Goal: Information Seeking & Learning: Learn about a topic

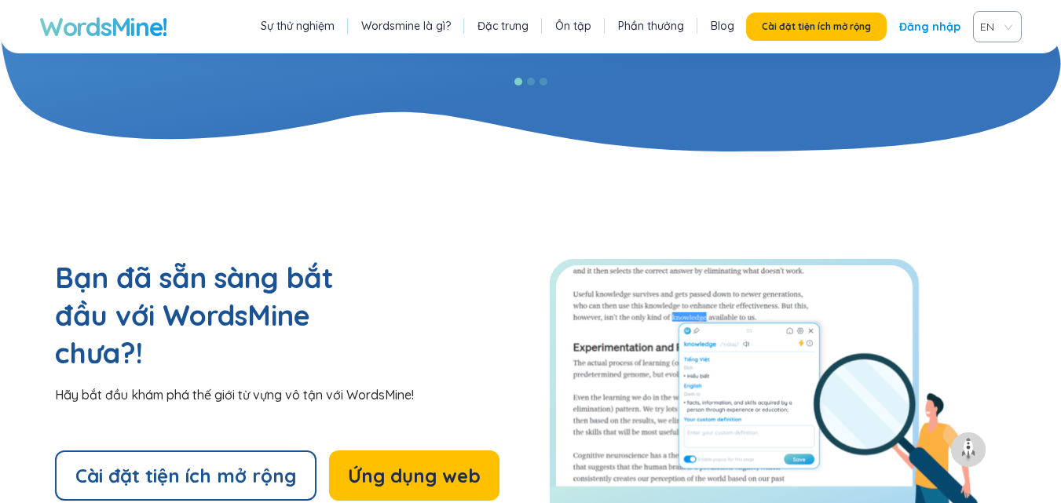
scroll to position [3460, 0]
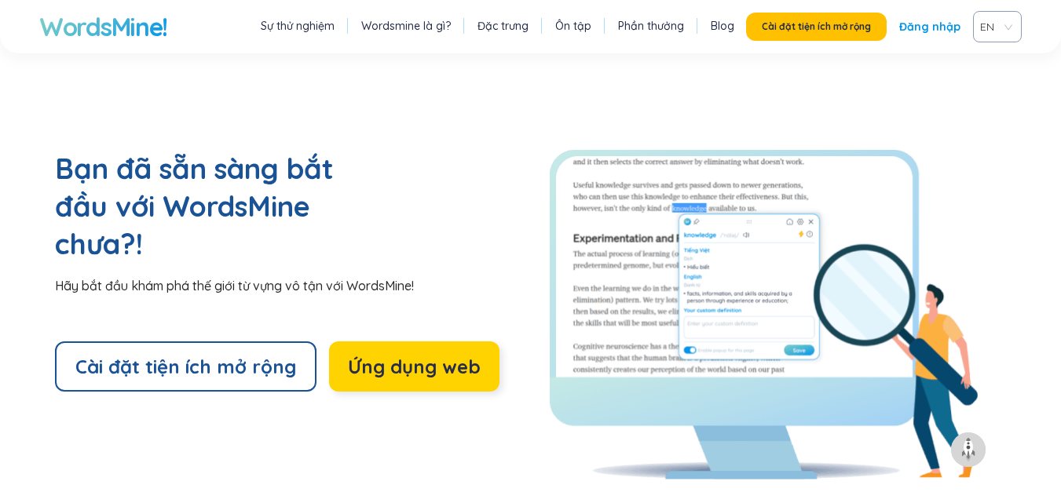
click at [374, 355] on font "Ứng dụng web" at bounding box center [414, 367] width 133 height 24
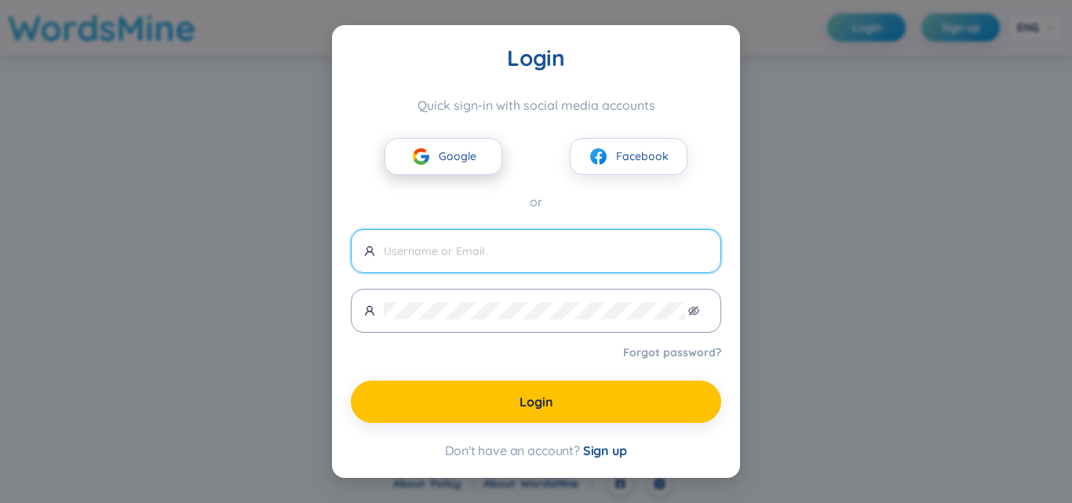
click at [453, 162] on span "Google" at bounding box center [458, 156] width 38 height 17
click at [627, 244] on input "text" at bounding box center [546, 251] width 324 height 17
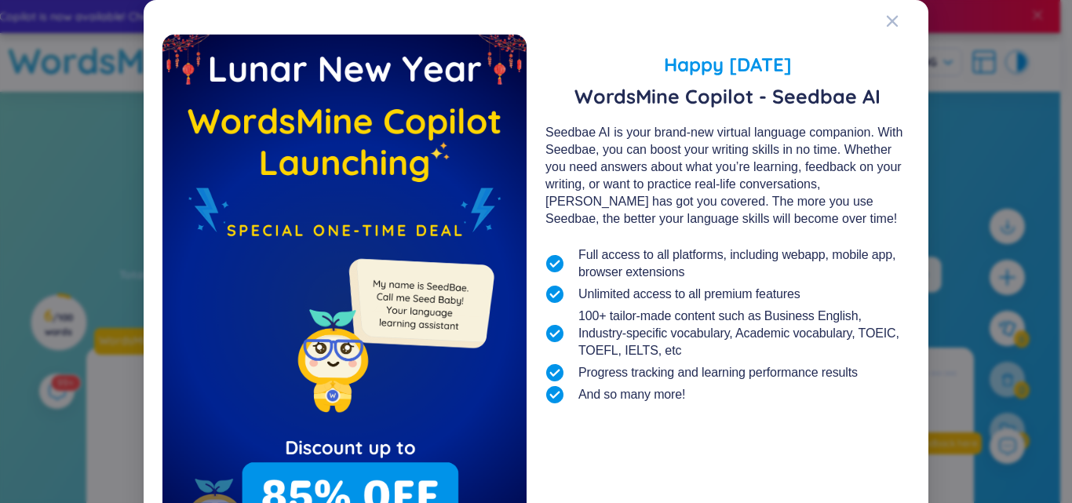
scroll to position [126, 0]
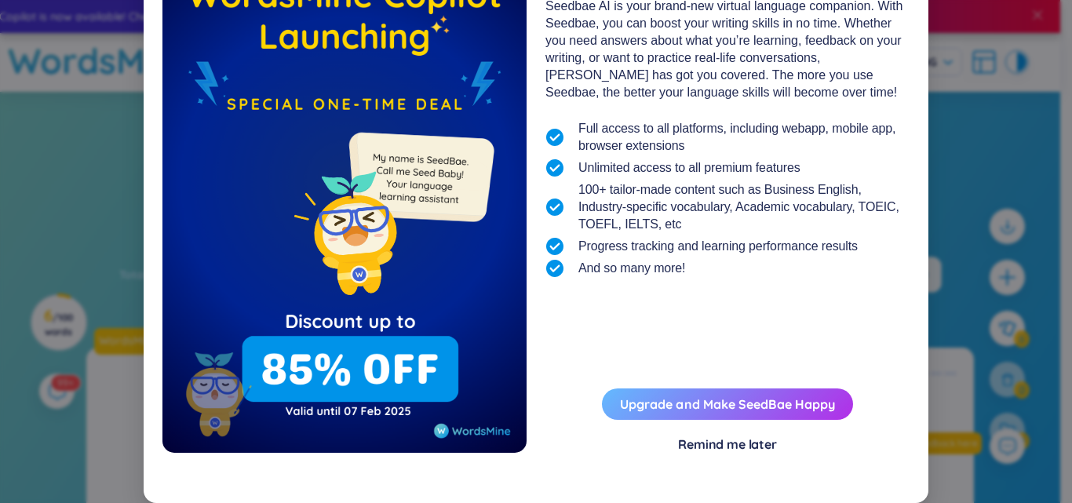
click at [683, 413] on button "Upgrade and Make SeedBae Happy" at bounding box center [727, 404] width 251 height 31
click at [683, 410] on link "Upgrade and Make SeedBae Happy" at bounding box center [727, 404] width 215 height 16
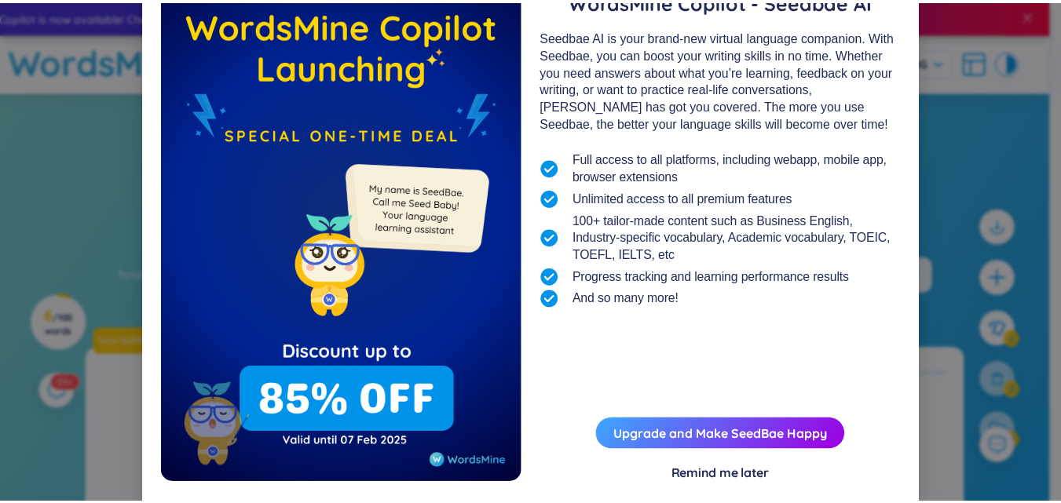
scroll to position [0, 0]
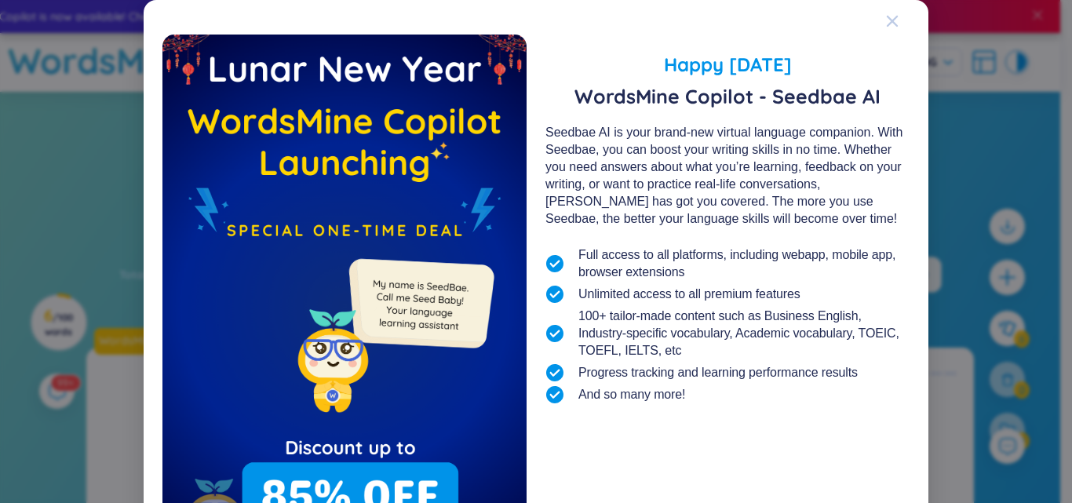
click at [889, 20] on icon "Close" at bounding box center [892, 21] width 11 height 11
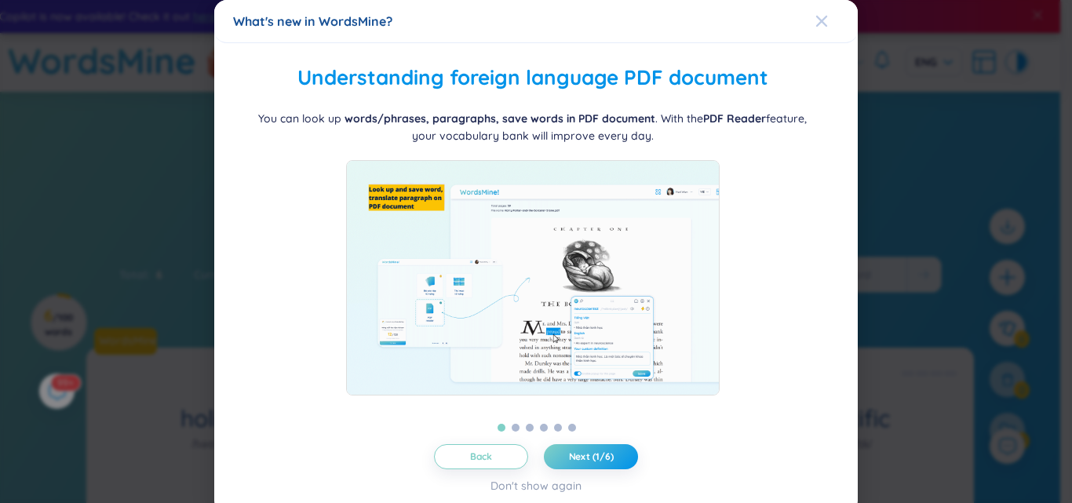
click at [816, 21] on icon "Close" at bounding box center [822, 21] width 13 height 13
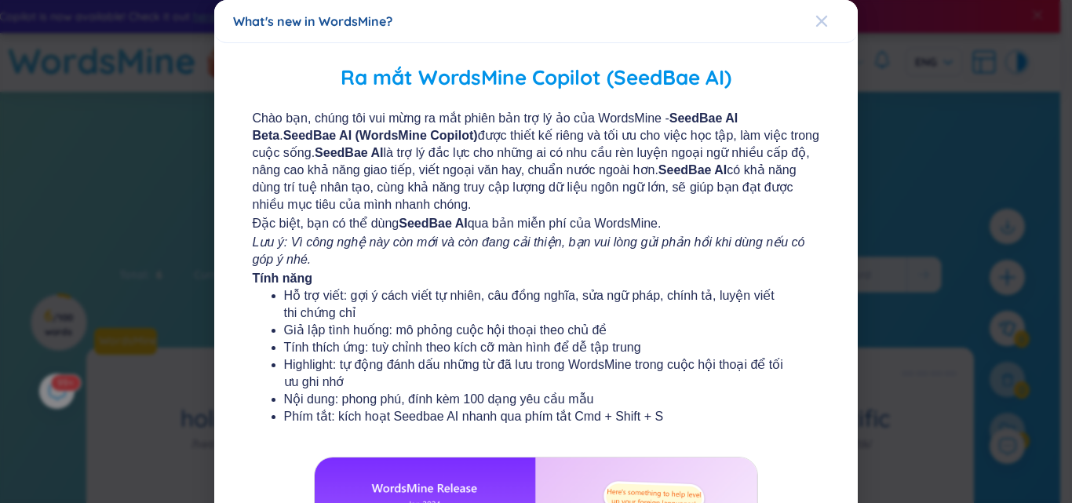
click at [816, 24] on icon "Close" at bounding box center [822, 21] width 13 height 13
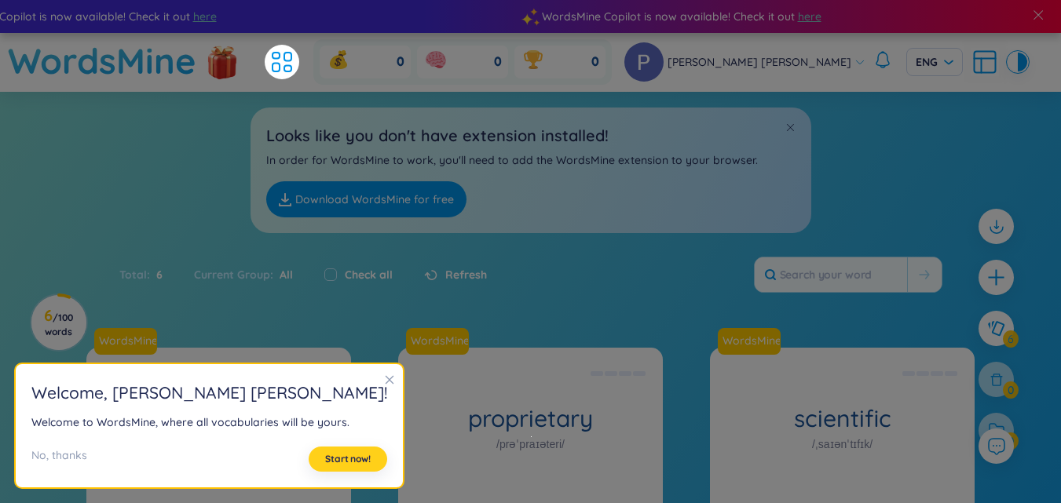
click at [309, 452] on button "Start now!" at bounding box center [348, 459] width 79 height 25
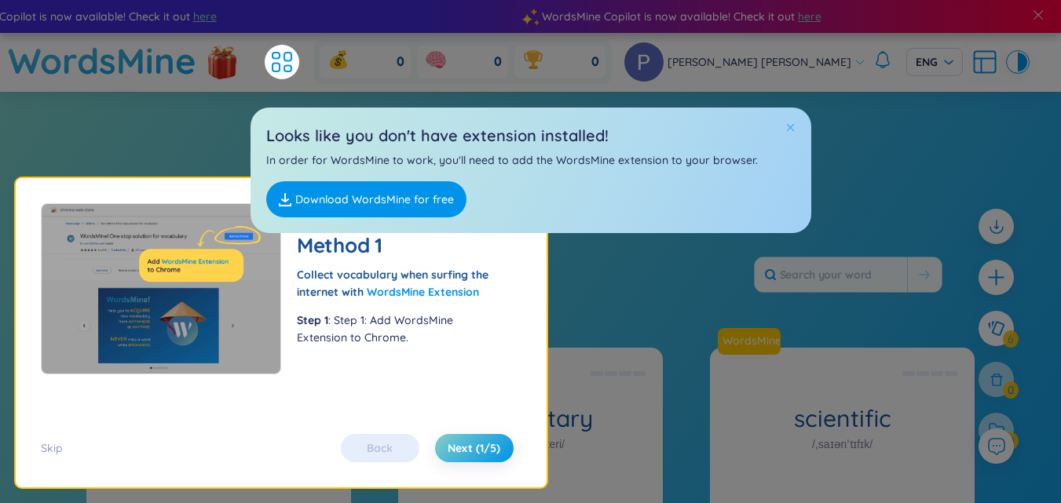
click at [791, 126] on span at bounding box center [789, 127] width 11 height 11
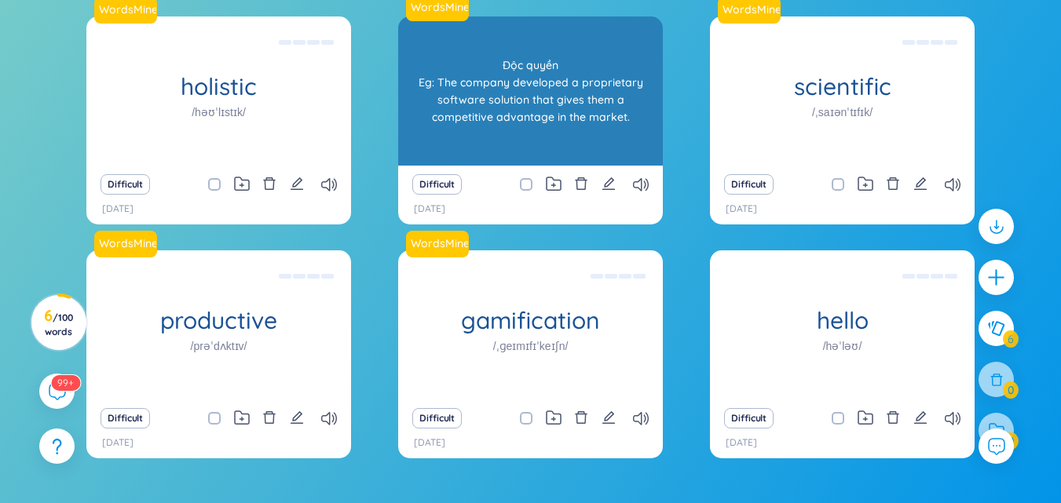
scroll to position [228, 0]
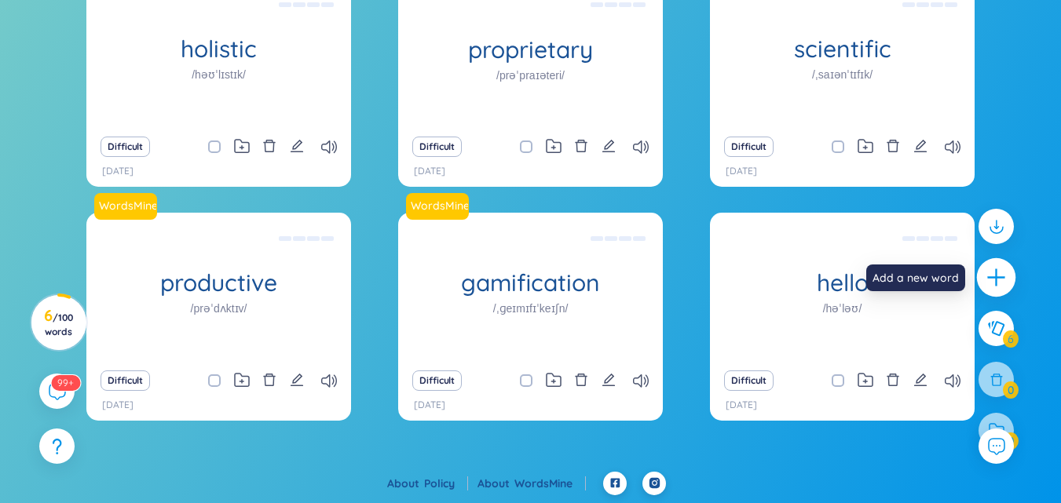
click at [992, 282] on icon "plus" at bounding box center [996, 278] width 22 height 22
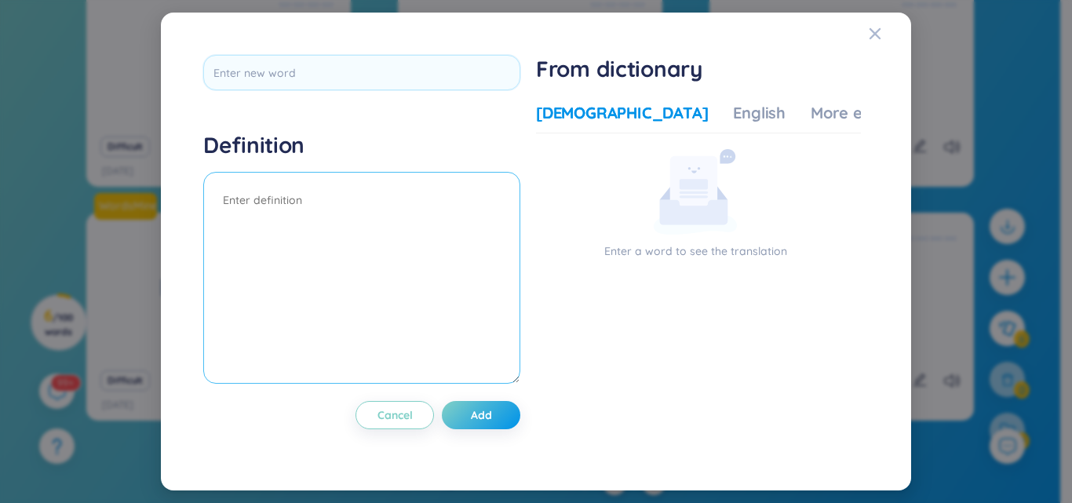
drag, startPoint x: 710, startPoint y: 205, endPoint x: 474, endPoint y: 206, distance: 236.3
click at [474, 206] on div "Definition Cancel Add From dictionary Vietnamese English More examples Enter a …" at bounding box center [535, 251] width 681 height 409
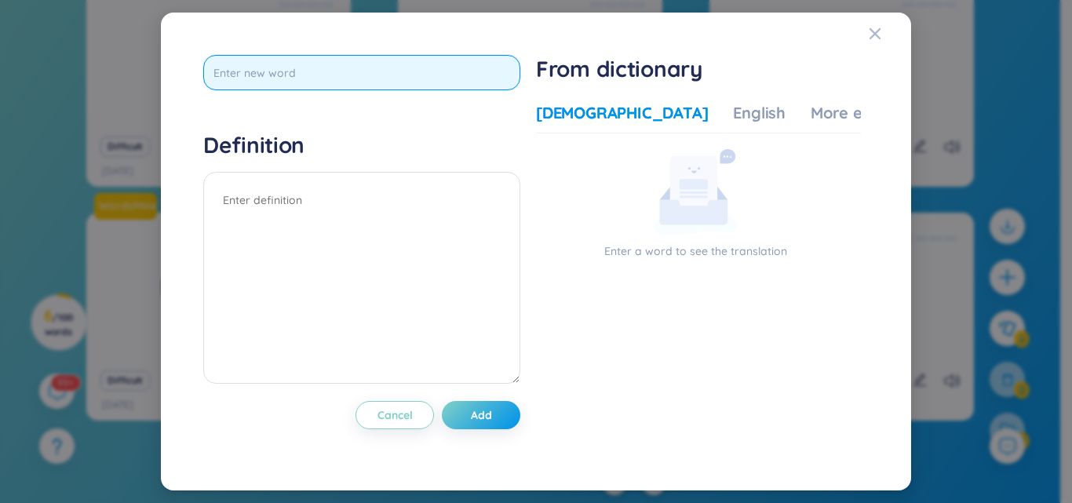
click at [436, 79] on input "text" at bounding box center [361, 72] width 317 height 35
type input "blog"
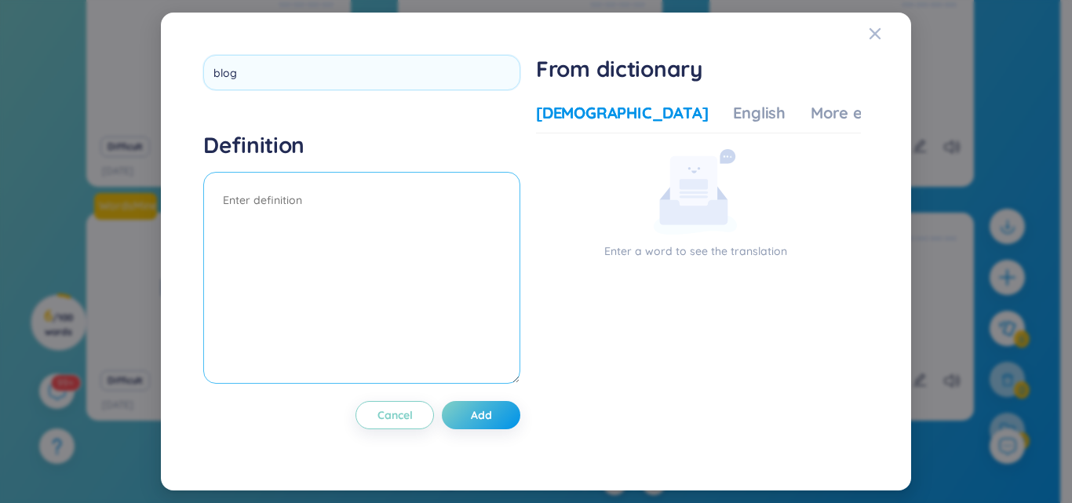
click at [308, 200] on textarea at bounding box center [361, 278] width 317 height 212
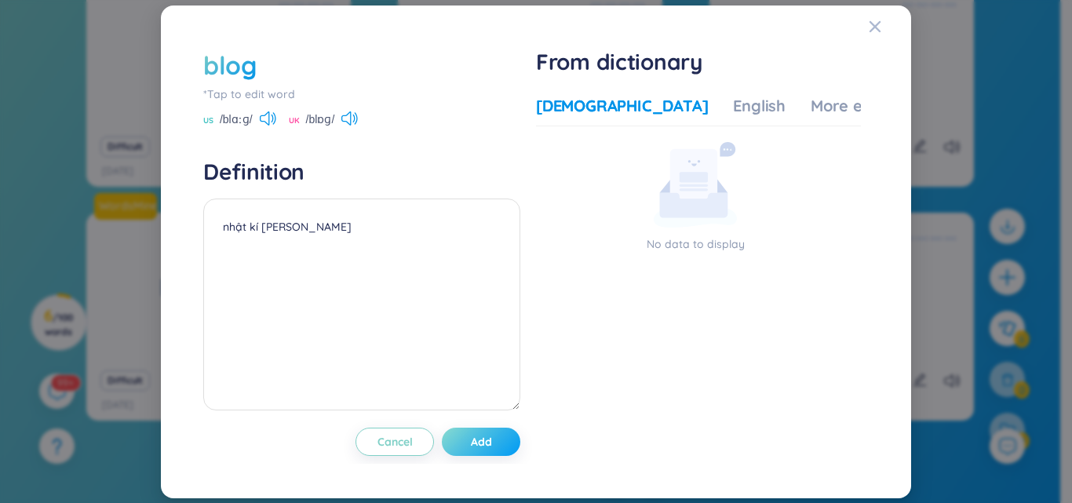
click at [479, 446] on span "Add" at bounding box center [481, 442] width 21 height 16
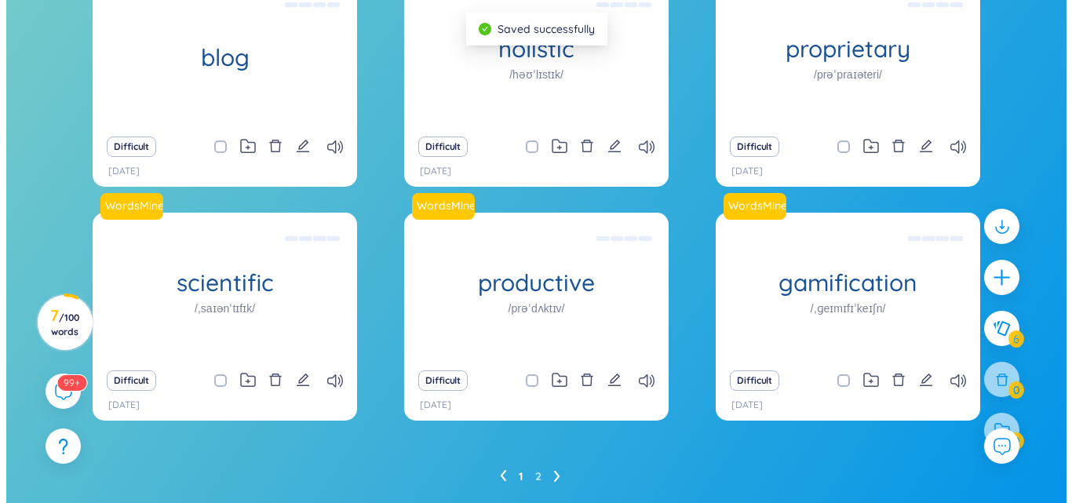
scroll to position [0, 0]
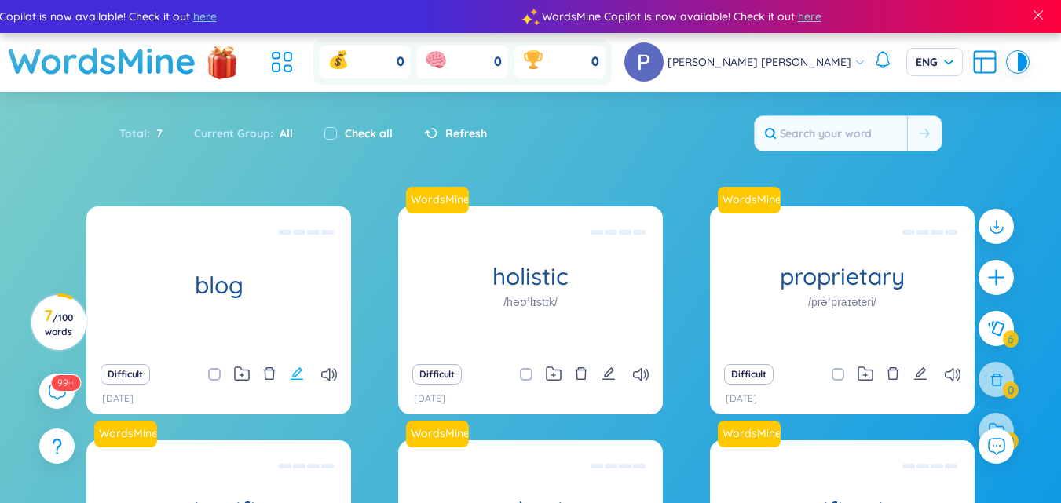
click at [301, 374] on icon "edit" at bounding box center [297, 374] width 14 height 14
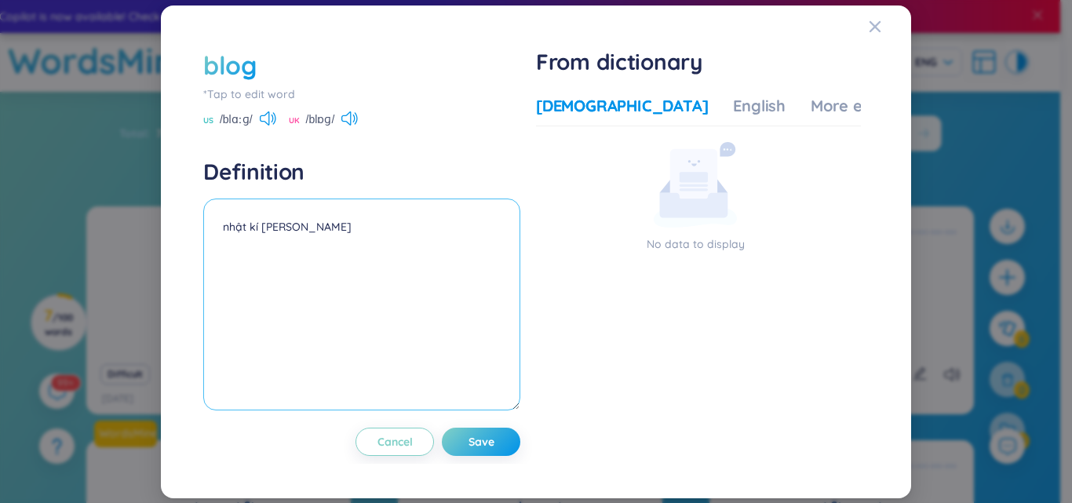
click at [358, 235] on textarea "nhật kí trực tuyến" at bounding box center [361, 305] width 317 height 212
click at [356, 252] on textarea "nhật kí trực tuyến" at bounding box center [361, 305] width 317 height 212
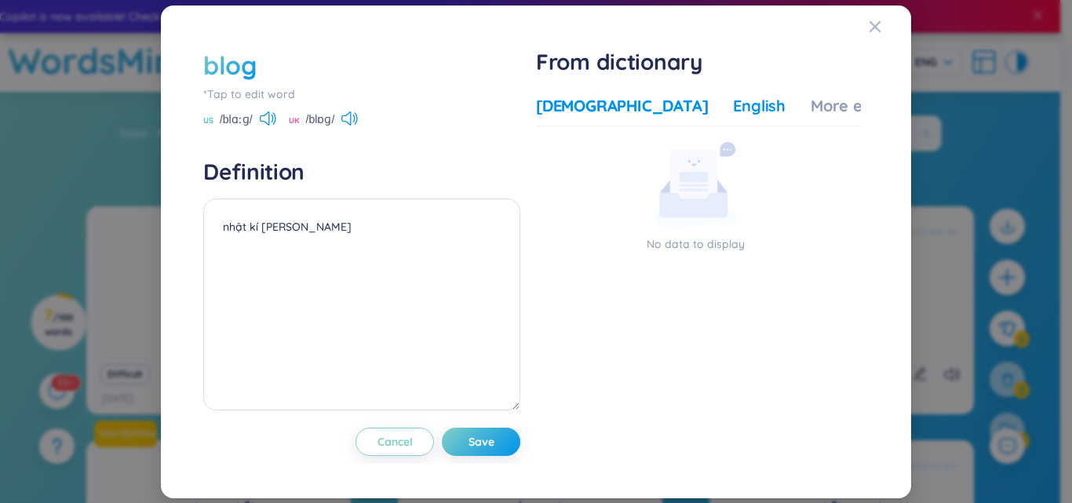
click at [733, 106] on div "English" at bounding box center [759, 106] width 53 height 22
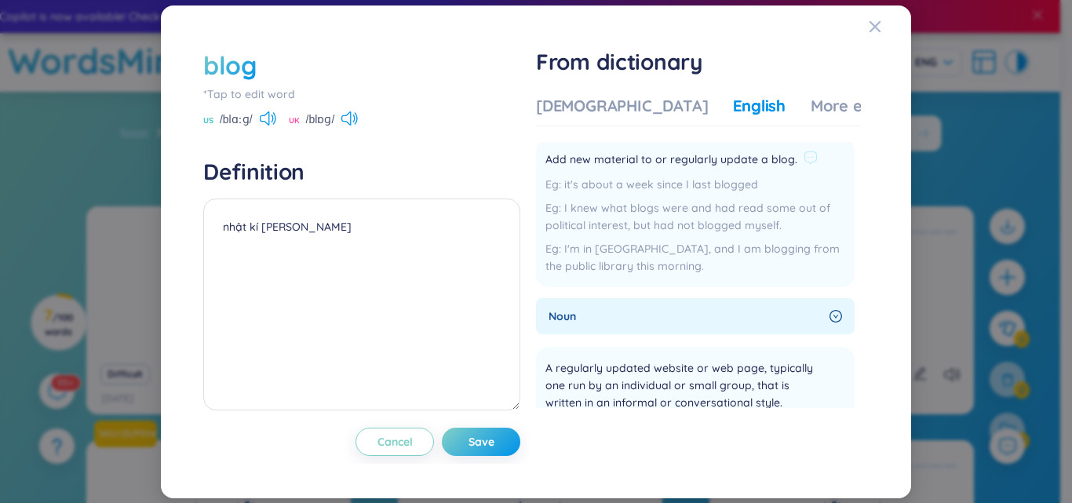
scroll to position [24, 0]
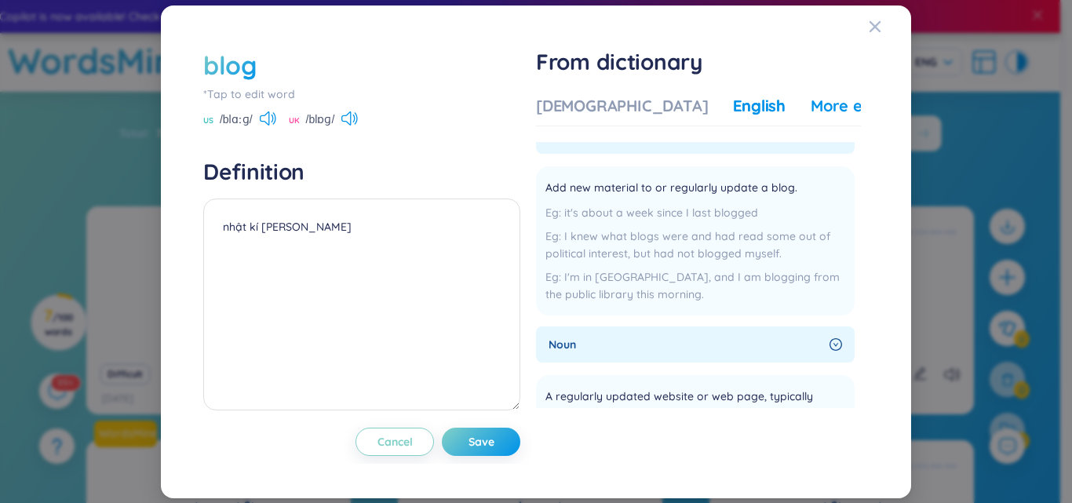
click at [811, 108] on div "More examples" at bounding box center [868, 106] width 114 height 22
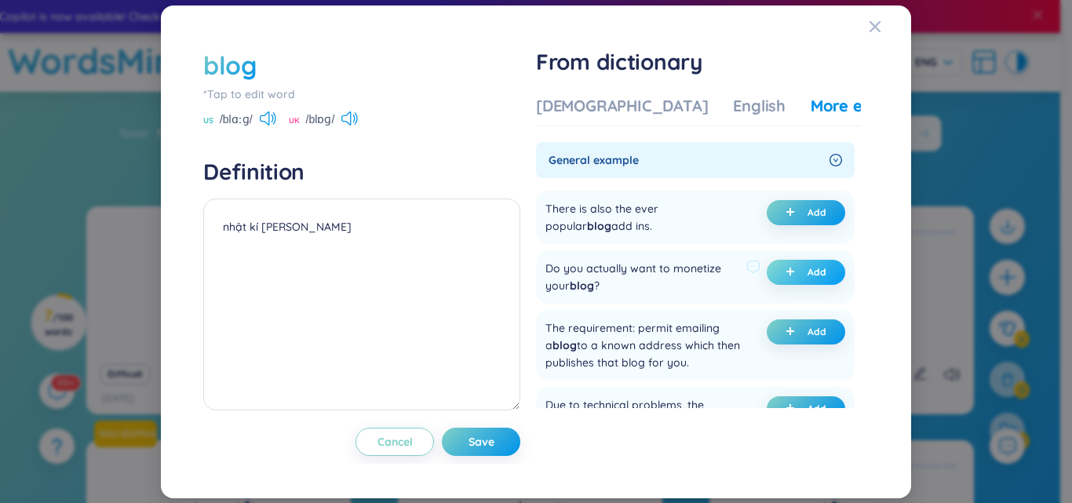
click at [791, 267] on span "plus" at bounding box center [794, 272] width 16 height 11
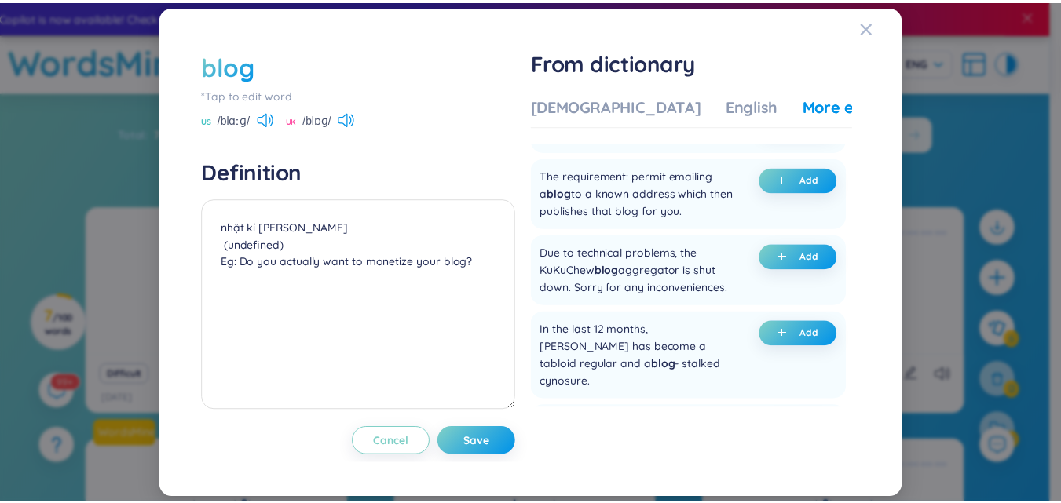
scroll to position [0, 0]
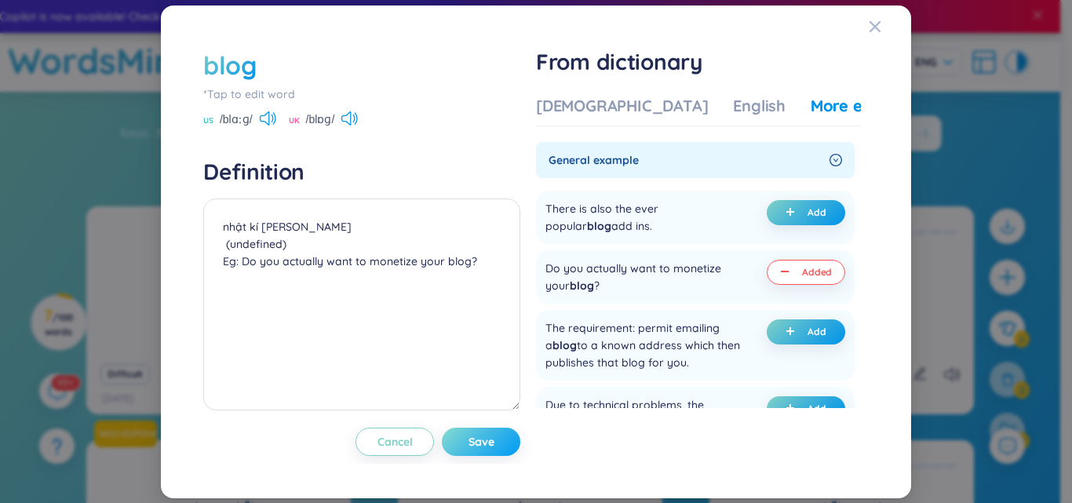
click at [505, 439] on button "Save" at bounding box center [481, 442] width 79 height 28
type textarea "nhật kí [PERSON_NAME] (undefined) Eg: Do you actually want to monetize your blo…"
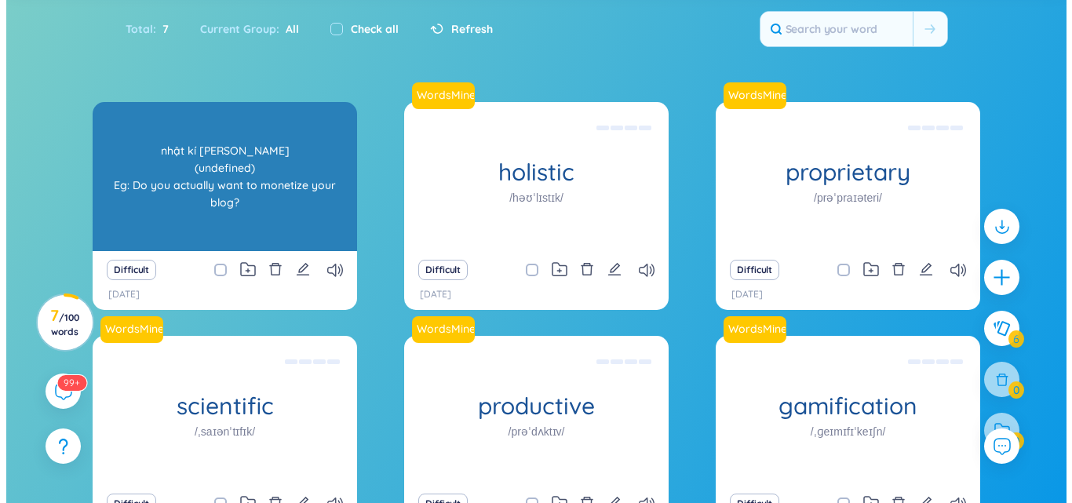
scroll to position [157, 0]
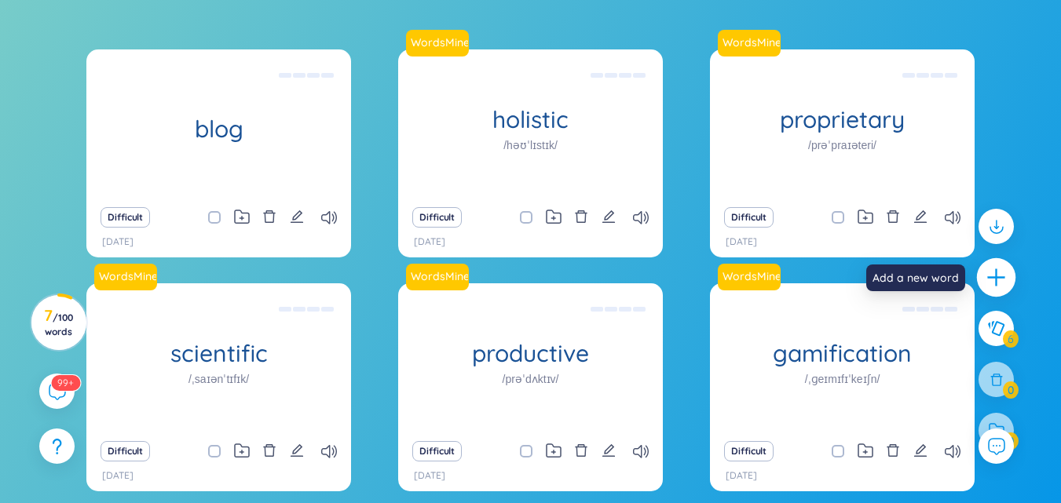
click at [998, 284] on icon "plus" at bounding box center [996, 278] width 22 height 22
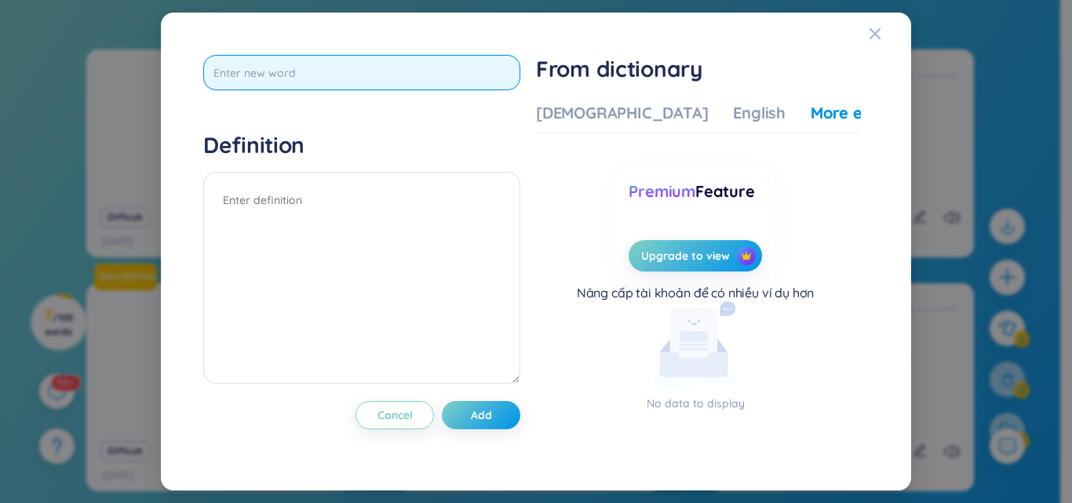
click at [466, 76] on input "text" at bounding box center [361, 72] width 317 height 35
type input "communicate"
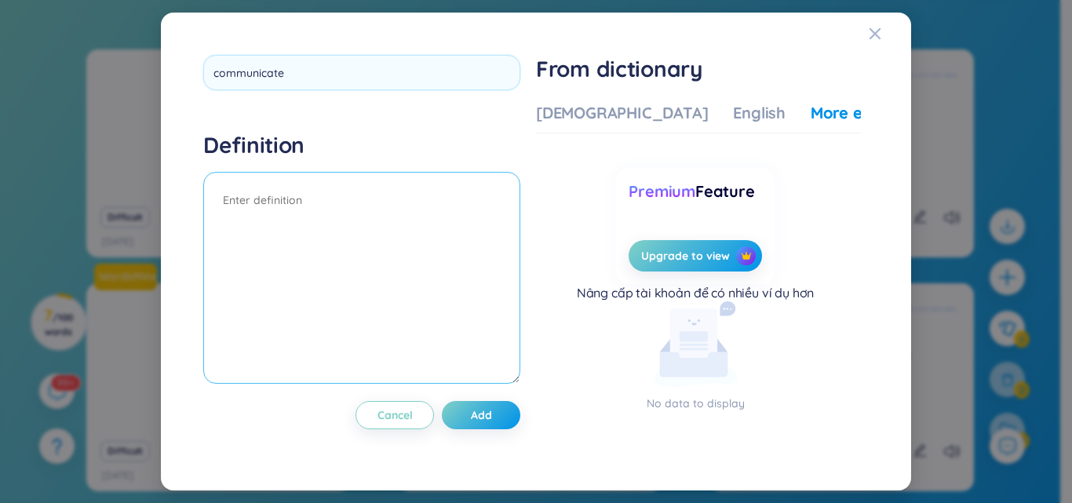
click at [356, 188] on div "Definition" at bounding box center [361, 259] width 317 height 257
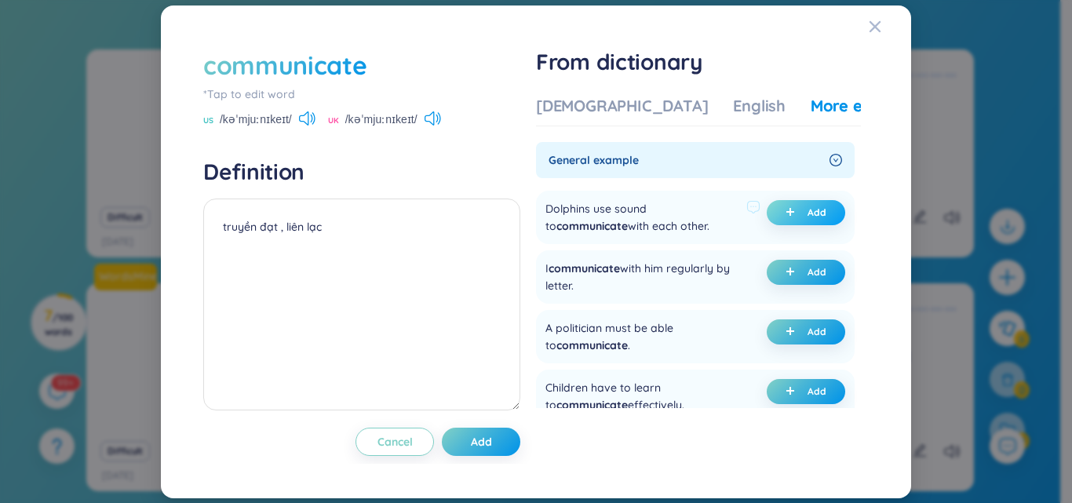
click at [808, 218] on span "Add" at bounding box center [817, 212] width 19 height 13
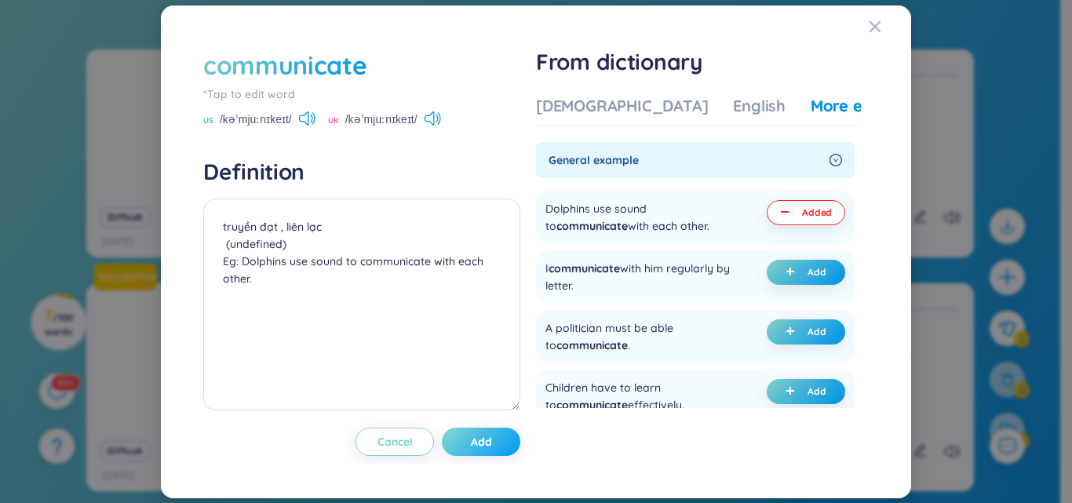
click at [497, 450] on button "Add" at bounding box center [481, 442] width 79 height 28
type textarea "truyền đạt , liên lạc (undefined) Eg: Dolphins use sound to communicate with ea…"
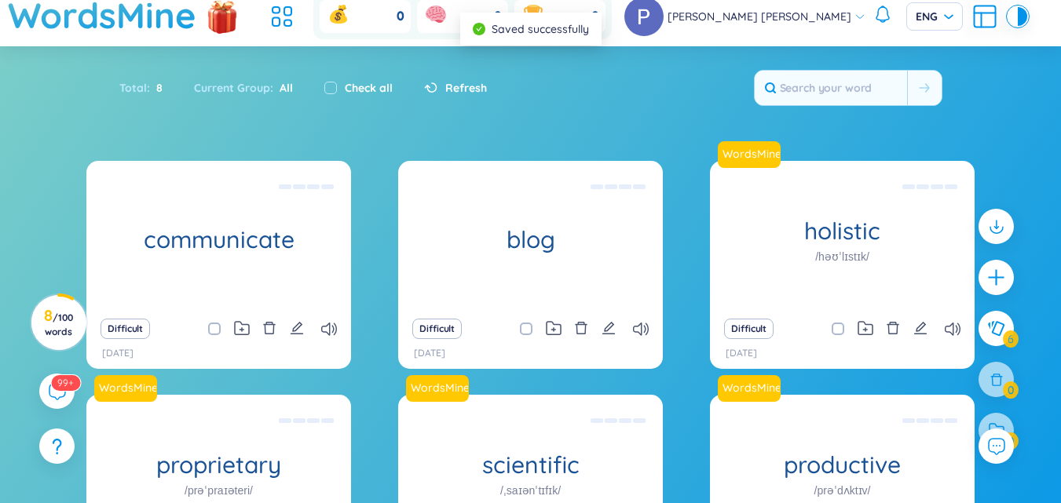
scroll to position [188, 0]
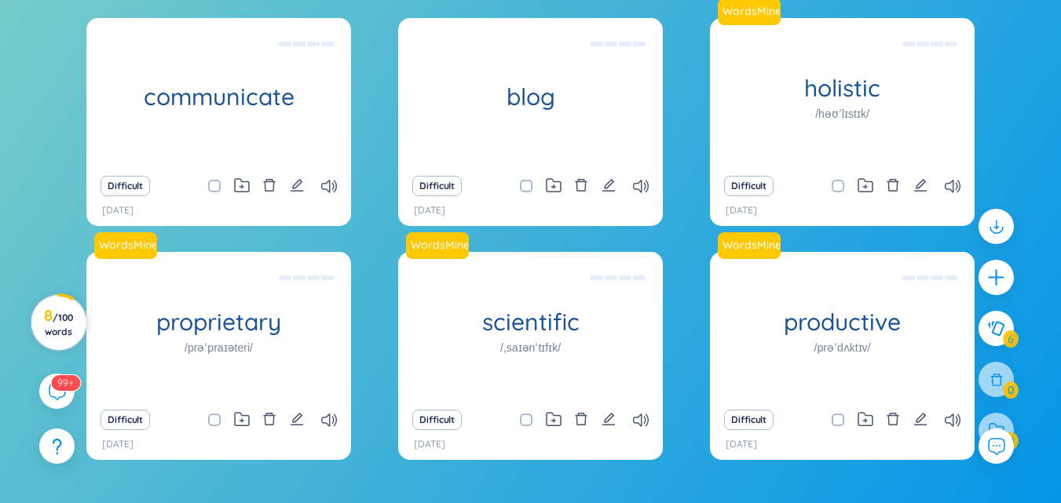
click at [80, 321] on circle at bounding box center [58, 322] width 55 height 55
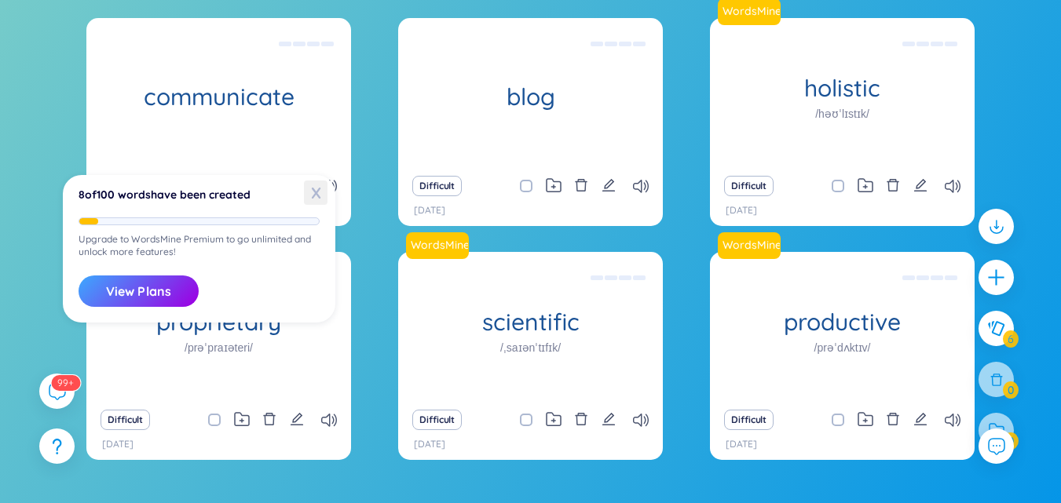
click at [318, 191] on span "X" at bounding box center [316, 193] width 24 height 24
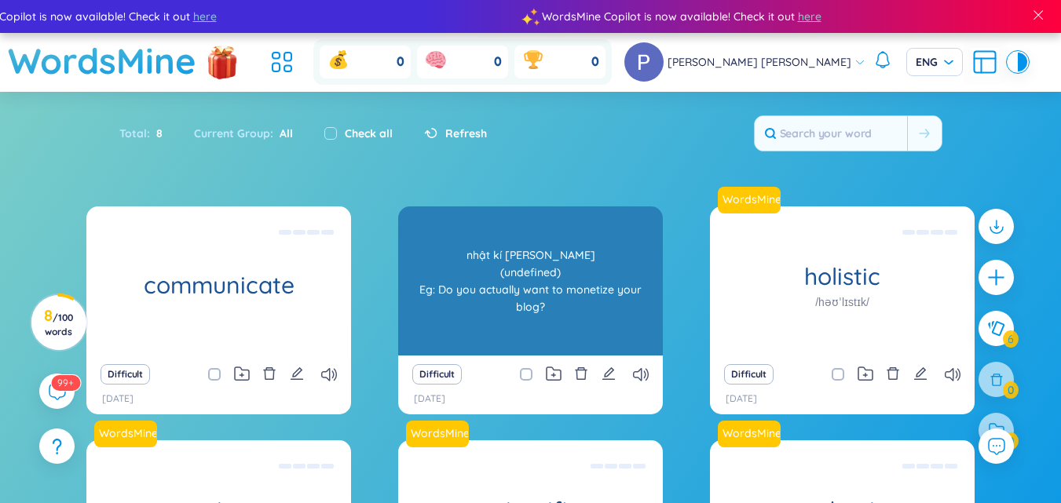
scroll to position [276, 0]
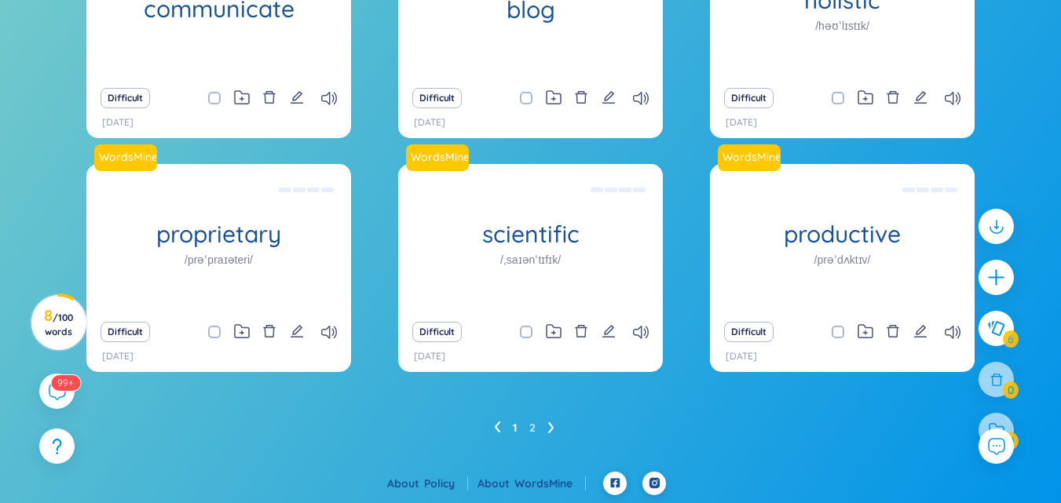
click at [549, 429] on icon at bounding box center [551, 428] width 6 height 12
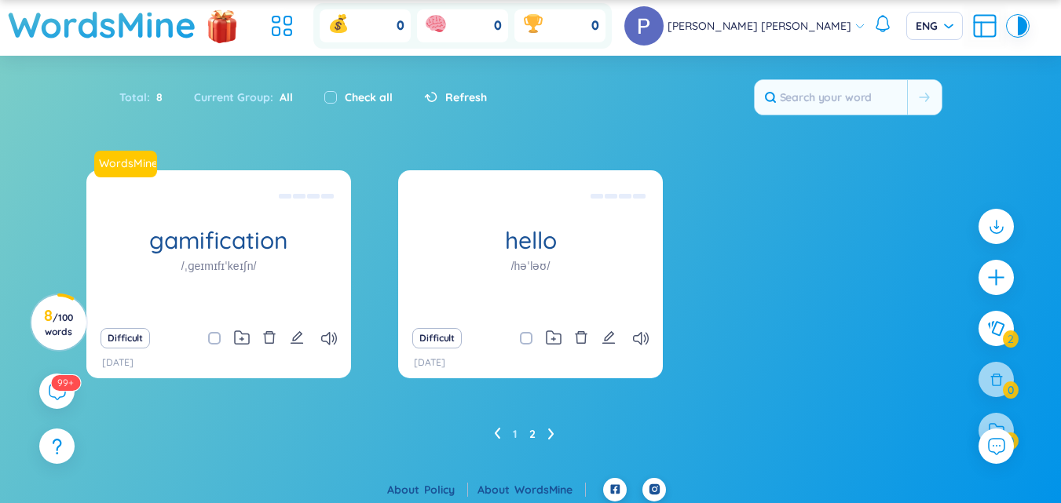
scroll to position [42, 0]
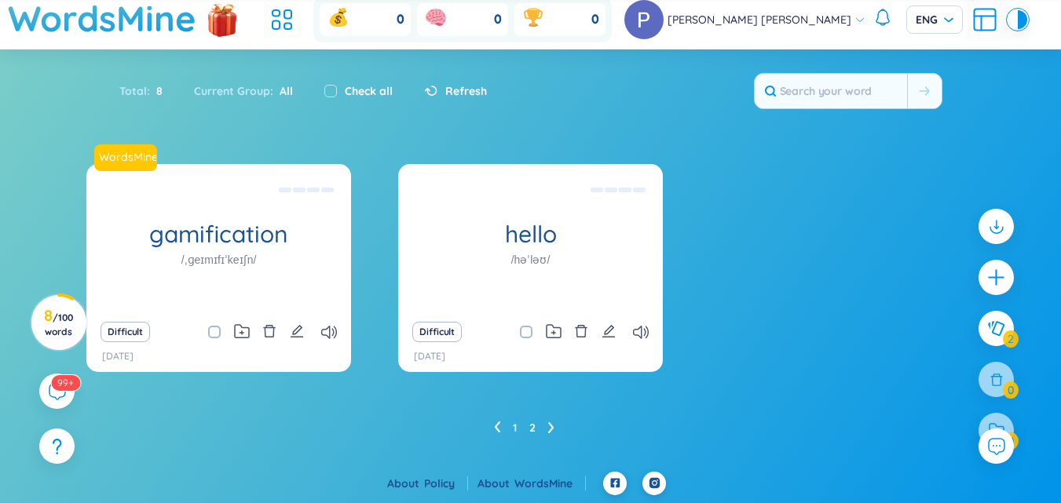
click at [499, 427] on icon at bounding box center [497, 428] width 6 height 12
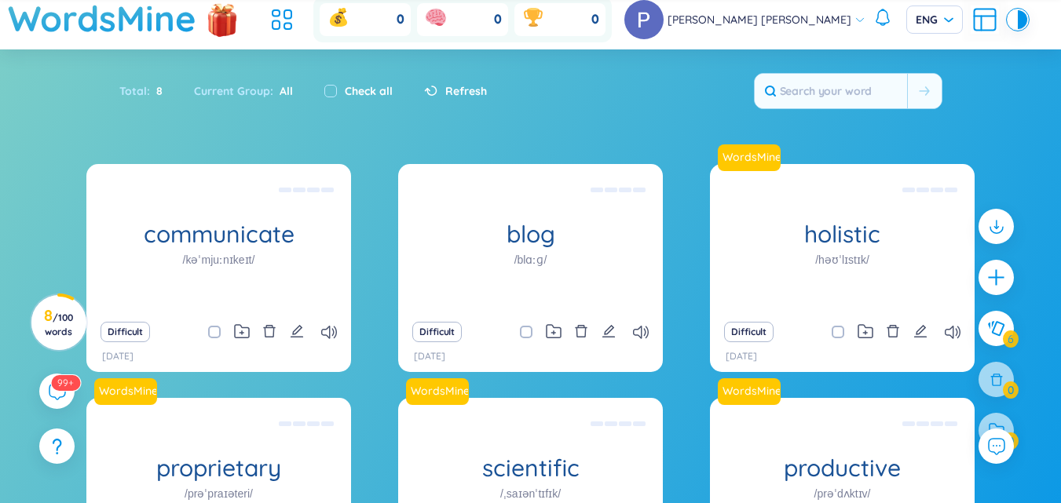
scroll to position [276, 0]
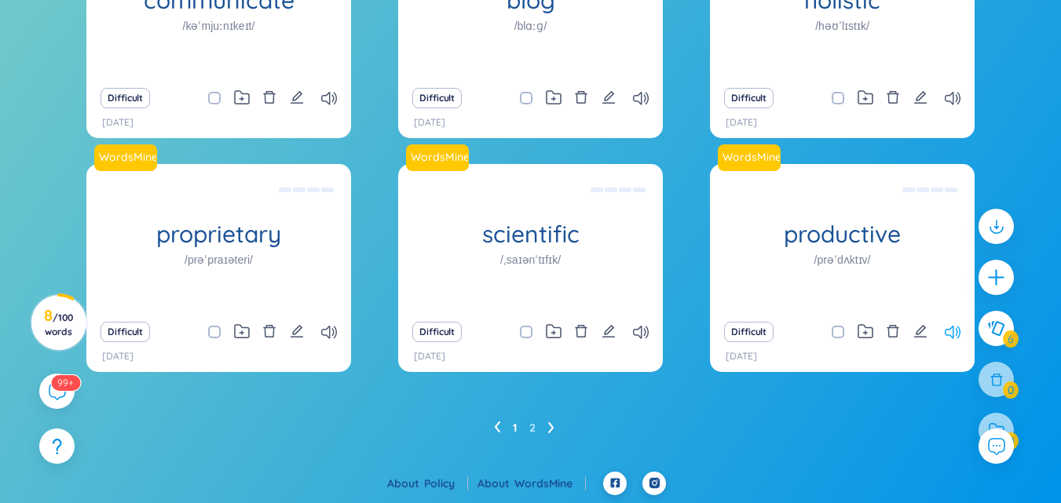
click at [959, 330] on icon at bounding box center [952, 332] width 16 height 13
click at [955, 330] on icon at bounding box center [952, 332] width 16 height 13
click at [643, 335] on icon at bounding box center [641, 332] width 16 height 13
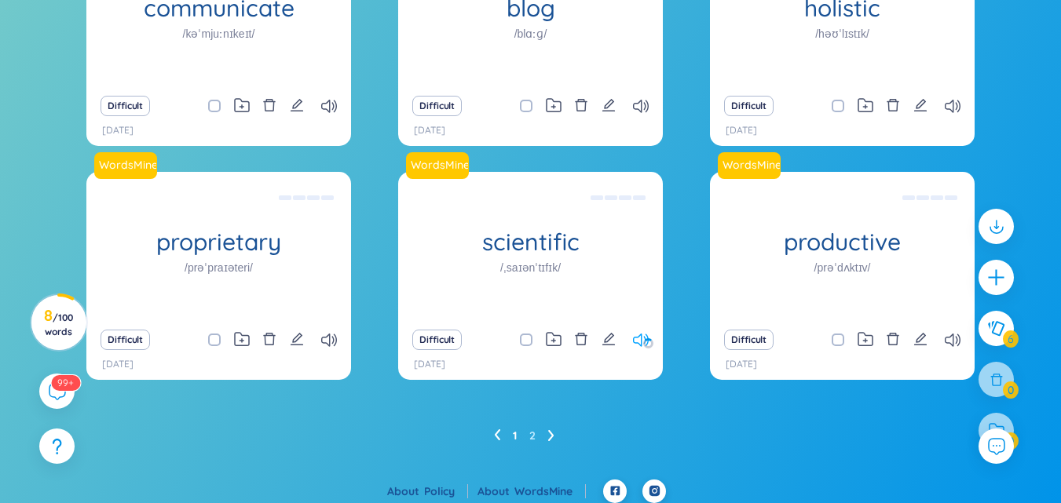
scroll to position [196, 0]
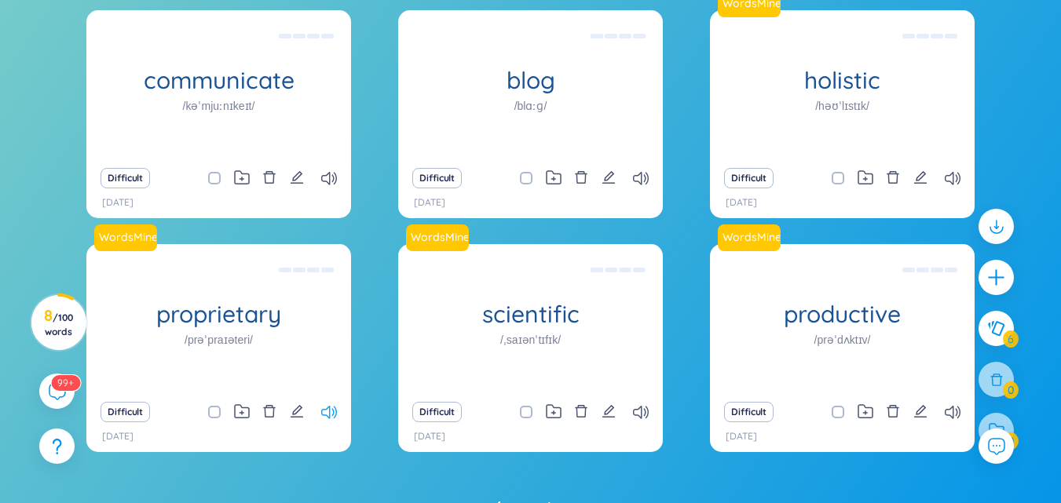
click at [323, 411] on icon at bounding box center [329, 412] width 16 height 13
click at [330, 177] on icon at bounding box center [329, 178] width 16 height 13
click at [641, 184] on icon at bounding box center [641, 178] width 16 height 13
click at [947, 174] on icon at bounding box center [952, 178] width 16 height 13
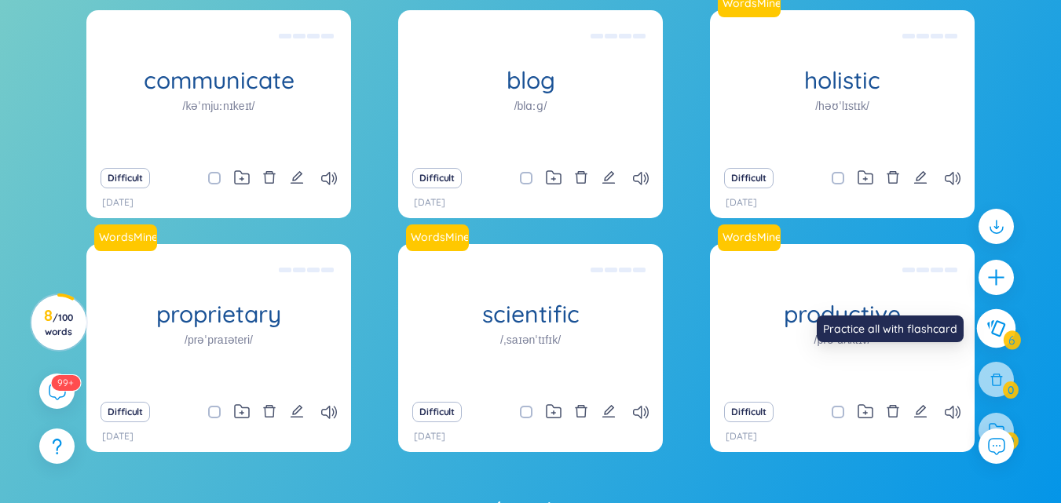
click at [997, 335] on icon at bounding box center [996, 328] width 18 height 16
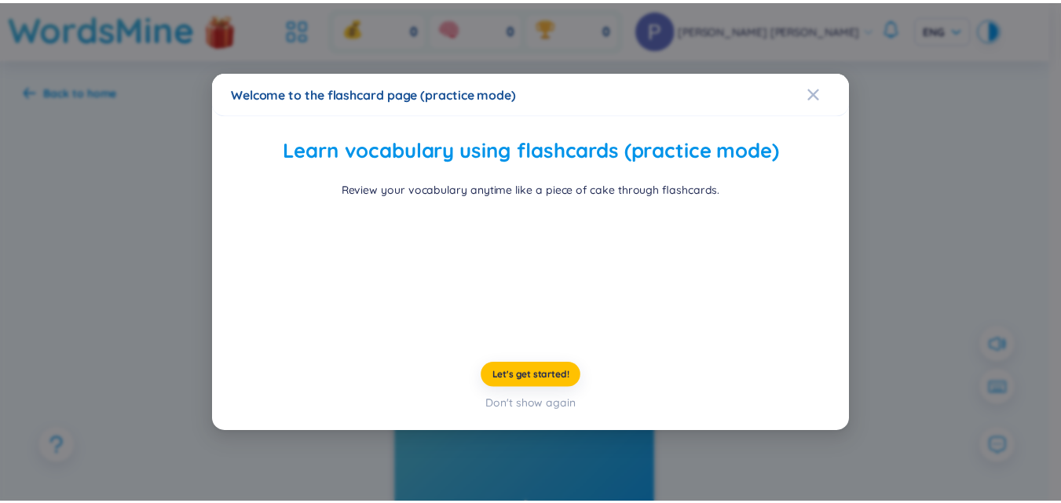
scroll to position [60, 0]
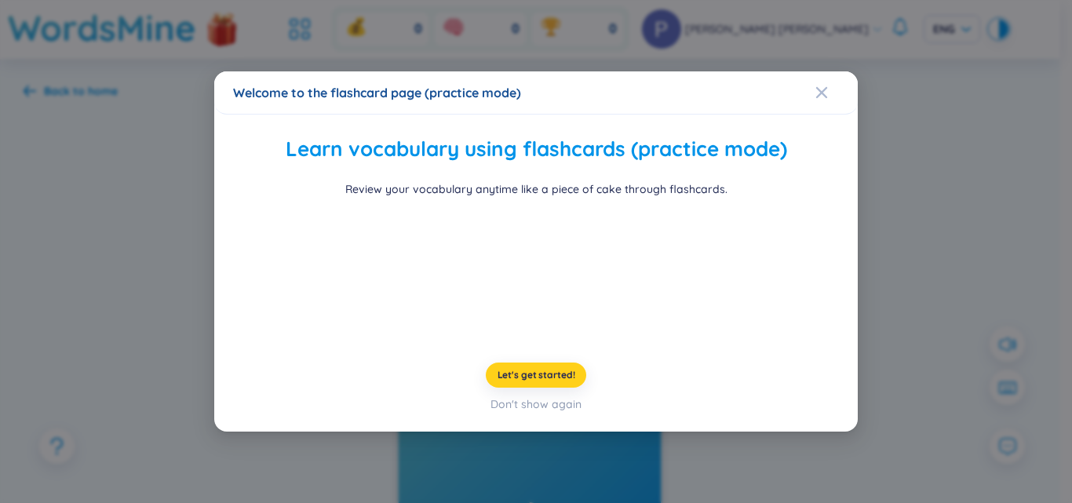
click at [550, 388] on button "Let's get started!" at bounding box center [536, 375] width 101 height 25
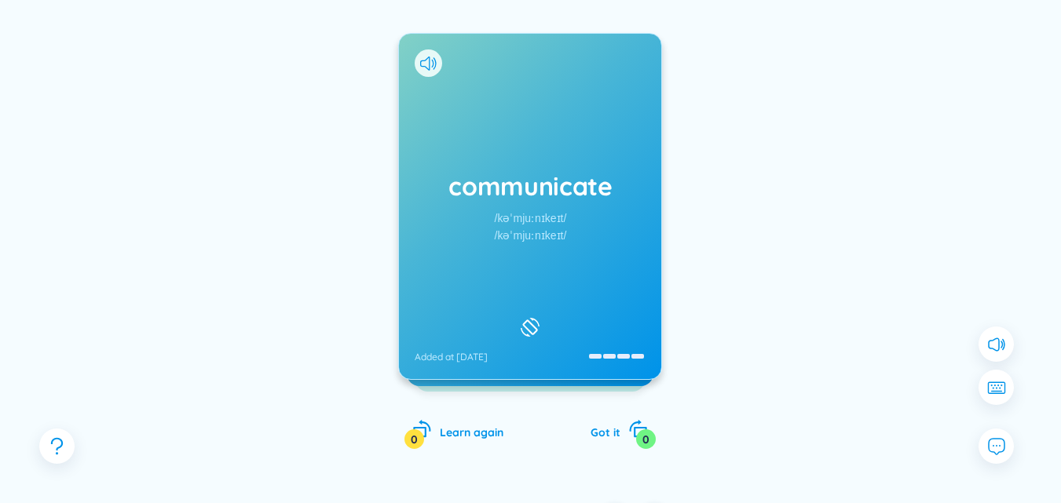
scroll to position [197, 0]
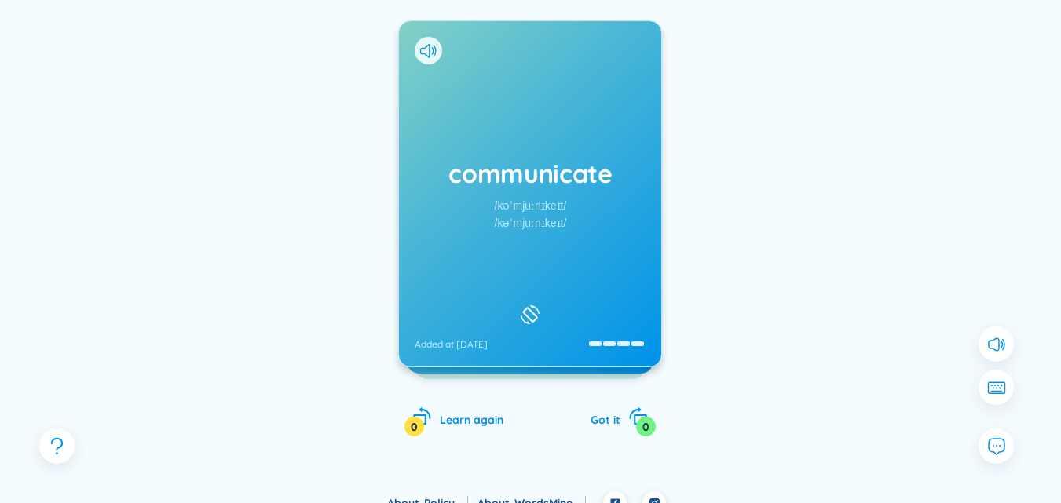
click at [602, 329] on div "communicate /kəˈmjuːnɪkeɪt/ /kəˈmjuːnɪkeɪt/ Added at 16/8/2025" at bounding box center [530, 193] width 262 height 345
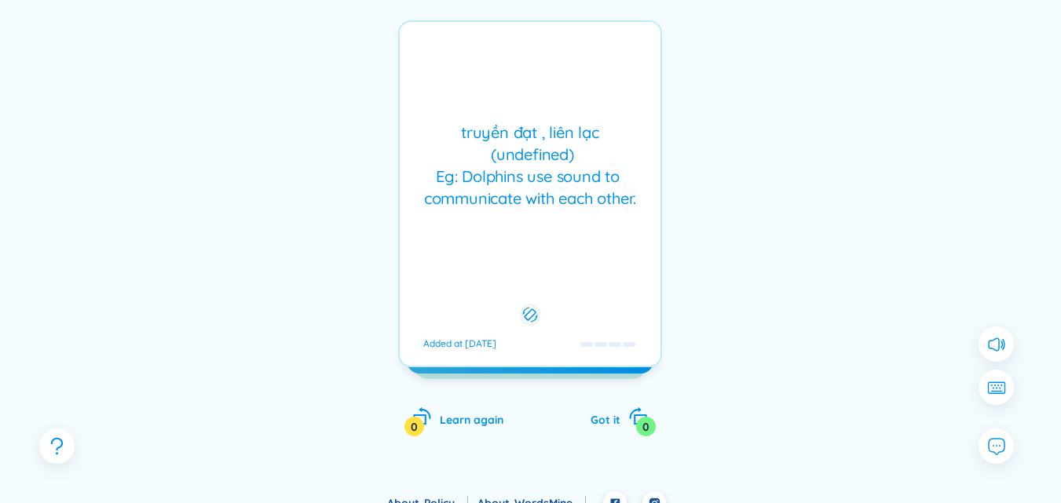
click at [615, 338] on div at bounding box center [608, 344] width 57 height 13
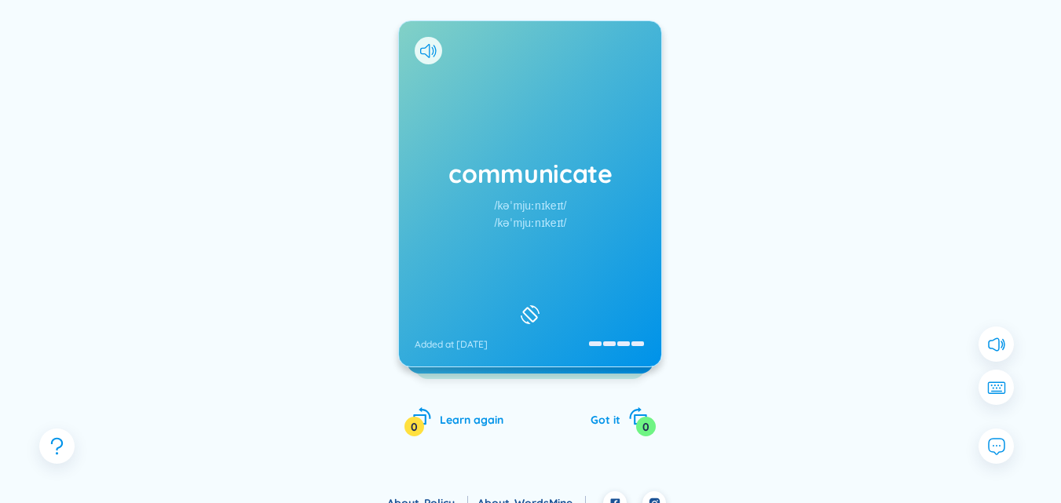
click at [531, 232] on div "/kəˈmjuːnɪkeɪt/" at bounding box center [531, 222] width 72 height 17
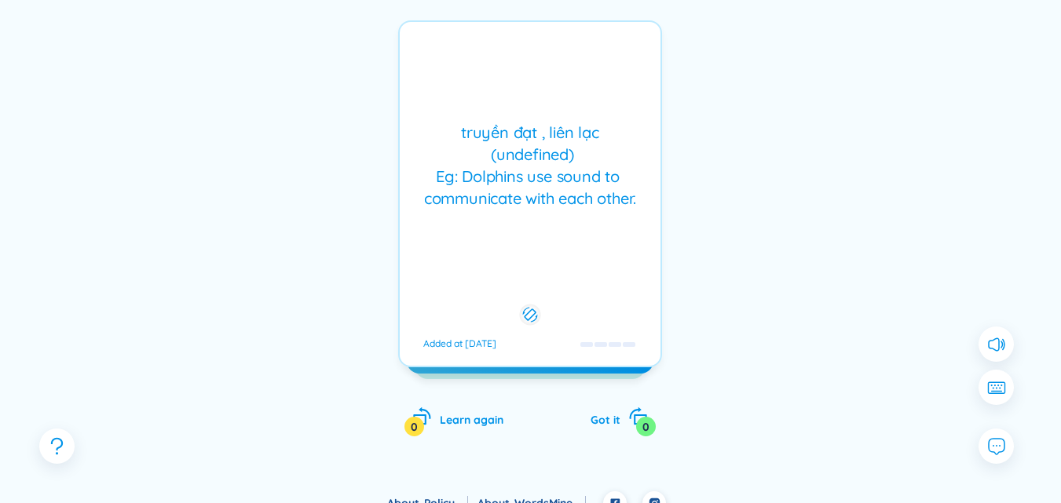
click at [531, 232] on div "truyền đạt , liên lạc (undefined) Eg: Dolphins use sound to communicate with ea…" at bounding box center [530, 193] width 264 height 347
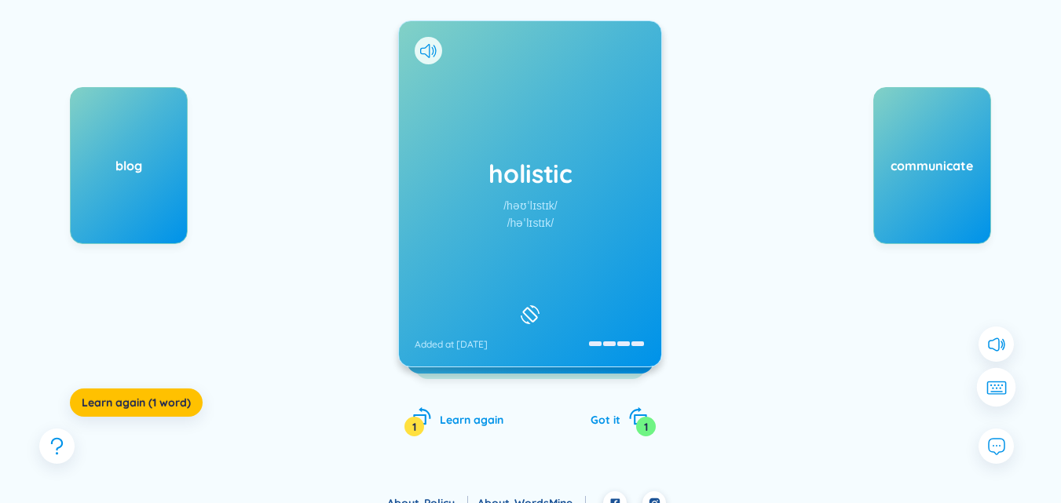
click at [994, 381] on icon at bounding box center [995, 388] width 20 height 14
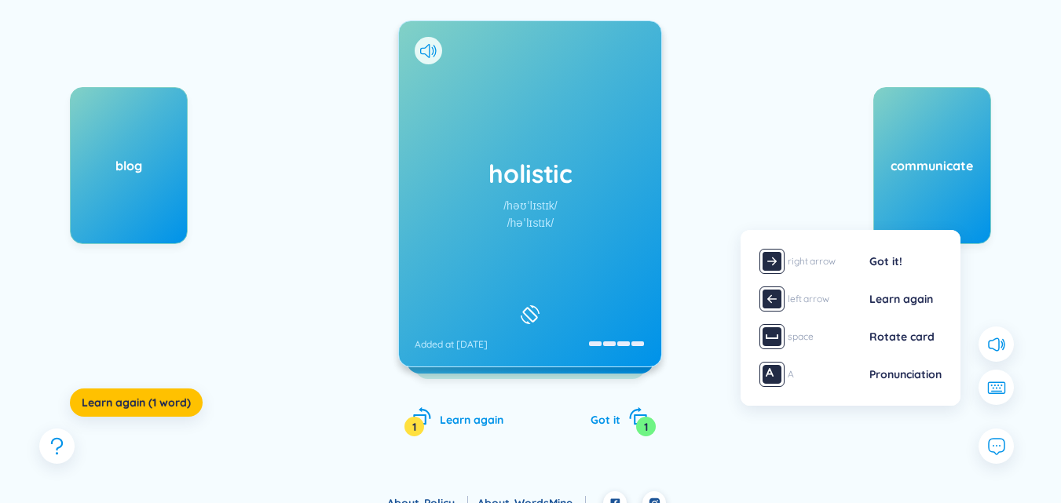
click at [783, 181] on div "communicate" at bounding box center [873, 244] width 236 height 314
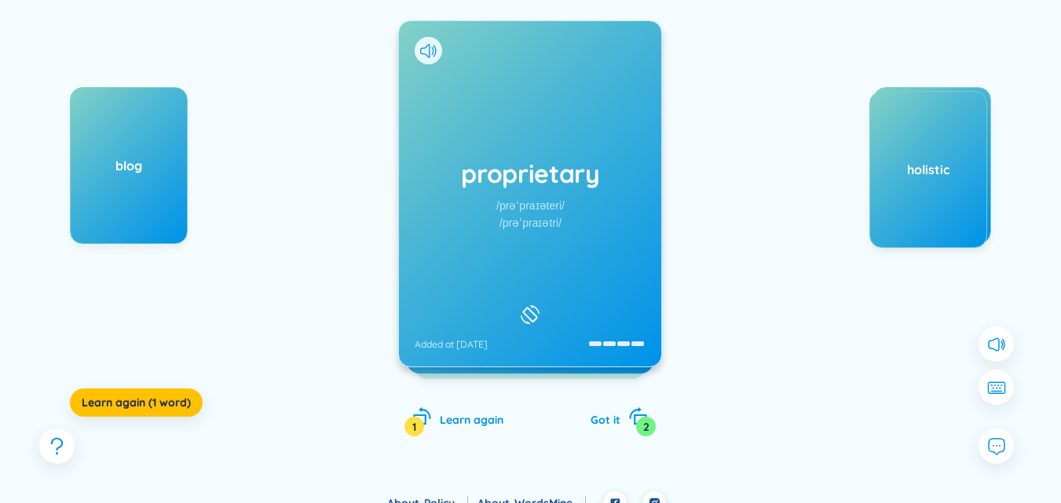
drag, startPoint x: 173, startPoint y: 199, endPoint x: 618, endPoint y: 203, distance: 444.3
click at [618, 203] on div "blog Learn again (1 word) proprietary /prəˈpraɪəteri/ /prəˈpraɪətri/ Added at 1…" at bounding box center [530, 209] width 1013 height 517
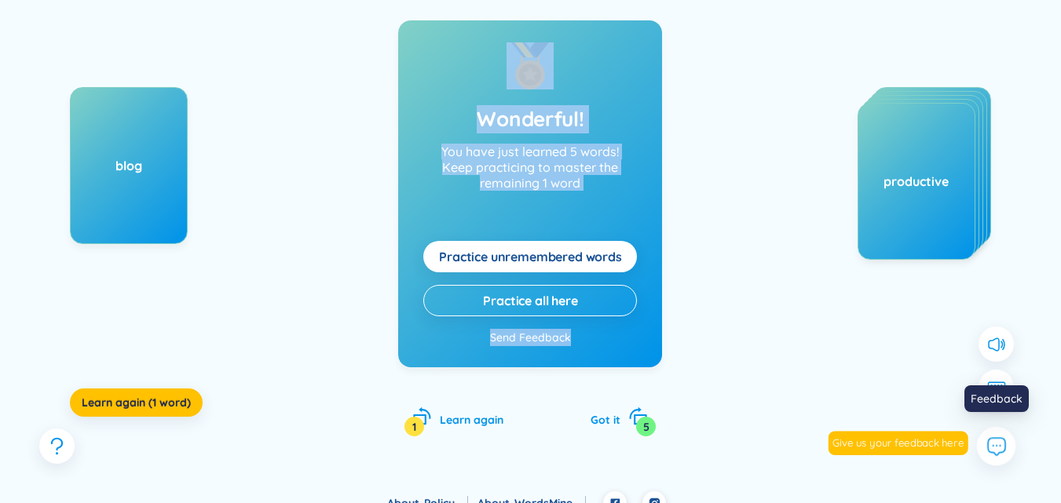
click at [994, 441] on icon at bounding box center [995, 446] width 20 height 20
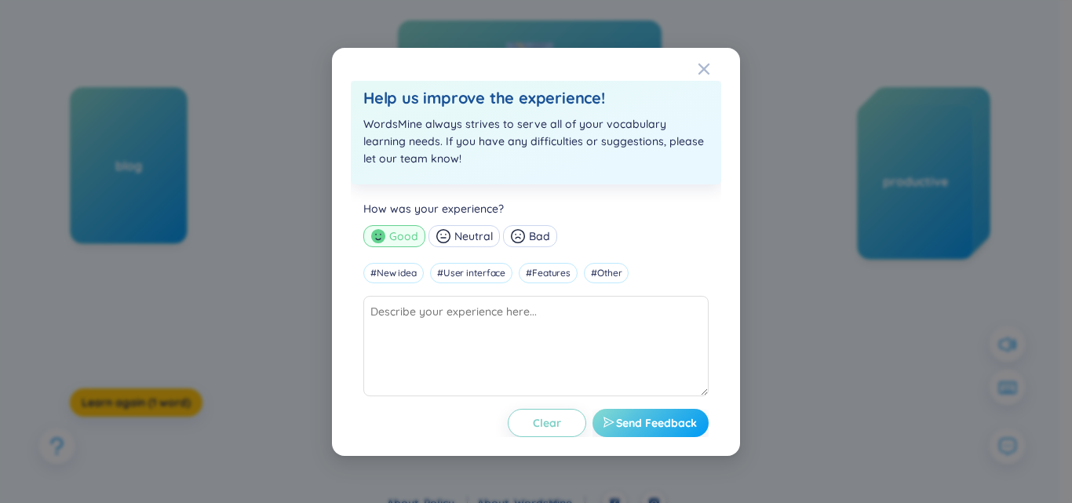
click at [652, 432] on button "Send Feedback" at bounding box center [651, 423] width 116 height 28
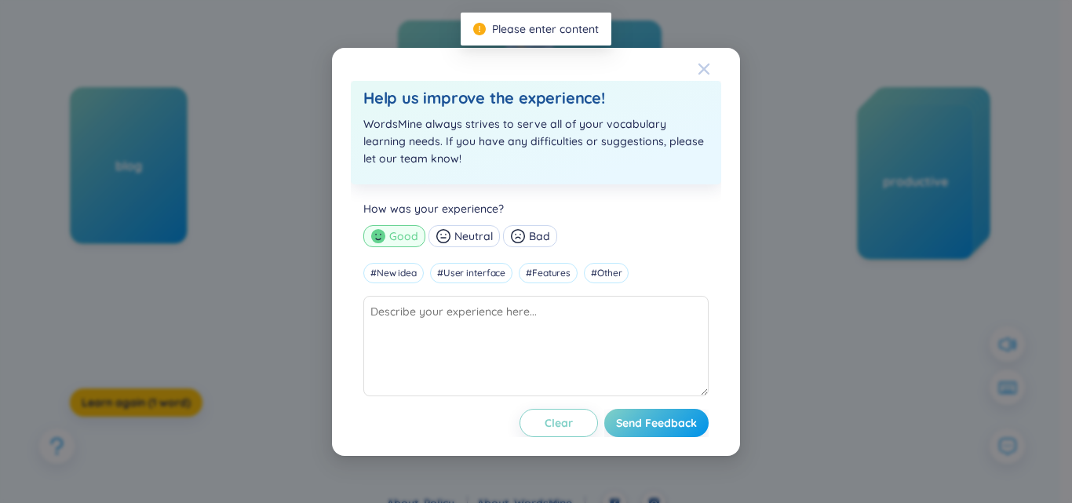
click at [705, 68] on icon "Close" at bounding box center [704, 68] width 11 height 11
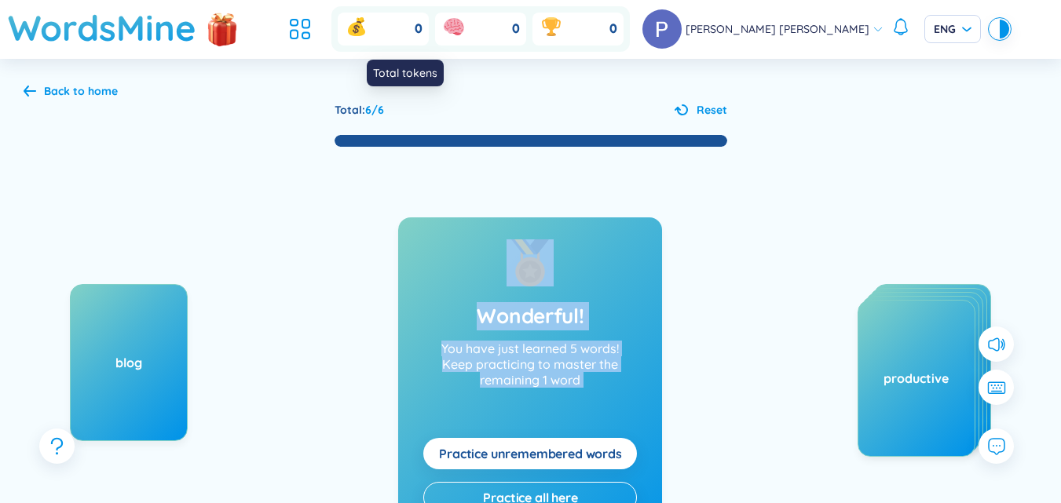
click at [365, 28] on icon at bounding box center [356, 29] width 17 height 14
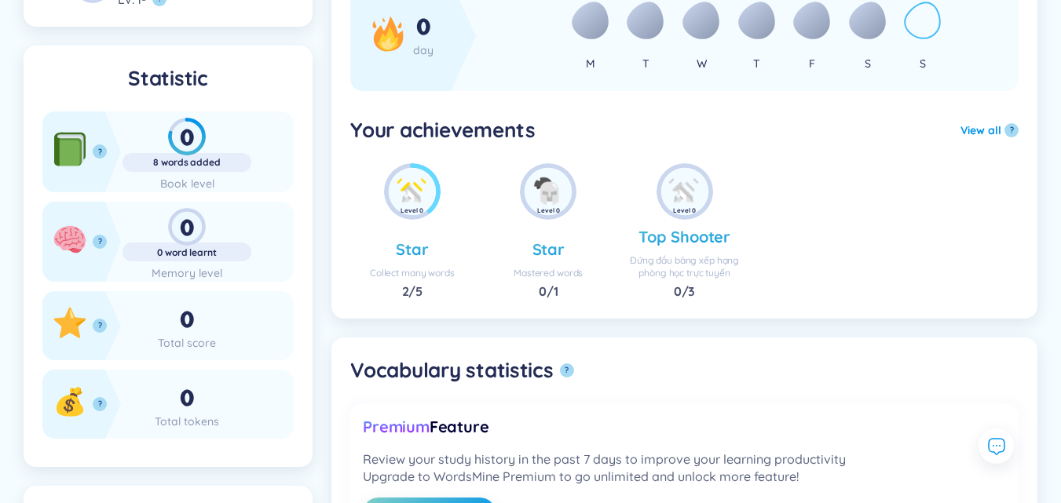
scroll to position [188, 0]
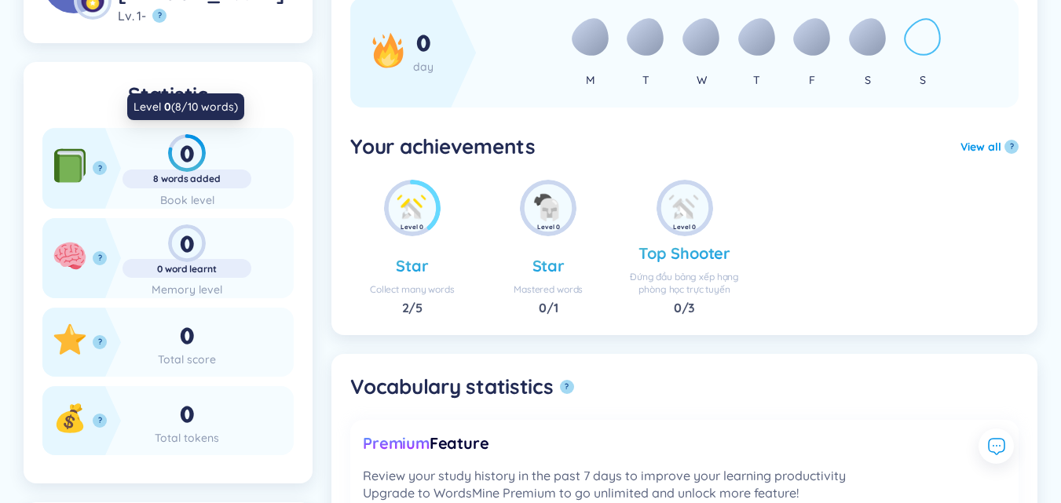
click at [191, 152] on div "0" at bounding box center [186, 153] width 129 height 38
click at [79, 166] on icon at bounding box center [67, 170] width 24 height 26
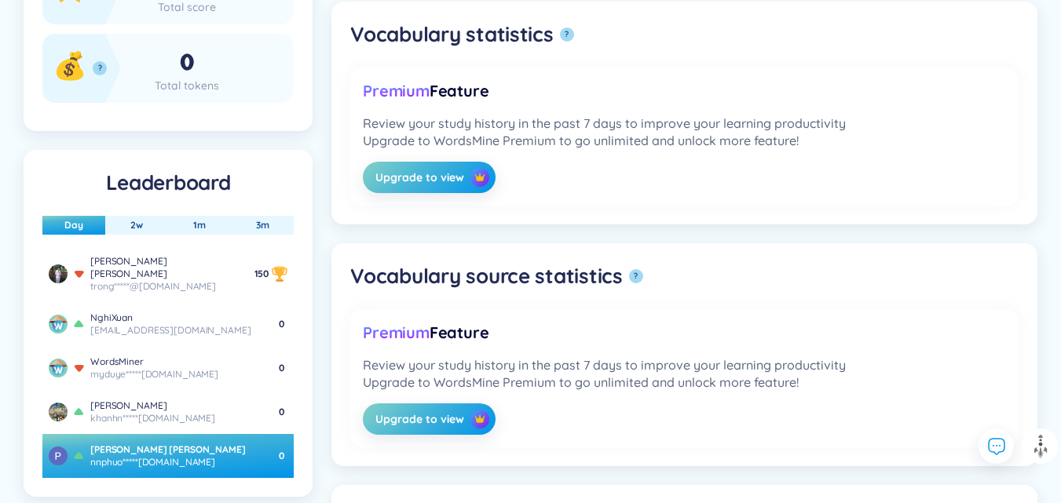
scroll to position [0, 0]
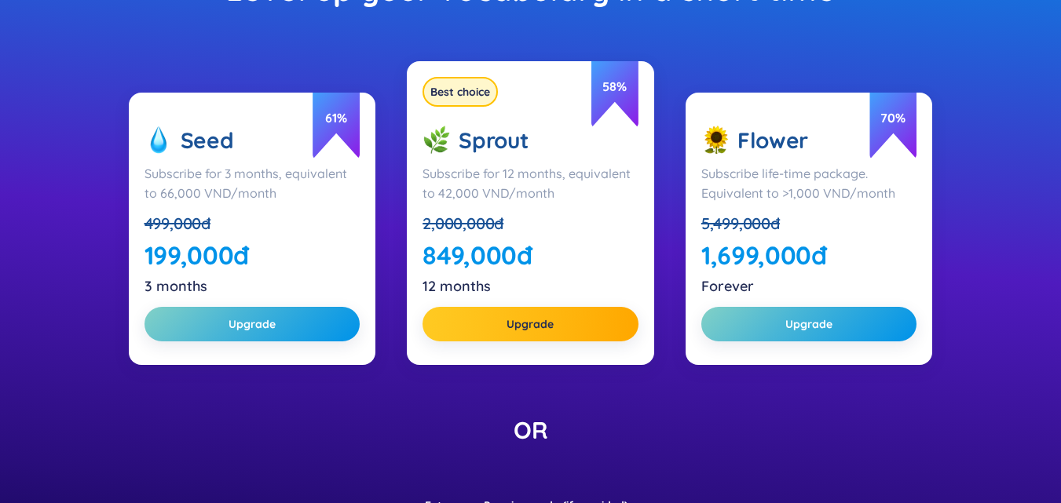
scroll to position [253, 0]
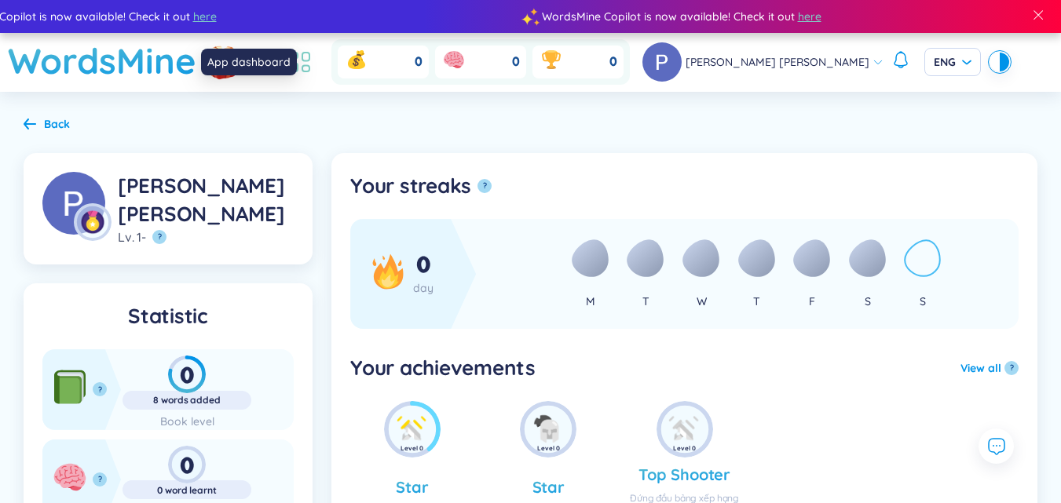
click at [314, 75] on icon at bounding box center [300, 62] width 28 height 28
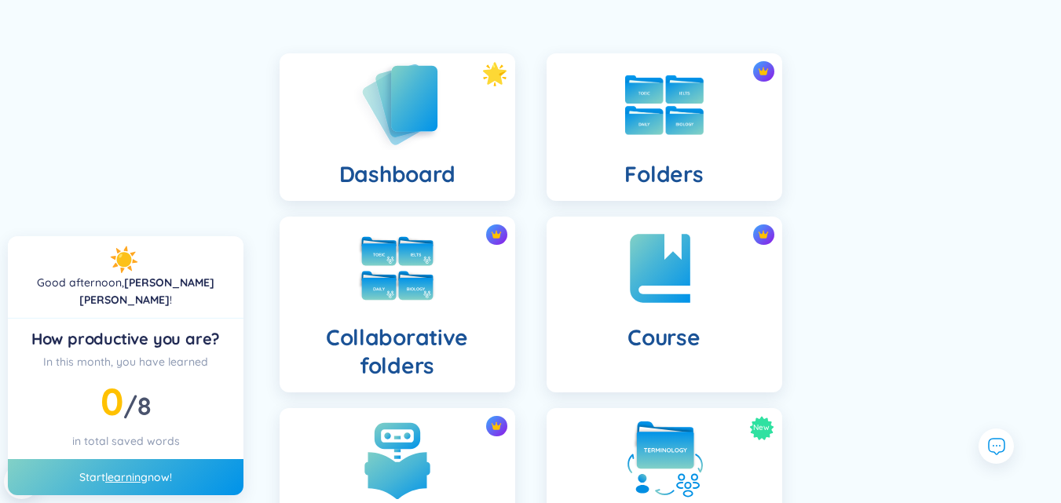
scroll to position [63, 0]
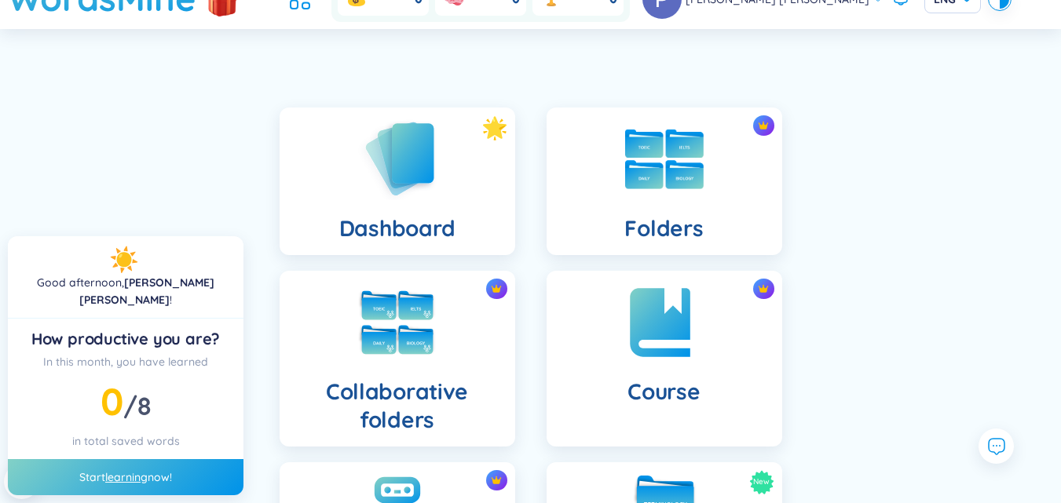
click at [180, 477] on div "Start learning now!" at bounding box center [126, 477] width 236 height 36
click at [181, 477] on div "Start learning now!" at bounding box center [126, 477] width 236 height 36
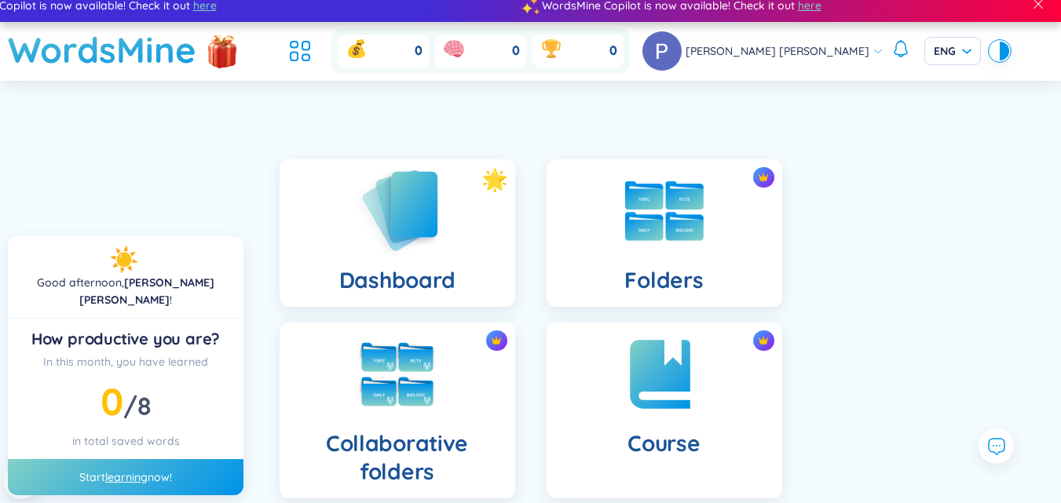
scroll to position [0, 0]
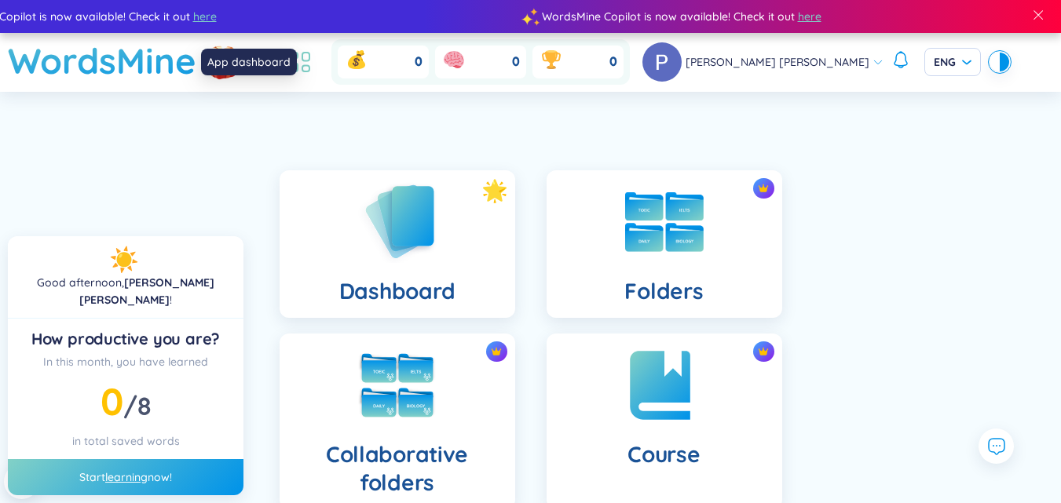
click at [314, 58] on icon at bounding box center [300, 62] width 28 height 28
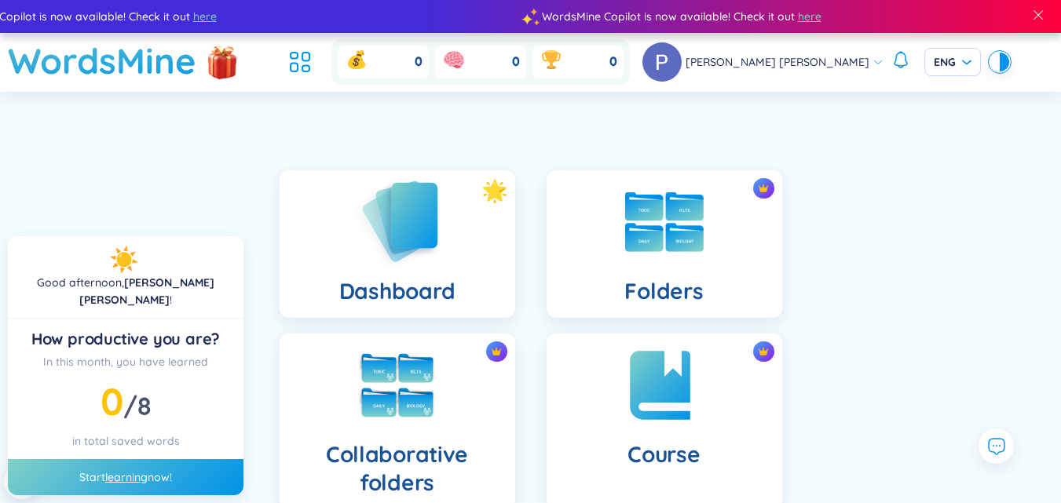
click at [472, 225] on div "Dashboard" at bounding box center [397, 244] width 236 height 148
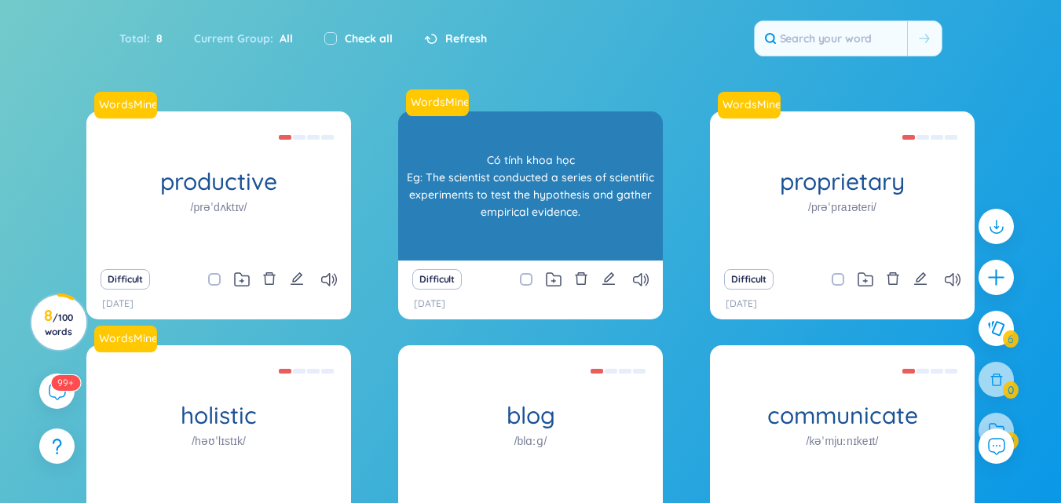
scroll to position [239, 0]
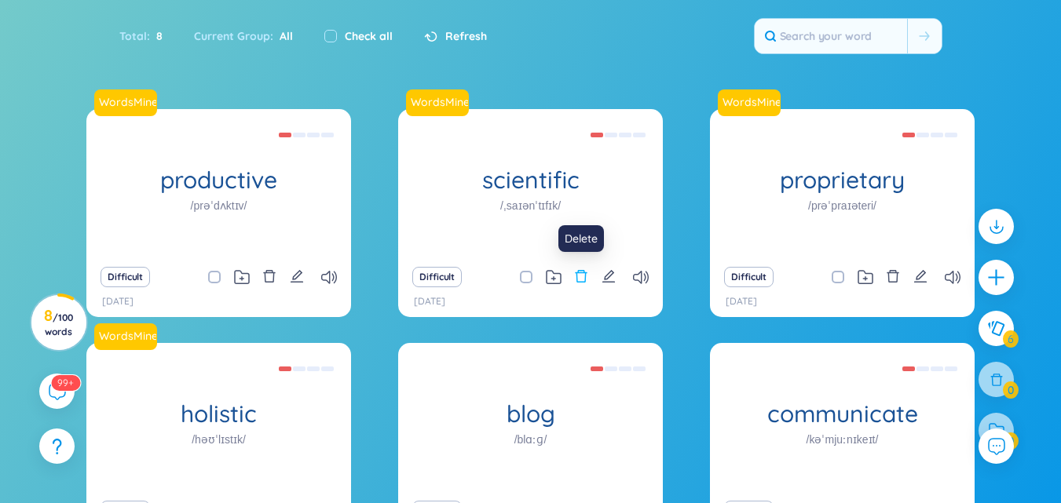
click at [579, 278] on icon "delete" at bounding box center [581, 276] width 14 height 14
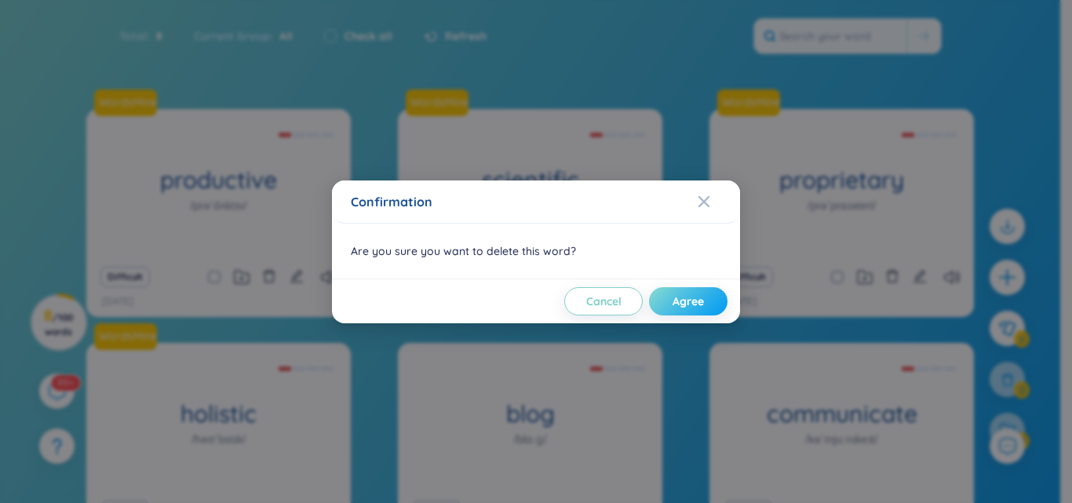
click at [682, 313] on button "Agree" at bounding box center [688, 301] width 79 height 28
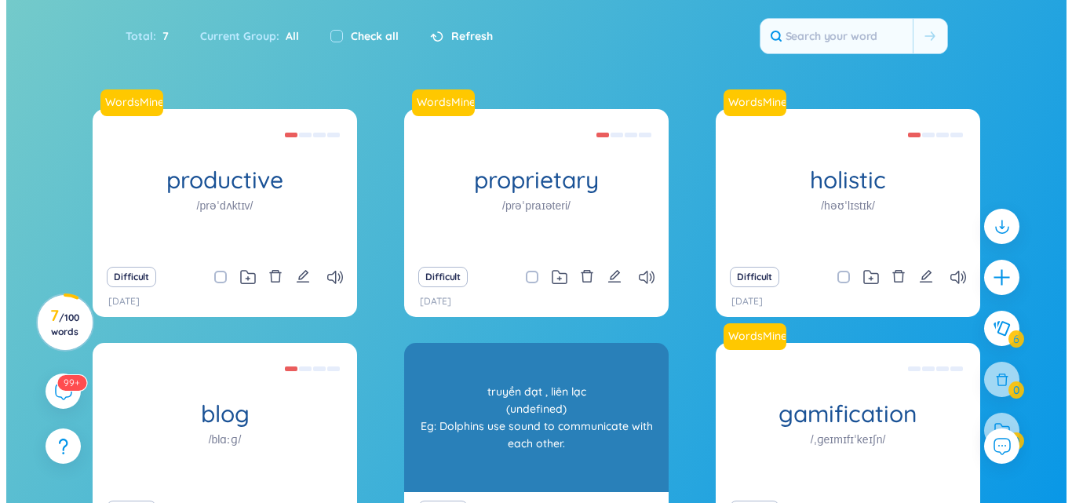
scroll to position [418, 0]
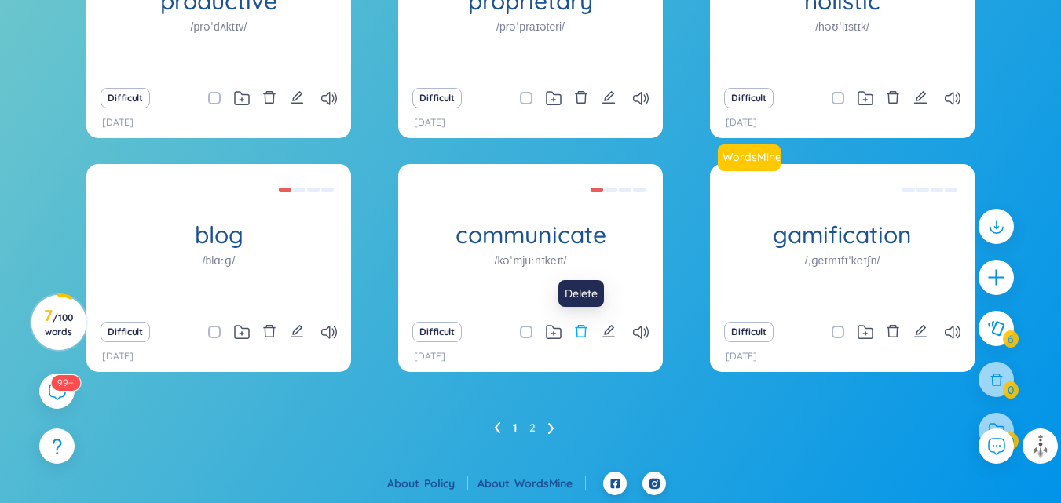
click at [584, 330] on icon "delete" at bounding box center [581, 331] width 14 height 14
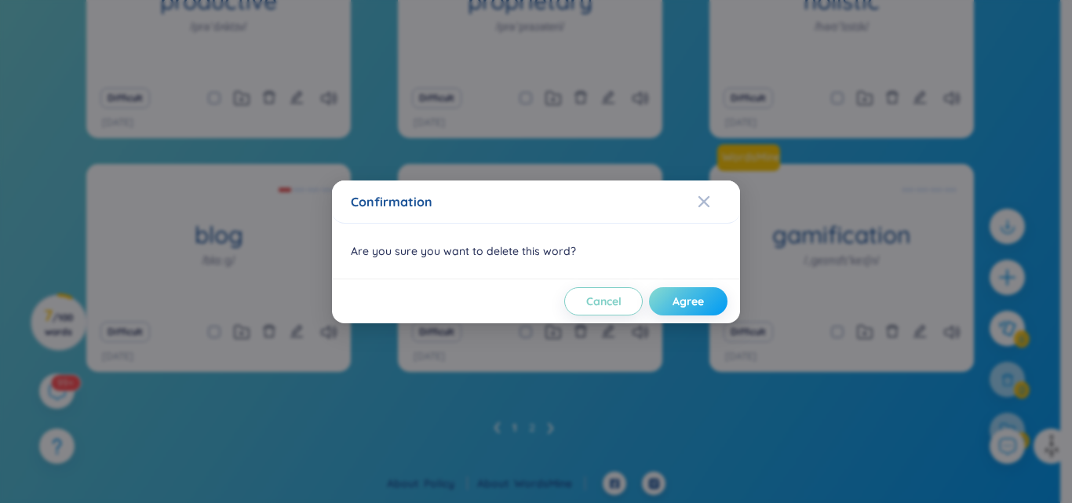
click at [669, 303] on button "Agree" at bounding box center [688, 301] width 79 height 28
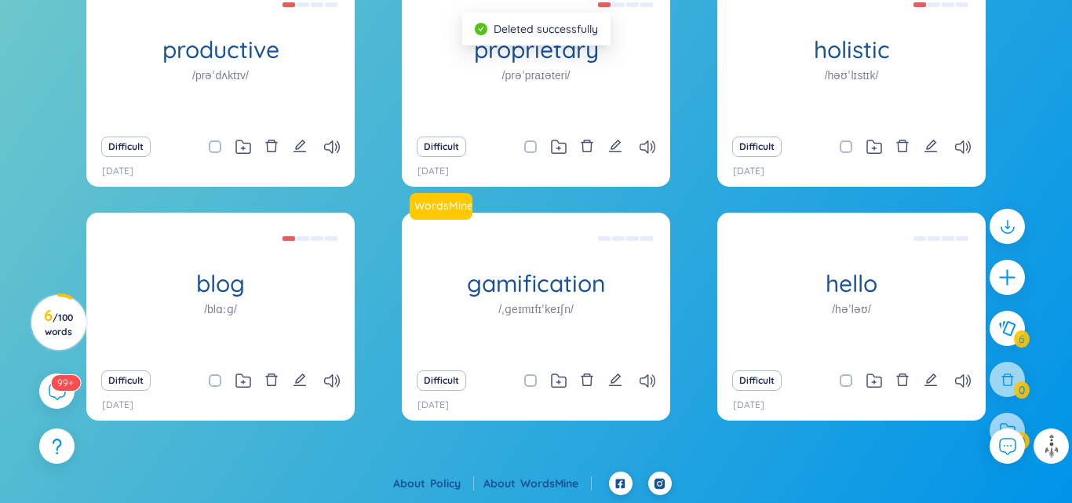
scroll to position [369, 0]
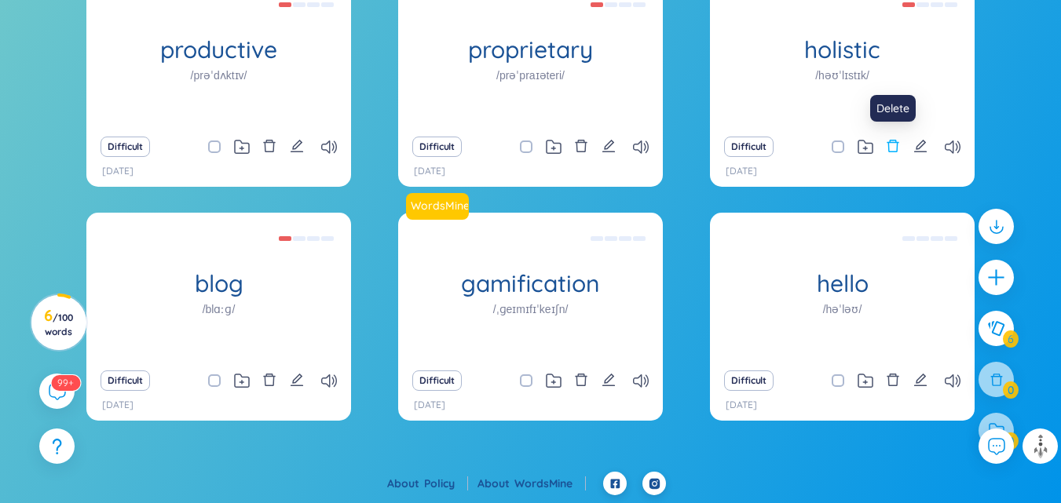
click at [898, 144] on icon "delete" at bounding box center [893, 146] width 14 height 14
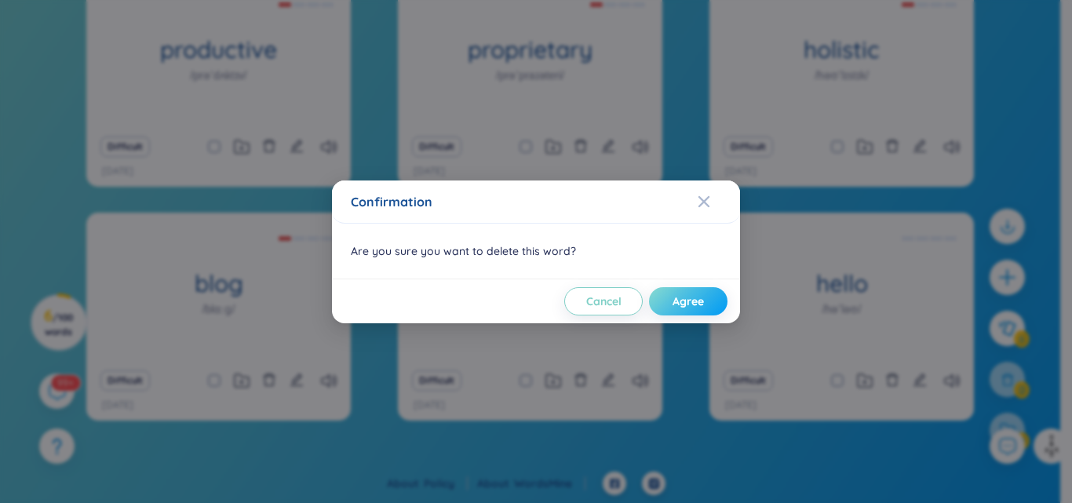
click at [698, 298] on span "Agree" at bounding box center [688, 302] width 31 height 16
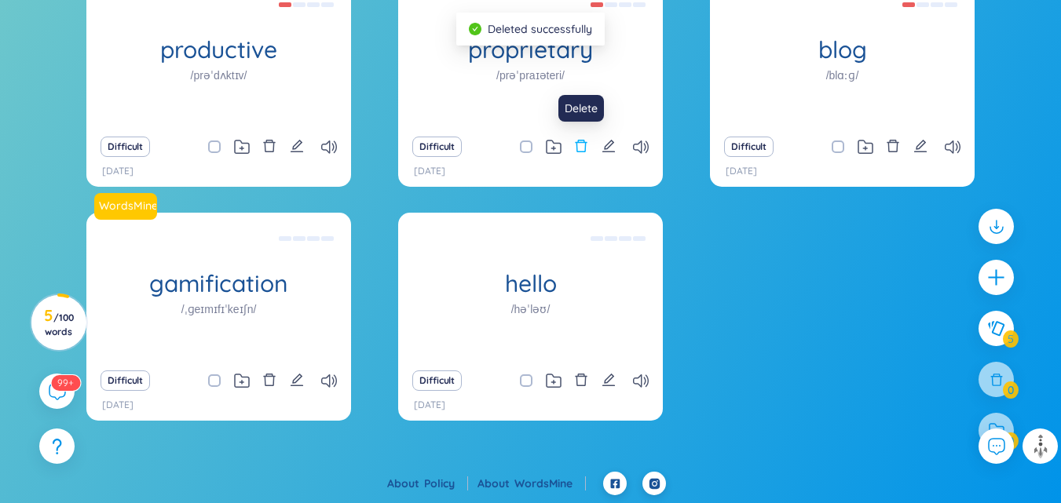
click at [582, 147] on icon "delete" at bounding box center [581, 146] width 14 height 14
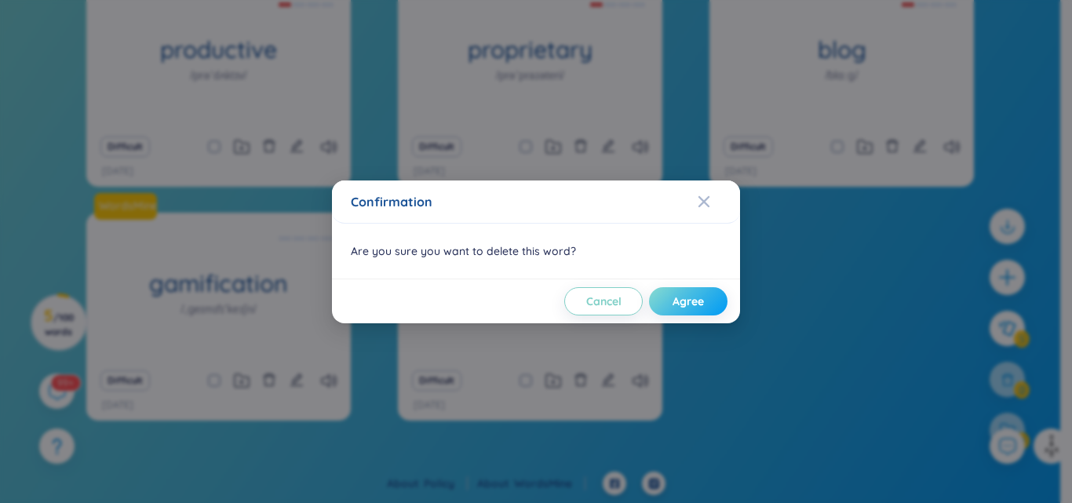
click at [699, 290] on button "Agree" at bounding box center [688, 301] width 79 height 28
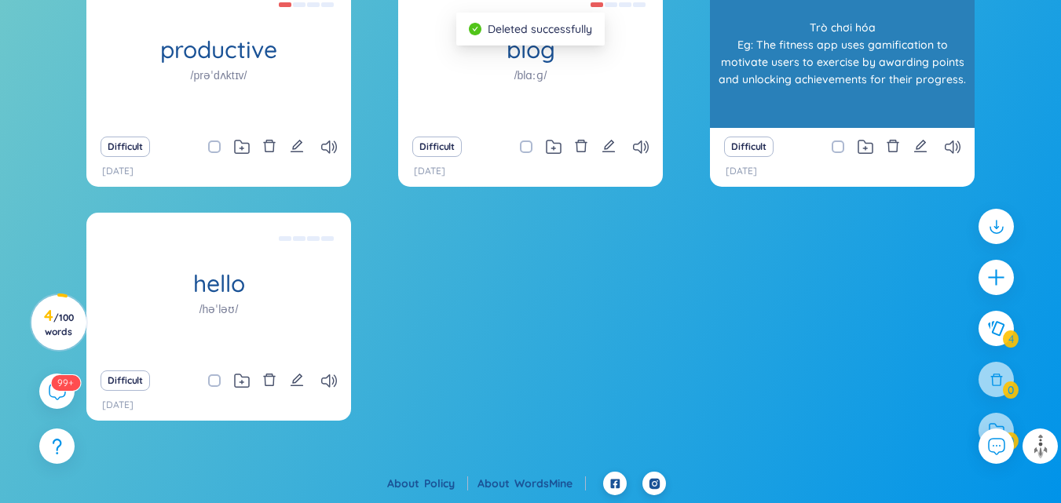
drag, startPoint x: 646, startPoint y: 165, endPoint x: 844, endPoint y: 100, distance: 208.0
click at [844, 100] on div "WordsMine productive /prəˈdʌktɪv/ Đạt [PERSON_NAME] xuât, [PERSON_NAME] Eg: She…" at bounding box center [530, 210] width 888 height 462
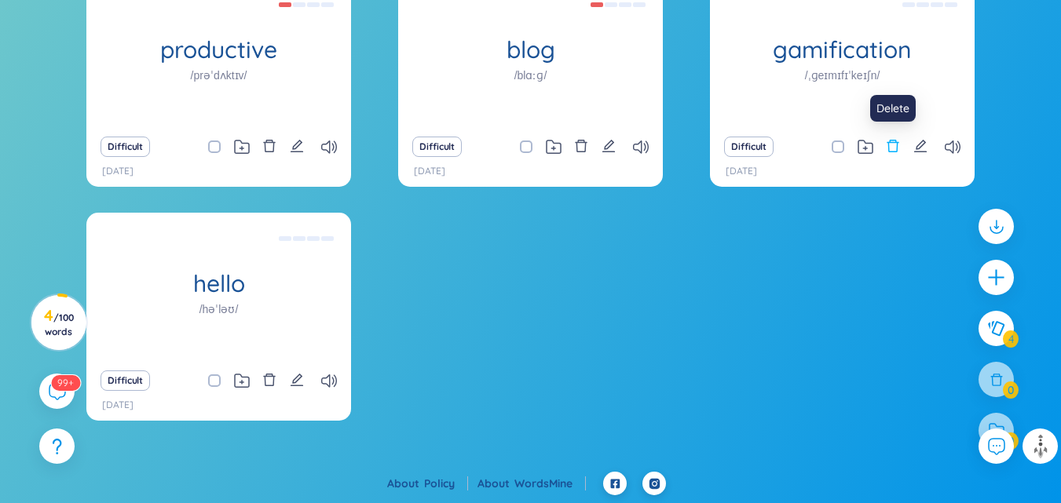
click at [893, 143] on icon "delete" at bounding box center [893, 146] width 12 height 13
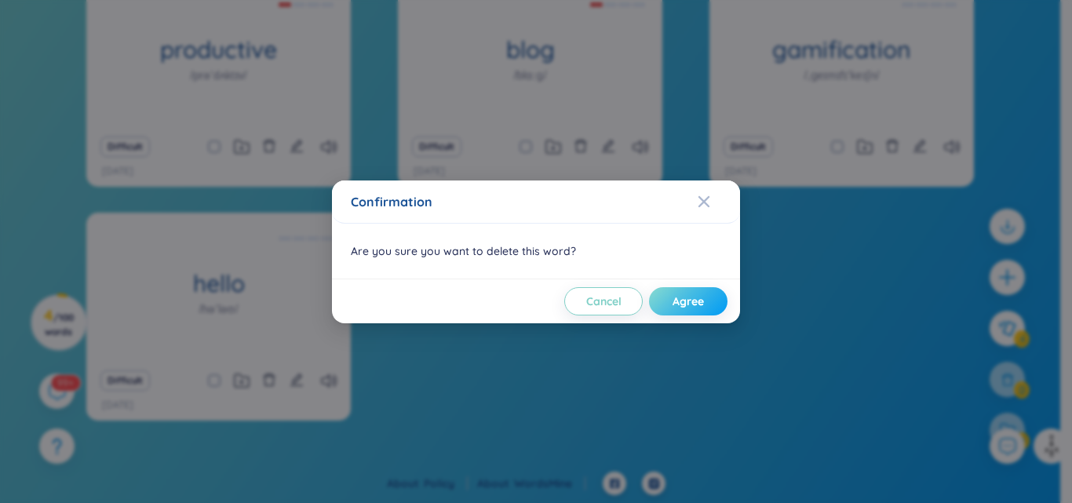
click at [680, 313] on button "Agree" at bounding box center [688, 301] width 79 height 28
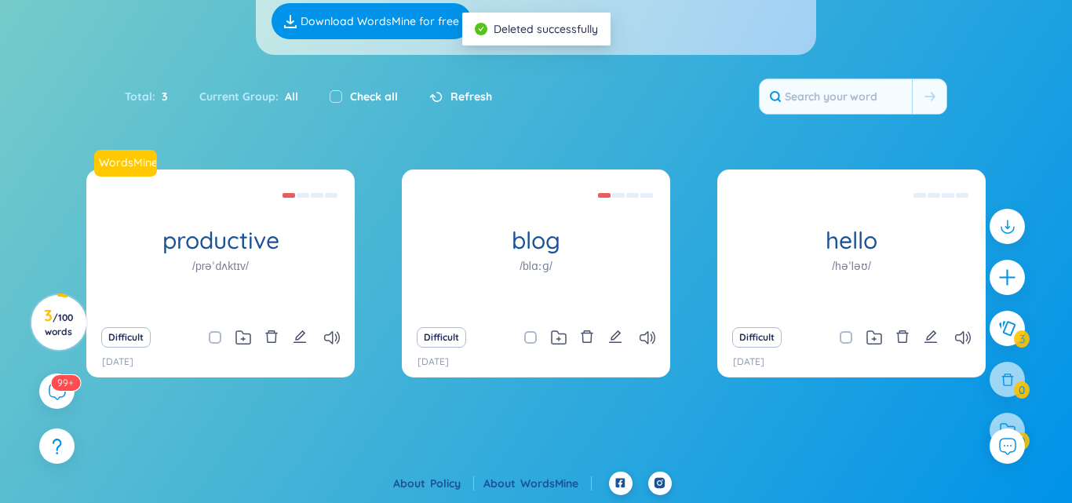
scroll to position [178, 0]
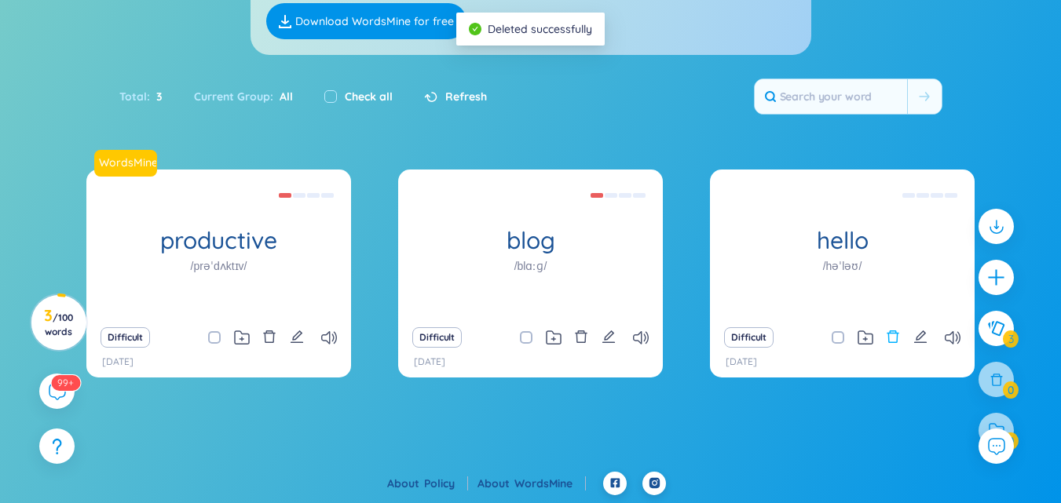
click at [897, 334] on icon "delete" at bounding box center [893, 336] width 12 height 13
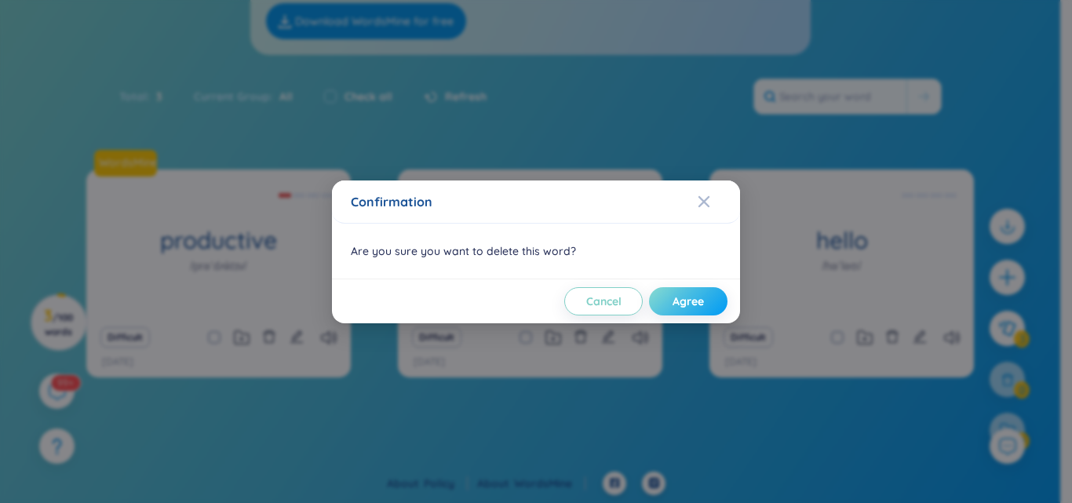
click at [683, 301] on span "Agree" at bounding box center [688, 302] width 31 height 16
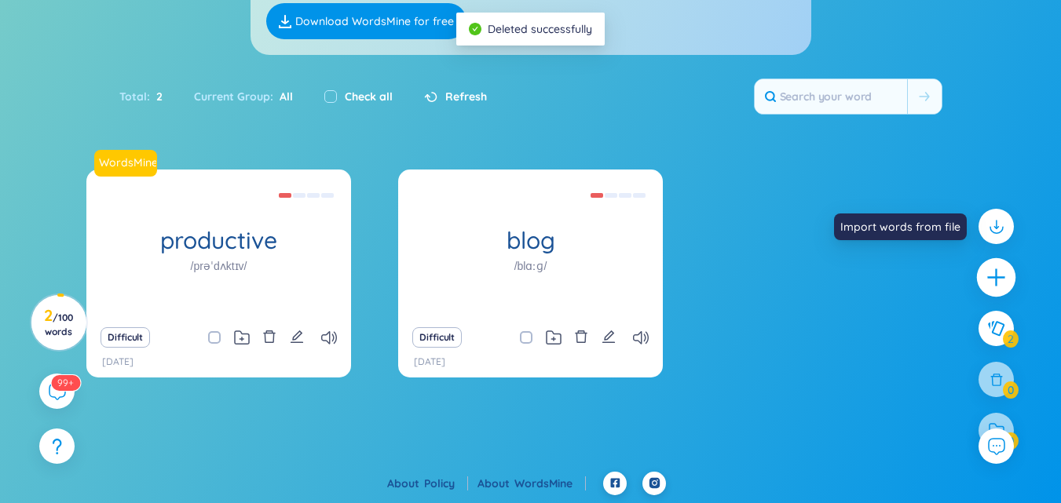
click at [995, 268] on icon "plus" at bounding box center [996, 278] width 22 height 22
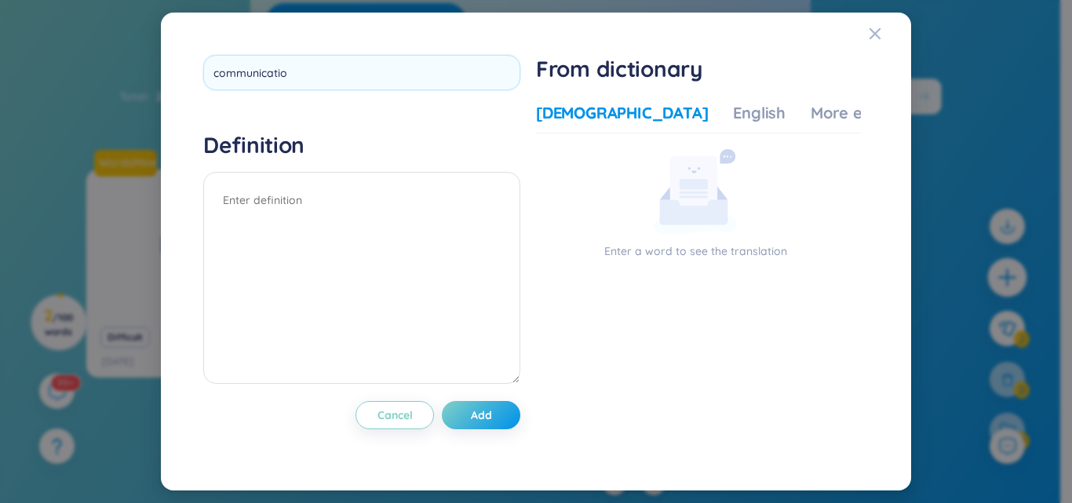
type input "communication"
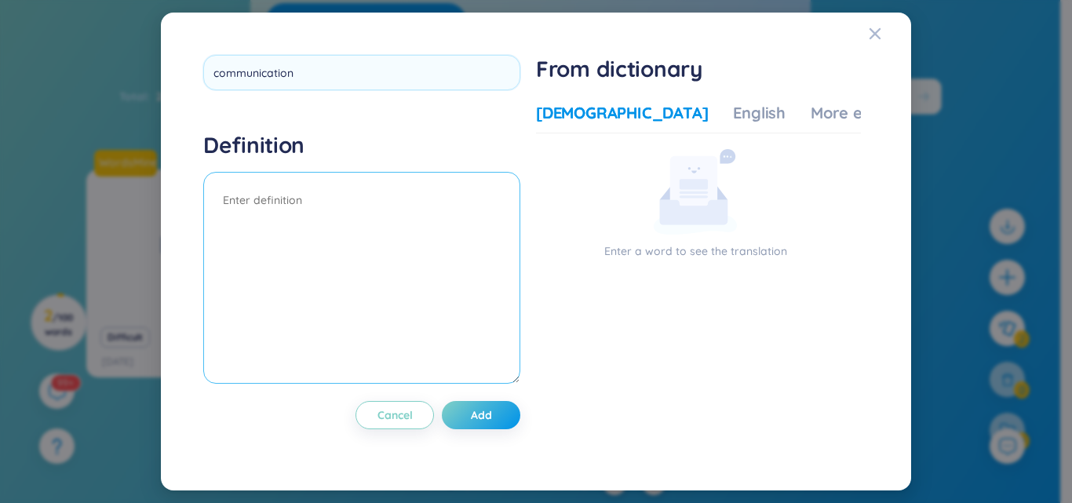
click at [401, 292] on textarea at bounding box center [361, 278] width 317 height 212
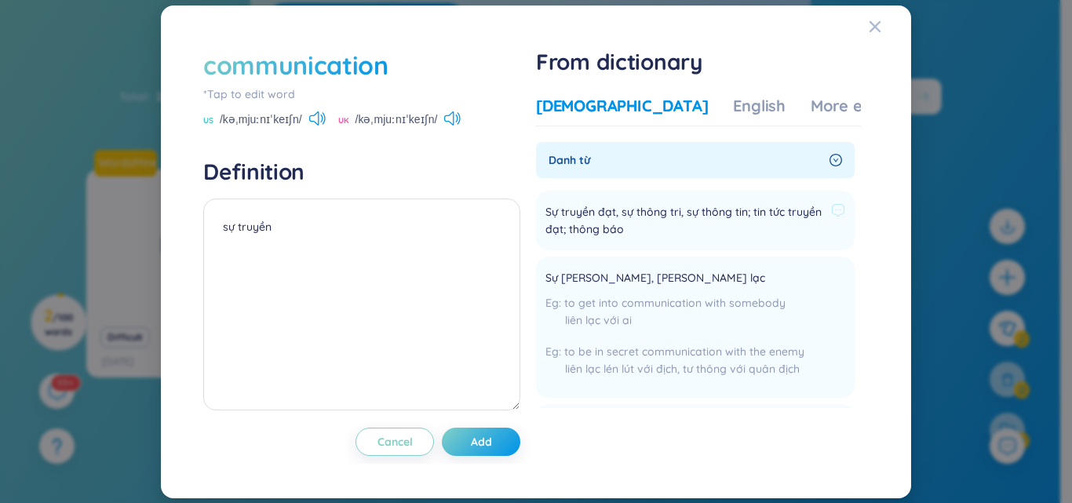
click at [653, 214] on span "Sự truyền đạt, sự thông tri, sự thông tin; tin tức truyền đạt; thông báo" at bounding box center [685, 220] width 279 height 35
click at [626, 221] on span "Sự truyền đạt, sự thông tri, sự thông tin; tin tức truyền đạt; thông báo" at bounding box center [685, 220] width 279 height 35
click at [619, 228] on span "Sự truyền đạt, sự thông tri, sự thông tin; tin tức truyền đạt; thông báo" at bounding box center [685, 220] width 279 height 35
click at [691, 228] on span "Sự truyền đạt, sự thông tri, sự thông tin; tin tức truyền đạt; thông báo" at bounding box center [685, 220] width 279 height 35
click at [677, 234] on span "Sự truyền đạt, sự thông tri, sự thông tin; tin tức truyền đạt; thông báo" at bounding box center [685, 220] width 279 height 35
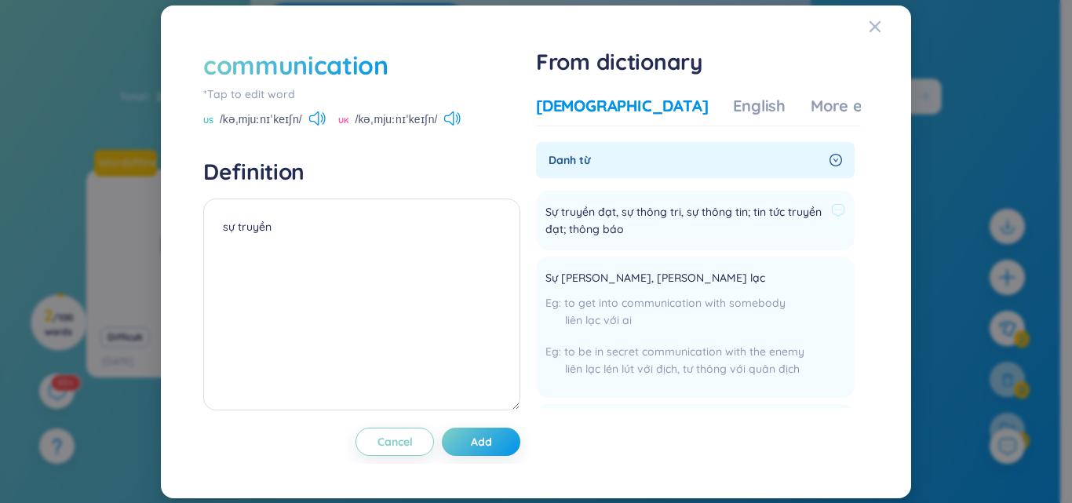
click at [750, 228] on span "Sự truyền đạt, sự thông tri, sự thông tin; tin tức truyền đạt; thông báo" at bounding box center [685, 220] width 279 height 35
click at [733, 100] on div "English" at bounding box center [759, 106] width 53 height 22
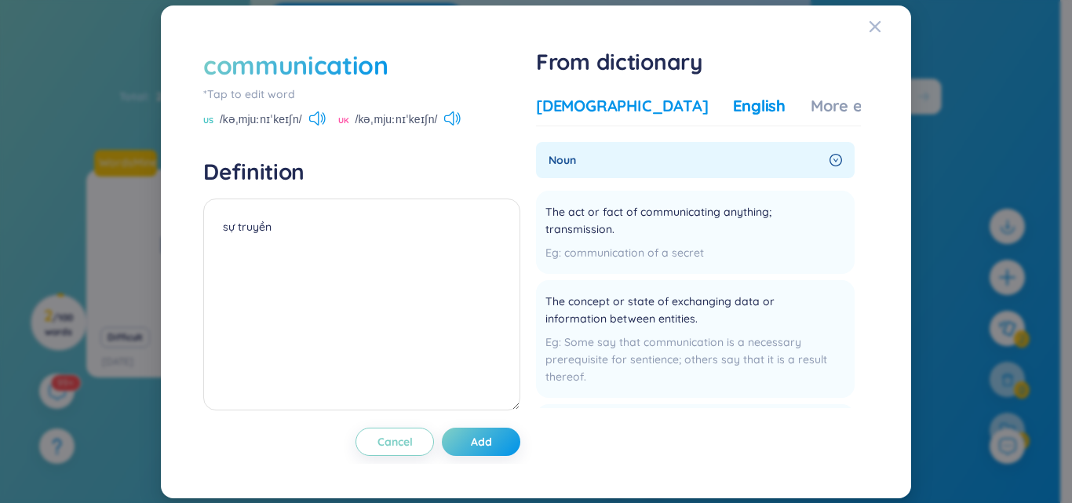
click at [591, 97] on div "[DEMOGRAPHIC_DATA]" at bounding box center [622, 106] width 172 height 22
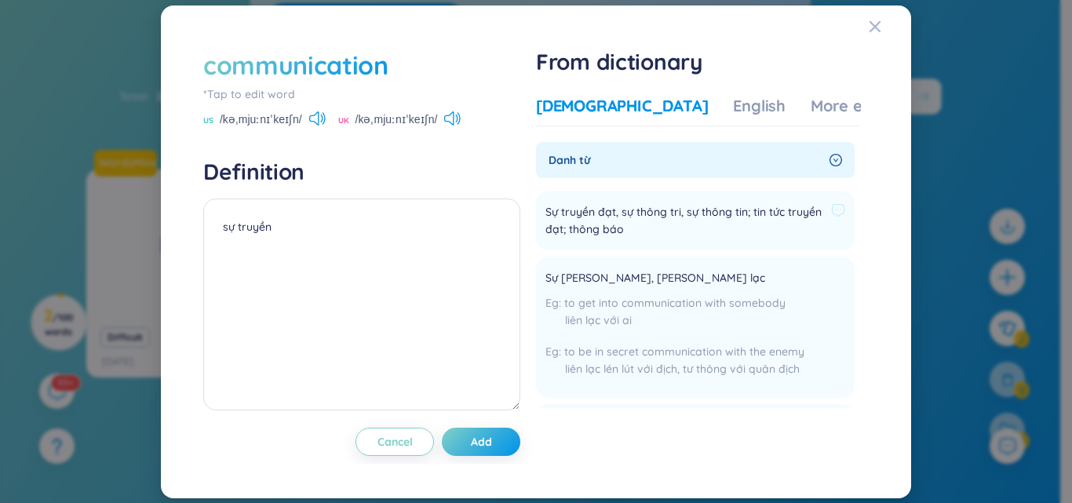
click at [602, 220] on span "Sự truyền đạt, sự thông tri, sự thông tin; tin tức truyền đạt; thông báo" at bounding box center [685, 220] width 279 height 35
click at [325, 218] on textarea "sự truyền" at bounding box center [361, 305] width 317 height 212
click at [811, 97] on div "More examples" at bounding box center [868, 106] width 114 height 22
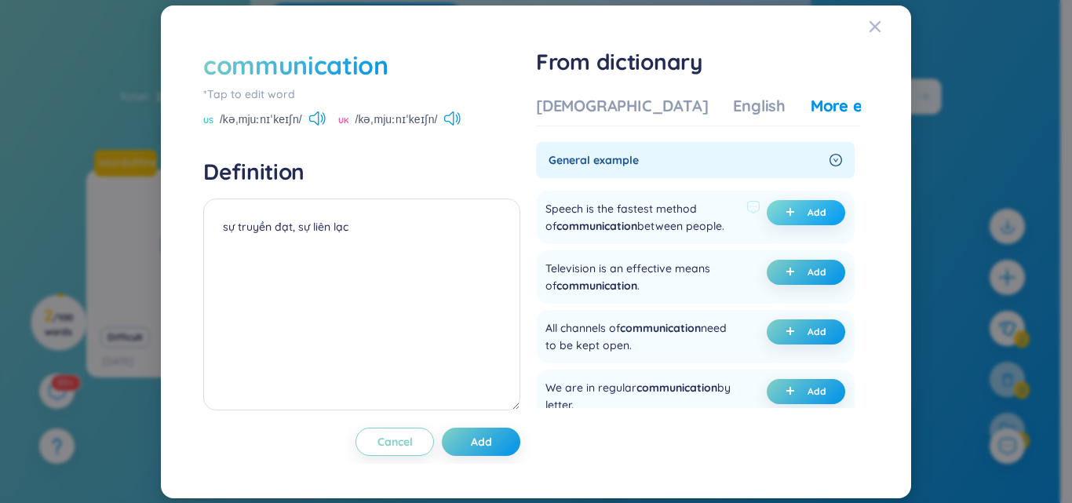
click at [821, 216] on span "Add" at bounding box center [817, 212] width 19 height 13
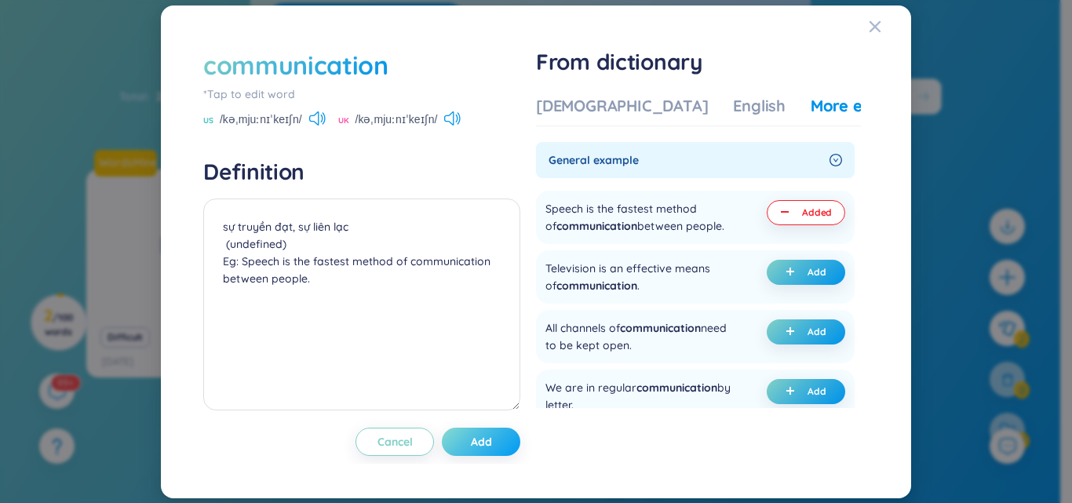
click at [492, 447] on span "Add" at bounding box center [481, 442] width 21 height 16
type textarea "sự truyền đạt, sự liên lạc (undefined) Eg: Speech is the fastest method of comm…"
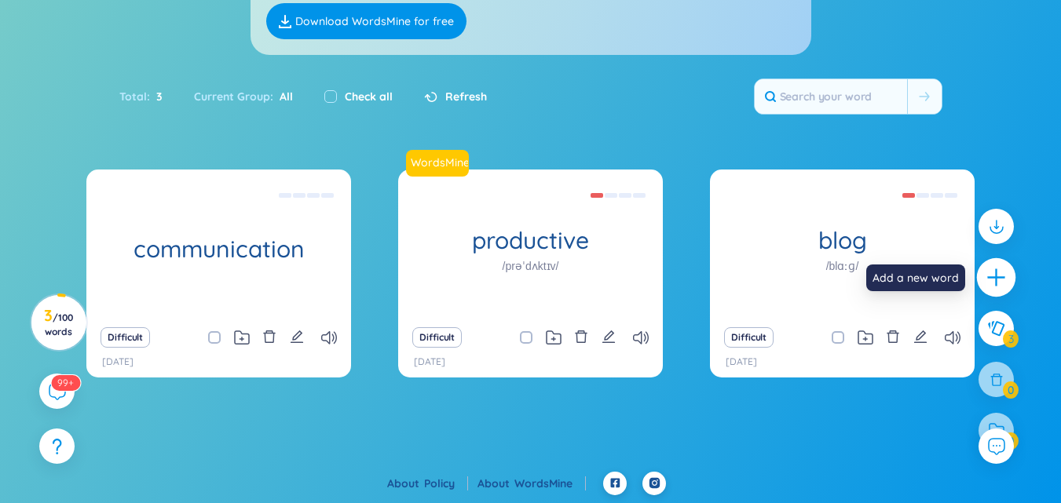
click at [992, 283] on icon "plus" at bounding box center [996, 278] width 22 height 22
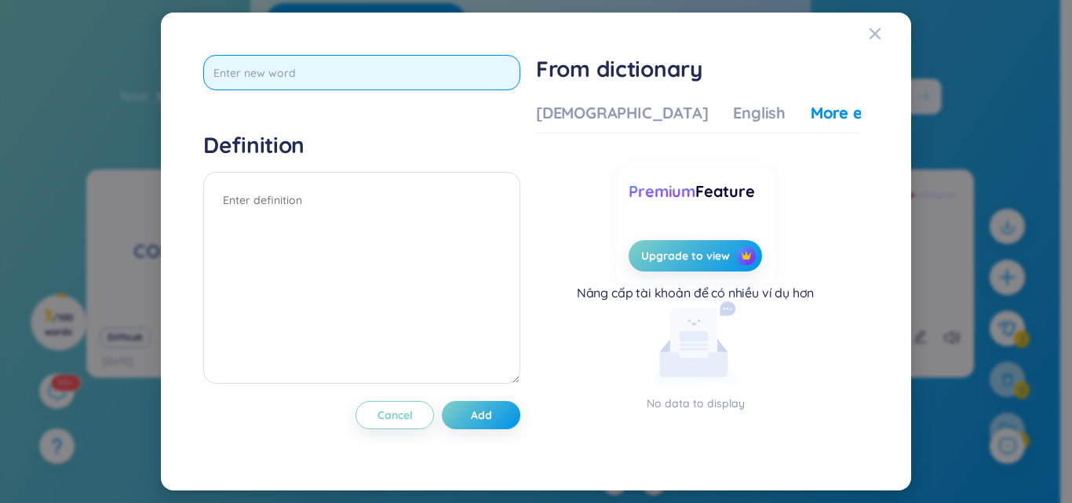
click at [494, 66] on input "text" at bounding box center [361, 72] width 317 height 35
type input "diary"
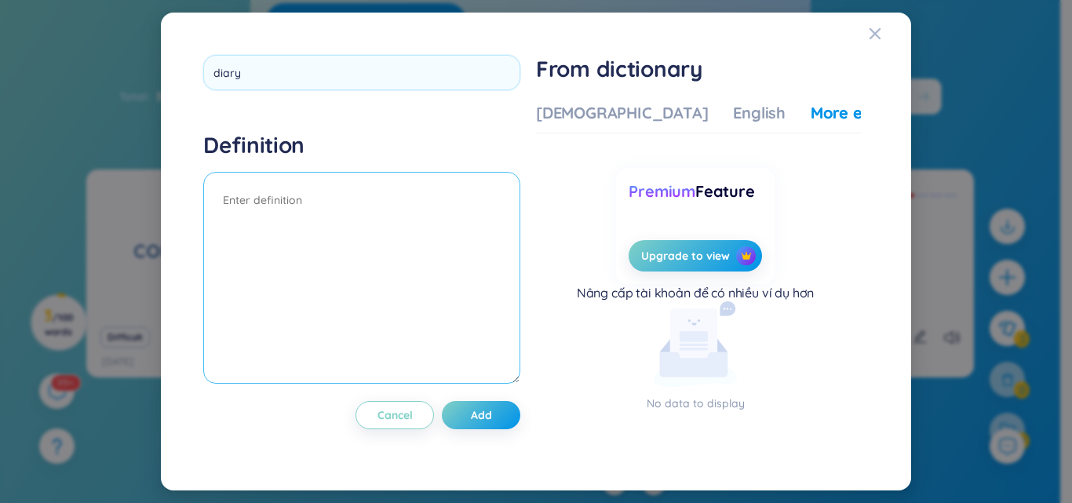
click at [418, 206] on textarea at bounding box center [361, 278] width 317 height 212
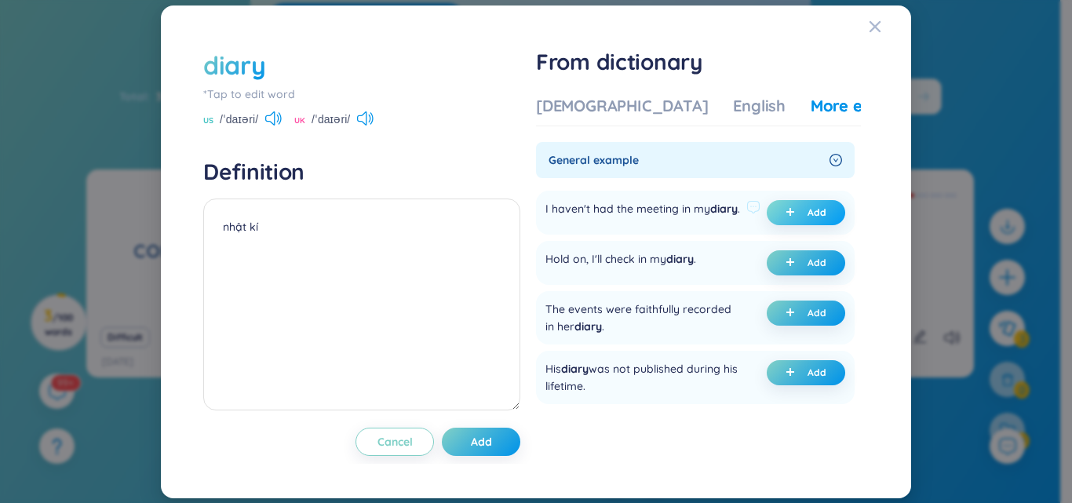
click at [786, 214] on icon "plus" at bounding box center [790, 211] width 9 height 9
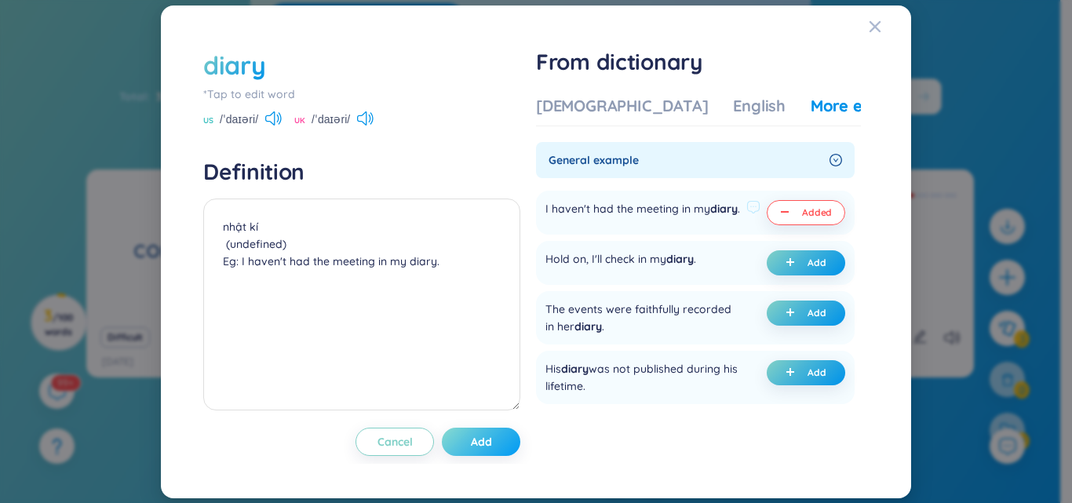
click at [489, 441] on span "Add" at bounding box center [481, 442] width 21 height 16
type textarea "nhật kí (undefined) Eg: I haven't had the meeting in my diary."
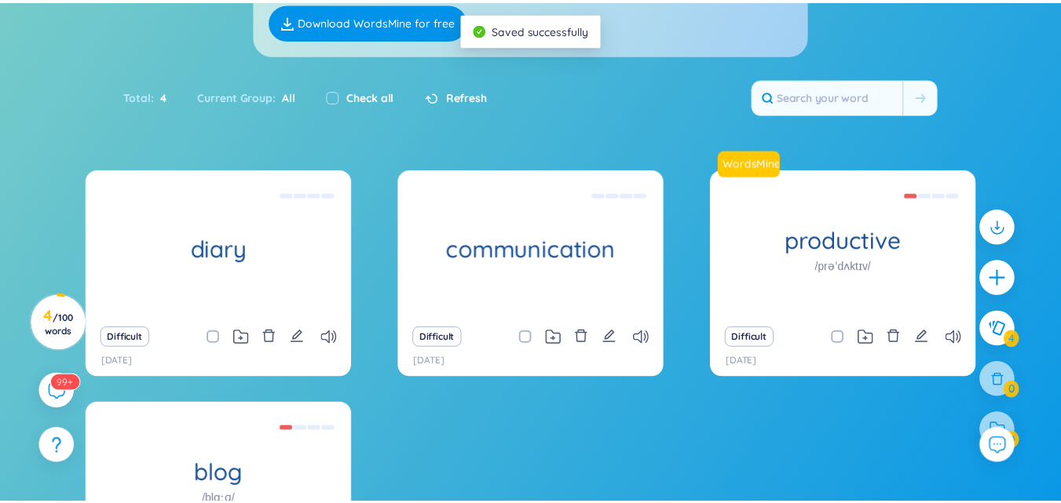
scroll to position [0, 0]
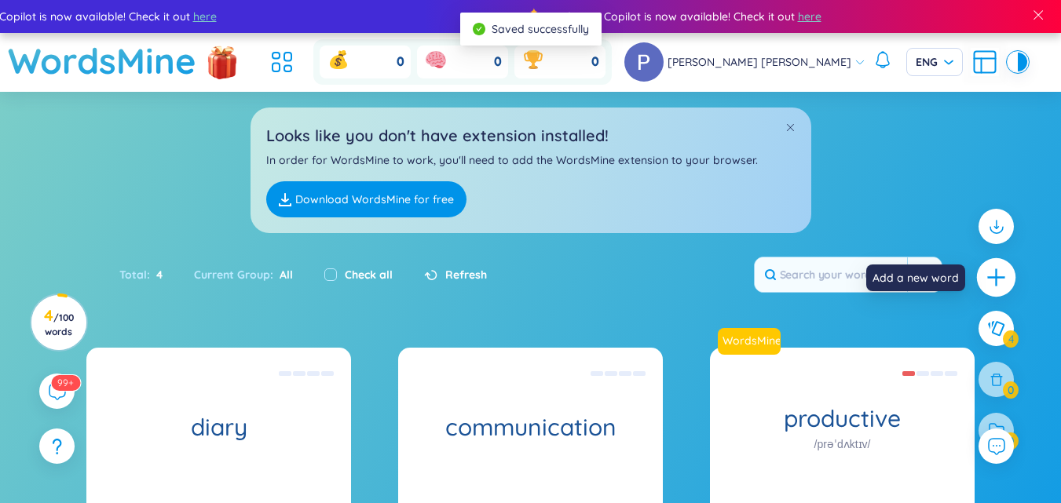
click at [991, 277] on icon "plus" at bounding box center [995, 278] width 17 height 2
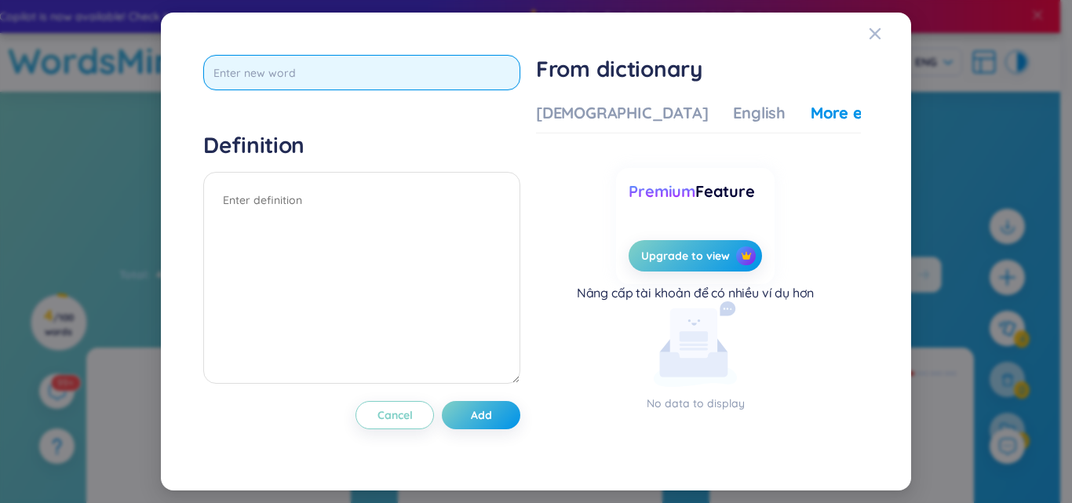
click at [489, 65] on input "text" at bounding box center [361, 72] width 317 height 35
type input "email"
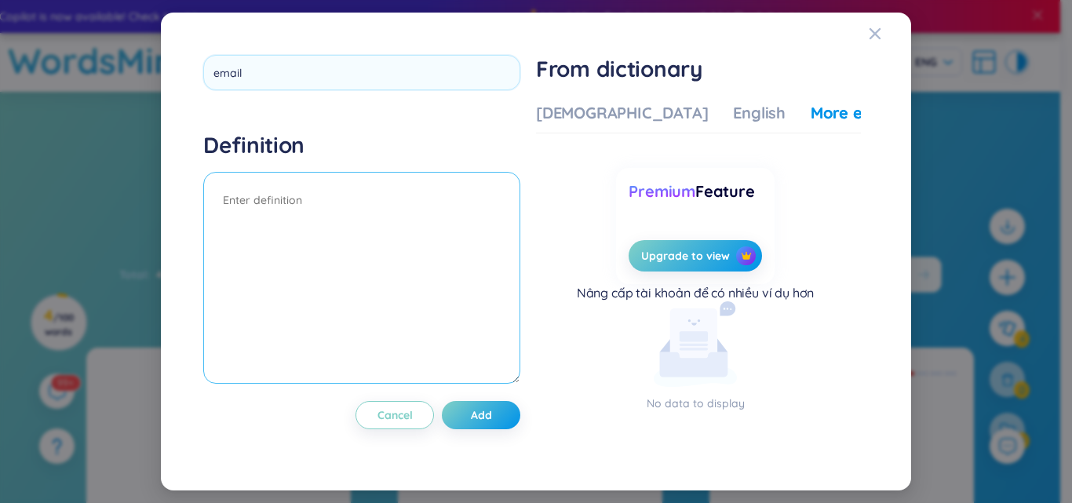
click at [411, 203] on textarea at bounding box center [361, 278] width 317 height 212
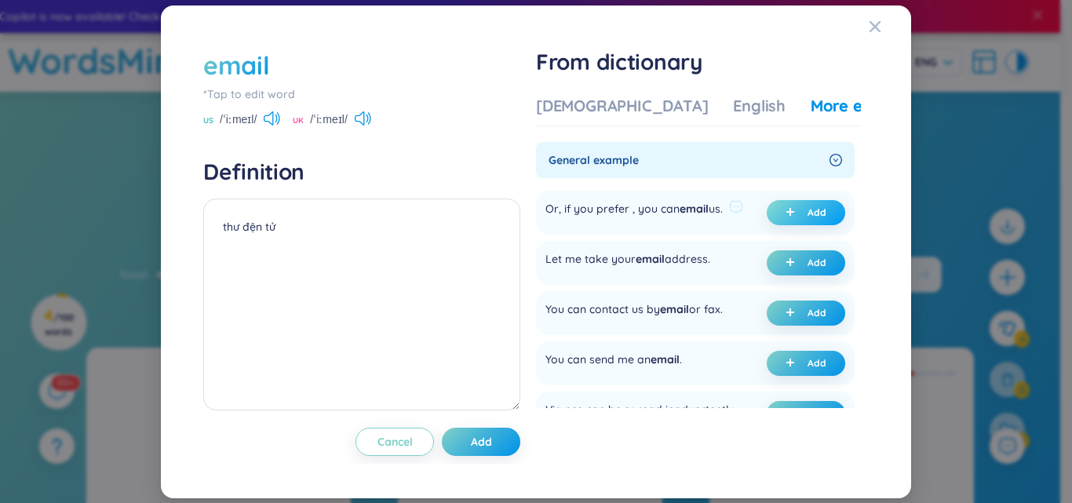
click at [808, 209] on span "Add" at bounding box center [817, 212] width 19 height 13
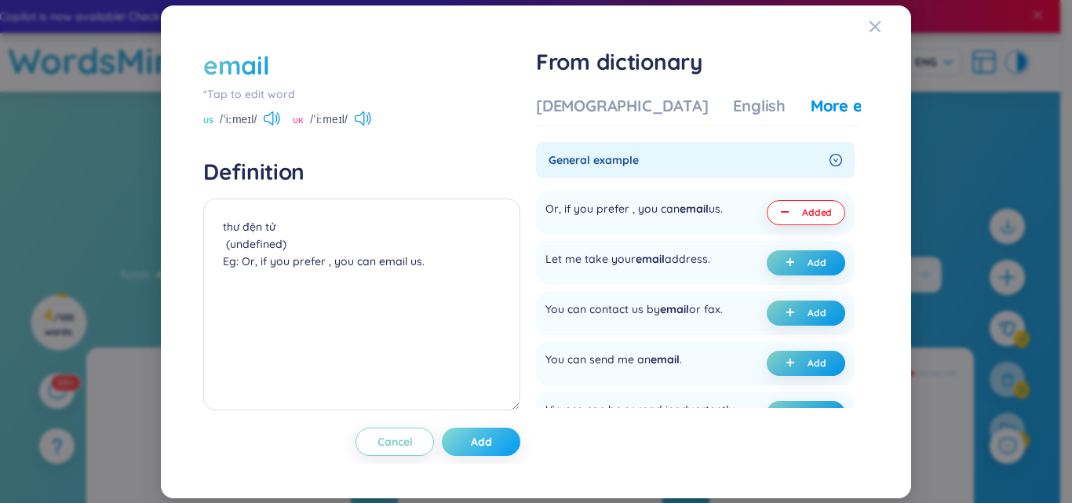
click at [492, 437] on span "Add" at bounding box center [481, 442] width 21 height 16
type textarea "thư đện tử (undefined) Eg: Or, if you prefer , you can email us."
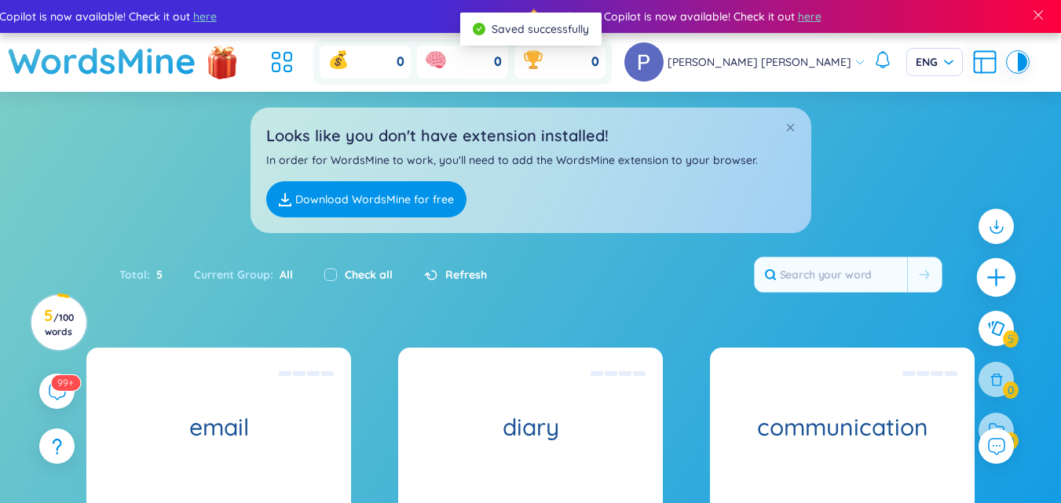
click at [996, 283] on icon "plus" at bounding box center [996, 277] width 2 height 17
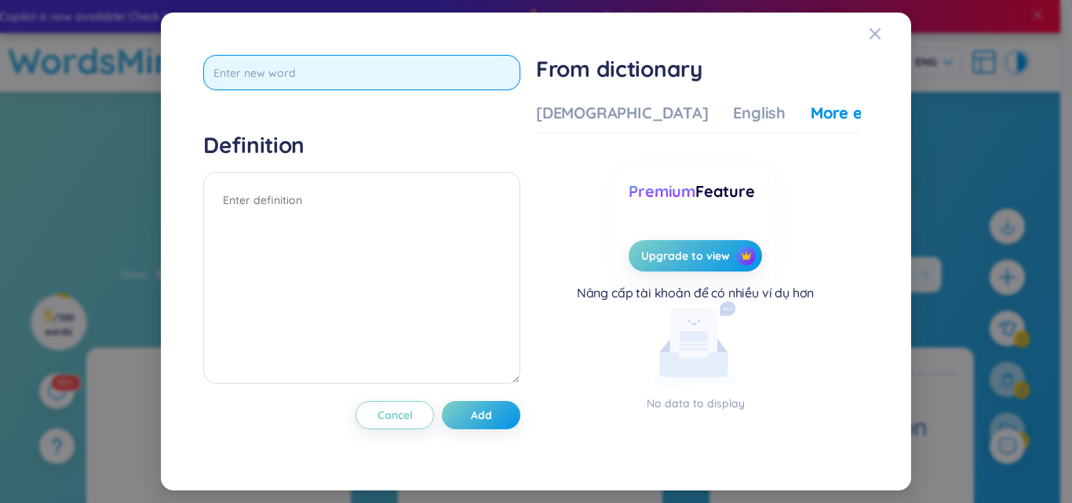
click at [461, 81] on input "text" at bounding box center [361, 72] width 317 height 35
type input "g"
type input "face-to-face"
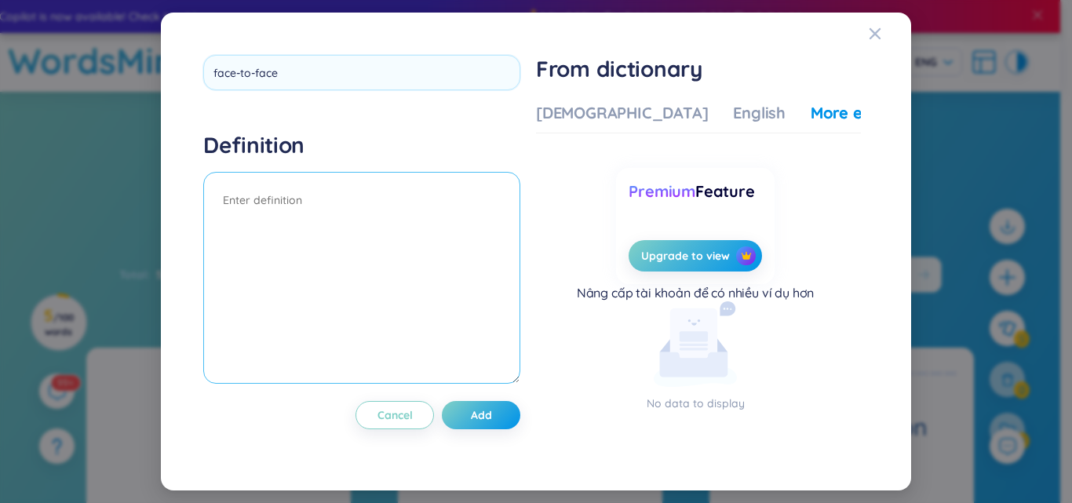
click at [337, 201] on textarea at bounding box center [361, 278] width 317 height 212
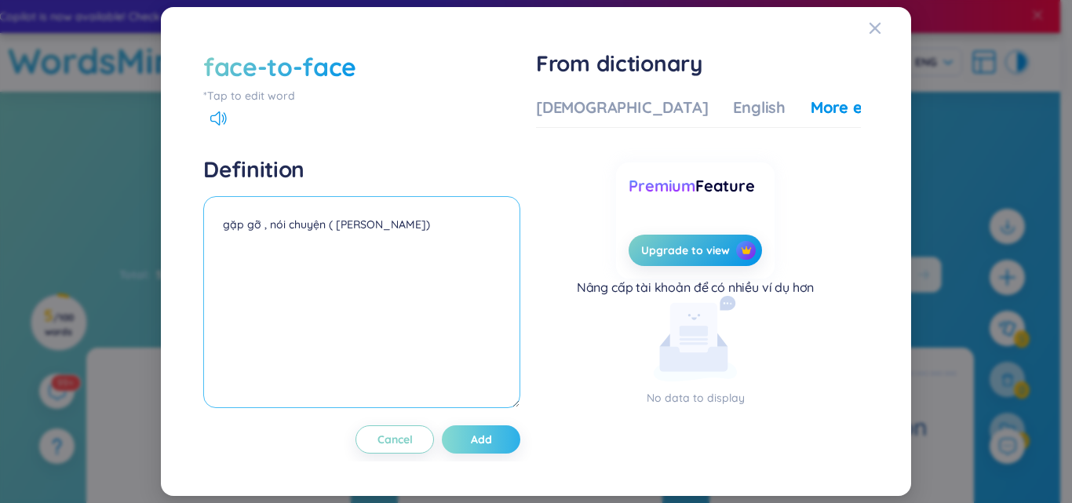
type textarea "gặp gỡ , nói chuyện ( [PERSON_NAME])"
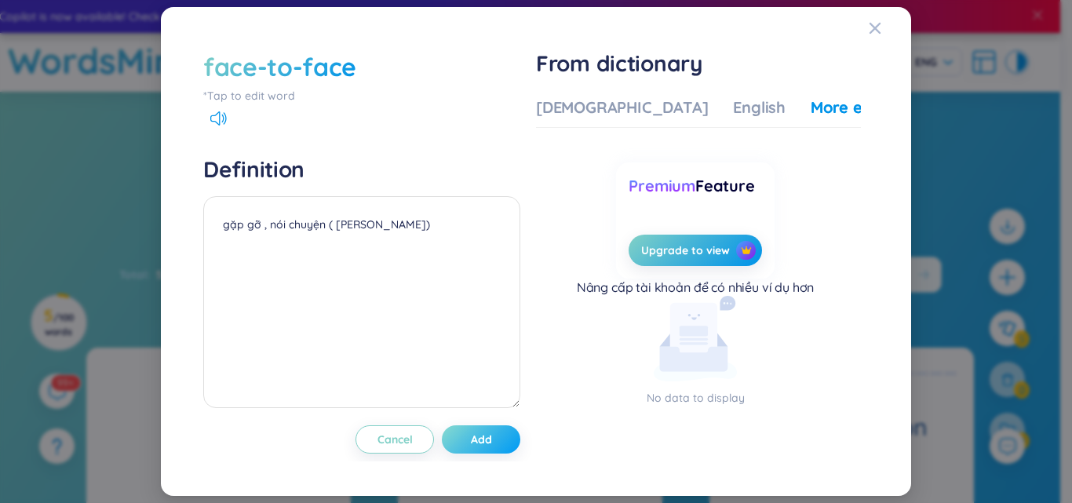
click at [511, 438] on button "Add" at bounding box center [481, 439] width 79 height 28
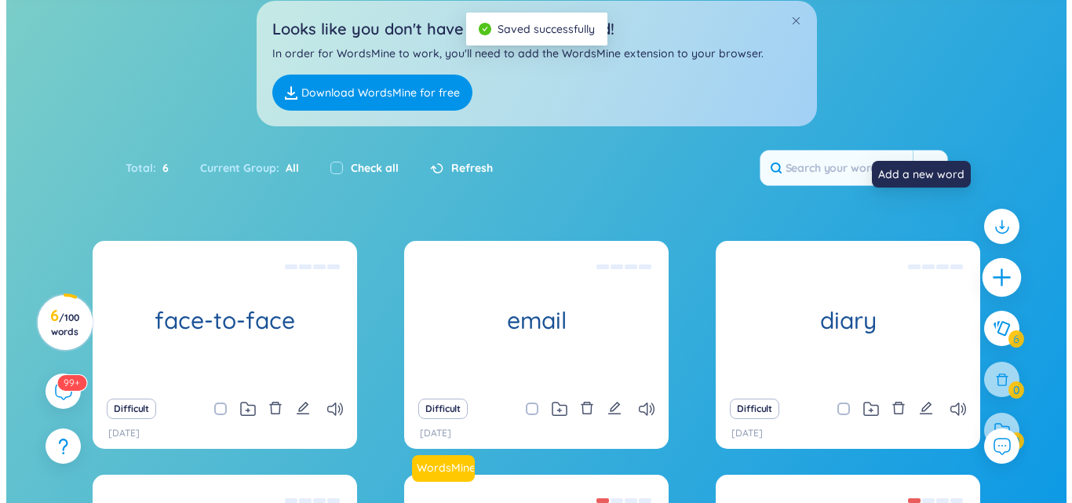
scroll to position [264, 0]
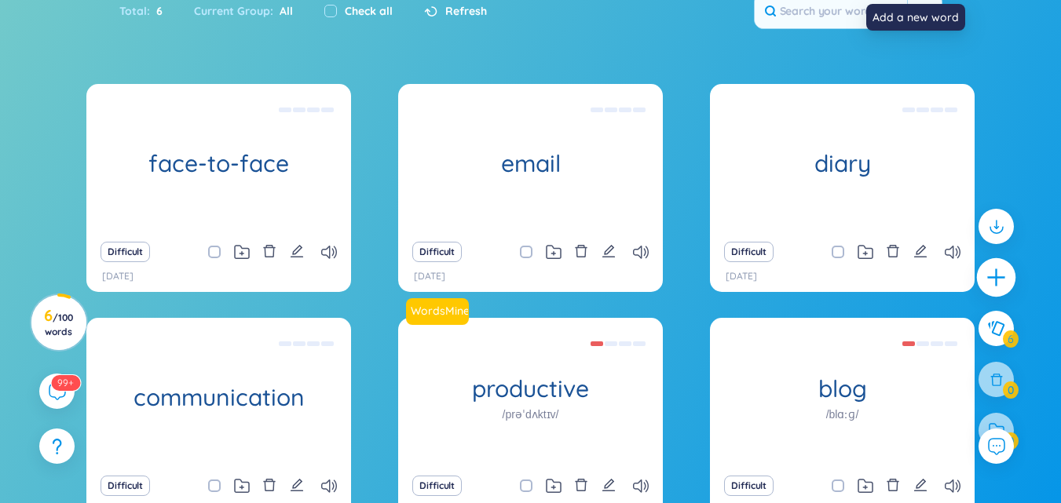
click at [997, 274] on icon "plus" at bounding box center [996, 278] width 22 height 22
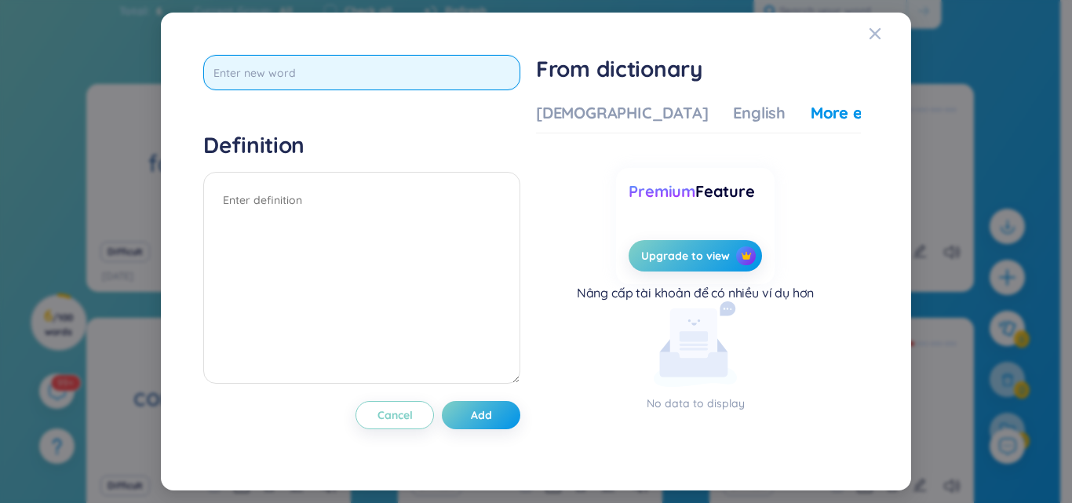
click at [472, 82] on input "text" at bounding box center [361, 72] width 317 height 35
type input "letter"
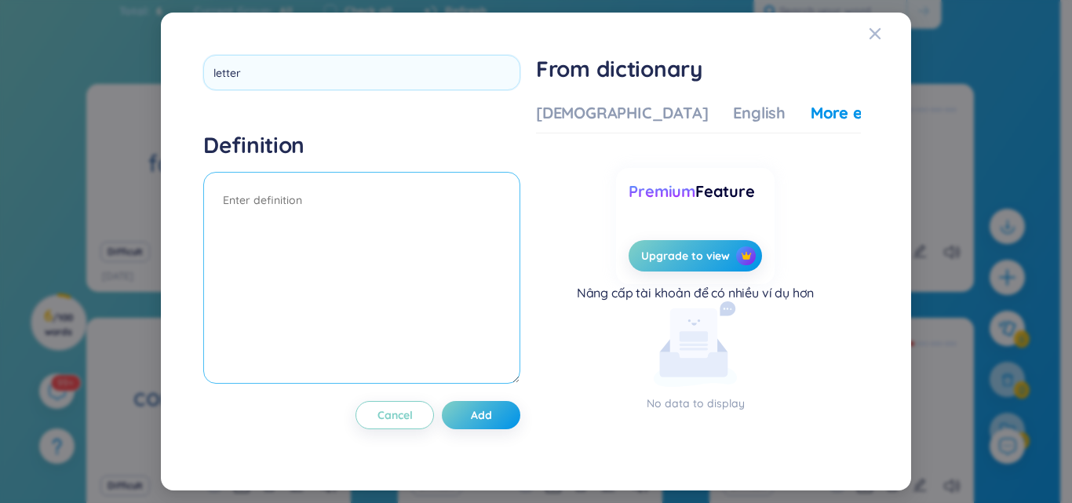
click at [353, 212] on textarea at bounding box center [361, 278] width 317 height 212
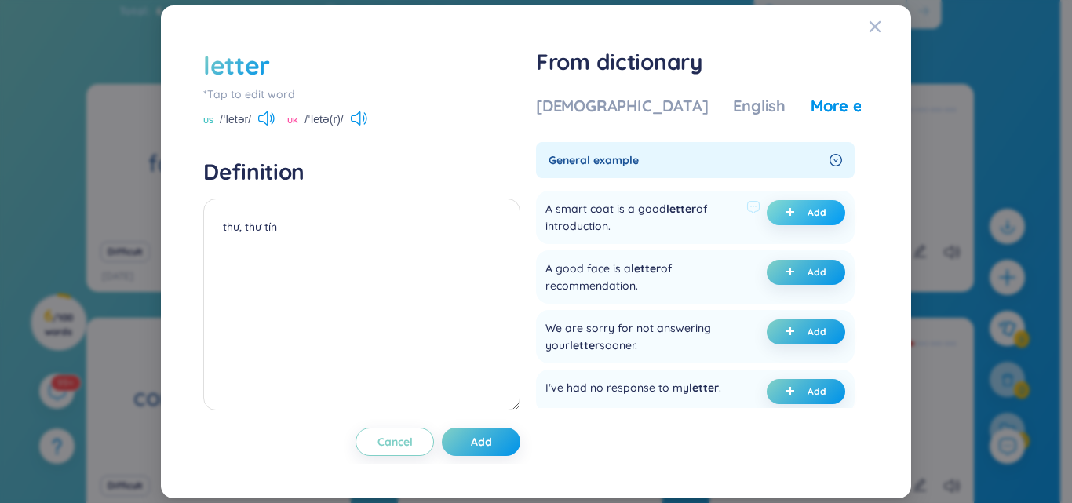
click at [795, 212] on span "plus" at bounding box center [794, 212] width 16 height 11
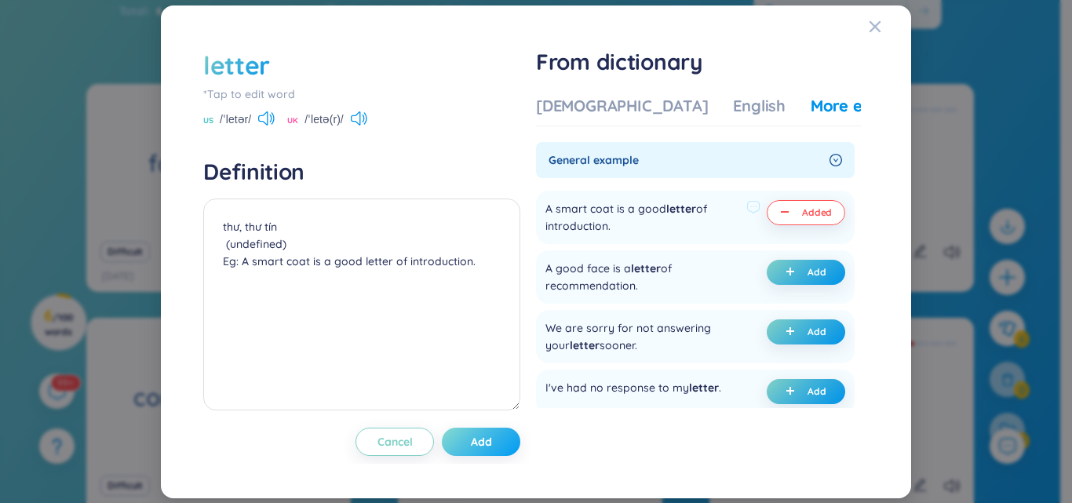
click at [474, 441] on span "Add" at bounding box center [481, 442] width 21 height 16
type textarea "thư, thư tín (undefined) Eg: A smart coat is a good letter of introduction."
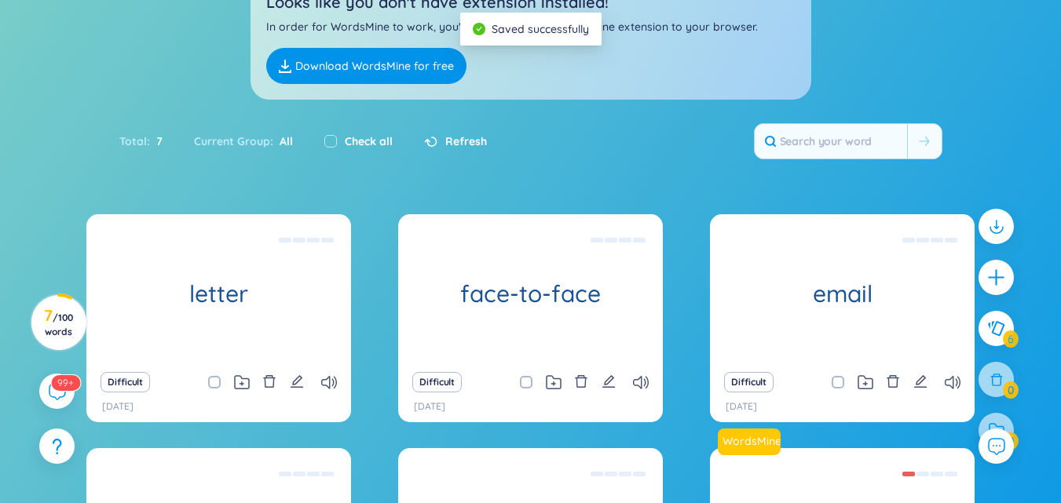
scroll to position [0, 0]
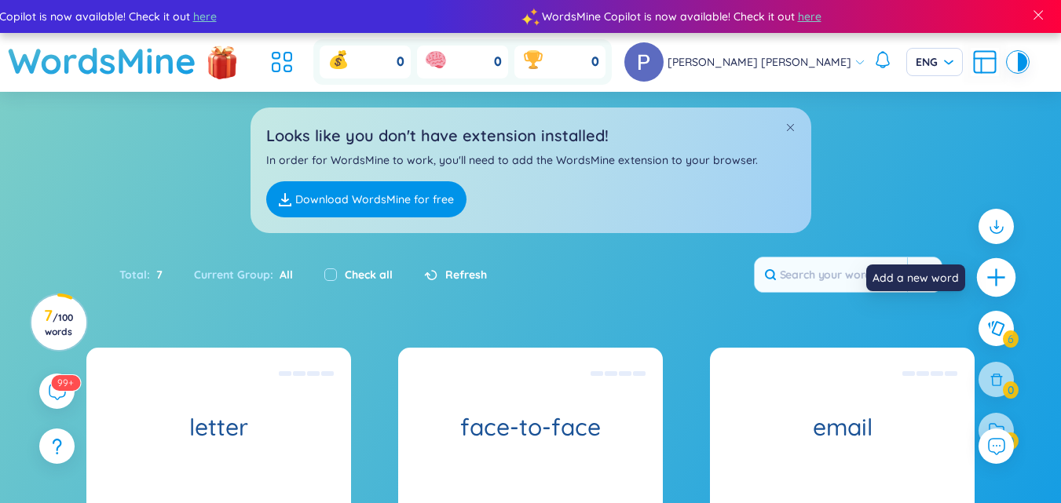
click at [994, 282] on icon "plus" at bounding box center [996, 278] width 22 height 22
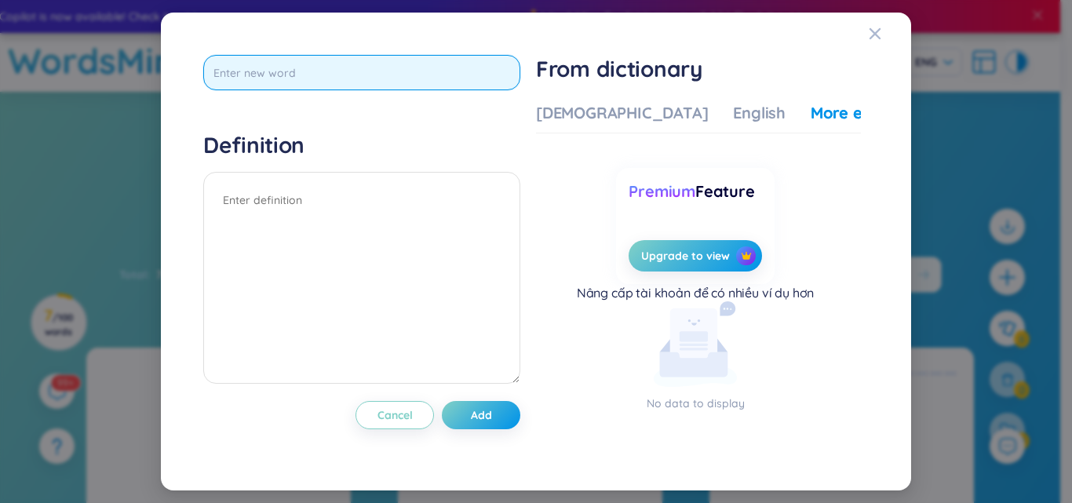
click at [455, 85] on input "text" at bounding box center [361, 72] width 317 height 35
type input "smartphone"
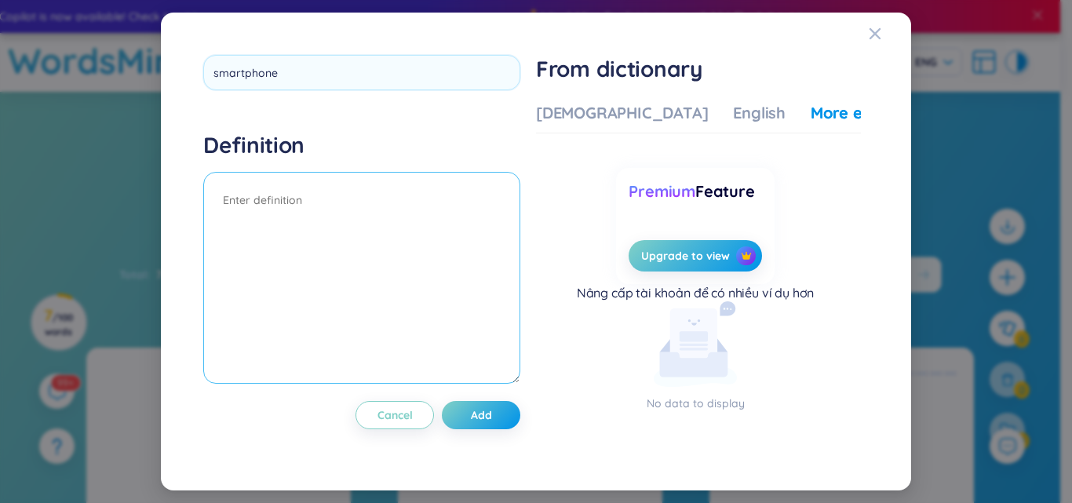
click at [368, 193] on div "Definition" at bounding box center [361, 259] width 317 height 257
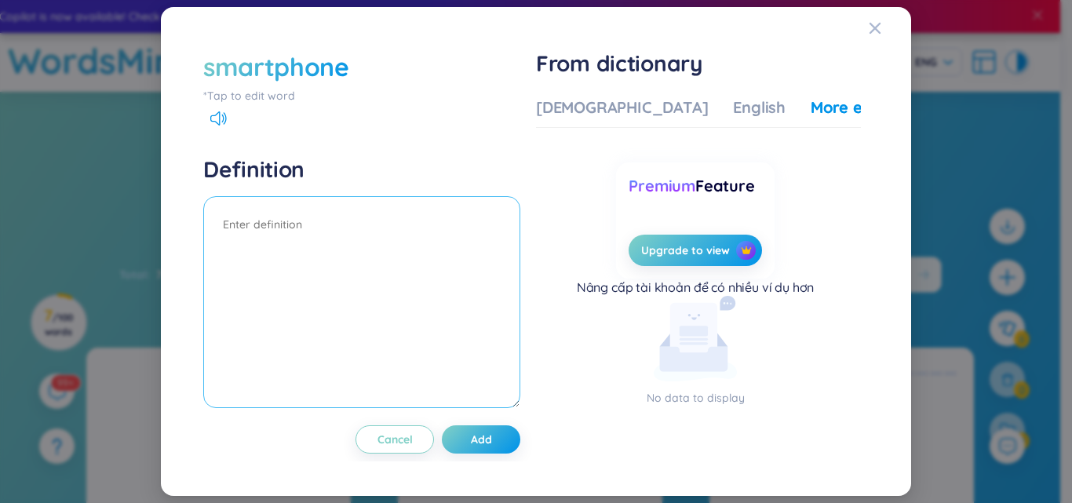
type textarea "d"
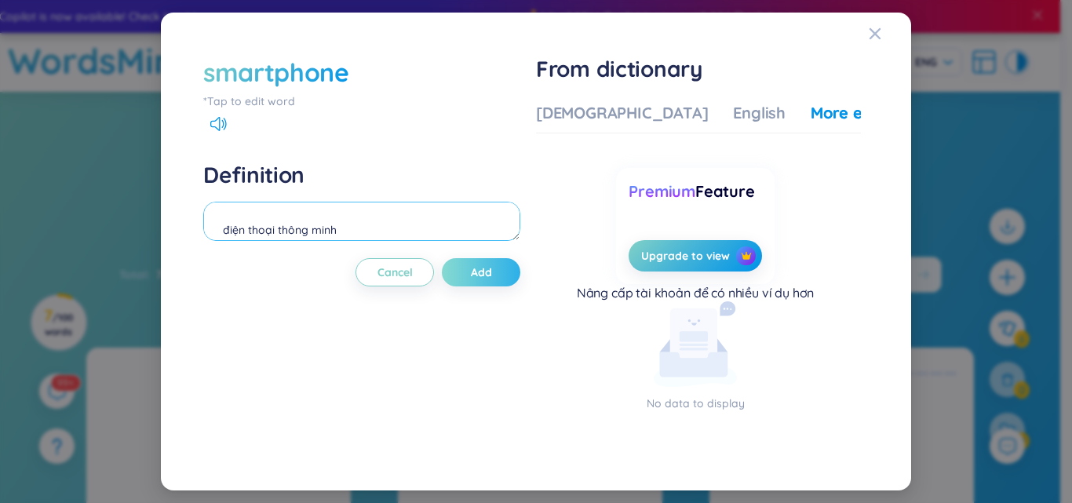
type textarea "điện thoại thông minh"
click at [499, 266] on button "Add" at bounding box center [481, 272] width 79 height 28
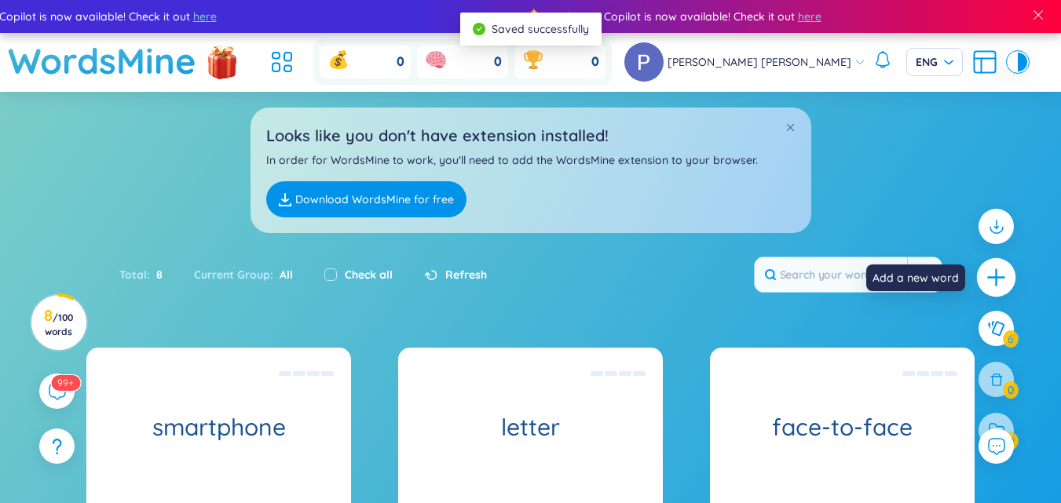
click at [987, 277] on icon "plus" at bounding box center [996, 278] width 22 height 22
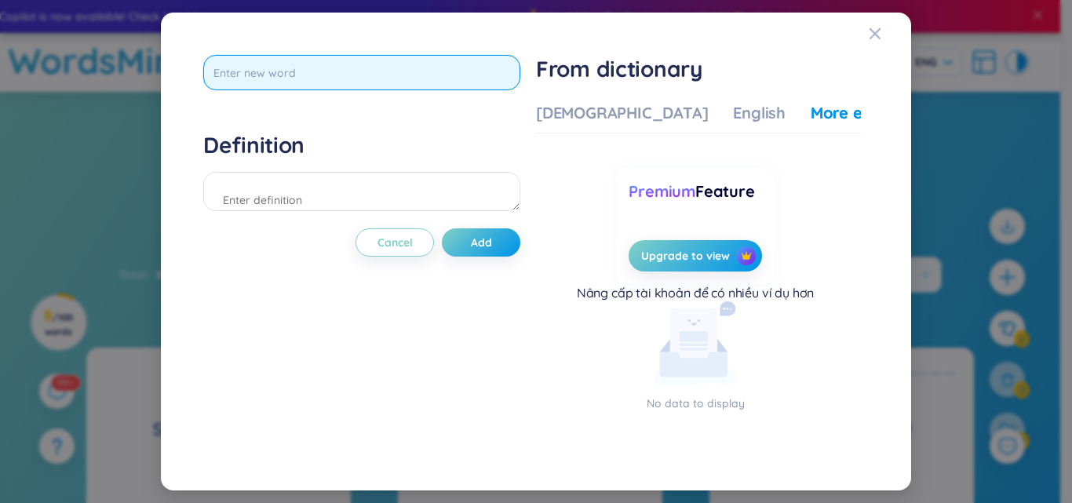
click at [342, 74] on input "text" at bounding box center [361, 72] width 317 height 35
type input "social media"
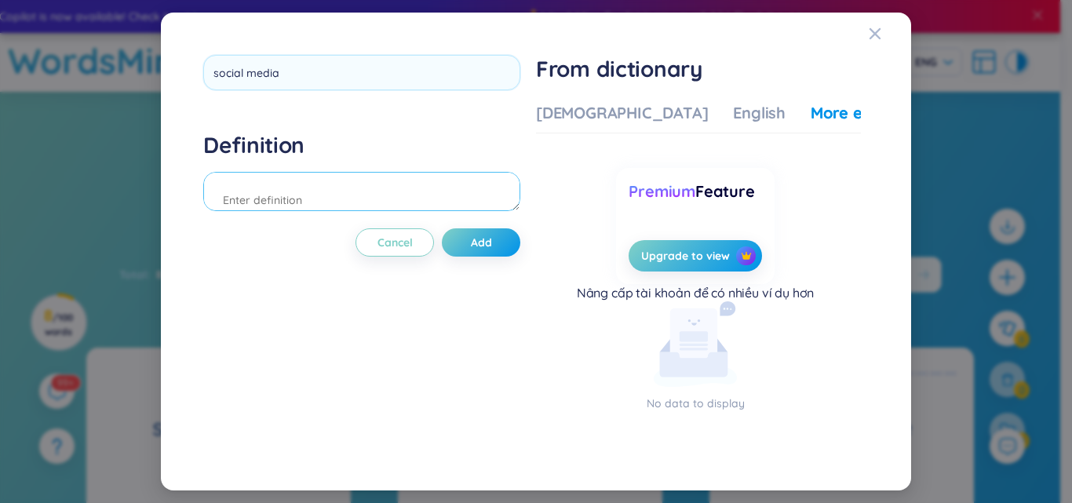
click at [318, 200] on div "Definition" at bounding box center [361, 173] width 317 height 85
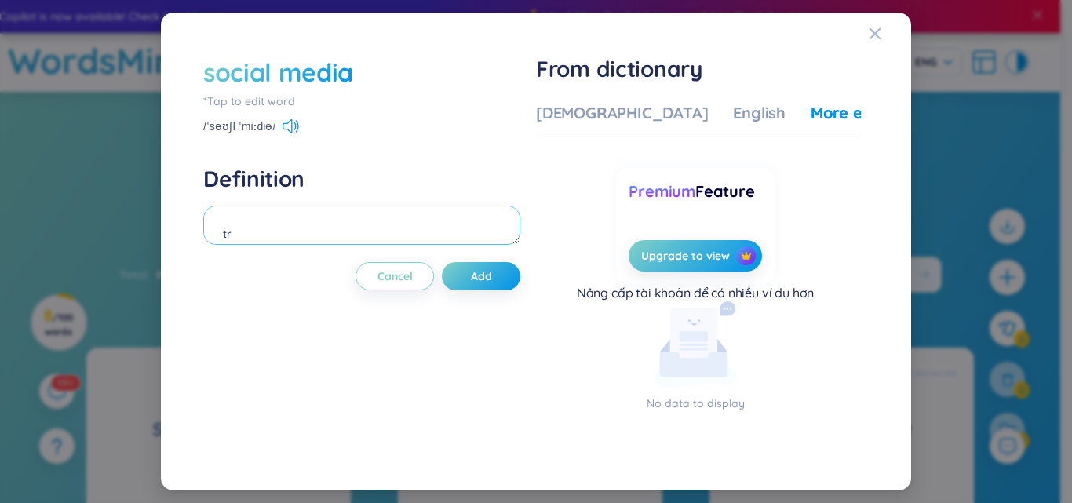
type textarea "t"
type textarea "truyền [PERSON_NAME] xã hội"
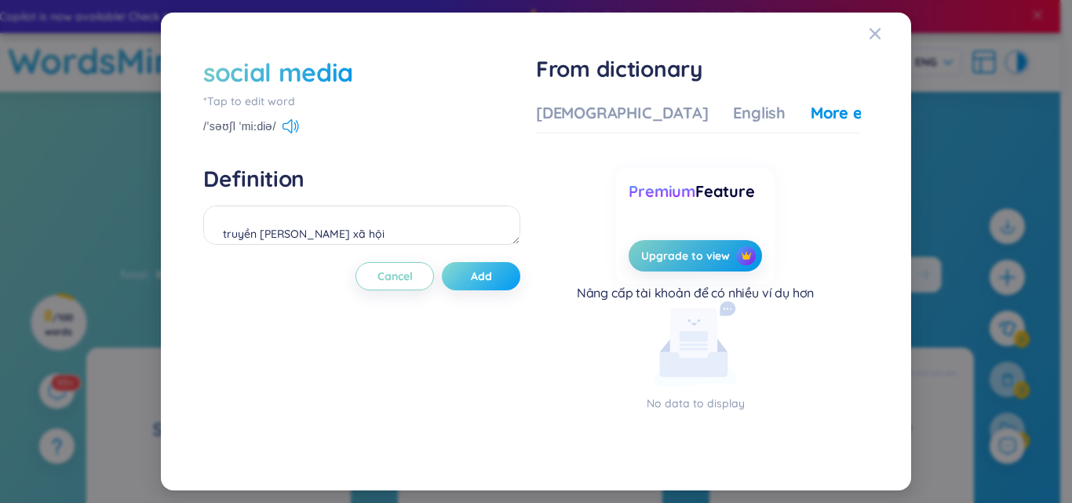
click at [505, 274] on button "Add" at bounding box center [481, 276] width 79 height 28
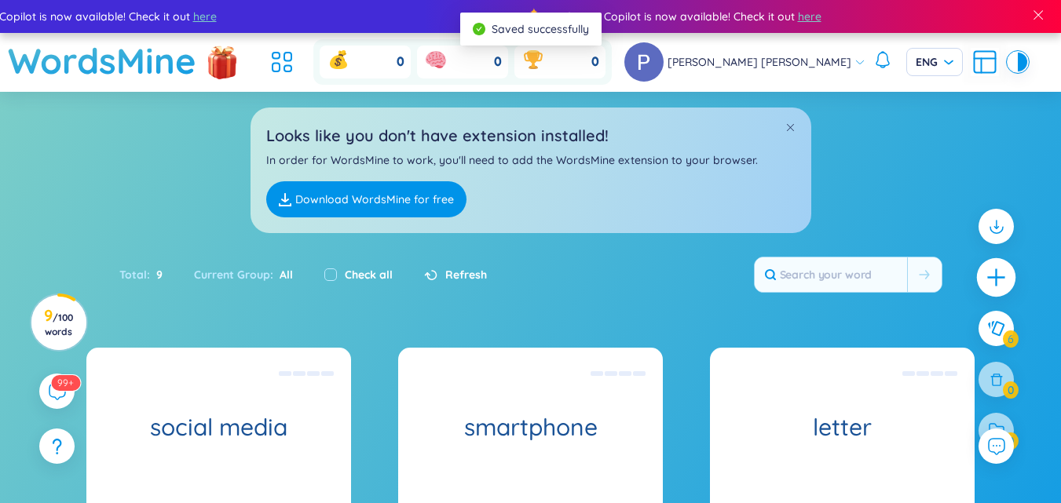
click at [1002, 279] on icon "plus" at bounding box center [996, 278] width 22 height 22
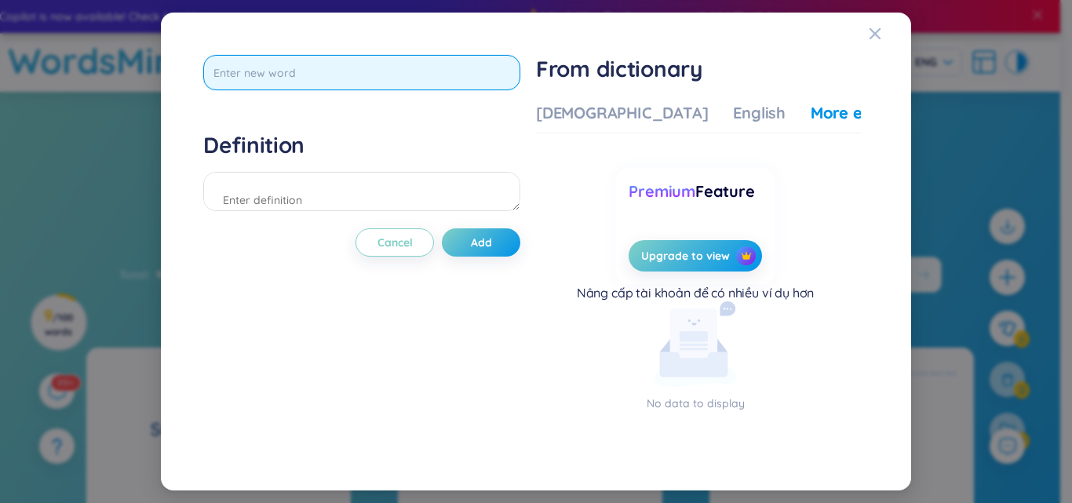
click at [470, 76] on input "text" at bounding box center [361, 72] width 317 height 35
type input "telephone"
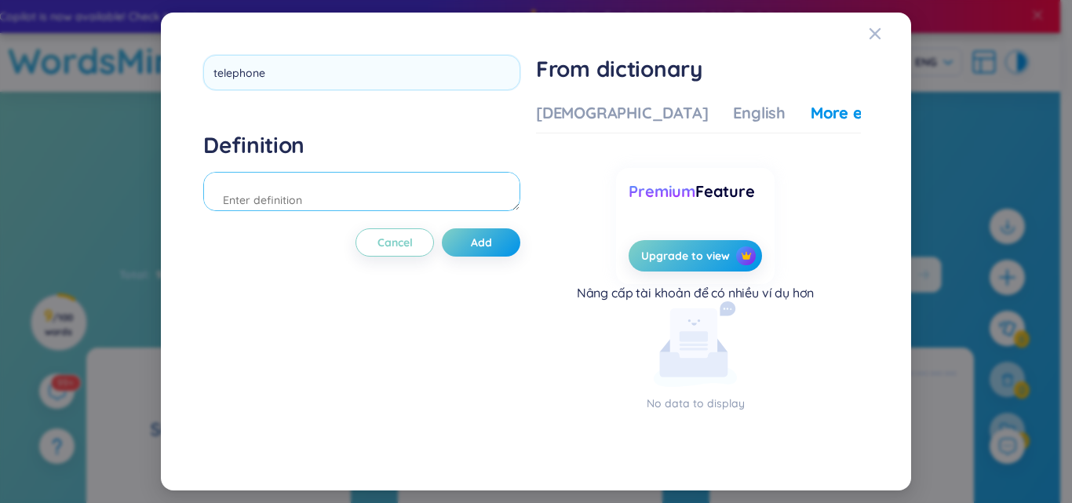
click at [385, 195] on div "Definition" at bounding box center [361, 173] width 317 height 85
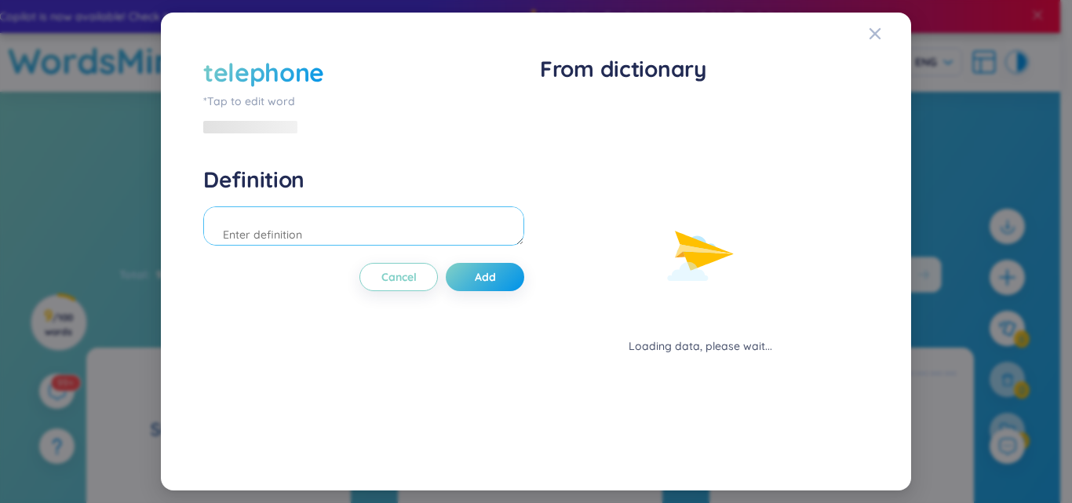
type textarea "d"
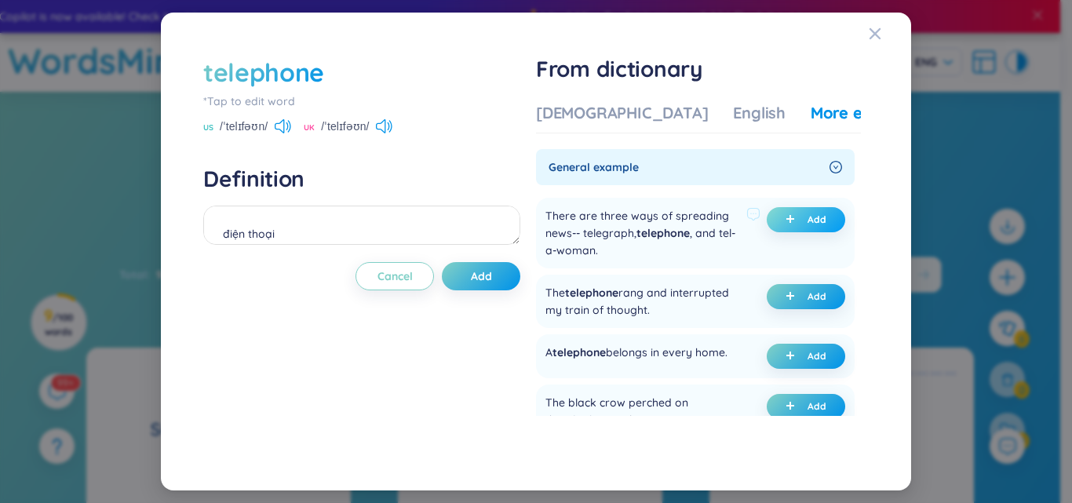
click at [808, 222] on span "Add" at bounding box center [817, 220] width 19 height 13
click at [487, 270] on span "Add" at bounding box center [481, 276] width 21 height 16
type textarea "điện thoại (undefined) Eg: There are three ways of spreading news-- telegraph, …"
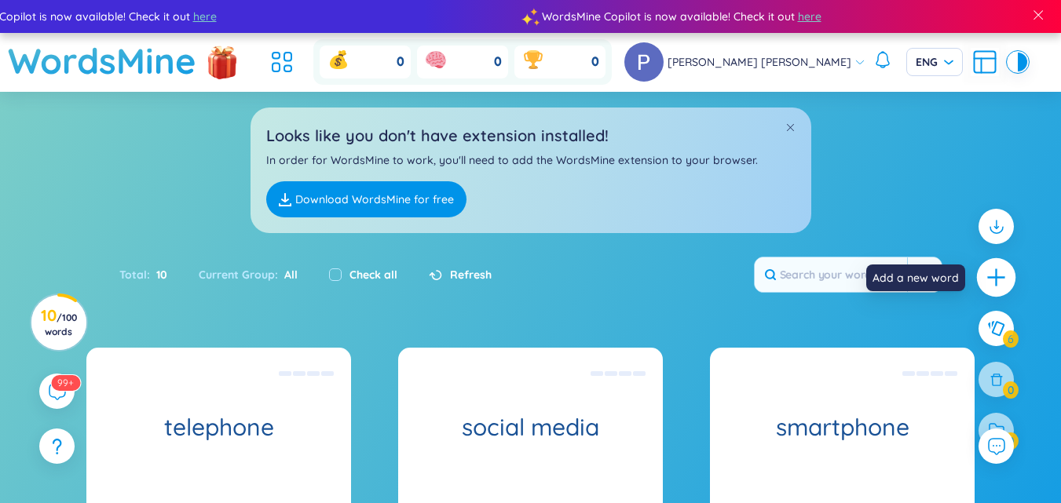
click at [988, 275] on icon "plus" at bounding box center [996, 278] width 22 height 22
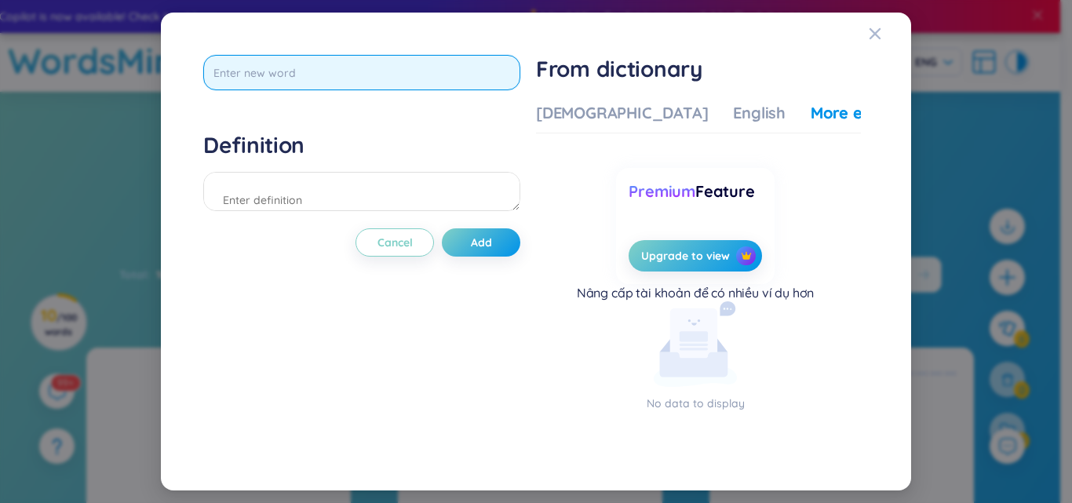
click at [466, 55] on input "text" at bounding box center [361, 72] width 317 height 35
type input "text messeage"
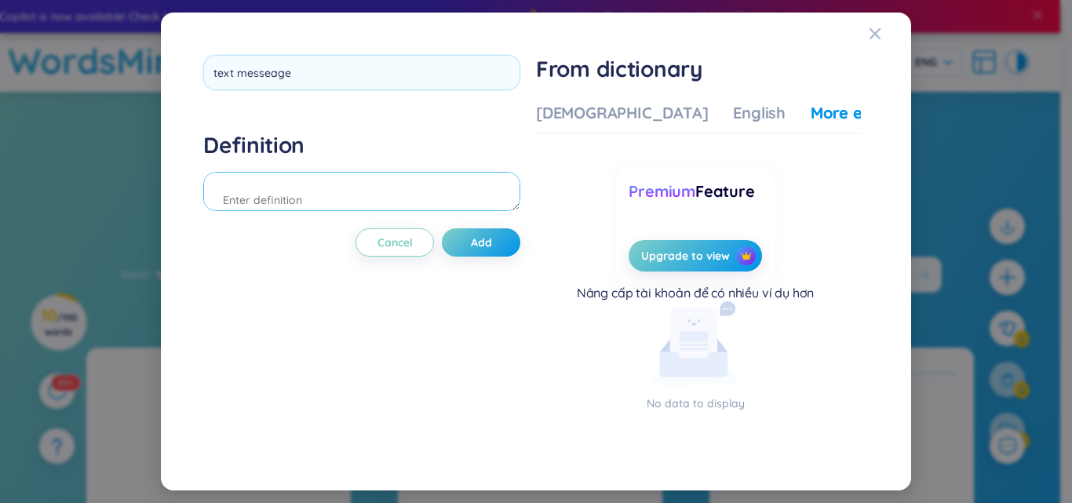
click at [373, 200] on div "Definition" at bounding box center [361, 173] width 317 height 85
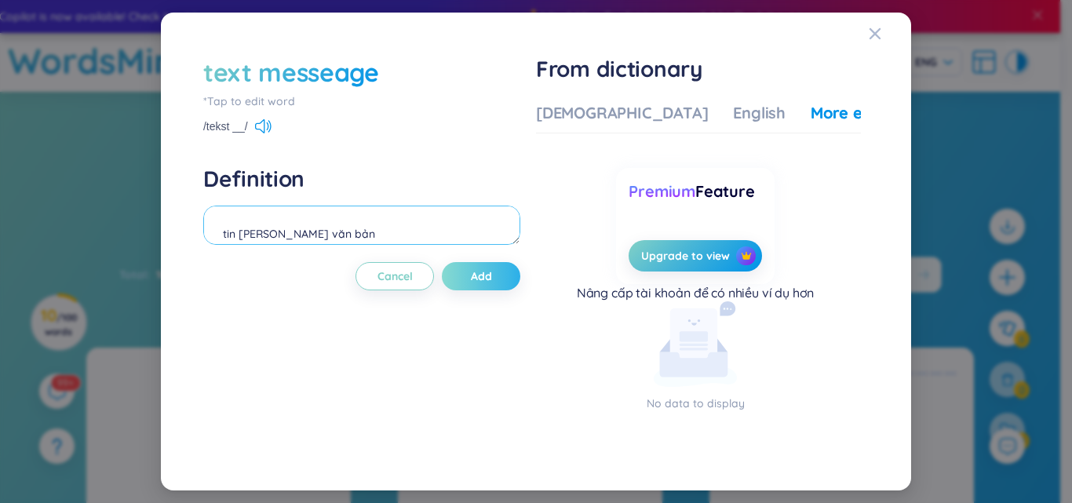
type textarea "tin [PERSON_NAME] văn bản"
click at [498, 284] on button "Add" at bounding box center [481, 276] width 79 height 28
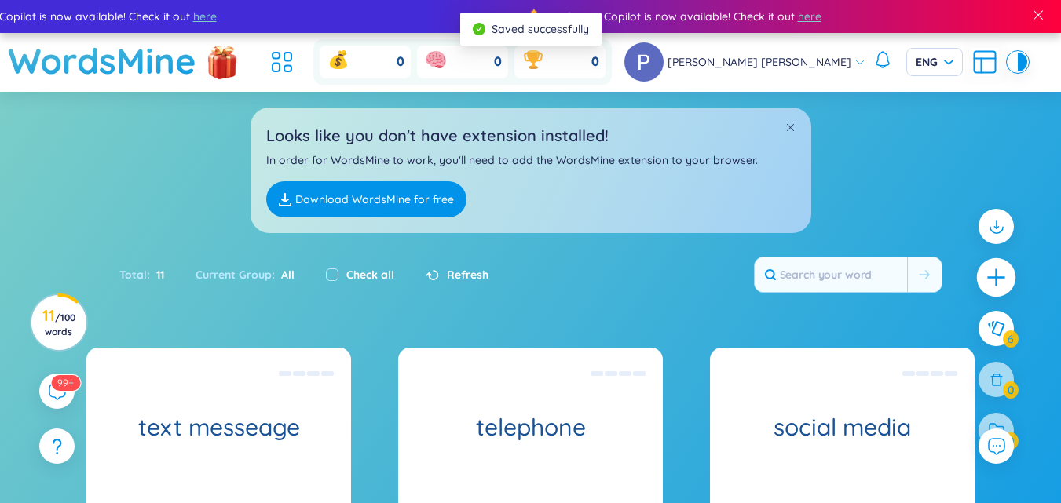
click at [999, 271] on icon "plus" at bounding box center [996, 278] width 22 height 22
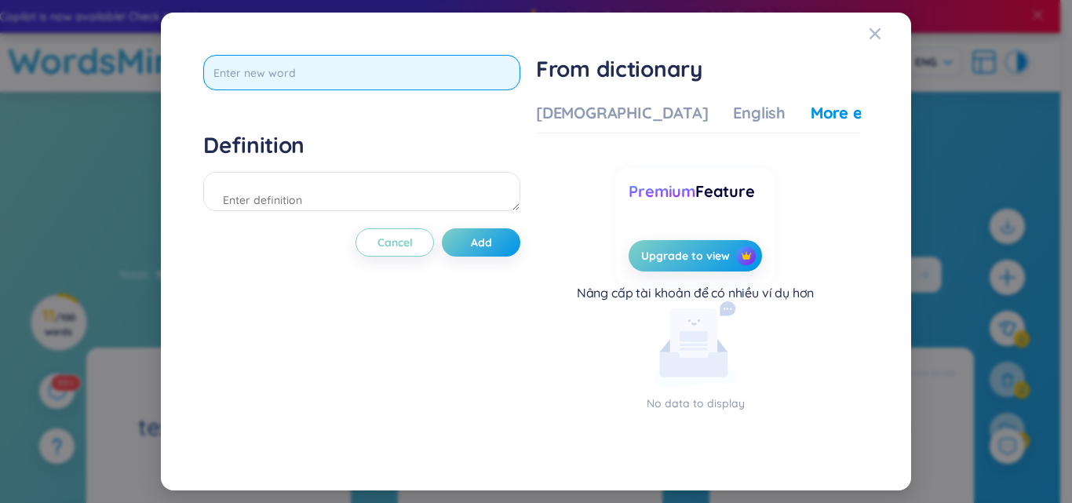
click at [434, 55] on input "text" at bounding box center [361, 72] width 317 height 35
type input "vlog"
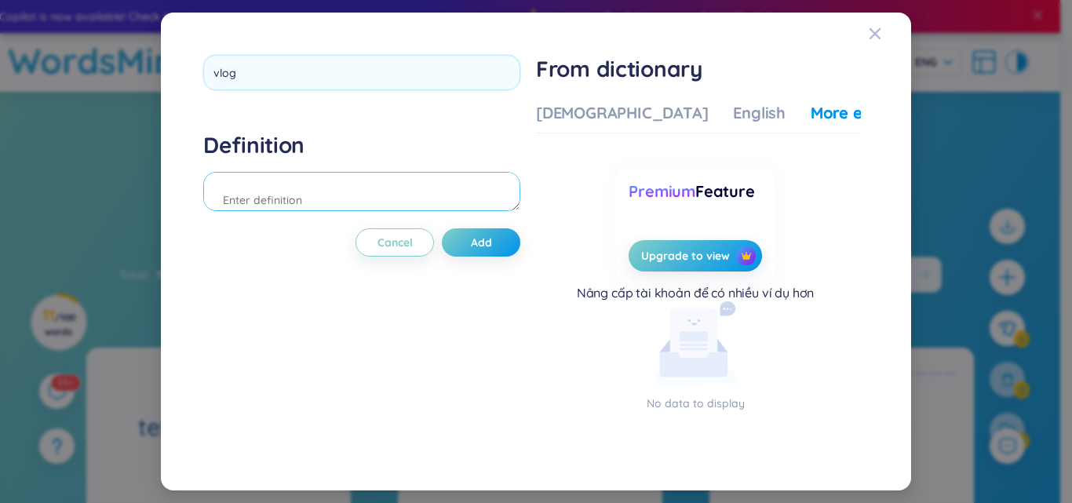
click at [356, 189] on div "Definition" at bounding box center [361, 173] width 317 height 85
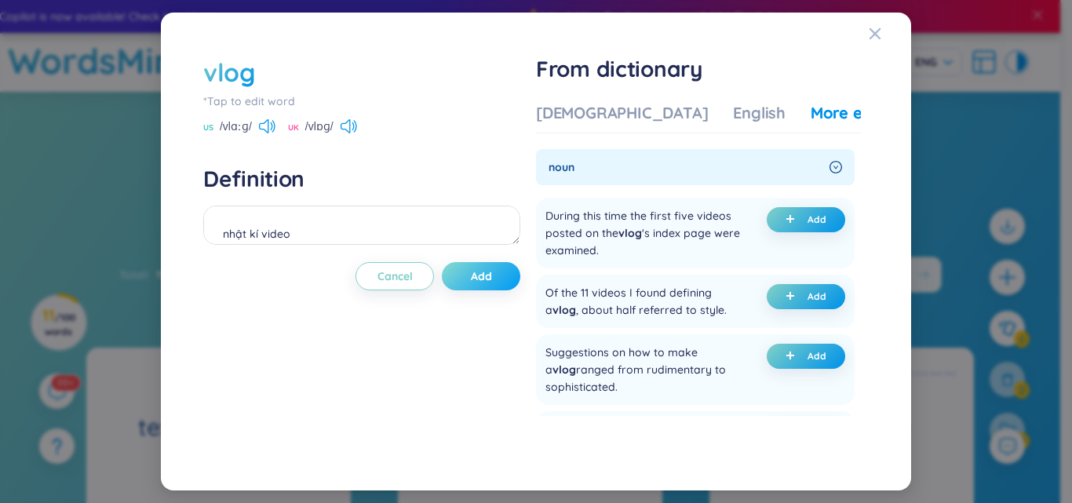
click at [486, 276] on span "Add" at bounding box center [481, 276] width 21 height 16
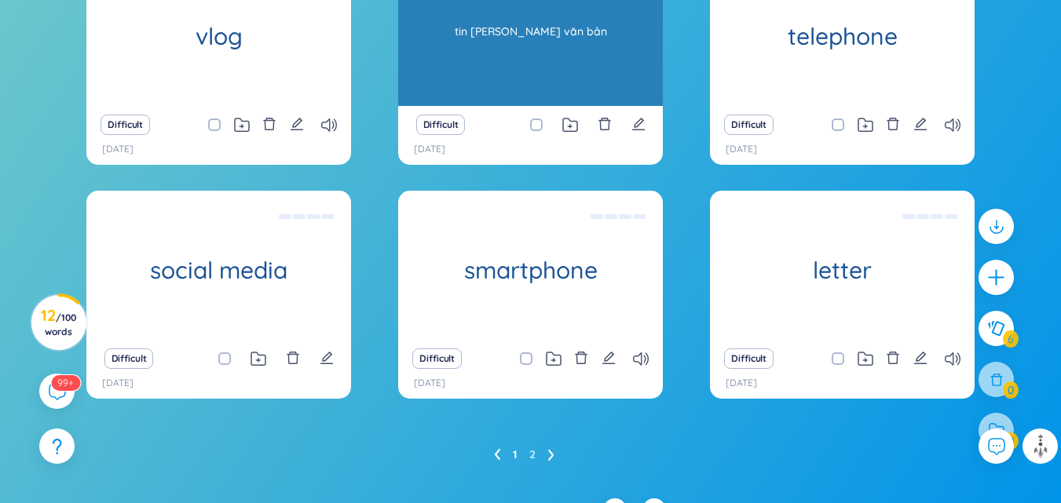
scroll to position [418, 0]
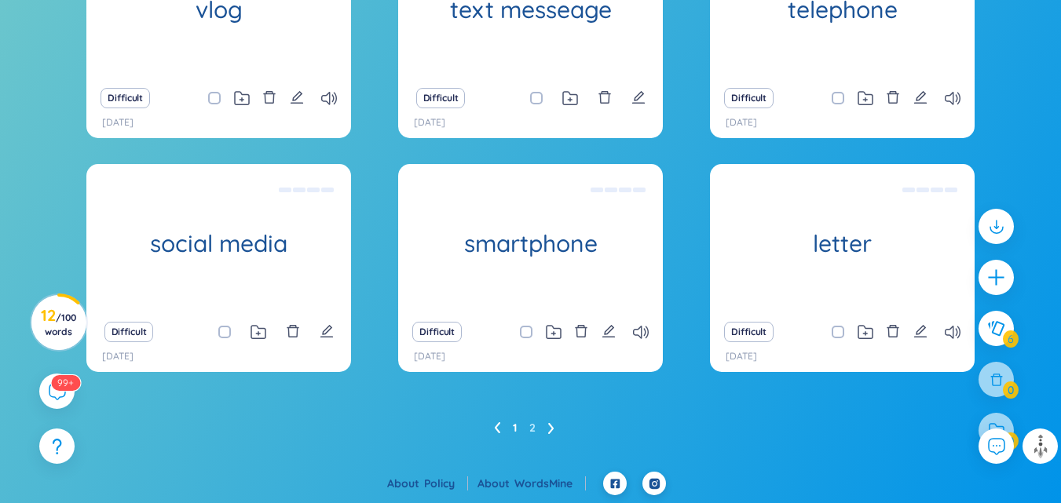
click at [547, 427] on ul "1 2" at bounding box center [530, 427] width 73 height 25
click at [552, 428] on icon at bounding box center [550, 428] width 5 height 11
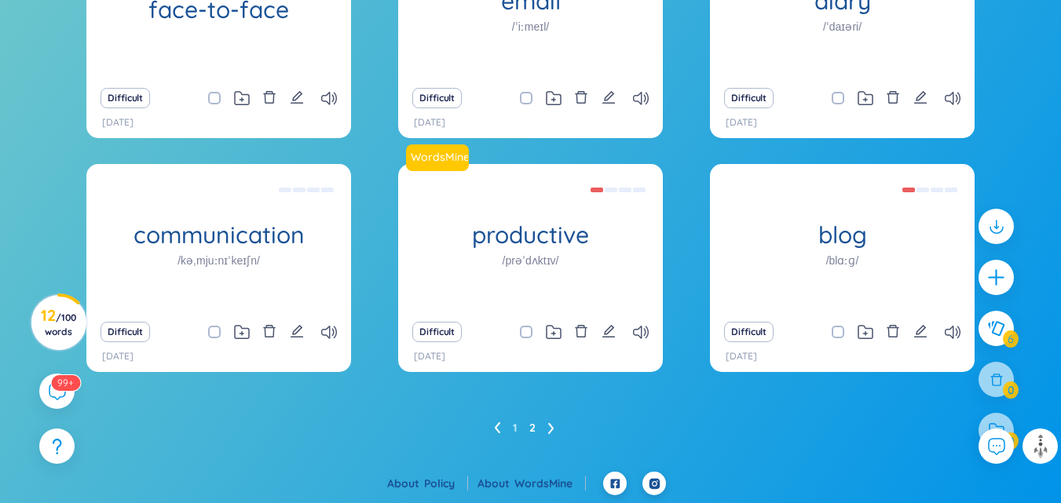
click at [498, 424] on icon at bounding box center [497, 427] width 5 height 11
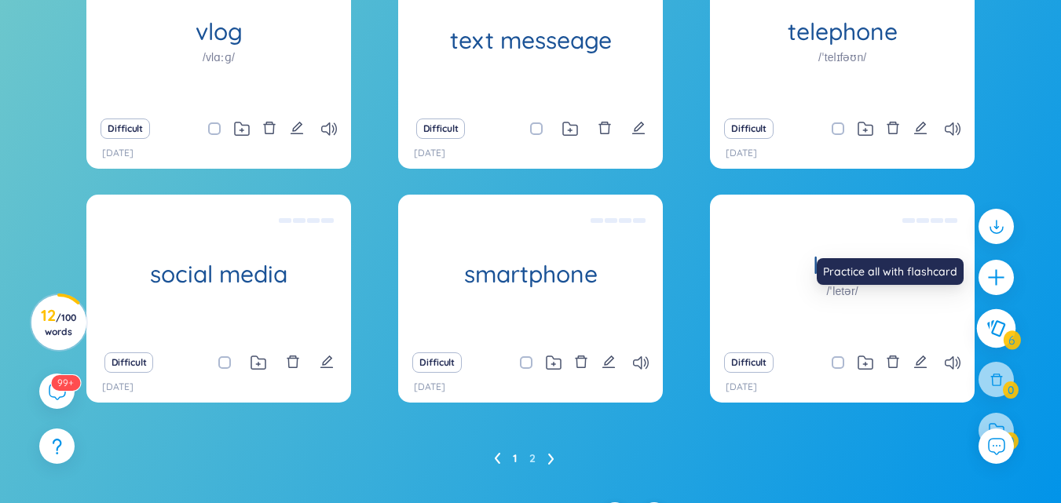
scroll to position [203, 0]
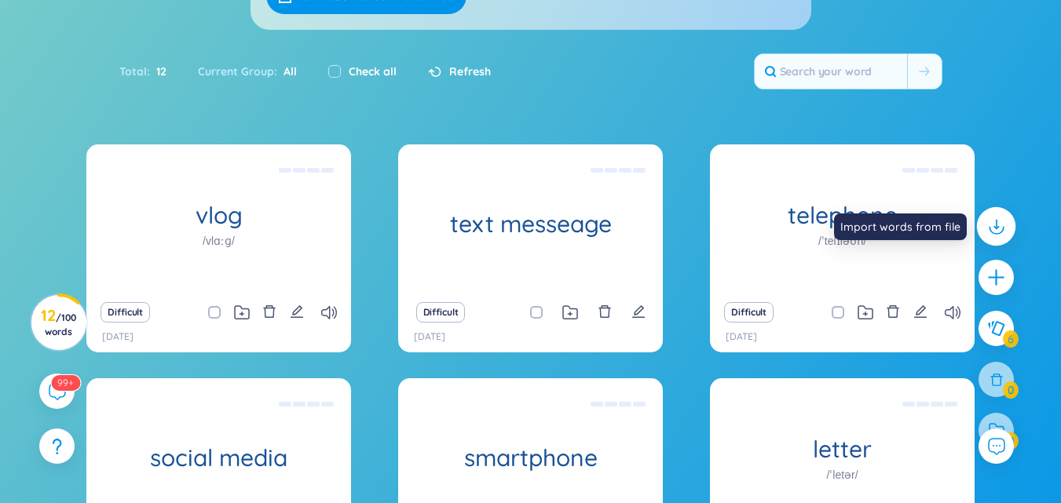
click at [987, 218] on icon at bounding box center [995, 227] width 20 height 20
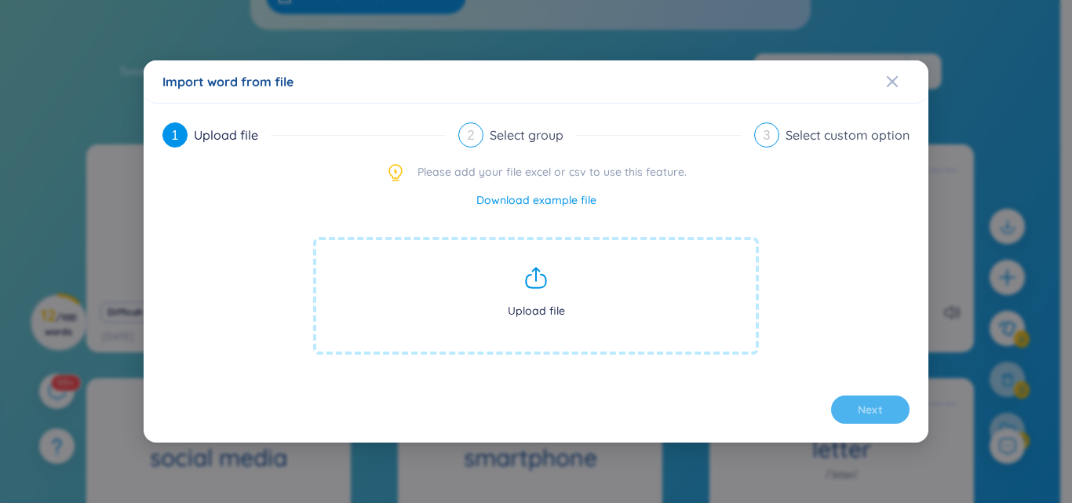
click at [626, 310] on span "Upload file" at bounding box center [536, 296] width 446 height 118
click at [390, 287] on span "Upload file" at bounding box center [536, 296] width 446 height 118
click at [528, 282] on icon at bounding box center [536, 277] width 25 height 25
click at [473, 133] on span "2" at bounding box center [471, 135] width 7 height 13
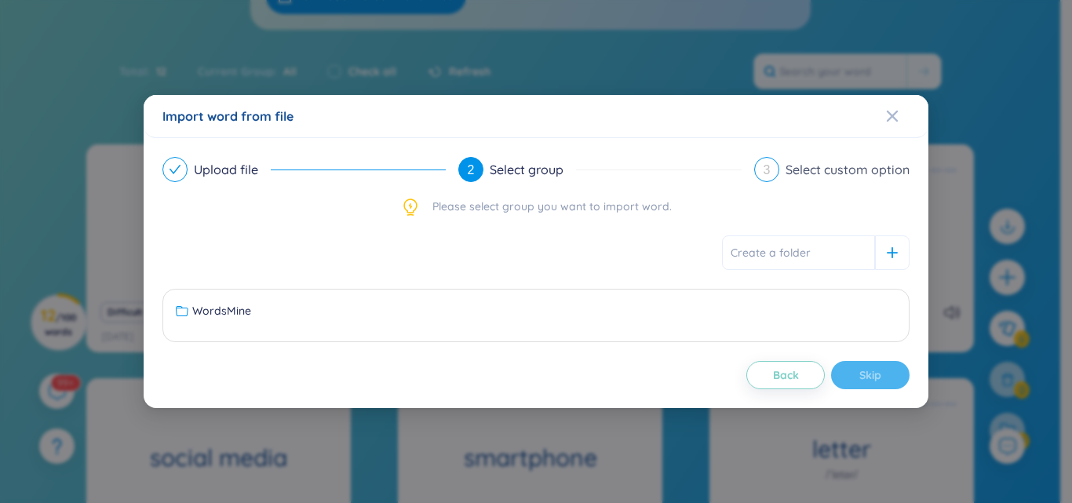
click at [488, 28] on div "Import word from file Upload file 2 Select group 3 Select custom option Please …" at bounding box center [536, 251] width 1072 height 503
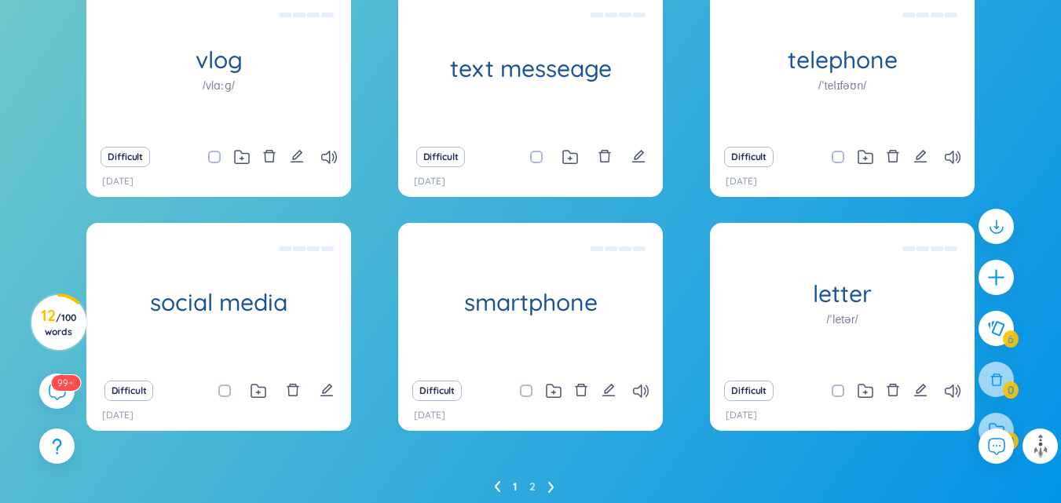
scroll to position [367, 0]
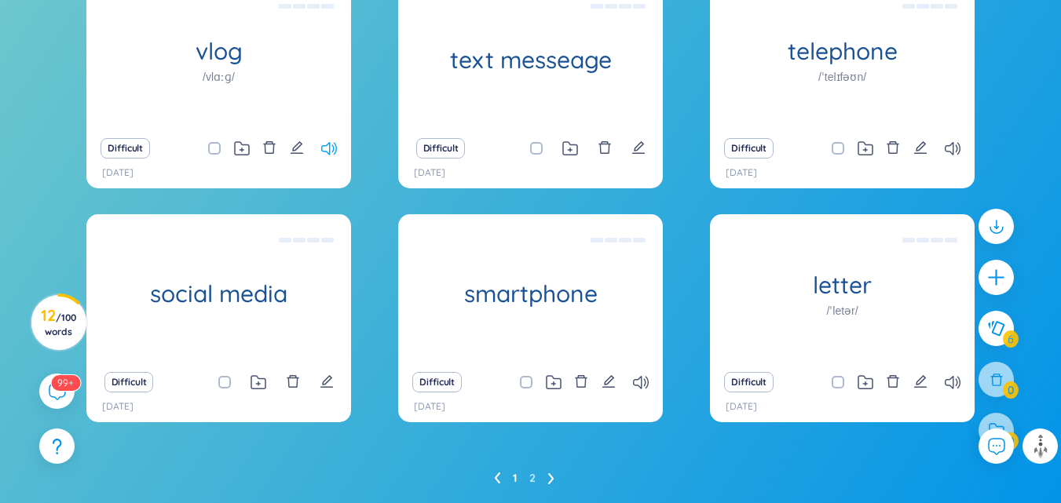
click at [326, 150] on icon at bounding box center [329, 148] width 16 height 13
click at [637, 148] on icon "edit" at bounding box center [638, 148] width 14 height 14
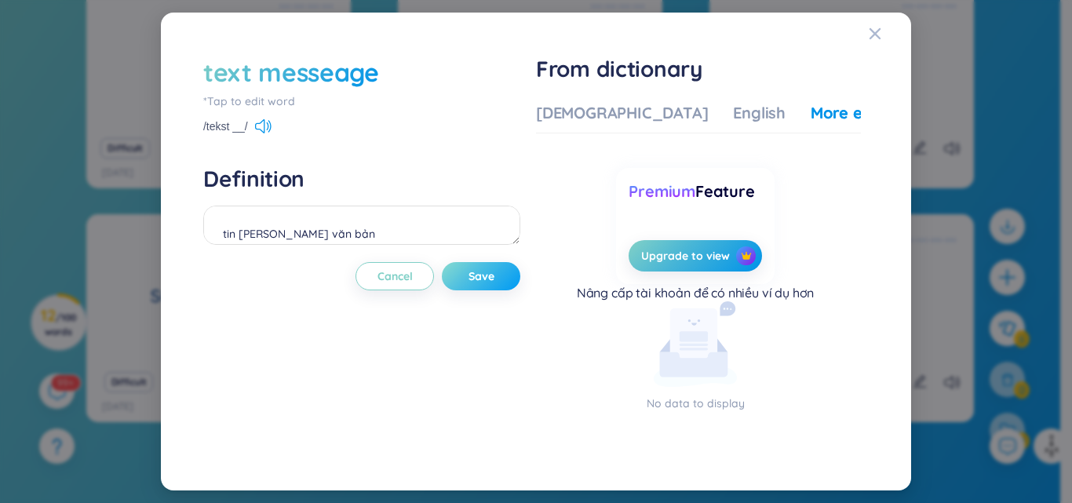
click at [495, 283] on span "Save" at bounding box center [482, 276] width 26 height 16
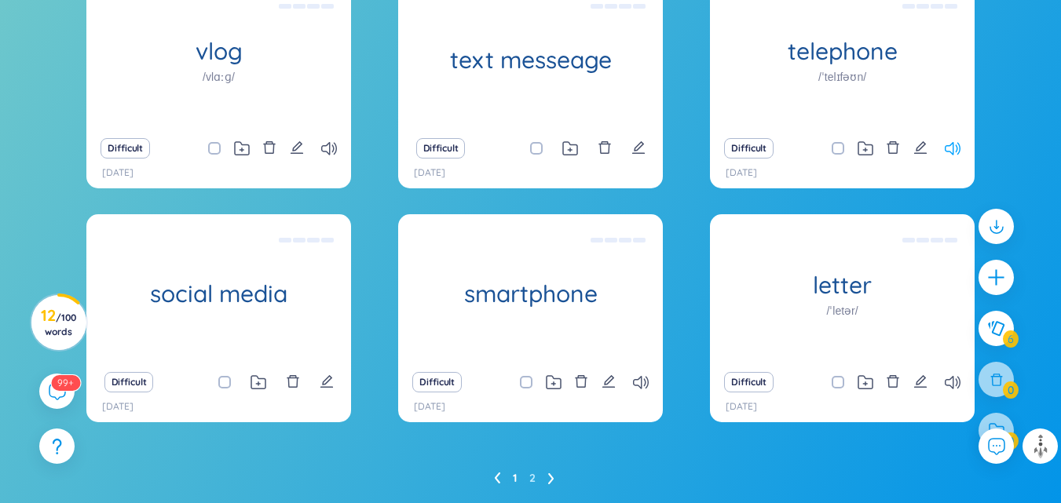
click at [954, 152] on icon at bounding box center [952, 148] width 16 height 13
click at [954, 384] on icon at bounding box center [952, 382] width 16 height 13
click at [640, 384] on icon at bounding box center [641, 382] width 16 height 13
click at [330, 376] on icon "edit" at bounding box center [327, 381] width 14 height 14
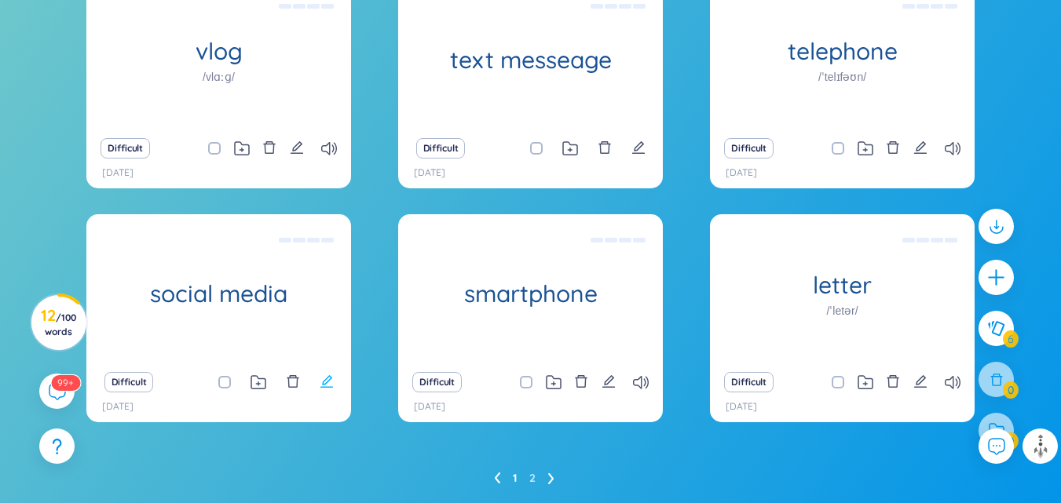
type textarea "truyền [PERSON_NAME] xã hội"
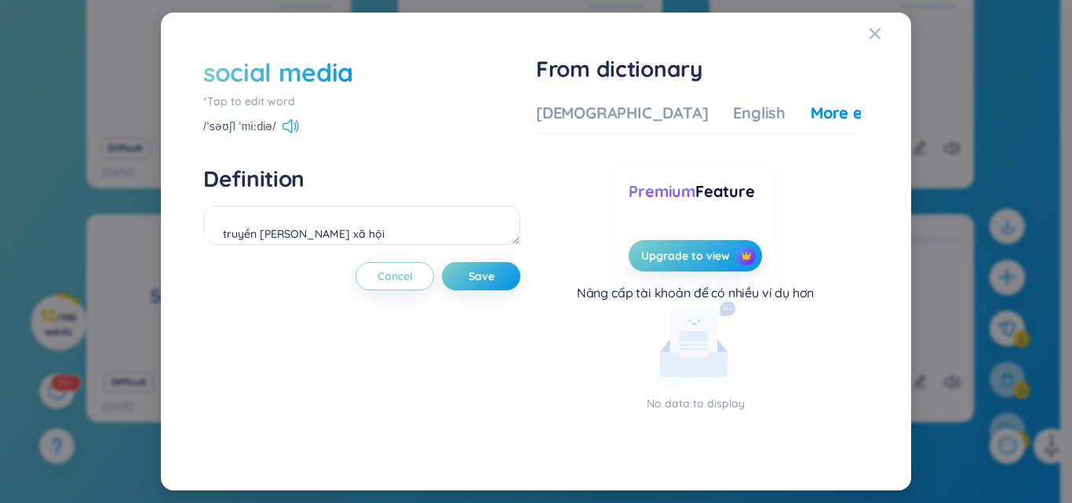
click at [292, 126] on icon at bounding box center [291, 126] width 16 height 14
click at [610, 105] on div "[DEMOGRAPHIC_DATA]" at bounding box center [622, 113] width 172 height 22
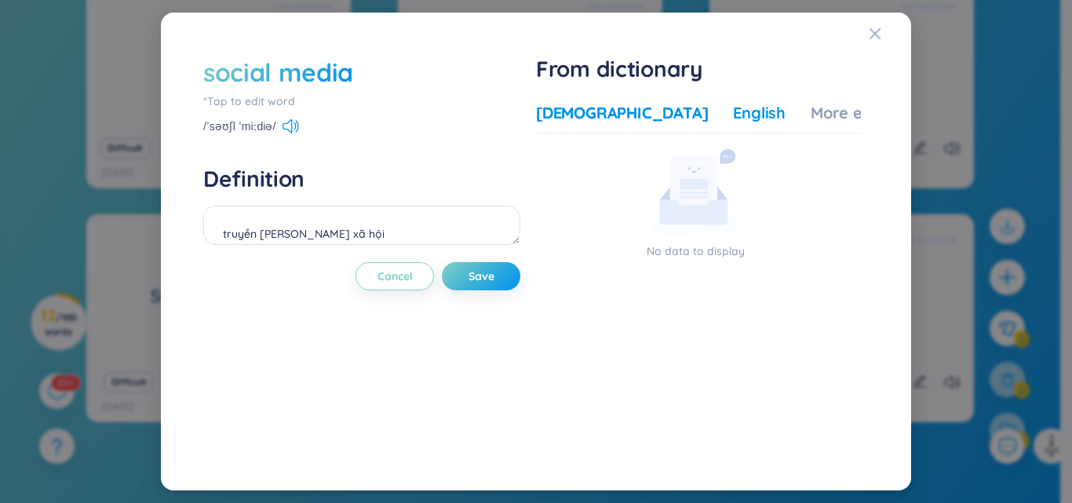
click at [733, 109] on div "English" at bounding box center [759, 113] width 53 height 22
click at [509, 274] on button "Save" at bounding box center [481, 276] width 79 height 28
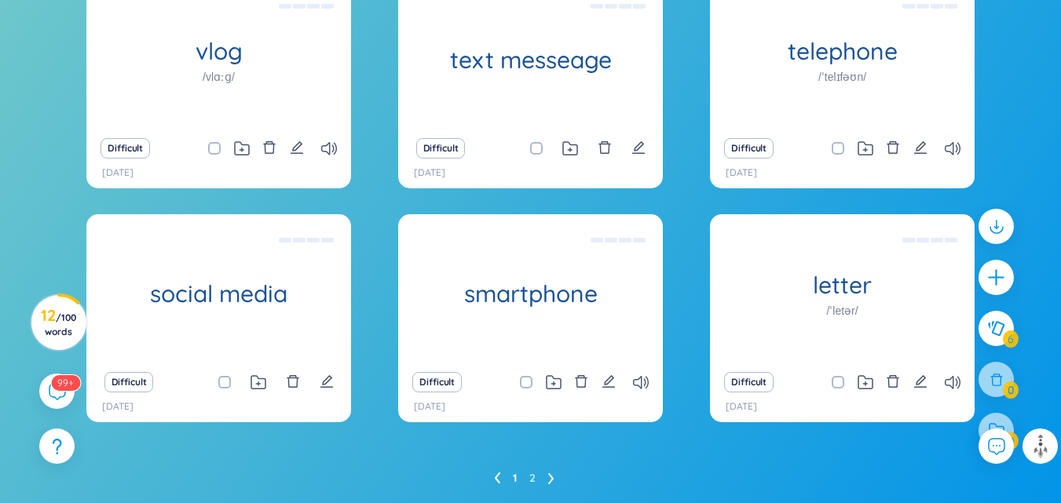
click at [547, 475] on ul "1 2" at bounding box center [530, 478] width 73 height 25
click at [555, 480] on ul "1 2" at bounding box center [530, 478] width 73 height 25
click at [549, 479] on icon at bounding box center [551, 479] width 6 height 12
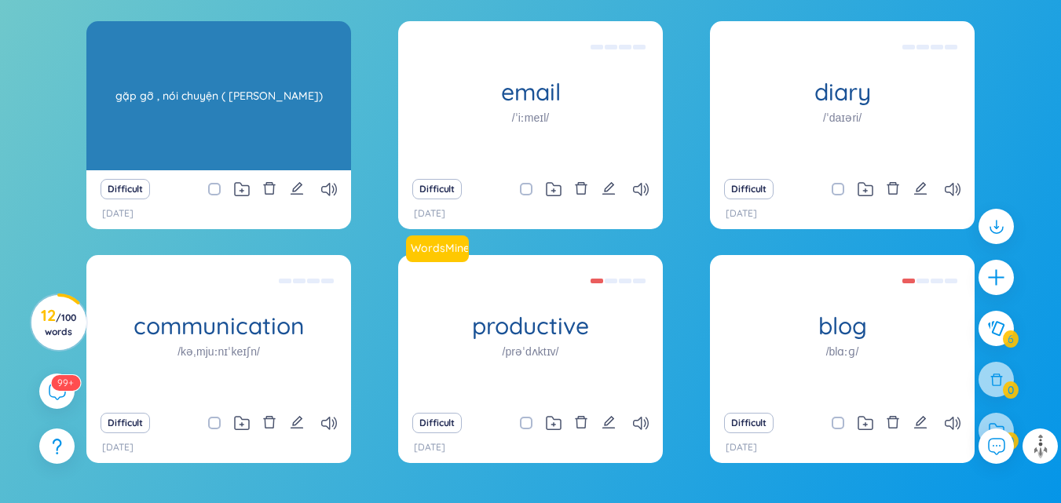
scroll to position [324, 0]
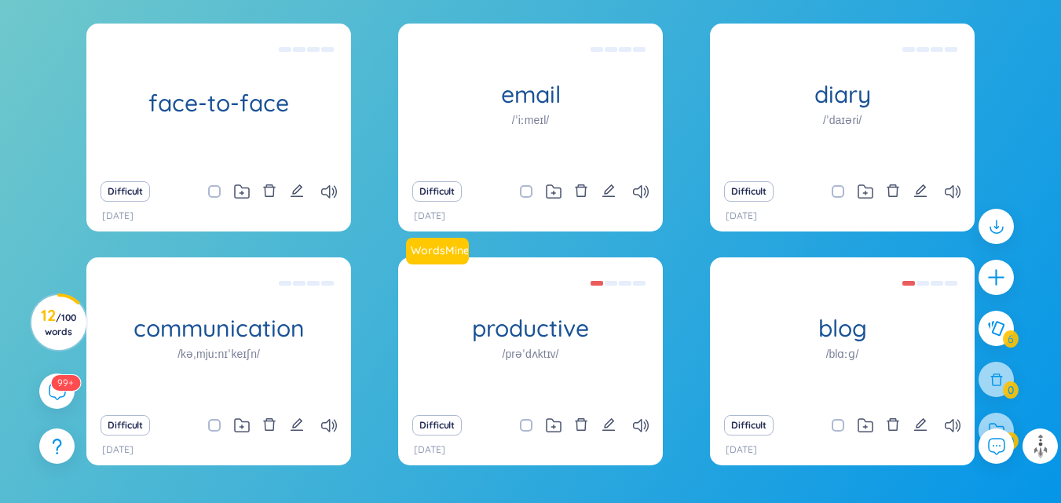
click at [333, 184] on div "Difficult" at bounding box center [218, 192] width 249 height 22
click at [331, 191] on icon at bounding box center [329, 191] width 16 height 13
click at [637, 188] on icon at bounding box center [641, 191] width 16 height 13
click at [951, 188] on icon at bounding box center [952, 191] width 16 height 13
click at [952, 422] on icon at bounding box center [952, 425] width 16 height 13
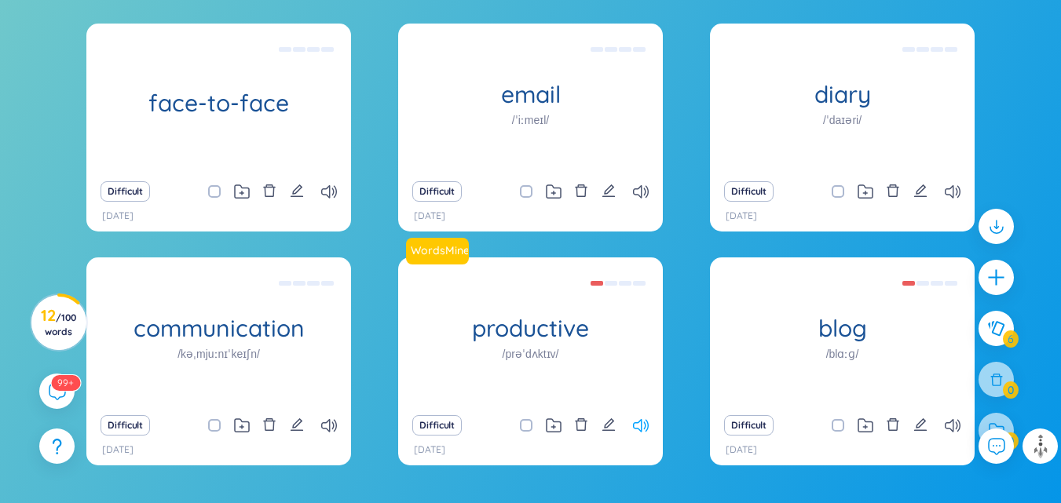
click at [638, 429] on icon at bounding box center [641, 425] width 16 height 13
click at [581, 425] on icon "delete" at bounding box center [581, 425] width 14 height 14
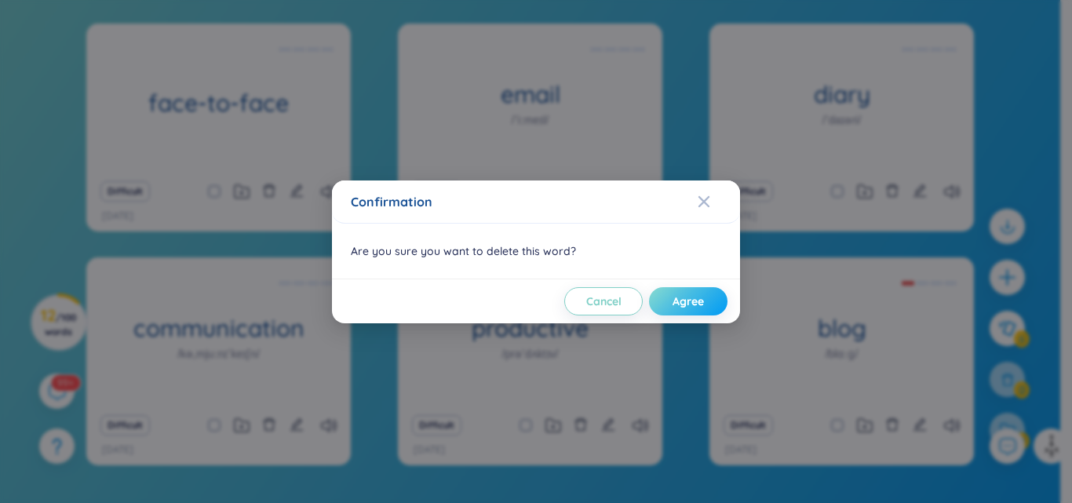
click at [699, 303] on span "Agree" at bounding box center [688, 302] width 31 height 16
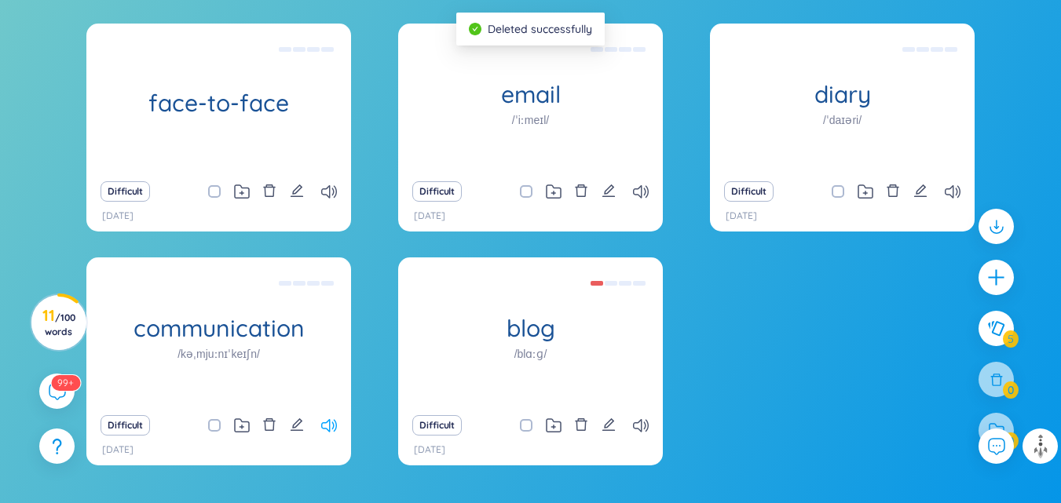
click at [328, 425] on icon at bounding box center [329, 425] width 16 height 13
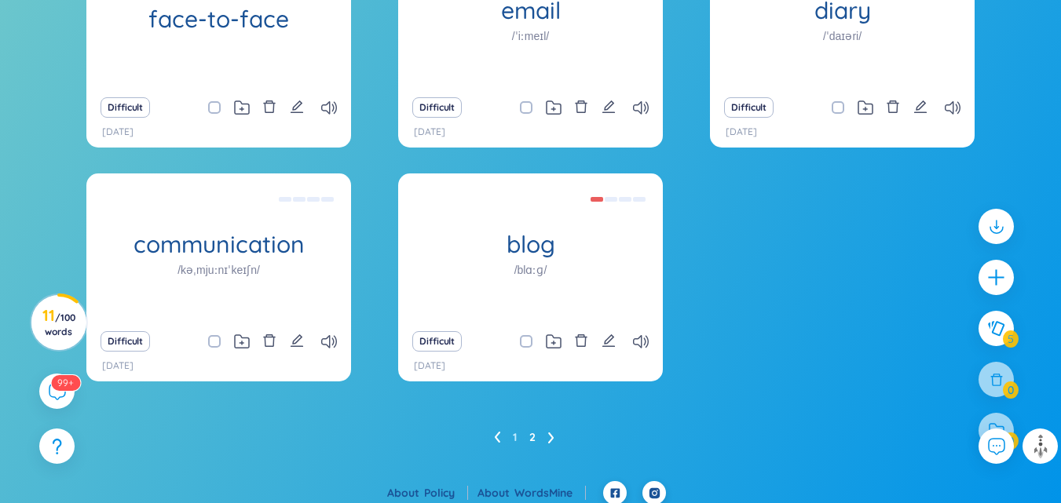
scroll to position [418, 0]
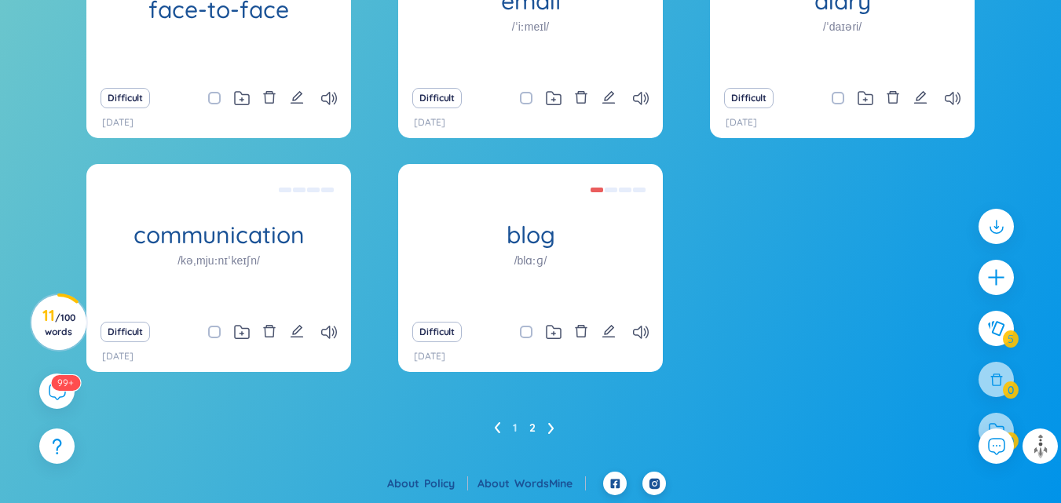
click at [495, 424] on icon at bounding box center [497, 428] width 6 height 12
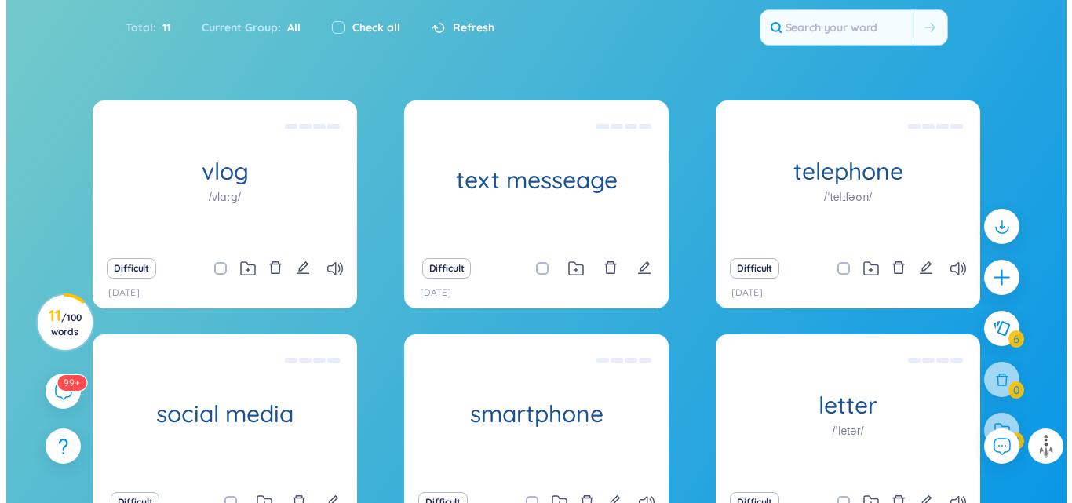
scroll to position [345, 0]
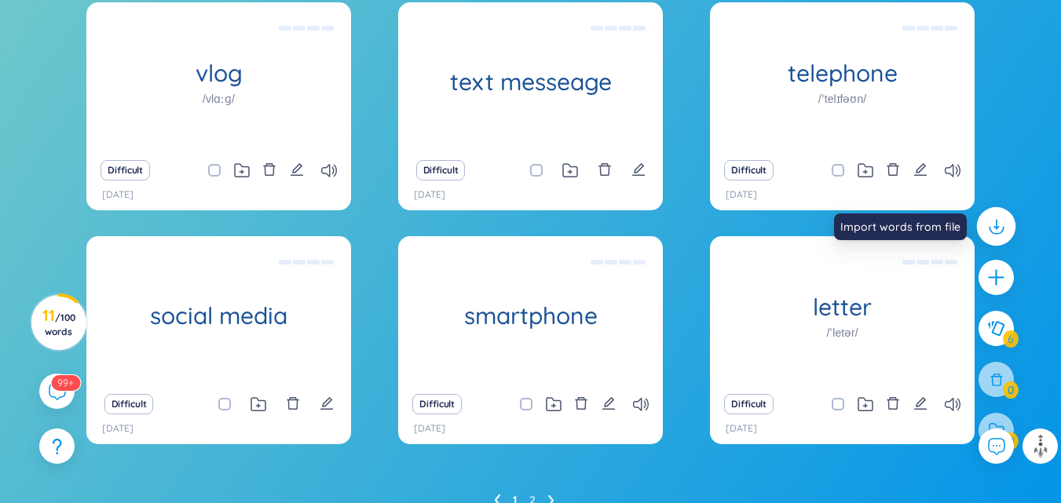
click at [991, 234] on icon at bounding box center [995, 227] width 20 height 20
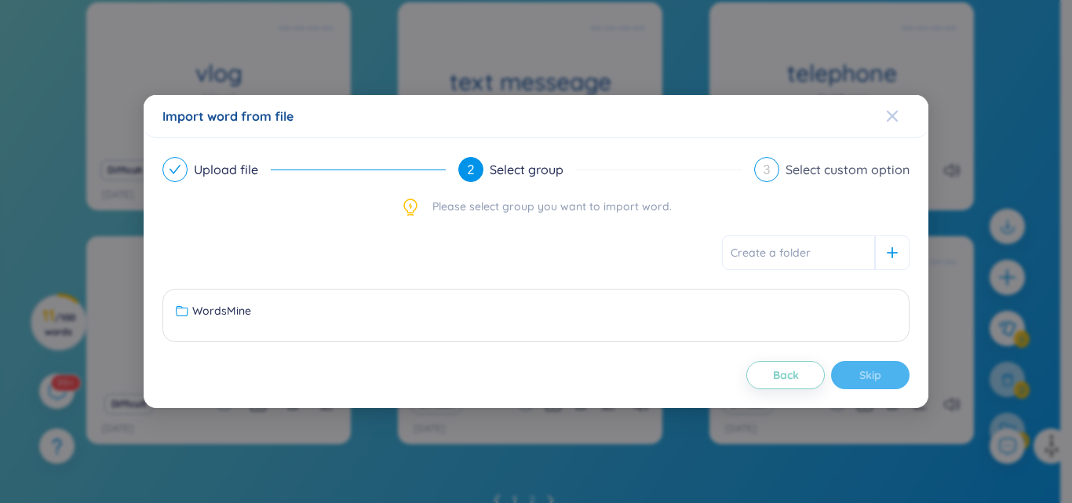
click at [897, 117] on icon "Close" at bounding box center [892, 116] width 13 height 13
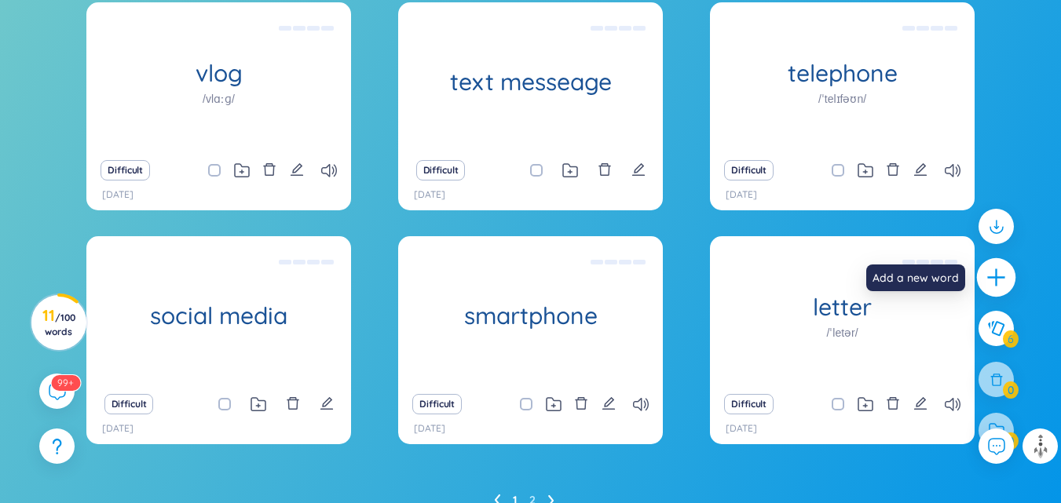
click at [995, 279] on icon "plus" at bounding box center [996, 277] width 2 height 17
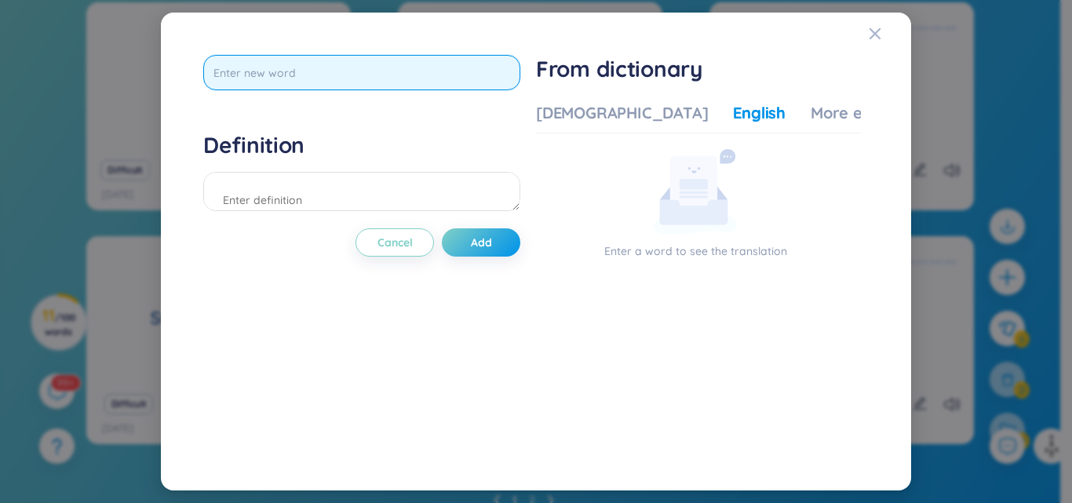
click at [364, 68] on input "text" at bounding box center [361, 72] width 317 height 35
type input "communicate"
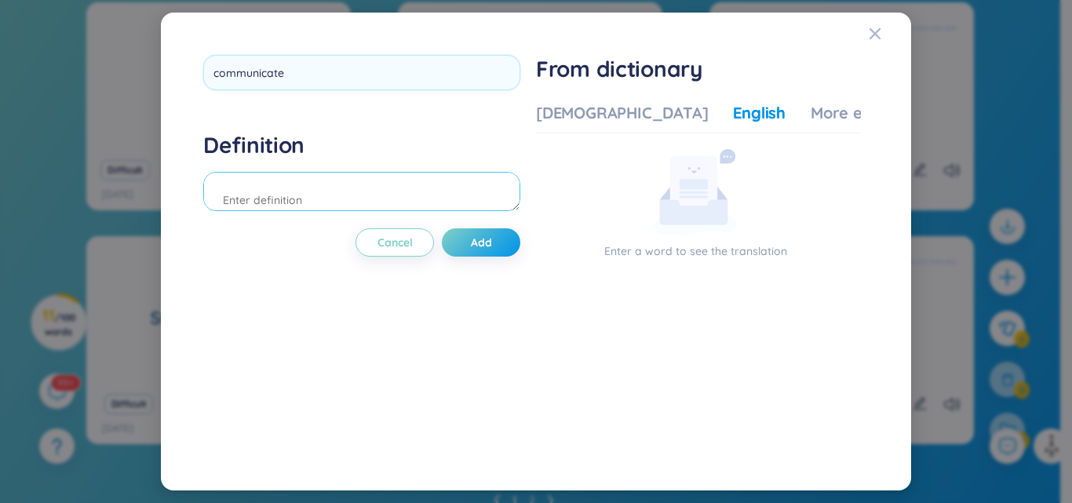
click at [323, 191] on div "Definition" at bounding box center [361, 173] width 317 height 85
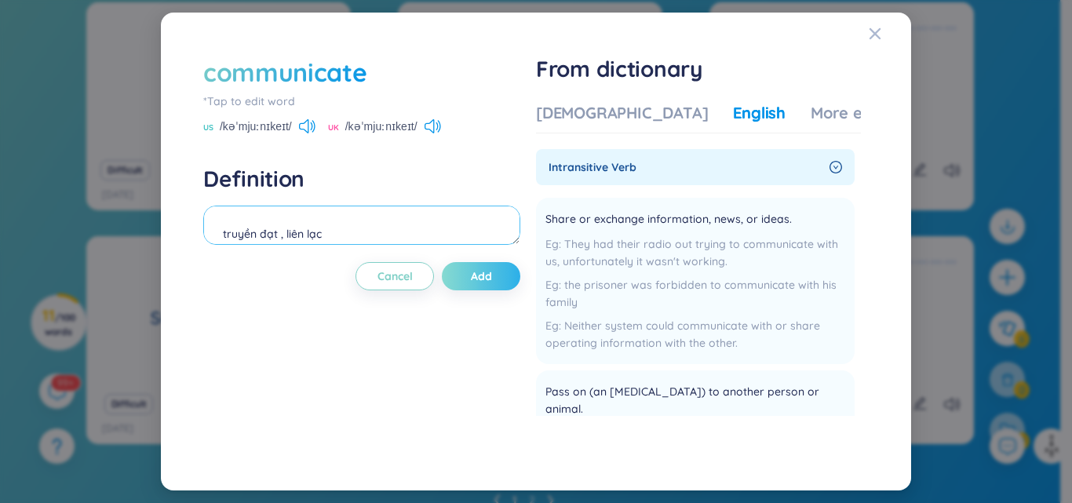
type textarea "truyền đạt , liên lạc"
click at [477, 275] on span "Add" at bounding box center [481, 276] width 21 height 16
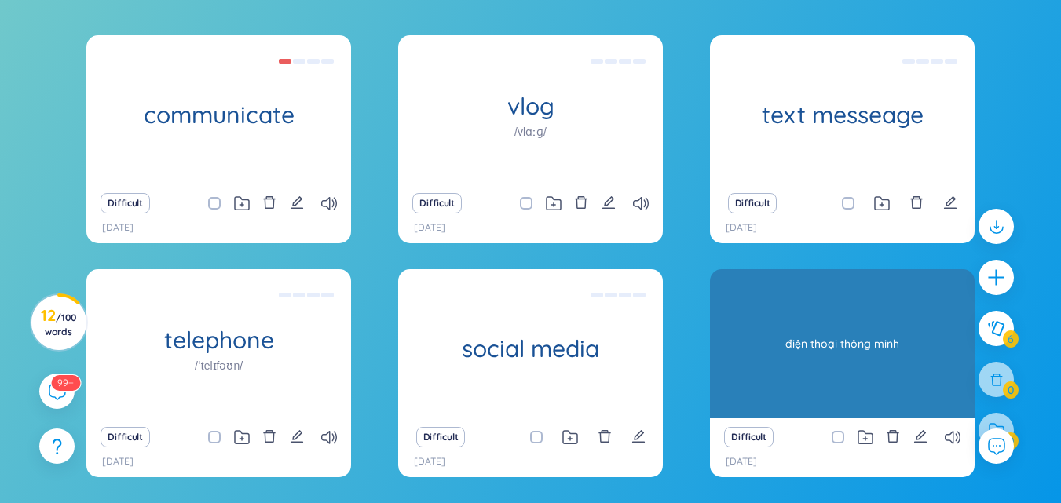
scroll to position [324, 0]
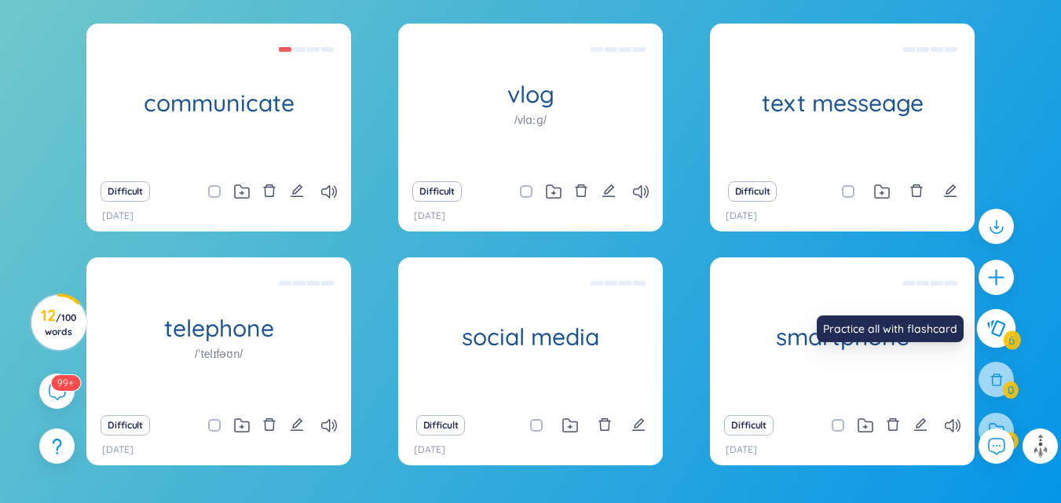
click at [1002, 331] on icon at bounding box center [995, 328] width 19 height 17
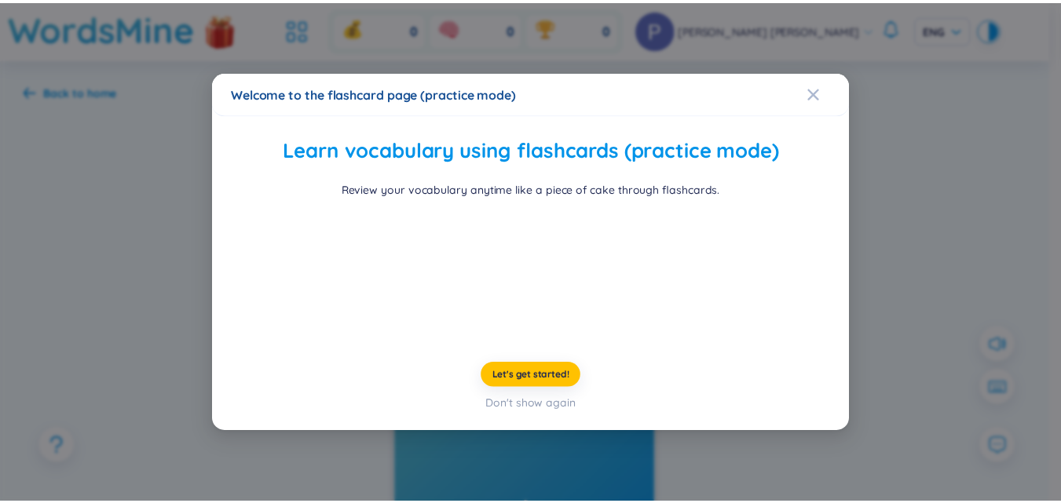
scroll to position [60, 0]
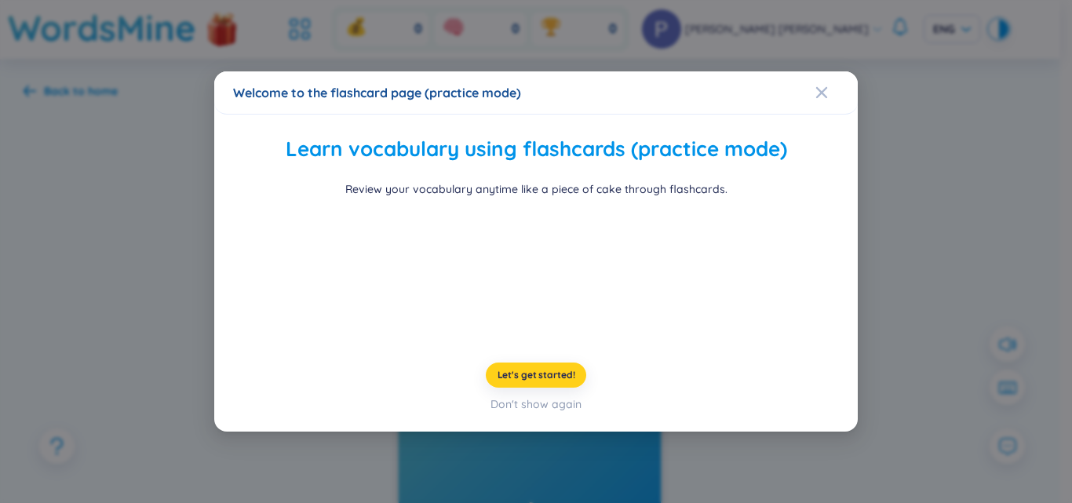
click at [548, 382] on span "Let's get started!" at bounding box center [537, 375] width 78 height 13
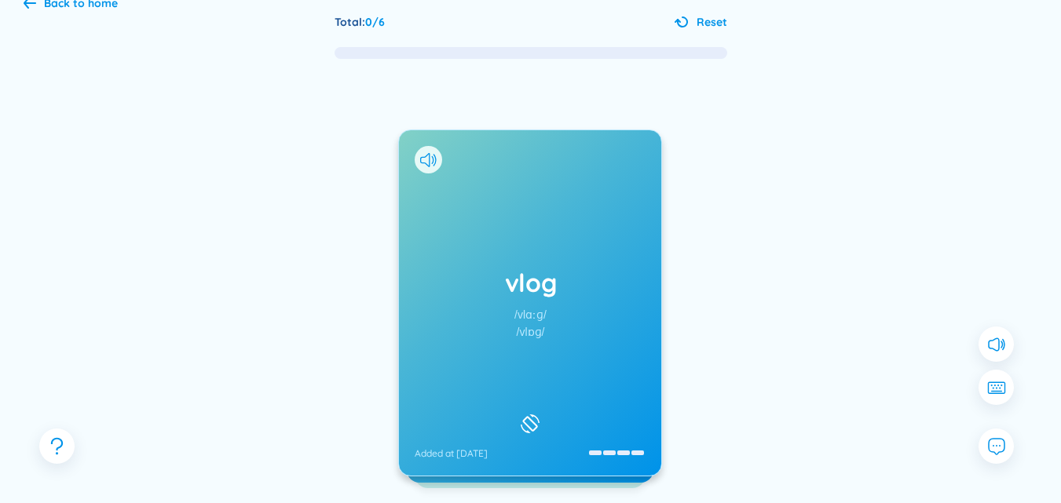
scroll to position [70, 0]
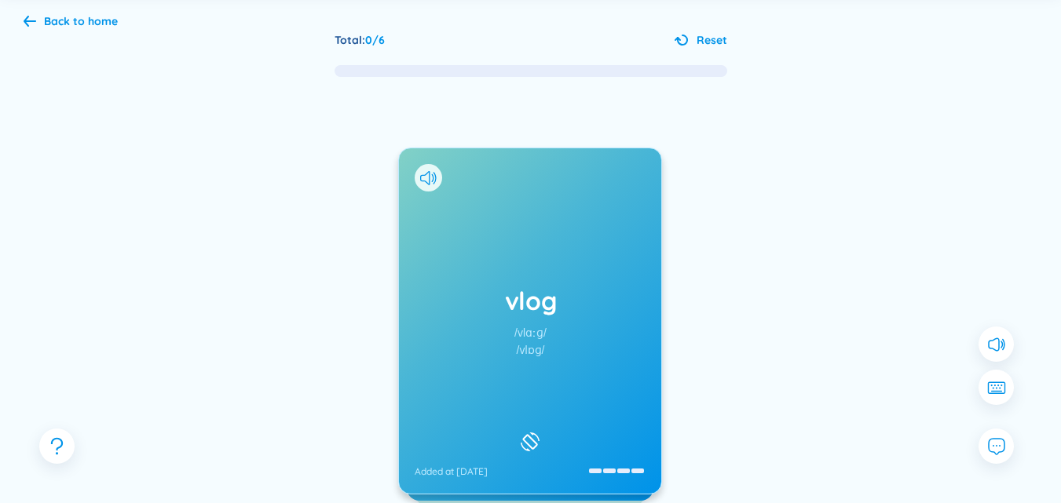
click at [429, 170] on div at bounding box center [427, 177] width 27 height 27
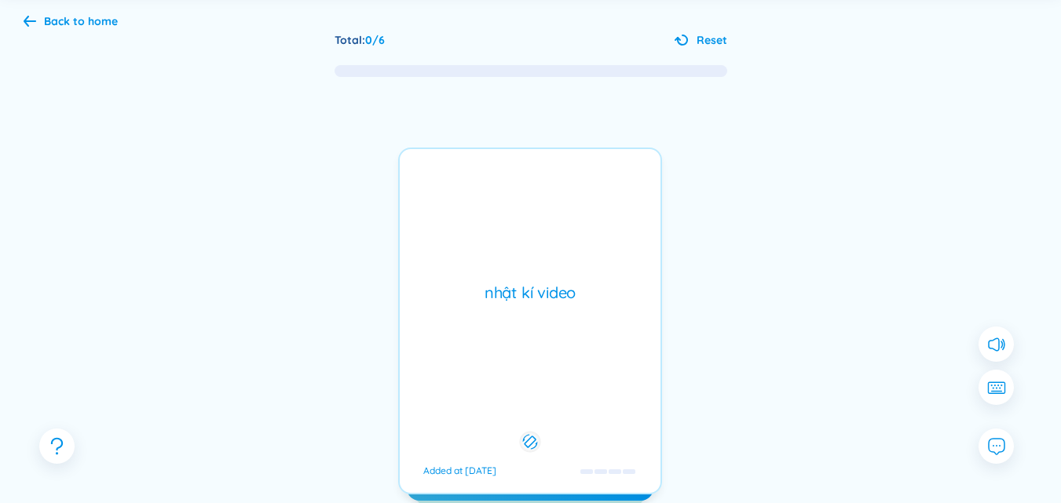
click at [528, 437] on icon at bounding box center [530, 442] width 15 height 19
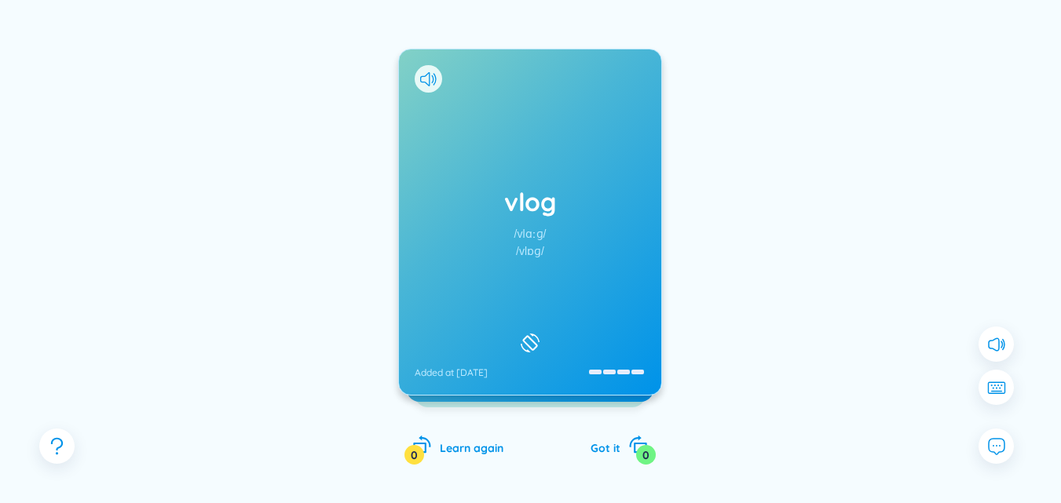
scroll to position [180, 0]
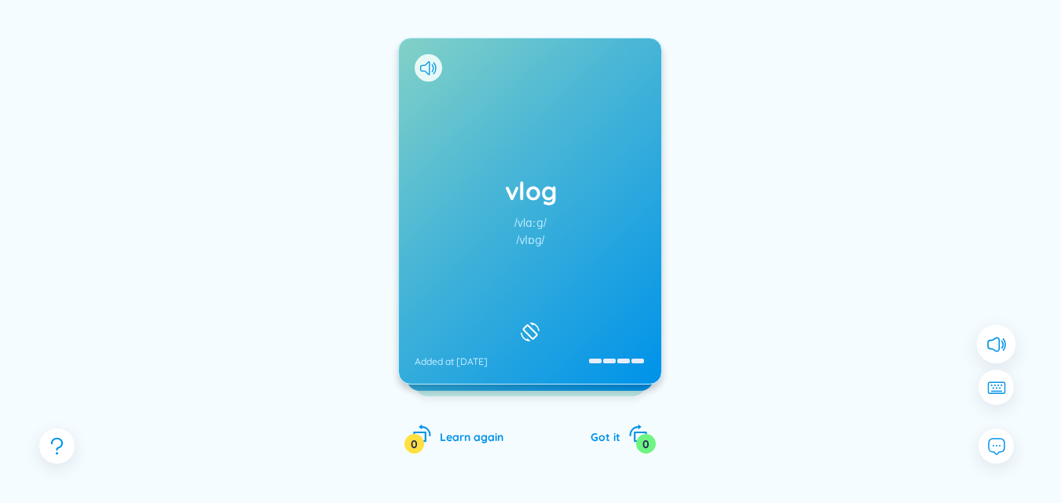
click at [994, 352] on icon at bounding box center [995, 344] width 20 height 20
click at [994, 375] on button at bounding box center [996, 387] width 39 height 39
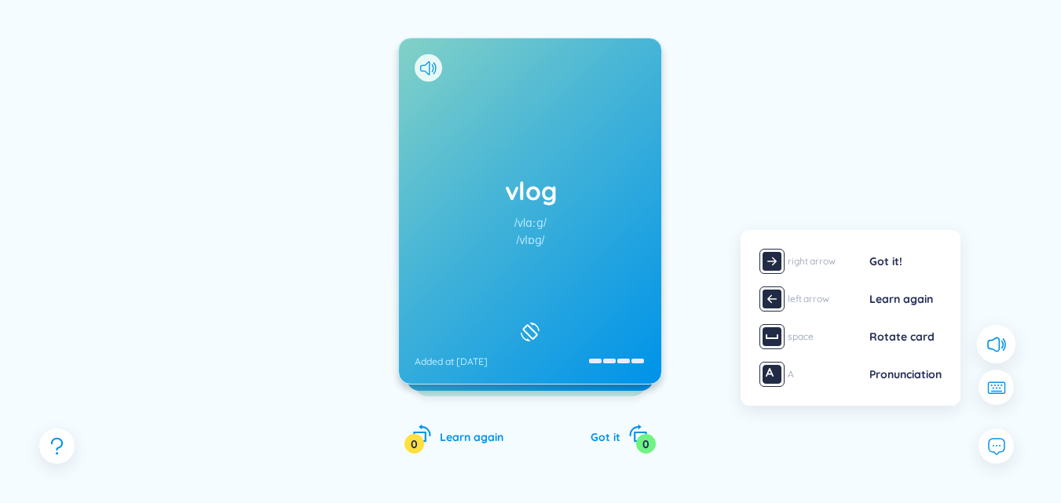
click at [894, 377] on div "Pronunciation" at bounding box center [905, 374] width 72 height 17
click at [780, 369] on img at bounding box center [771, 374] width 25 height 25
click at [779, 305] on img at bounding box center [771, 299] width 25 height 25
click at [773, 331] on img at bounding box center [771, 336] width 25 height 25
click at [778, 100] on div "vlog /vlɑːɡ/ /vlɒɡ/ Added at [DATE] nhật kí video Added at [DATE] text messeage…" at bounding box center [530, 227] width 1013 height 517
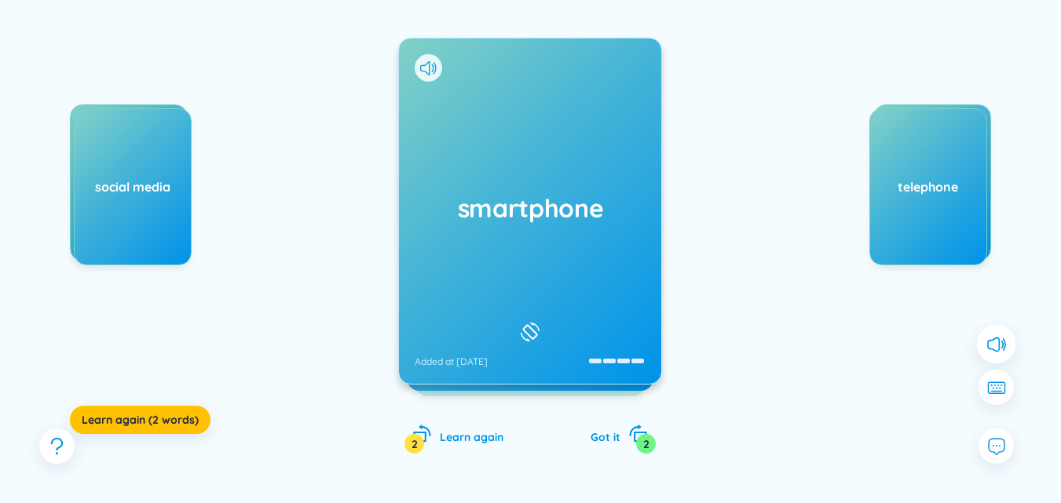
click at [133, 184] on div "social media" at bounding box center [133, 186] width 116 height 17
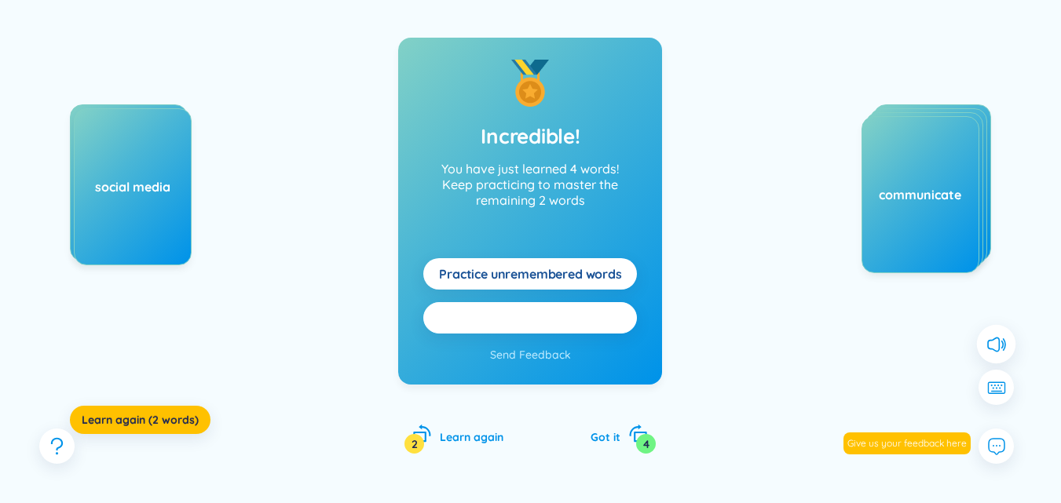
click at [590, 316] on button "Practice all here" at bounding box center [530, 317] width 214 height 31
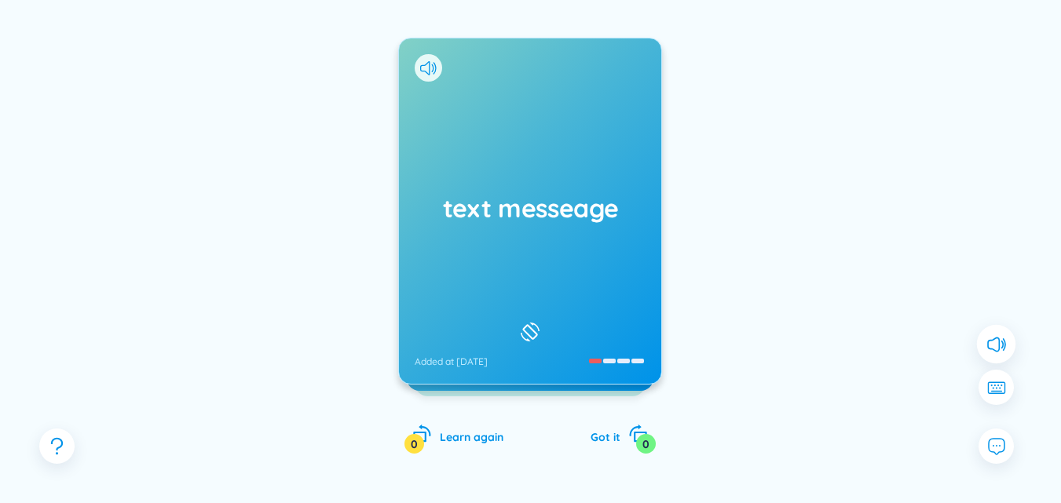
click at [533, 325] on rect at bounding box center [530, 332] width 14 height 14
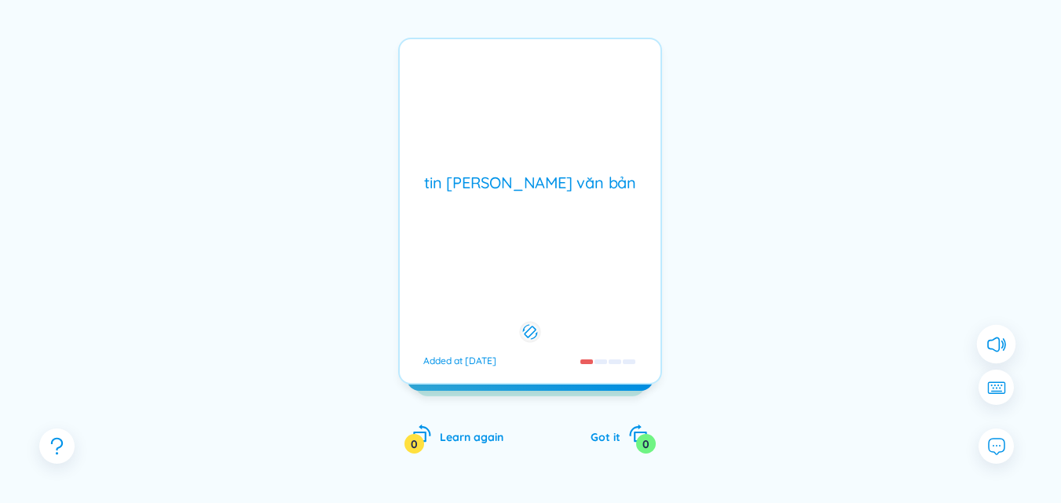
click at [533, 323] on icon at bounding box center [530, 332] width 15 height 19
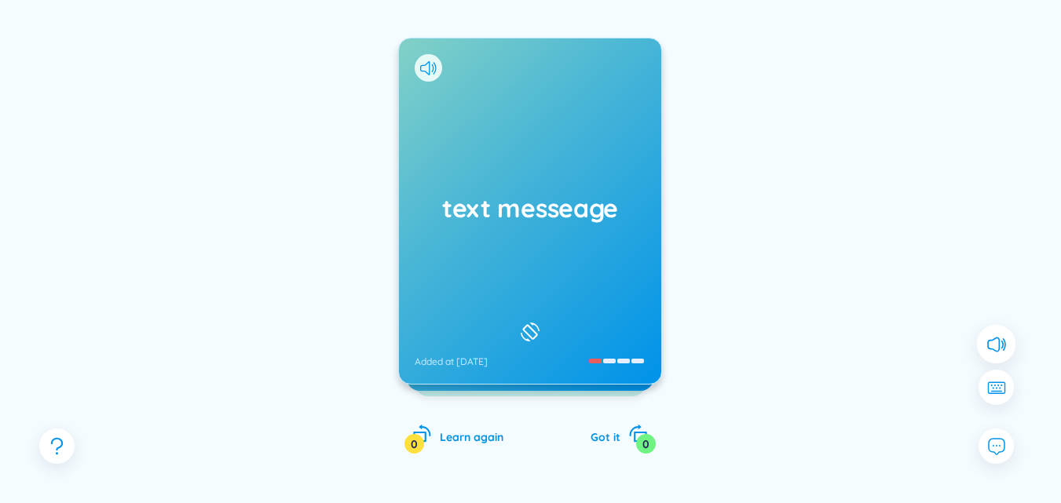
click at [437, 69] on div at bounding box center [427, 67] width 27 height 27
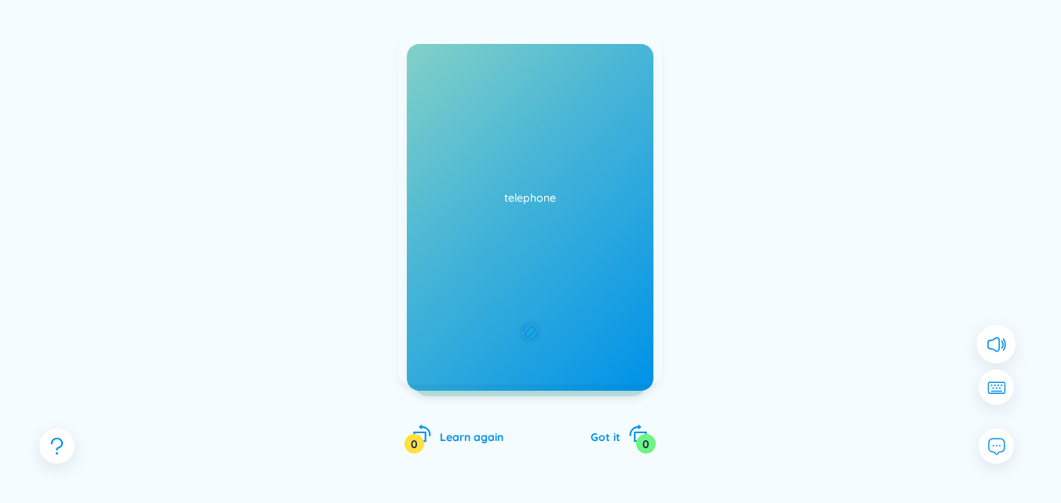
click at [437, 69] on div "tin [PERSON_NAME] văn bản Added at [DATE]" at bounding box center [530, 211] width 264 height 347
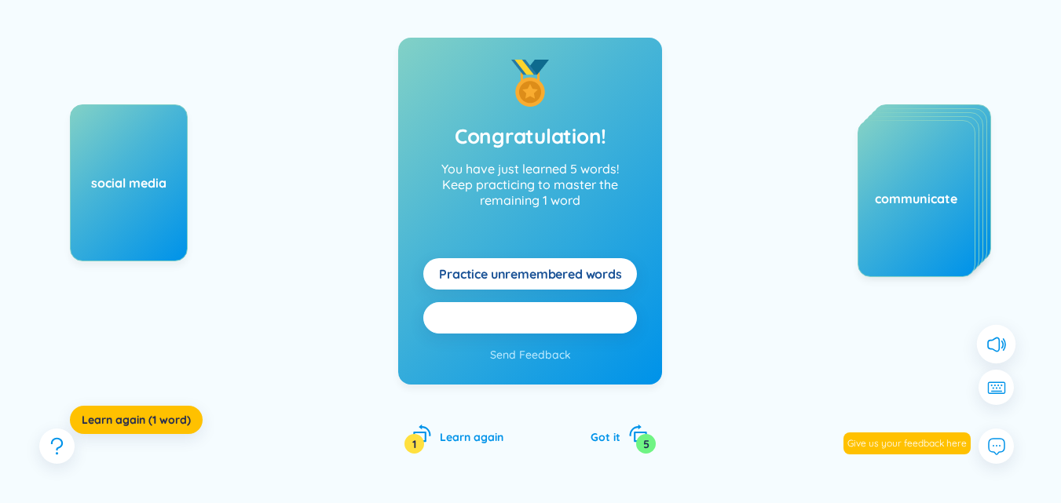
click at [600, 322] on button "Practice all here" at bounding box center [530, 317] width 214 height 31
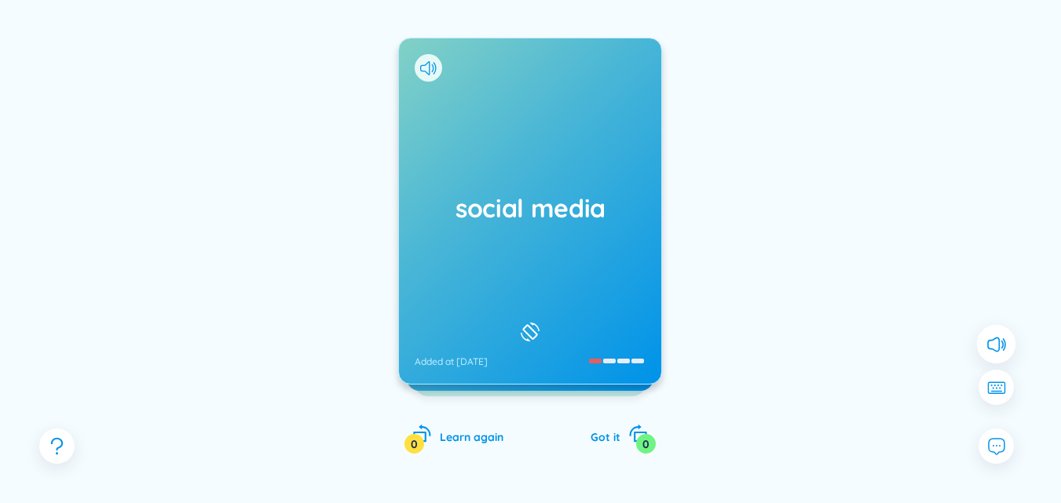
click at [530, 323] on icon at bounding box center [530, 332] width 24 height 19
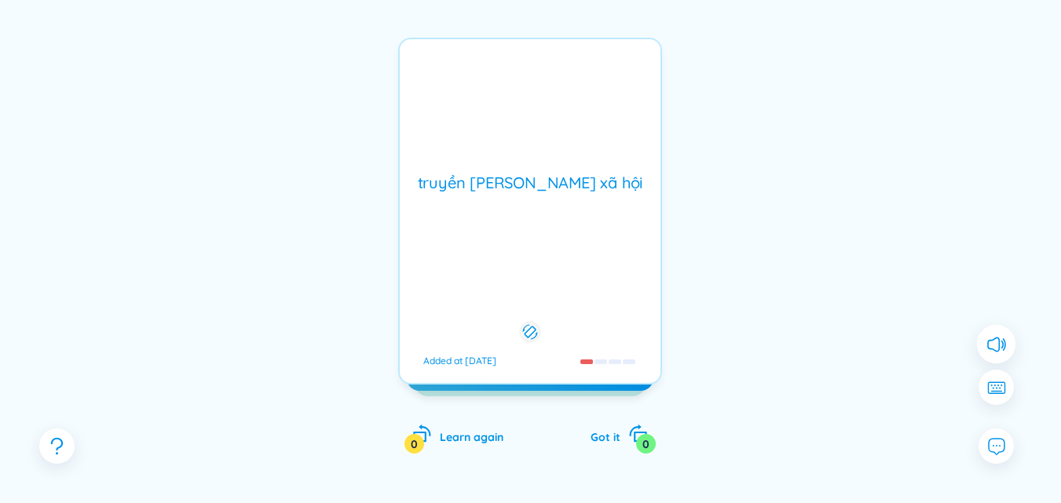
click at [530, 323] on icon at bounding box center [530, 332] width 15 height 19
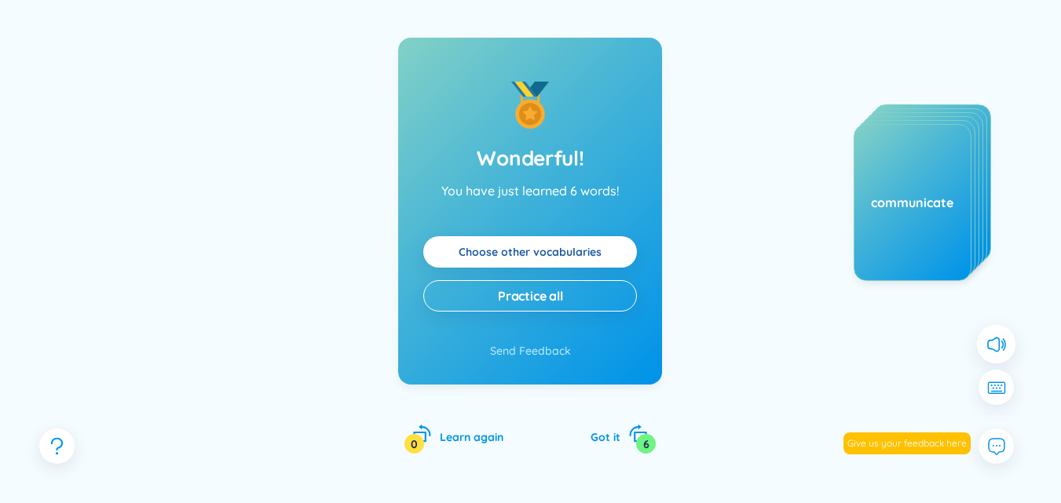
click at [601, 256] on link "Choose other vocabularies" at bounding box center [529, 251] width 143 height 17
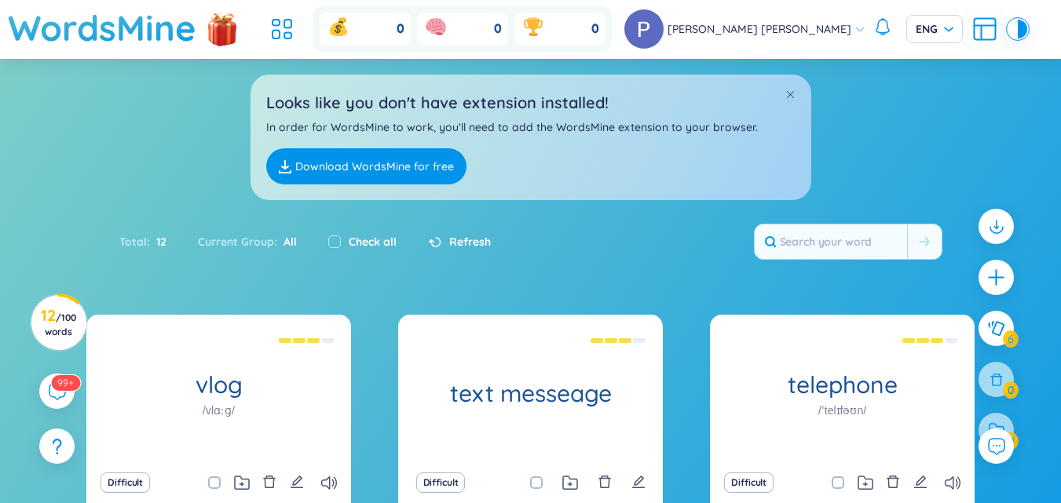
scroll to position [385, 0]
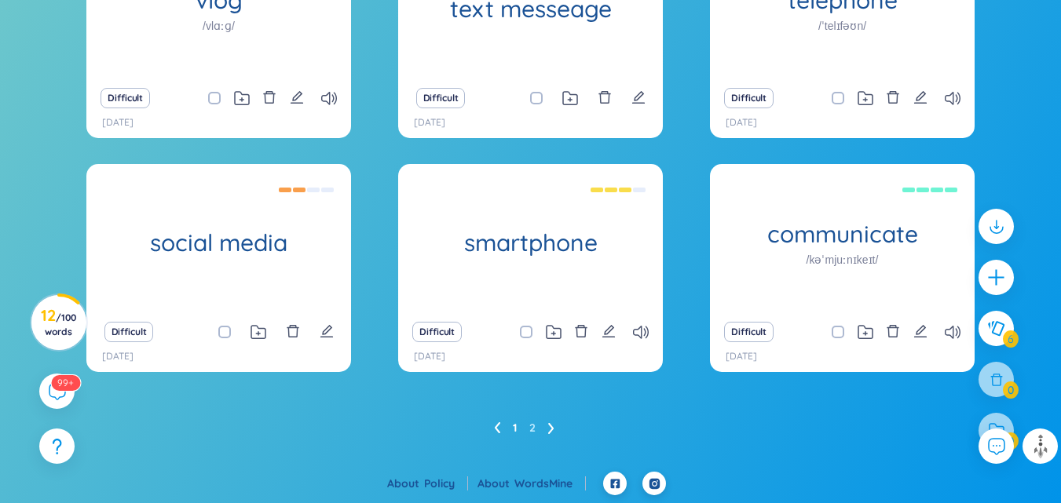
click at [551, 429] on icon at bounding box center [551, 428] width 6 height 12
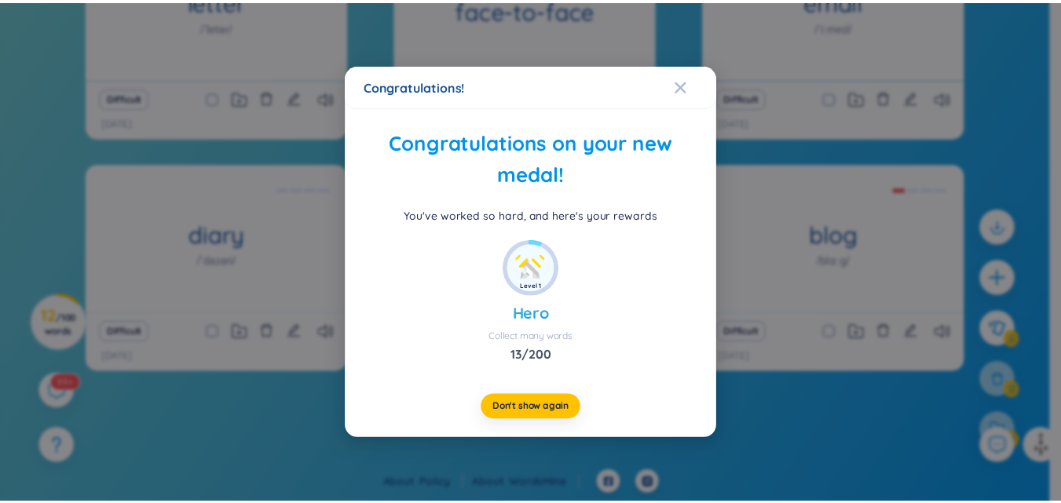
scroll to position [324, 0]
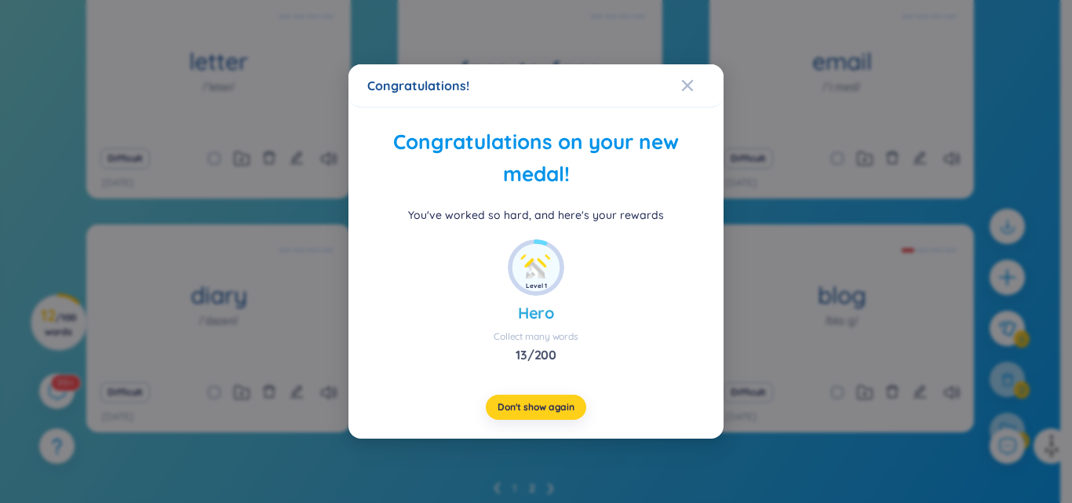
click at [553, 413] on span "Don't show again" at bounding box center [536, 407] width 77 height 13
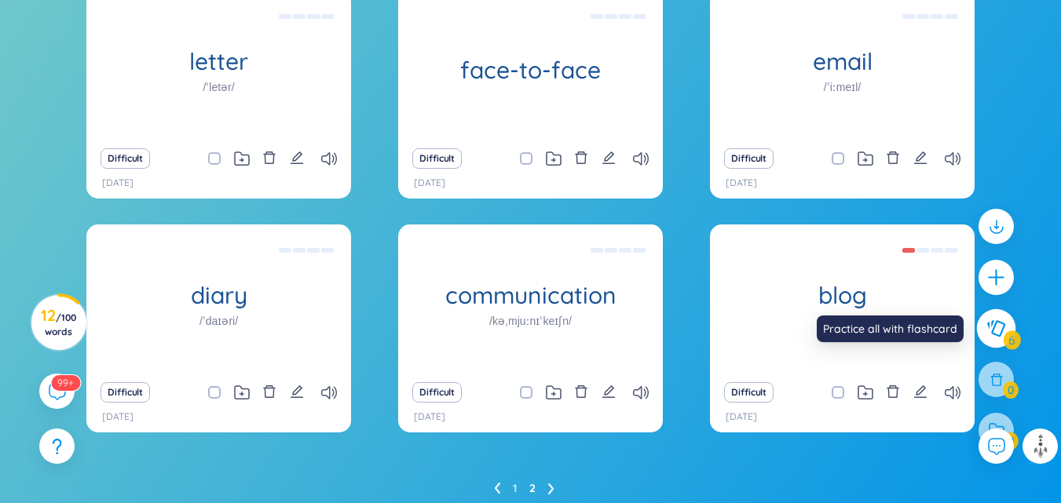
click at [995, 337] on icon at bounding box center [995, 328] width 19 height 17
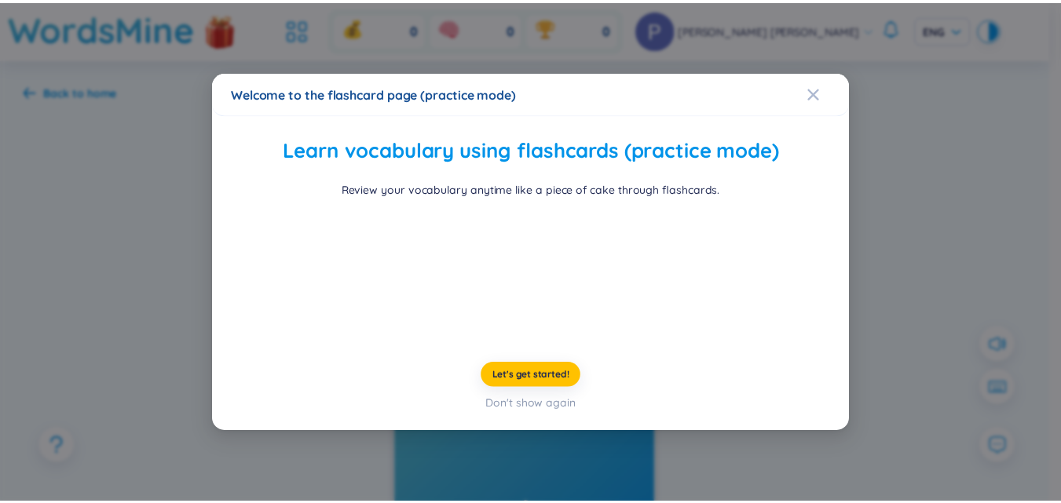
scroll to position [60, 0]
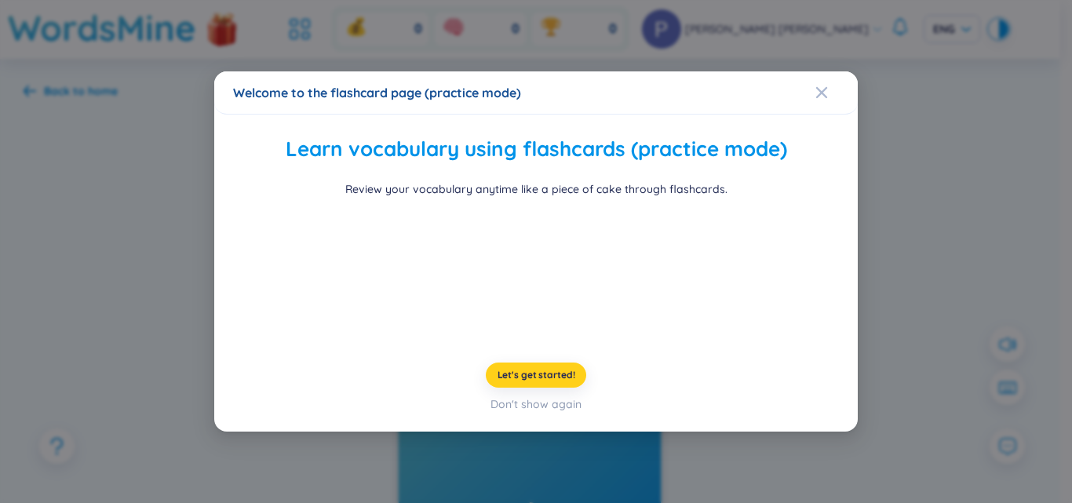
click at [550, 382] on span "Let's get started!" at bounding box center [537, 375] width 78 height 13
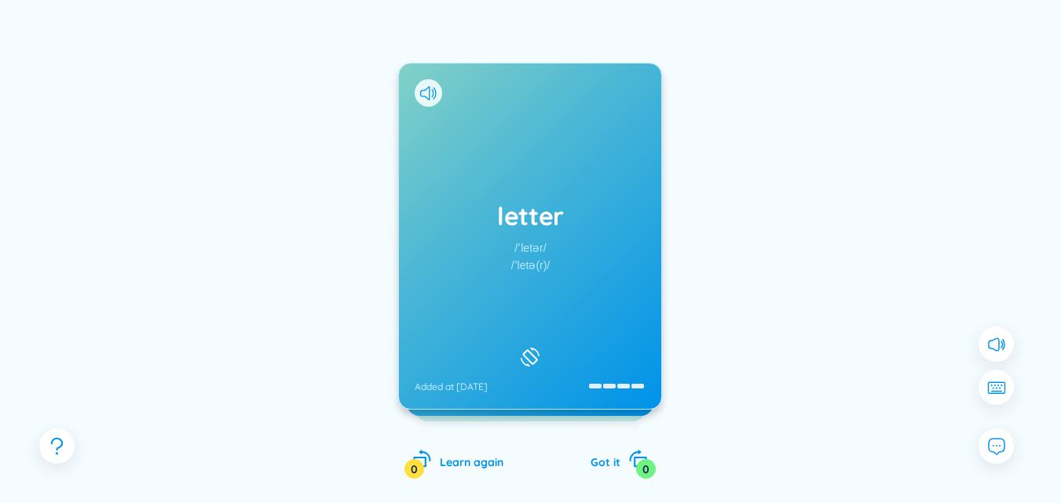
scroll to position [154, 0]
click at [528, 349] on icon at bounding box center [530, 358] width 24 height 19
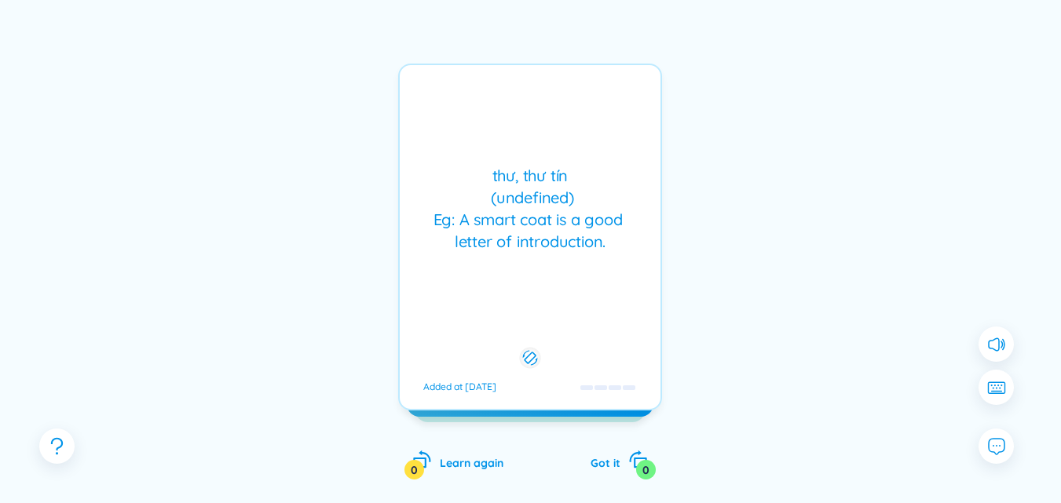
click at [528, 349] on icon at bounding box center [530, 358] width 15 height 19
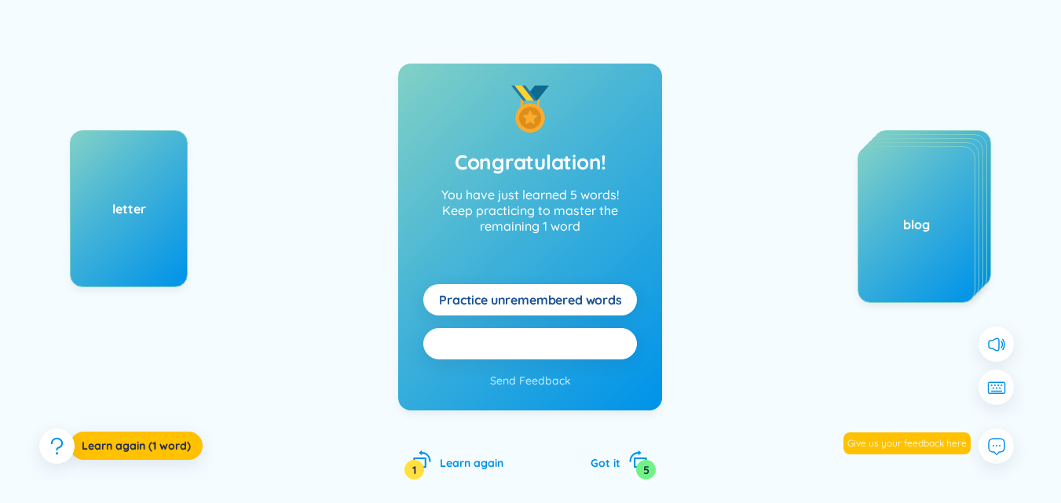
click at [586, 349] on button "Practice all here" at bounding box center [530, 343] width 214 height 31
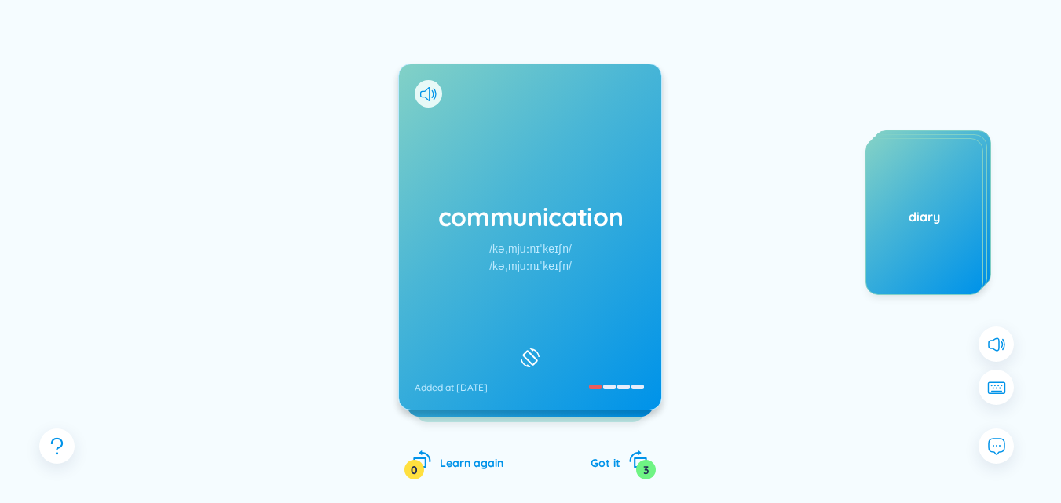
click at [747, 283] on div "communication /kəˌmjuːnɪˈkeɪʃn/ /kəˌmjuːnɪˈkeɪʃn/ Added at [DATE] sự truyền đạt…" at bounding box center [530, 253] width 1013 height 517
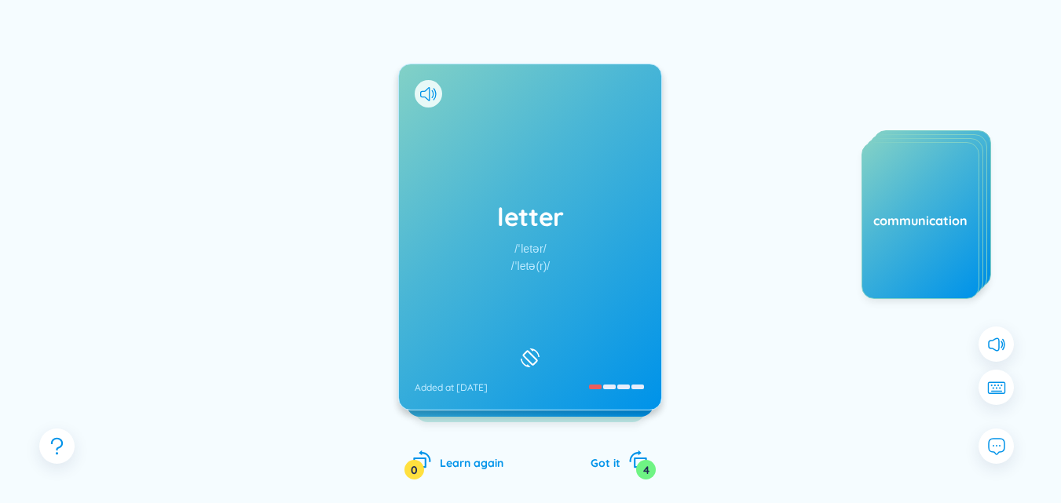
click at [531, 349] on icon at bounding box center [530, 358] width 24 height 19
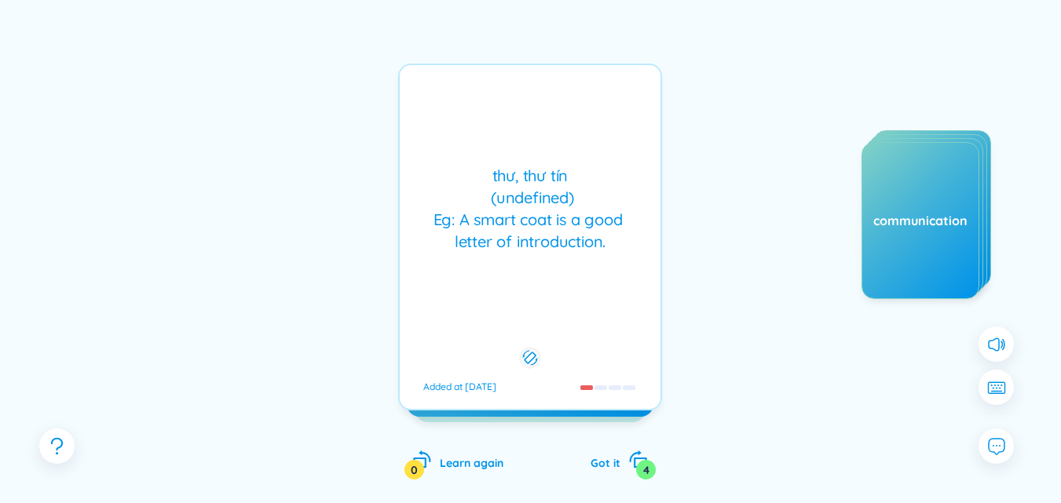
click at [531, 352] on rect at bounding box center [529, 357] width 11 height 11
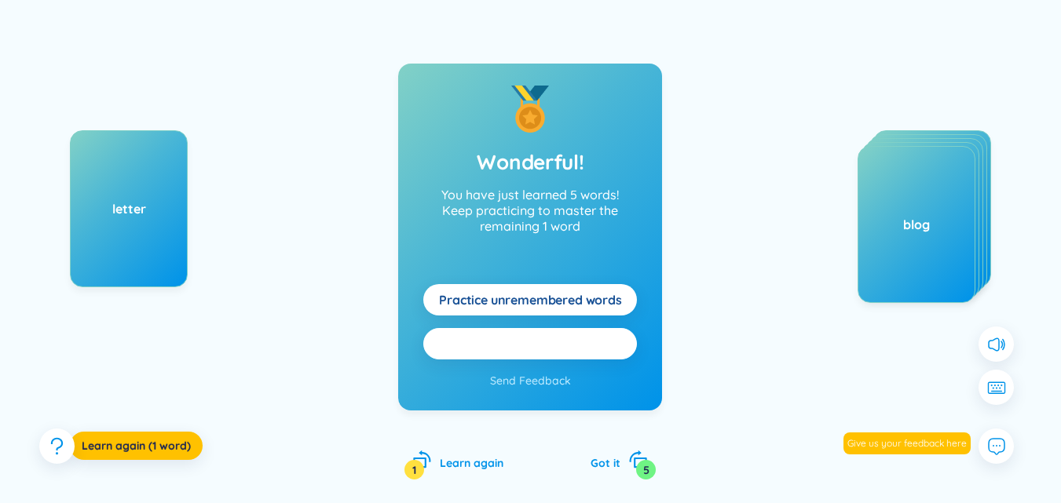
click at [630, 343] on button "Practice all here" at bounding box center [530, 343] width 214 height 31
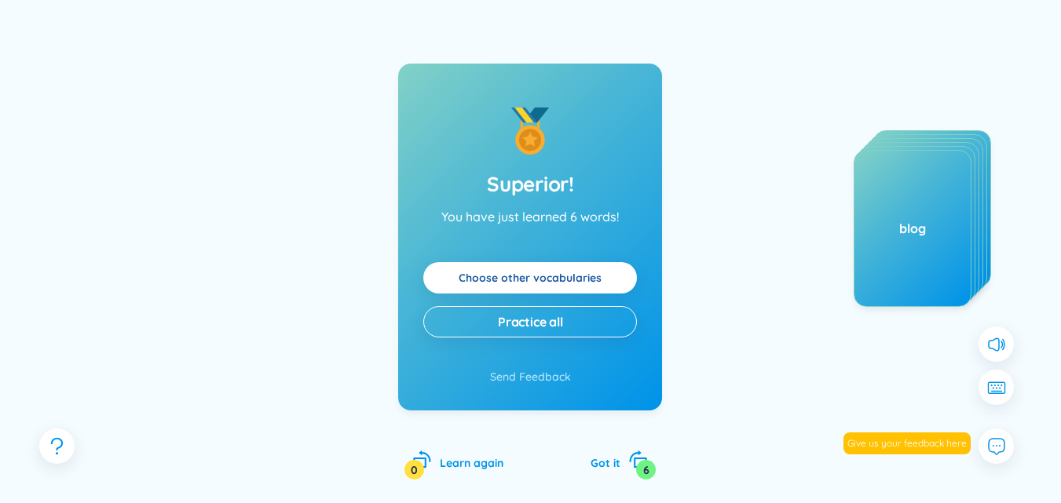
click at [588, 279] on link "Choose other vocabularies" at bounding box center [529, 277] width 143 height 17
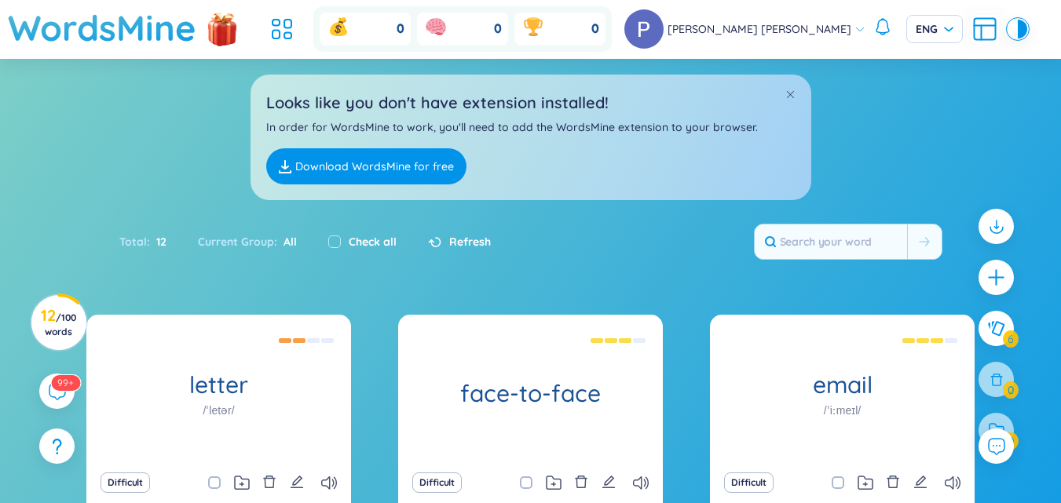
scroll to position [152, 0]
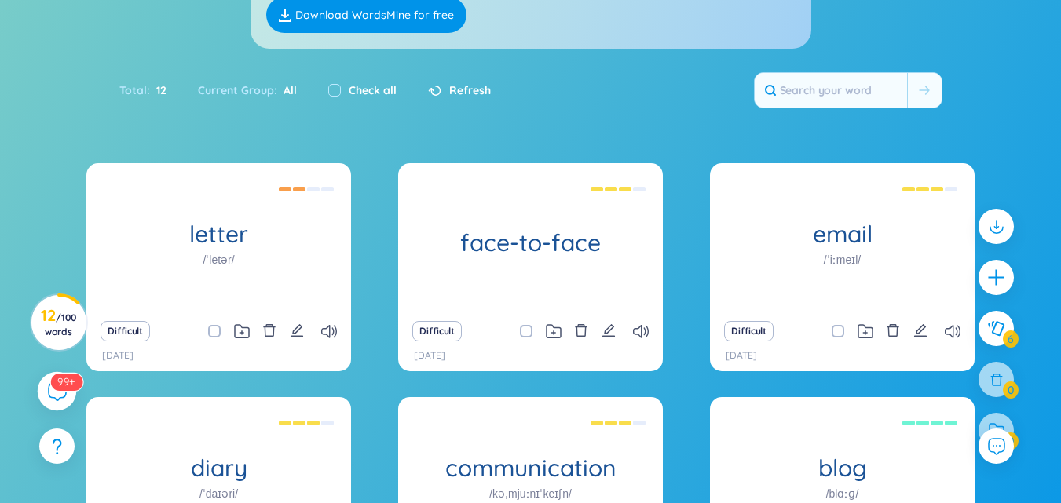
click at [57, 399] on icon at bounding box center [56, 391] width 19 height 19
click at [56, 389] on icon at bounding box center [56, 391] width 19 height 19
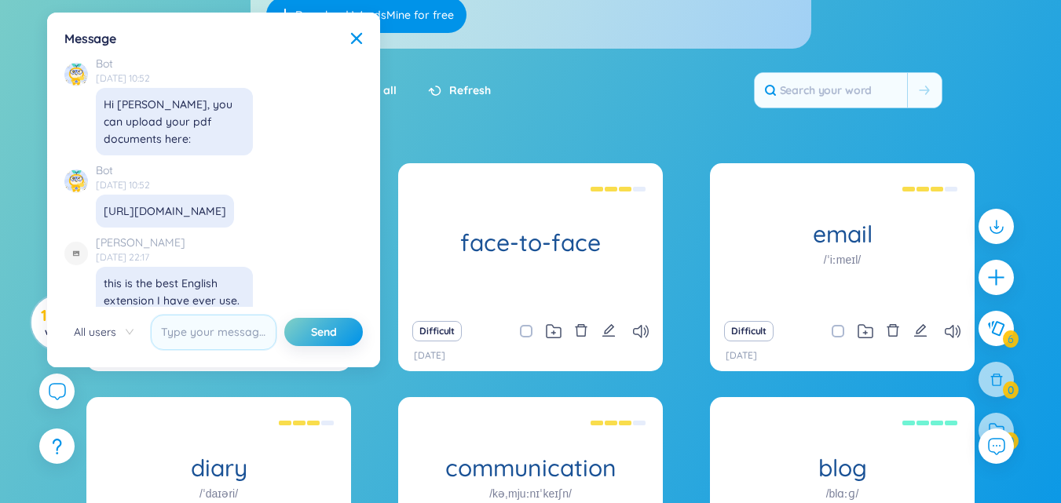
scroll to position [18130, 0]
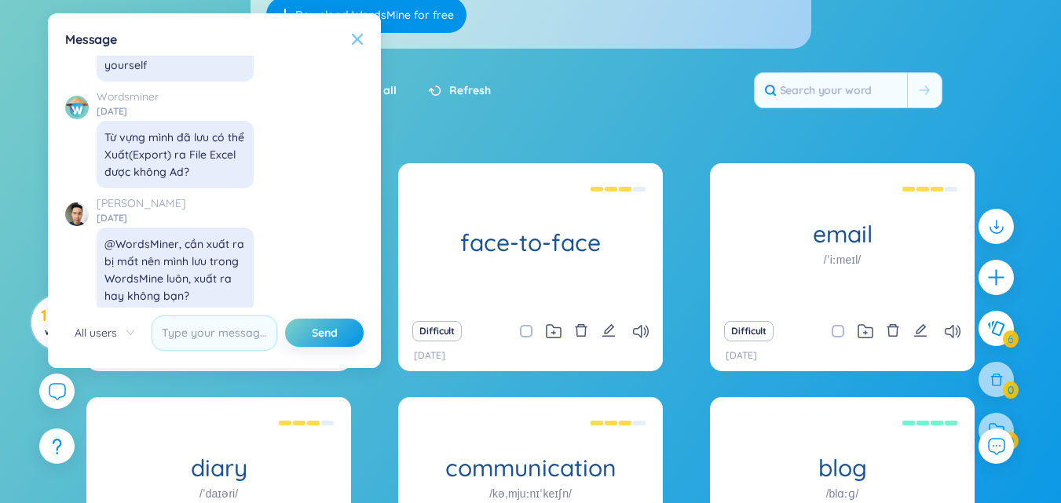
click at [360, 36] on icon at bounding box center [357, 39] width 11 height 11
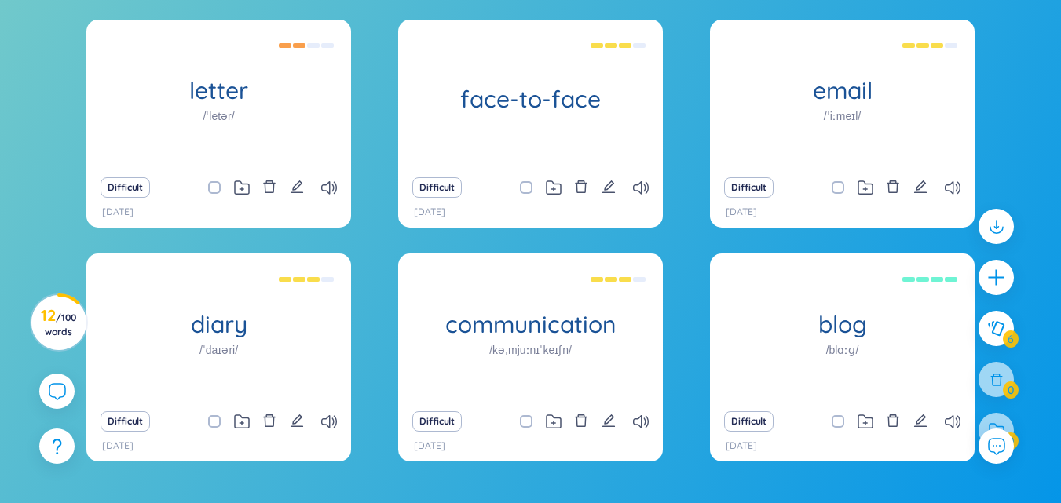
scroll to position [316, 0]
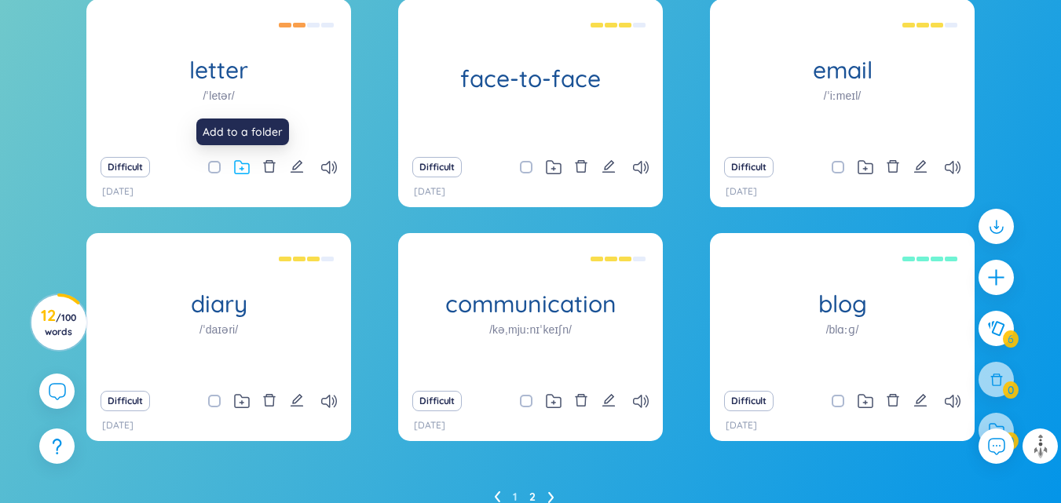
click at [243, 165] on icon at bounding box center [242, 167] width 16 height 15
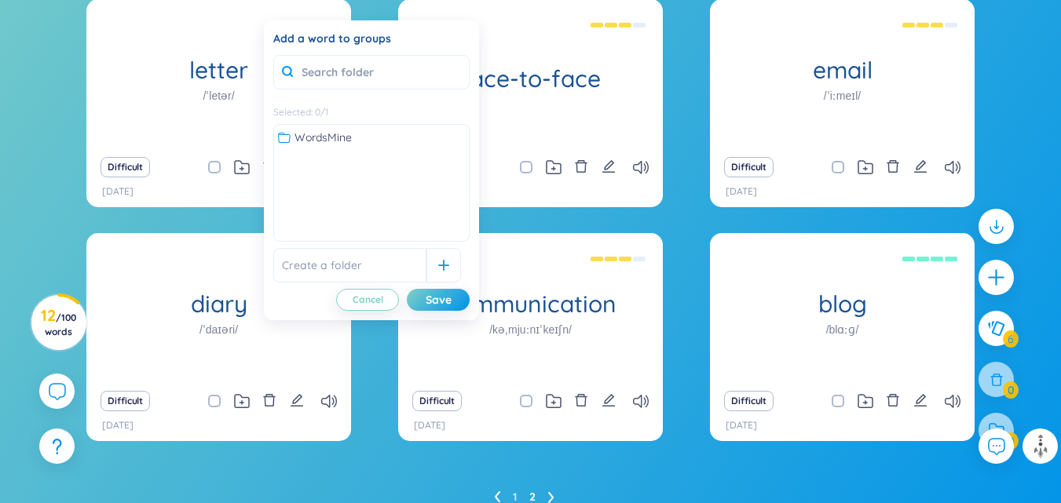
click at [216, 165] on input "checkbox" at bounding box center [222, 167] width 13 height 13
checkbox input "true"
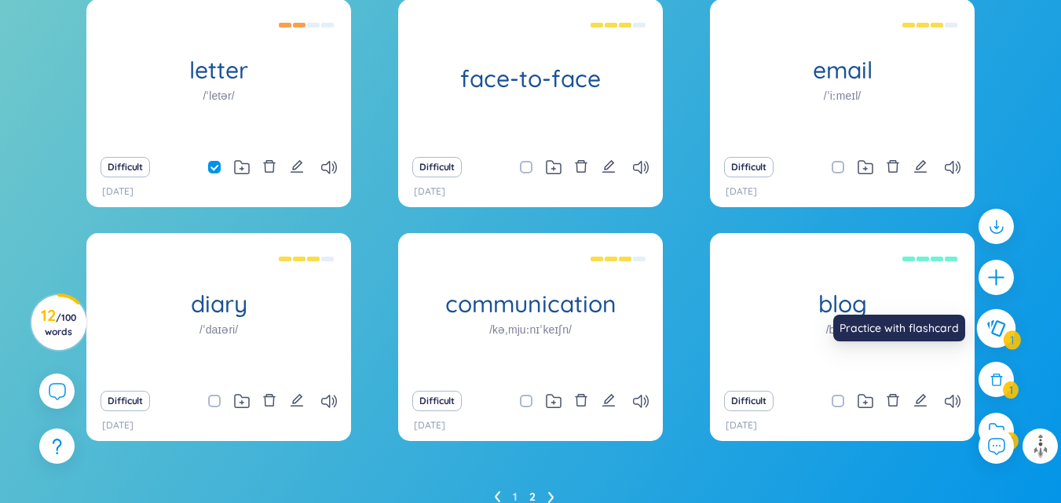
click at [994, 327] on icon at bounding box center [996, 328] width 18 height 16
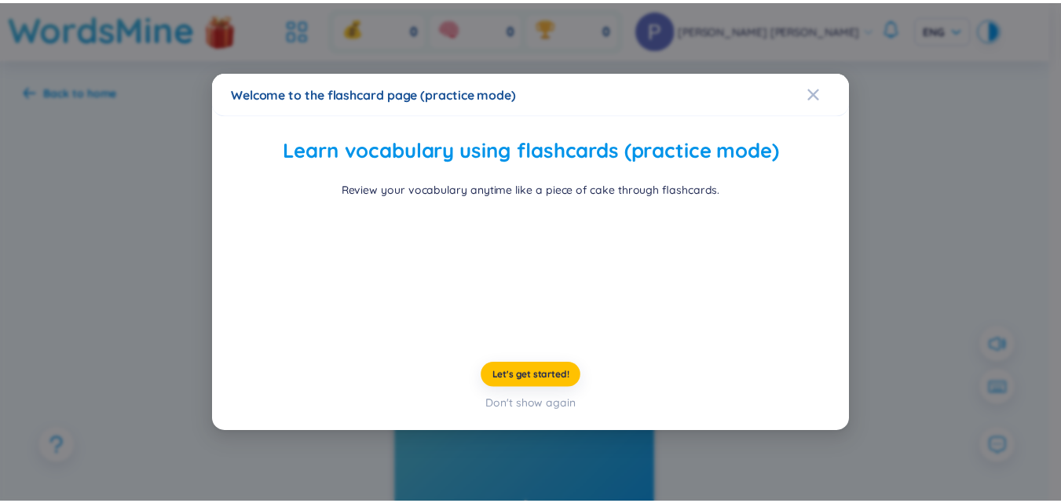
scroll to position [60, 0]
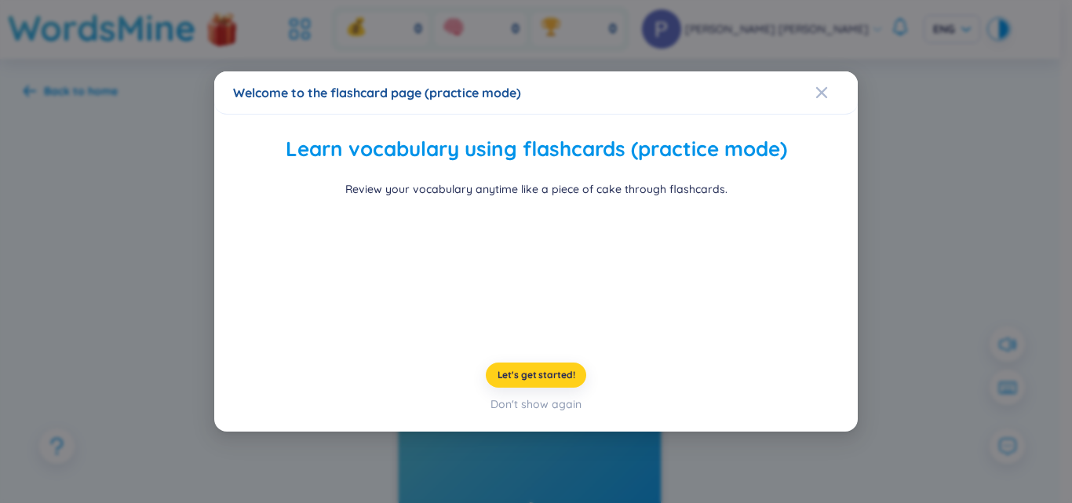
click at [531, 382] on span "Let's get started!" at bounding box center [537, 375] width 78 height 13
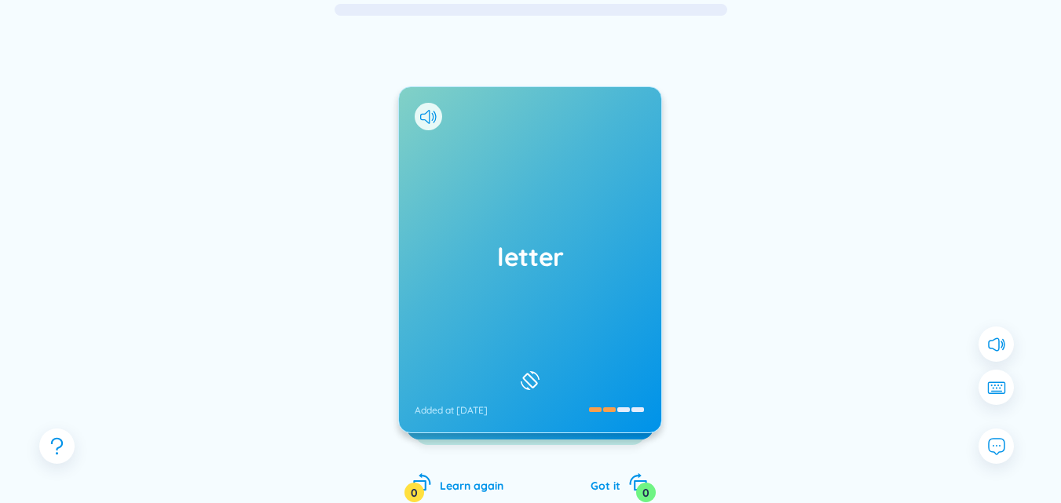
scroll to position [136, 0]
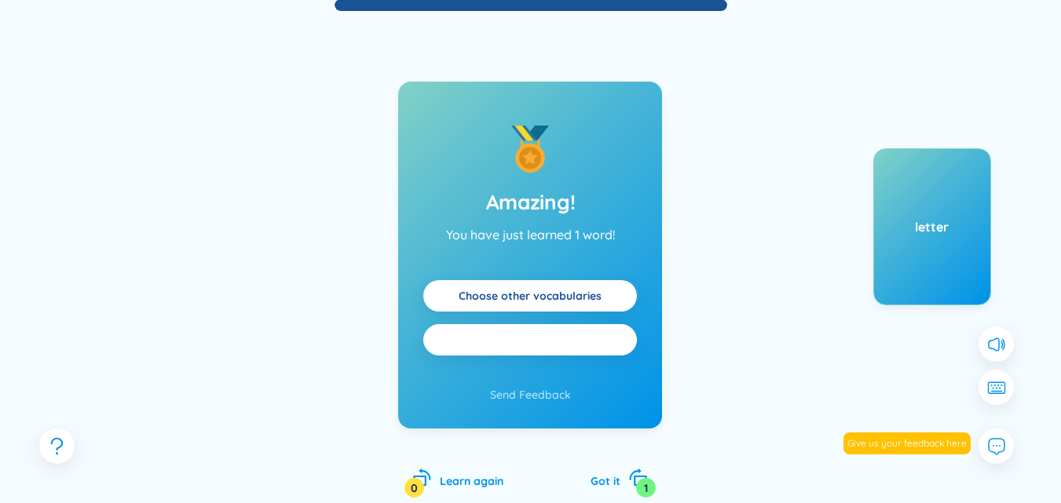
click at [586, 345] on button "Practice all" at bounding box center [530, 339] width 214 height 31
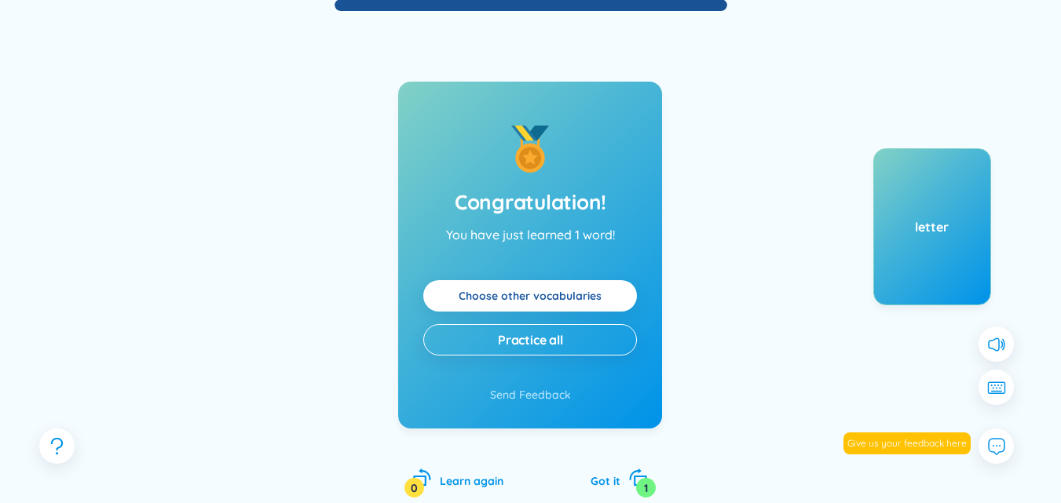
click at [581, 291] on link "Choose other vocabularies" at bounding box center [529, 295] width 143 height 17
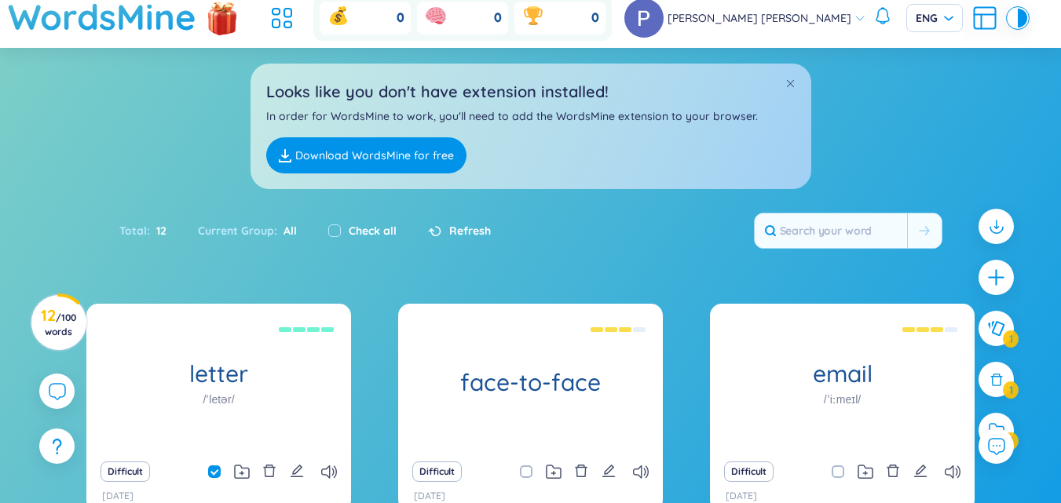
scroll to position [79, 0]
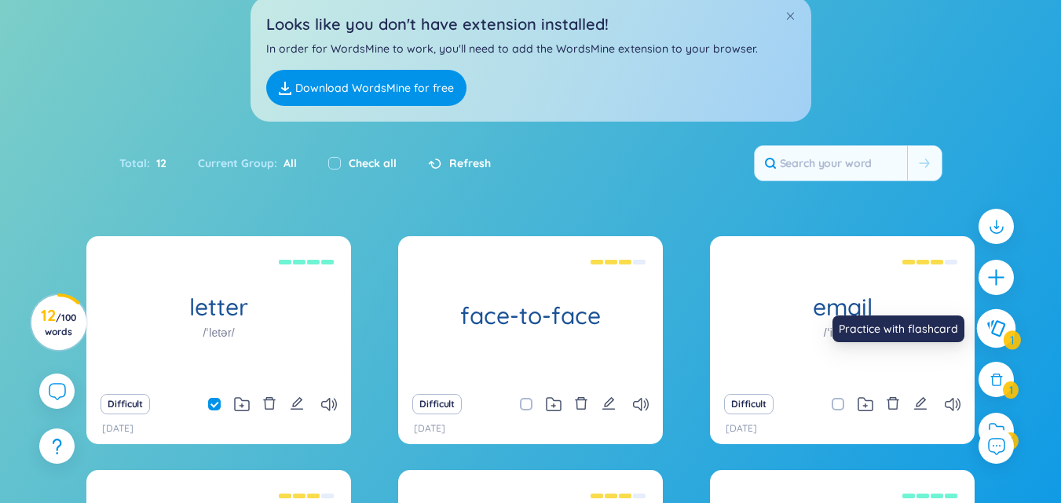
click at [998, 321] on icon at bounding box center [996, 328] width 18 height 16
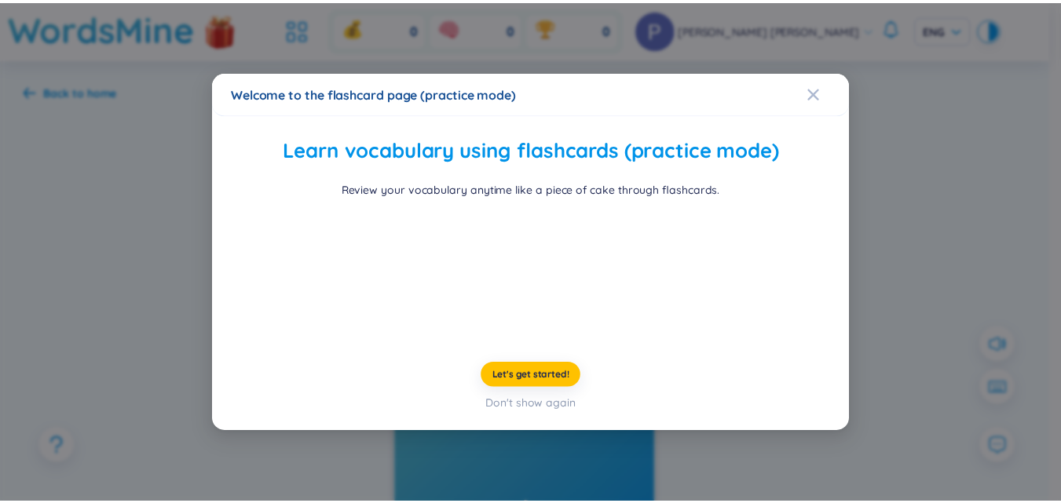
scroll to position [60, 0]
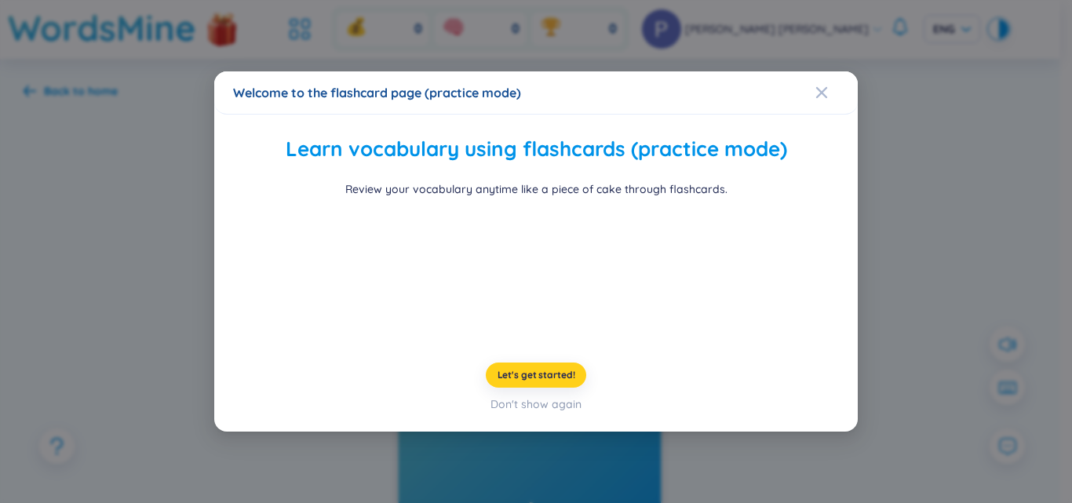
click at [531, 388] on button "Let's get started!" at bounding box center [536, 375] width 101 height 25
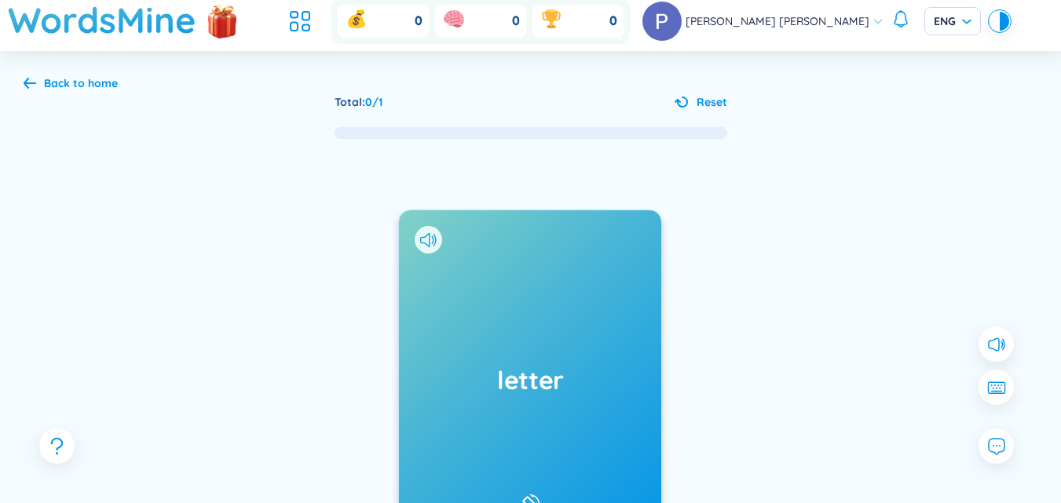
scroll to position [217, 0]
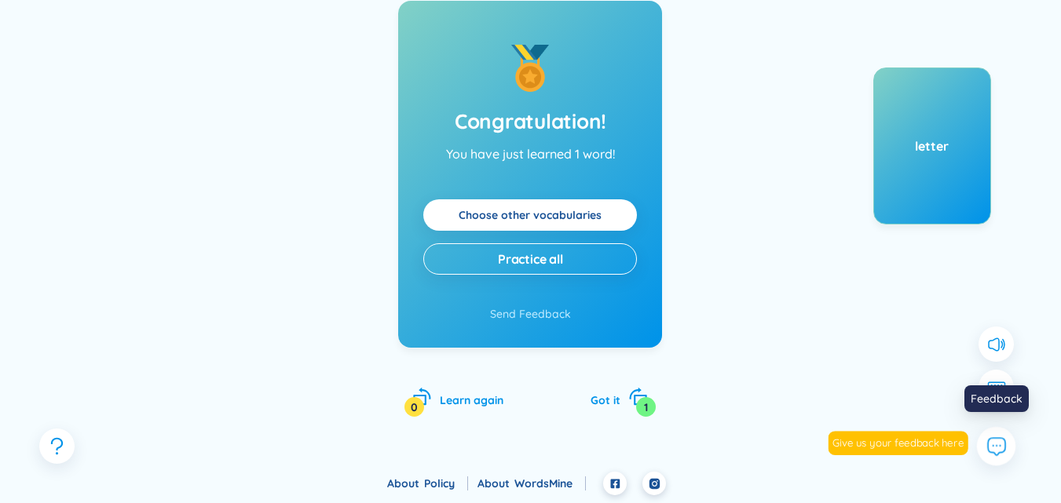
click at [988, 441] on icon at bounding box center [996, 446] width 17 height 17
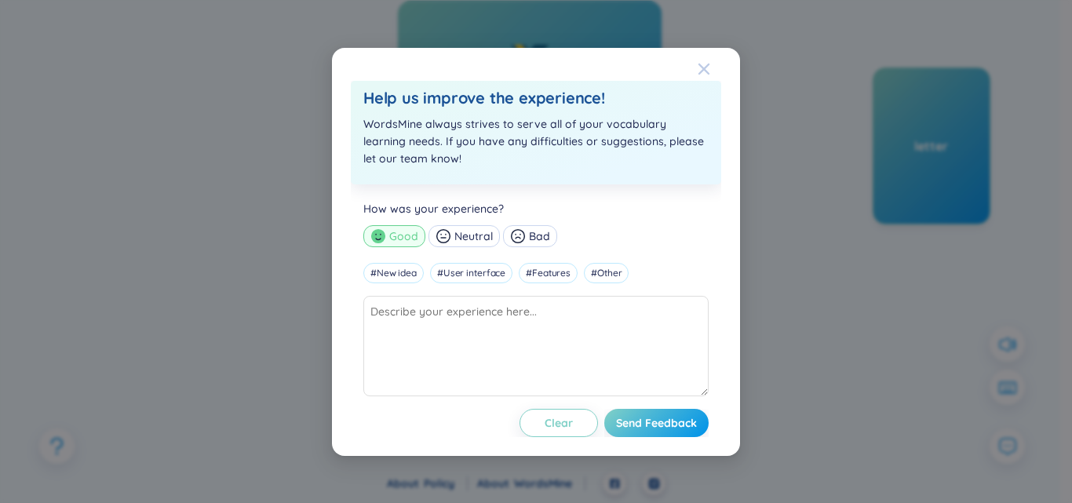
click at [705, 68] on icon "Close" at bounding box center [704, 68] width 11 height 11
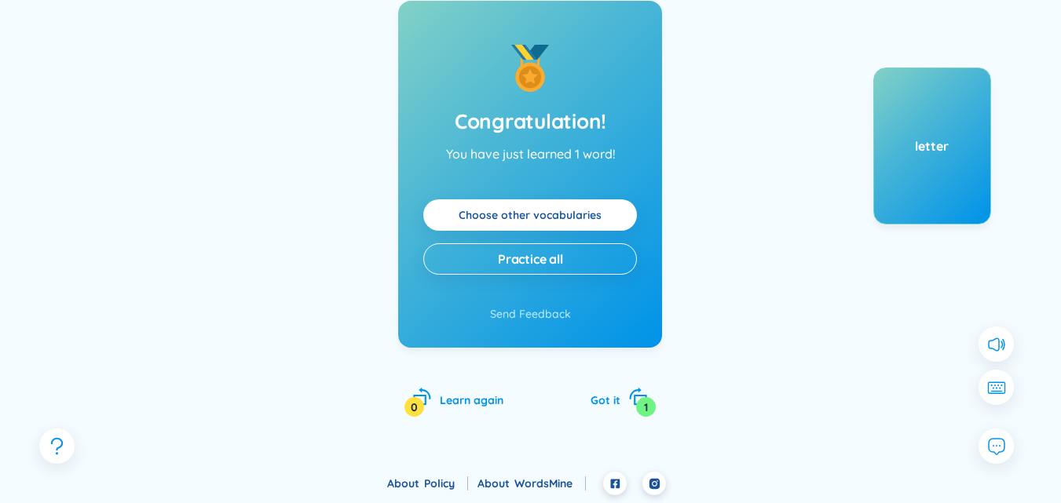
click at [601, 210] on link "Choose other vocabularies" at bounding box center [529, 214] width 143 height 17
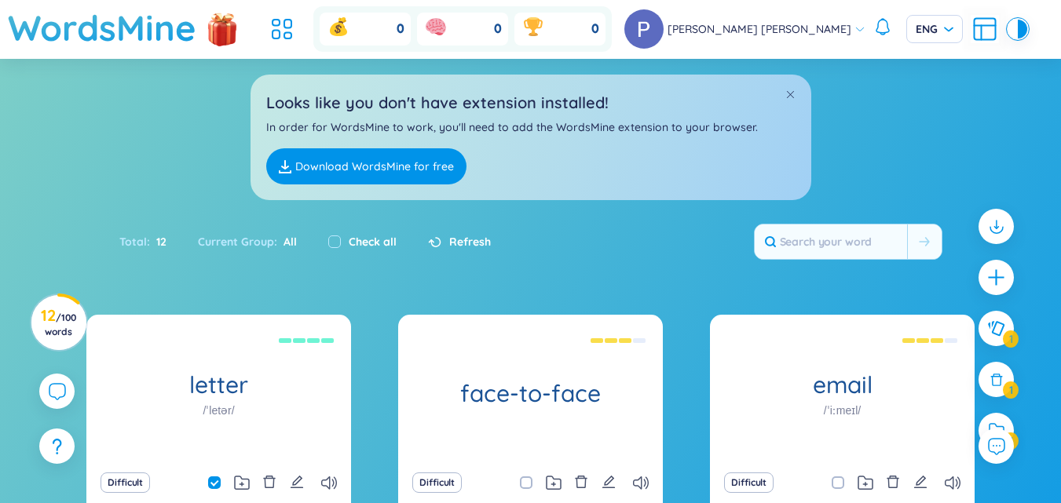
scroll to position [163, 0]
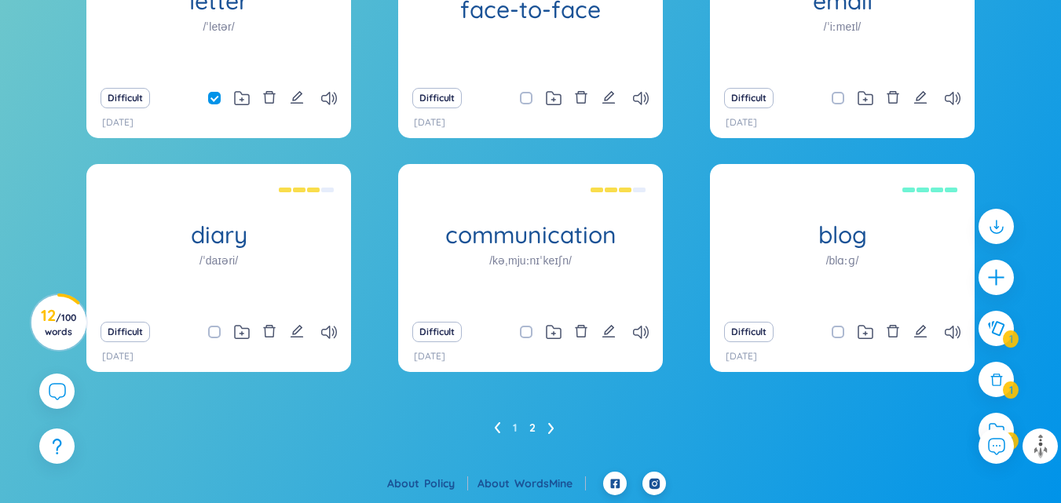
click at [498, 424] on icon at bounding box center [497, 427] width 5 height 11
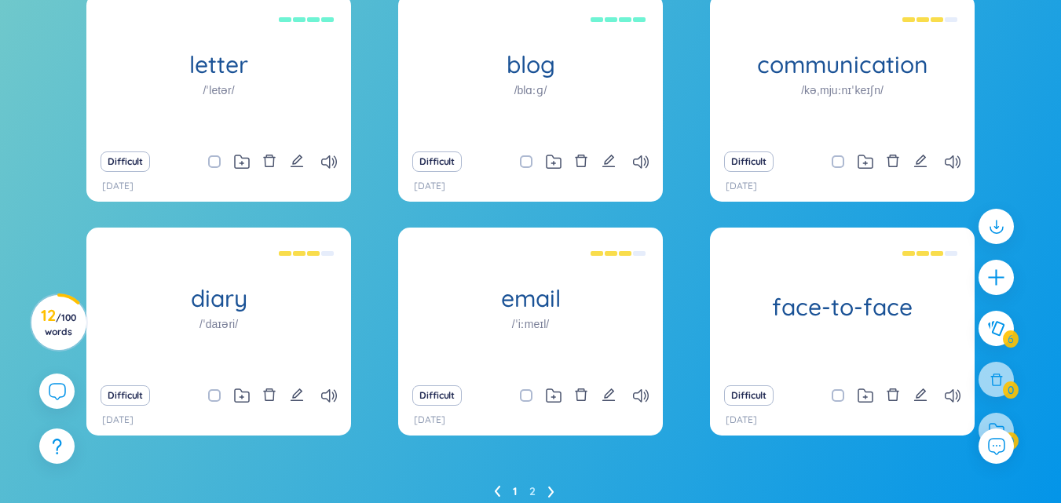
scroll to position [272, 0]
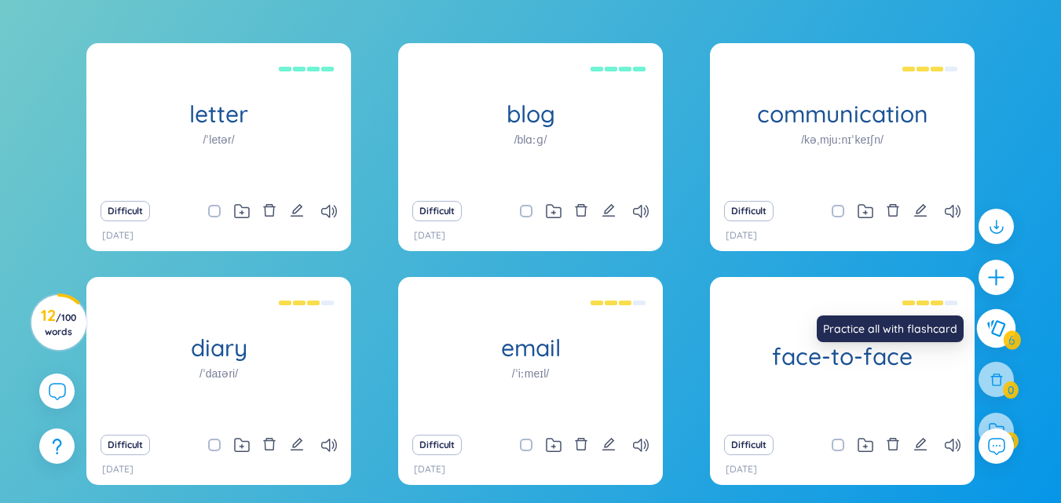
click at [1008, 338] on button at bounding box center [996, 328] width 39 height 39
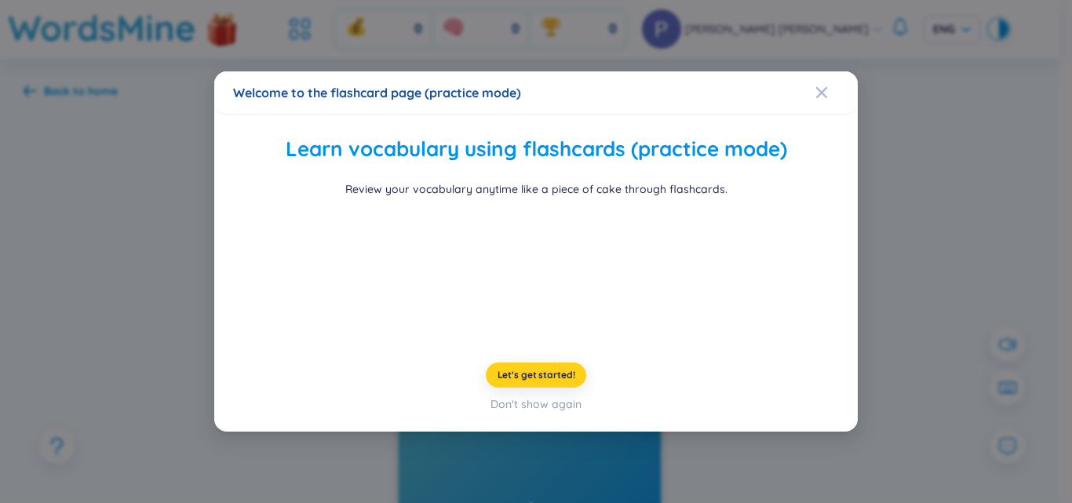
click at [513, 388] on button "Let's get started!" at bounding box center [536, 375] width 101 height 25
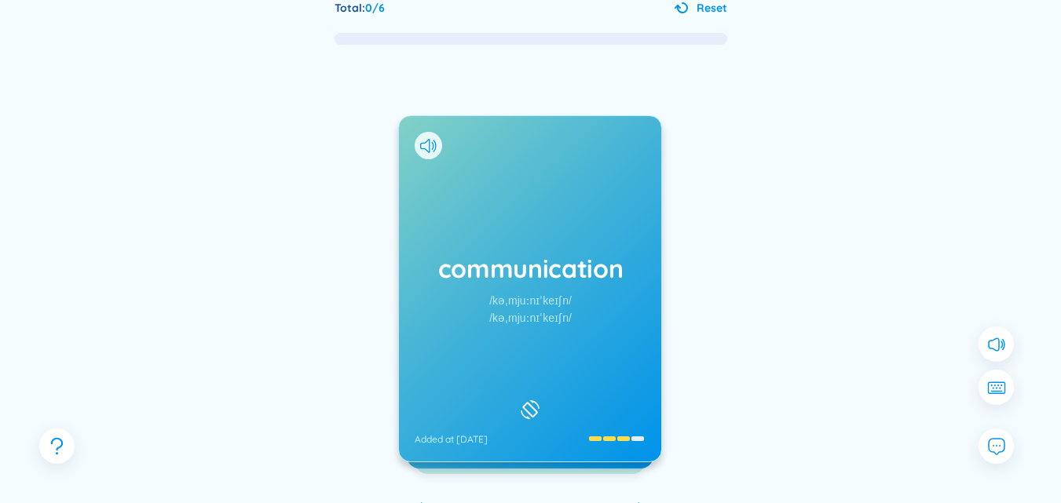
scroll to position [108, 0]
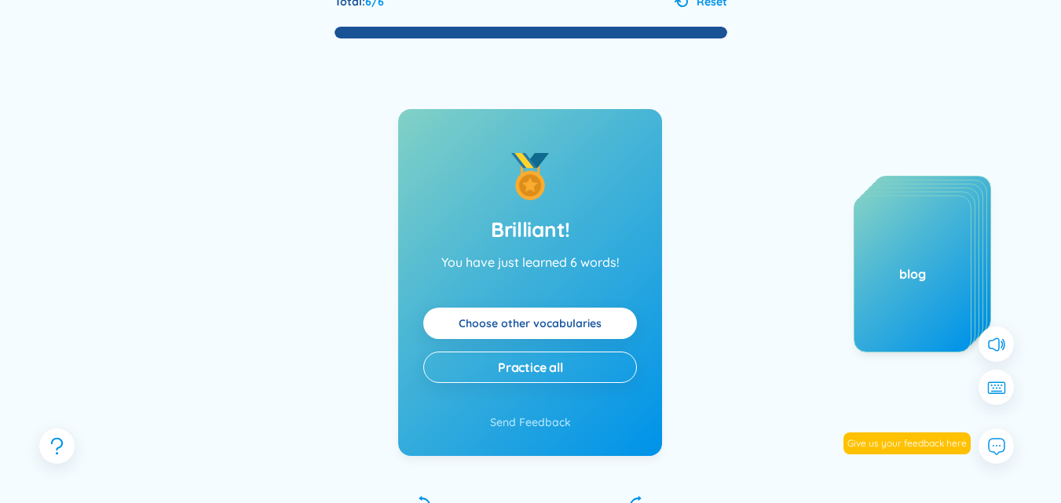
click at [564, 327] on link "Choose other vocabularies" at bounding box center [529, 323] width 143 height 17
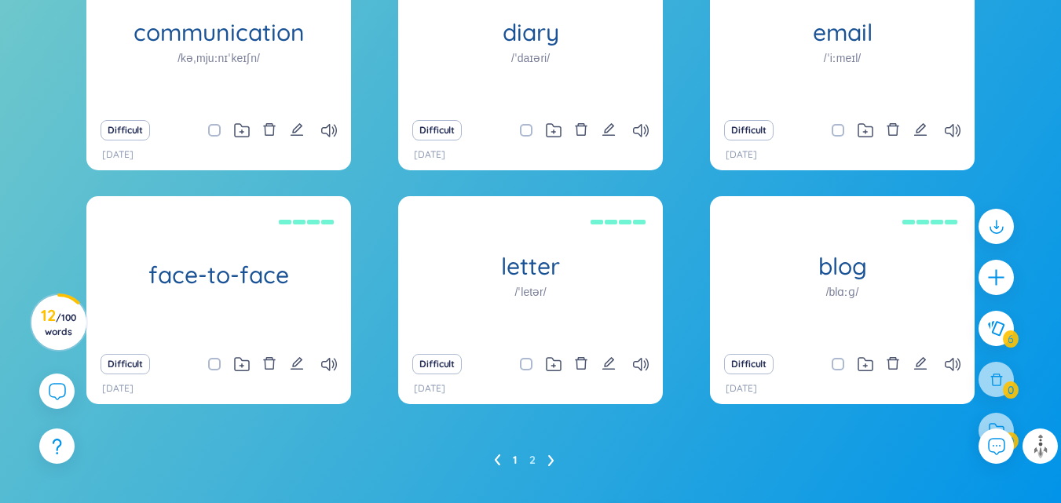
scroll to position [353, 0]
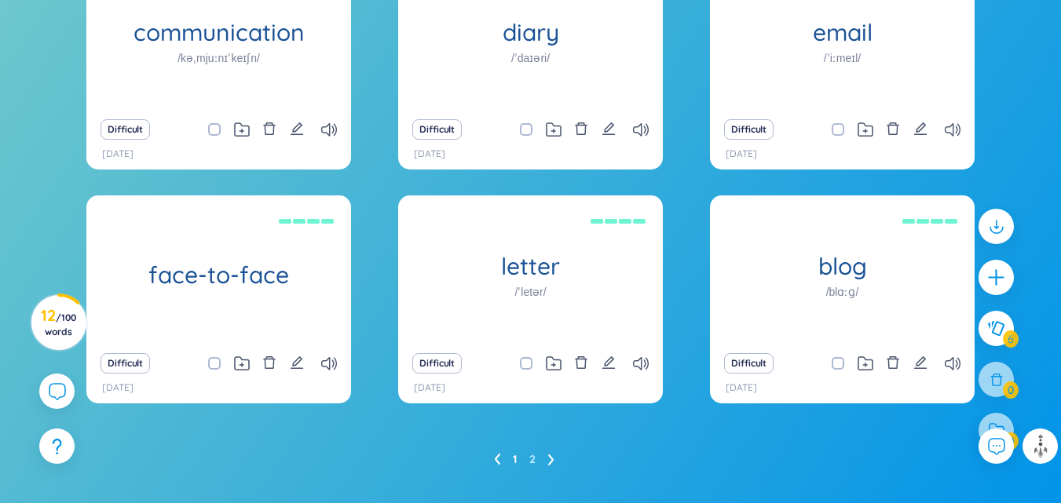
click at [549, 462] on icon at bounding box center [551, 460] width 6 height 12
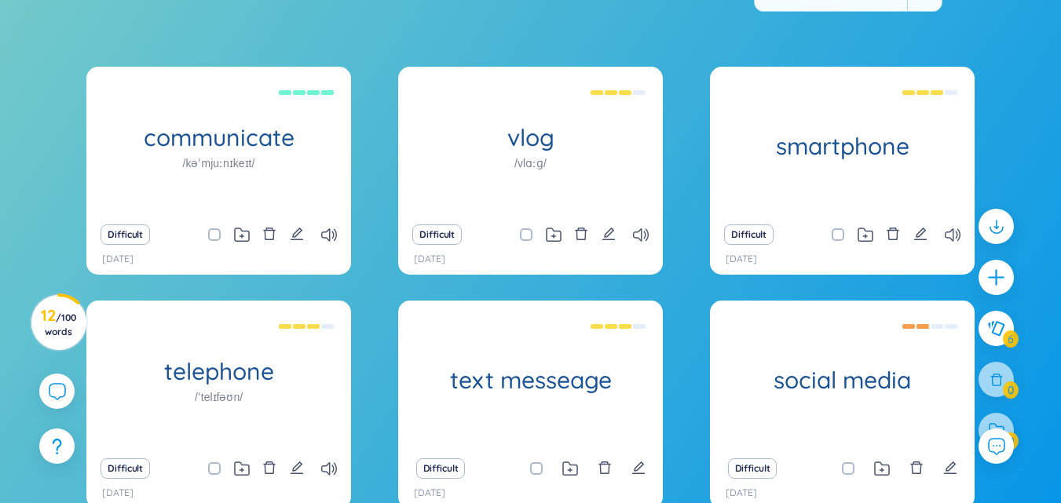
scroll to position [246, 0]
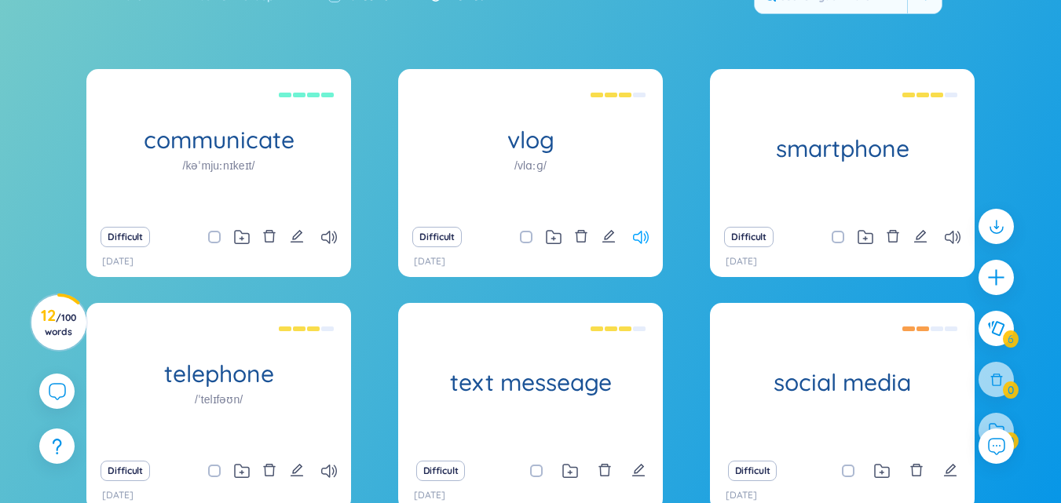
click at [638, 241] on icon at bounding box center [641, 237] width 16 height 13
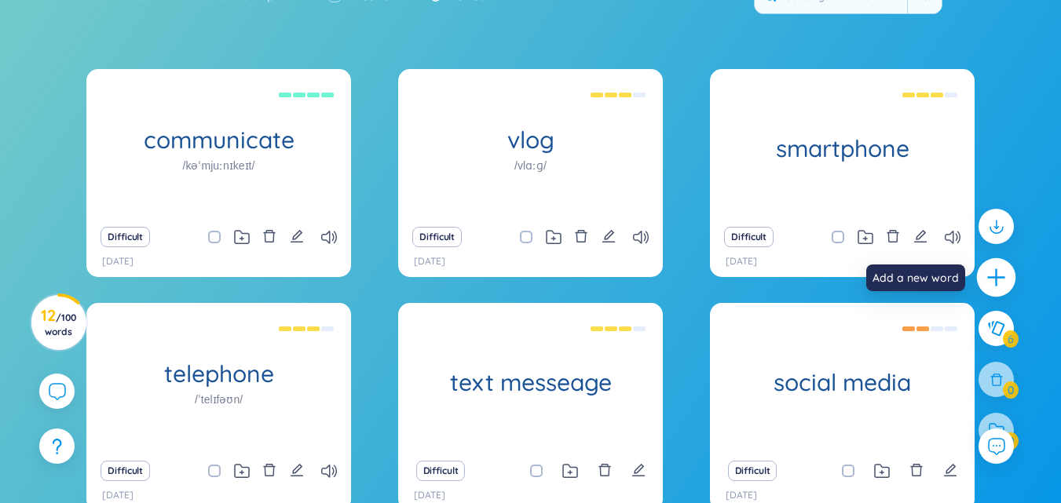
click at [992, 274] on icon "plus" at bounding box center [996, 278] width 22 height 22
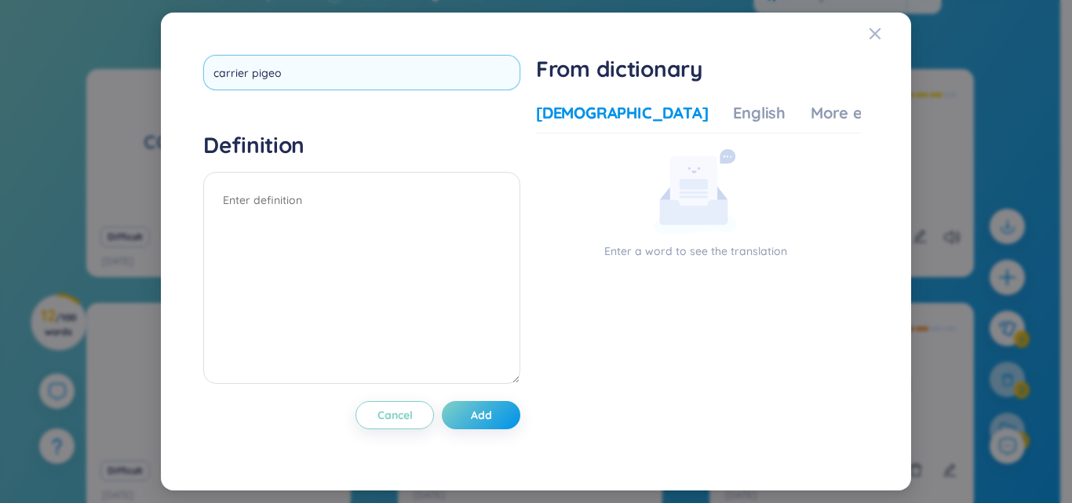
type input "carrier pigeon"
click at [374, 202] on textarea at bounding box center [361, 278] width 317 height 212
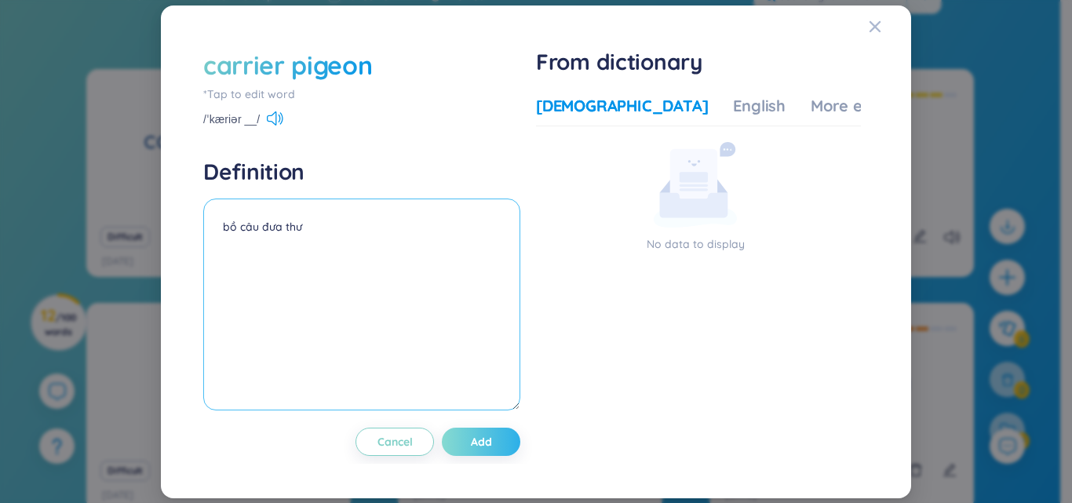
type textarea "bồ câu đưa thư"
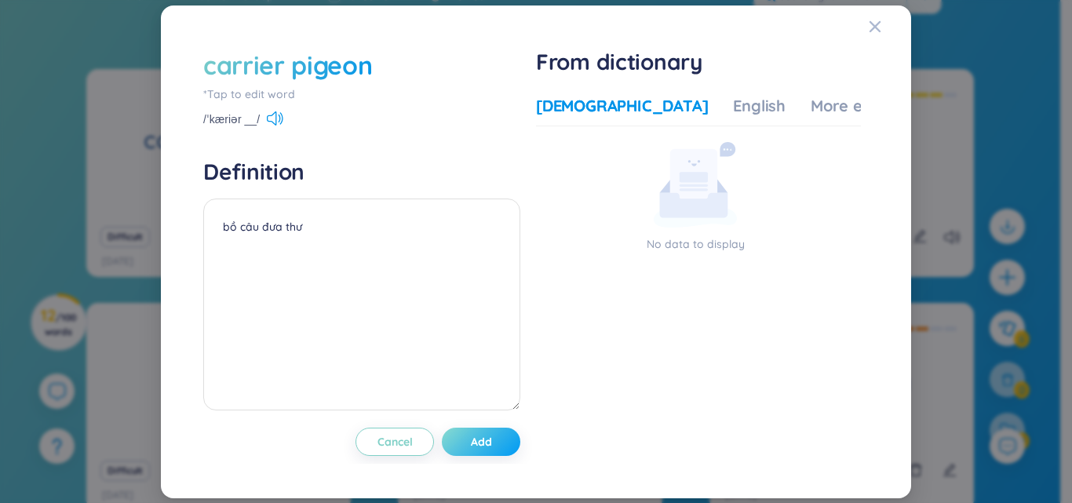
click at [482, 450] on button "Add" at bounding box center [481, 442] width 79 height 28
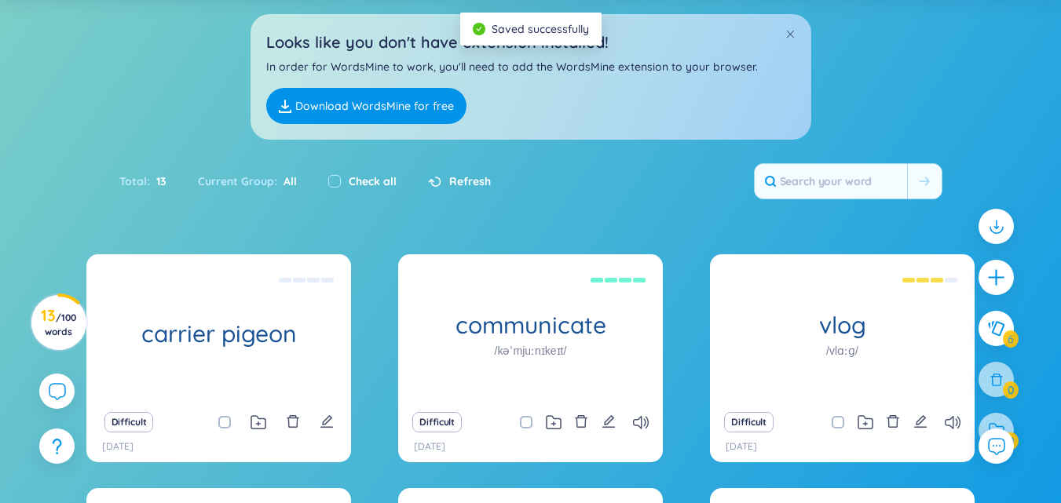
scroll to position [0, 0]
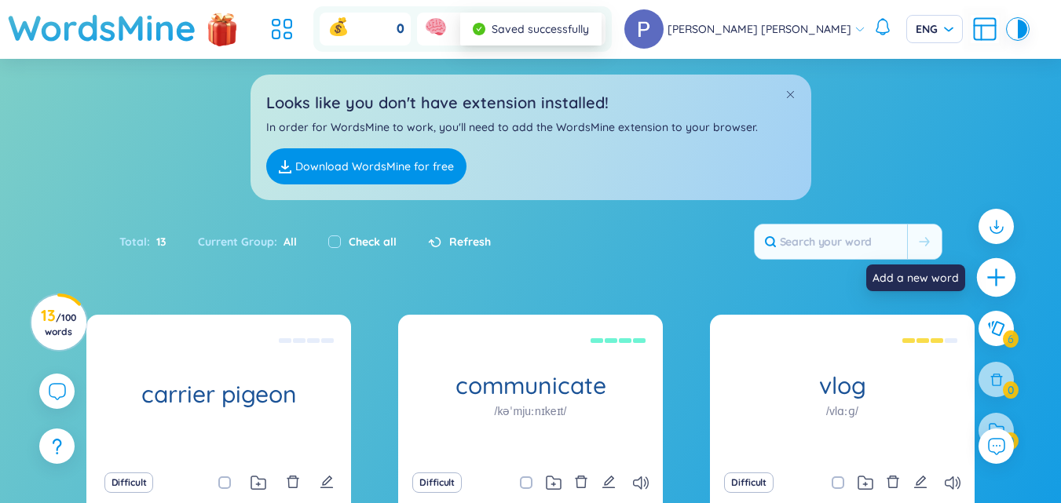
click at [986, 276] on icon "plus" at bounding box center [996, 278] width 22 height 22
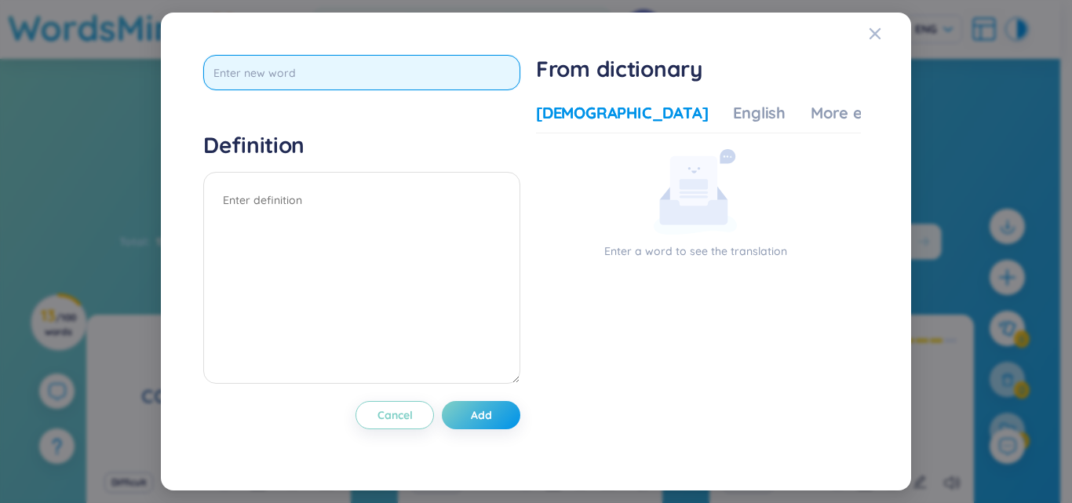
click at [480, 60] on input "text" at bounding box center [361, 72] width 317 height 35
type input "deliver"
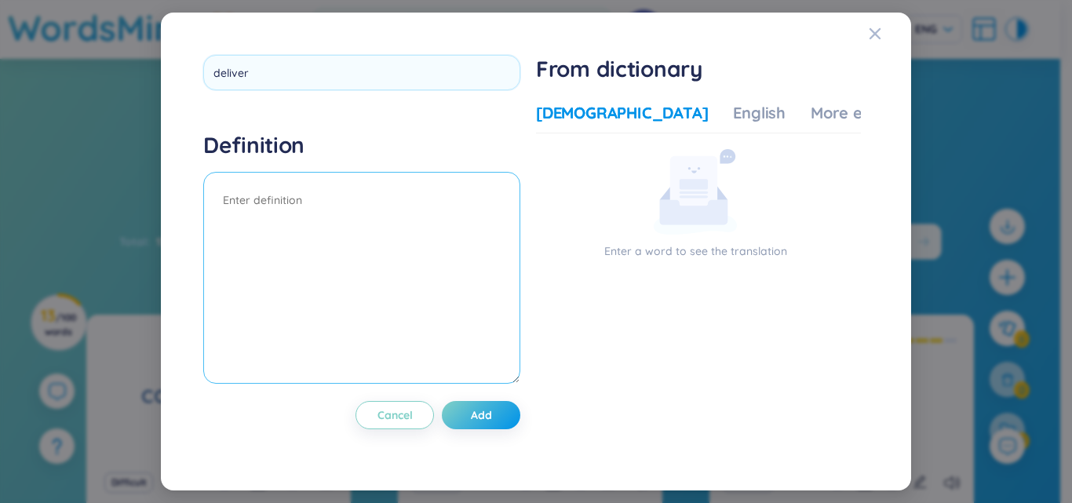
click at [404, 185] on div "Definition" at bounding box center [361, 259] width 317 height 257
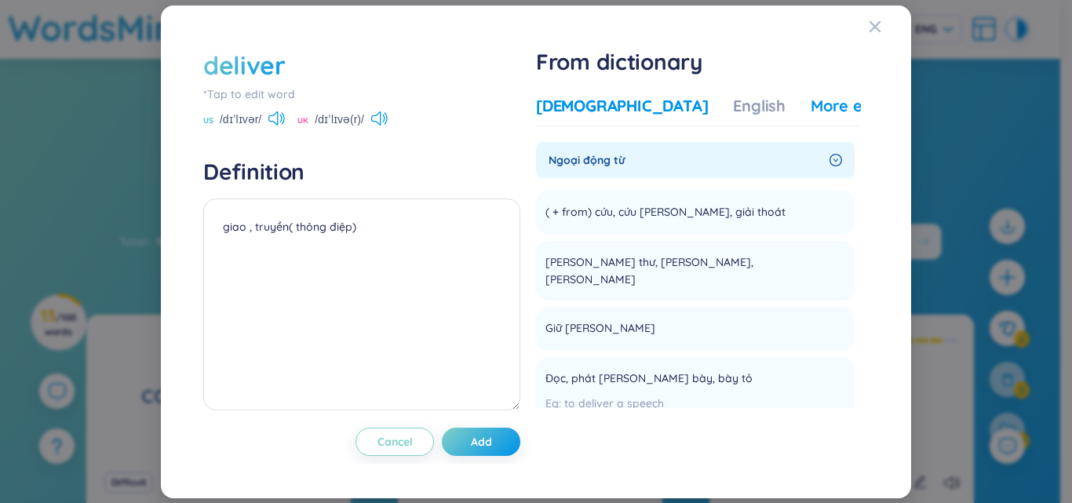
click at [811, 97] on div "More examples" at bounding box center [868, 106] width 114 height 22
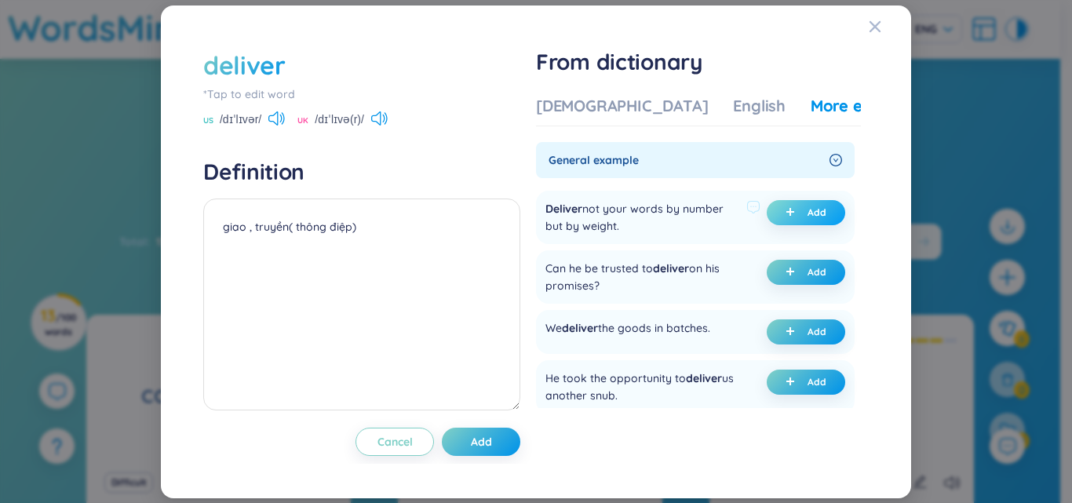
click at [808, 214] on span "Add" at bounding box center [817, 212] width 19 height 13
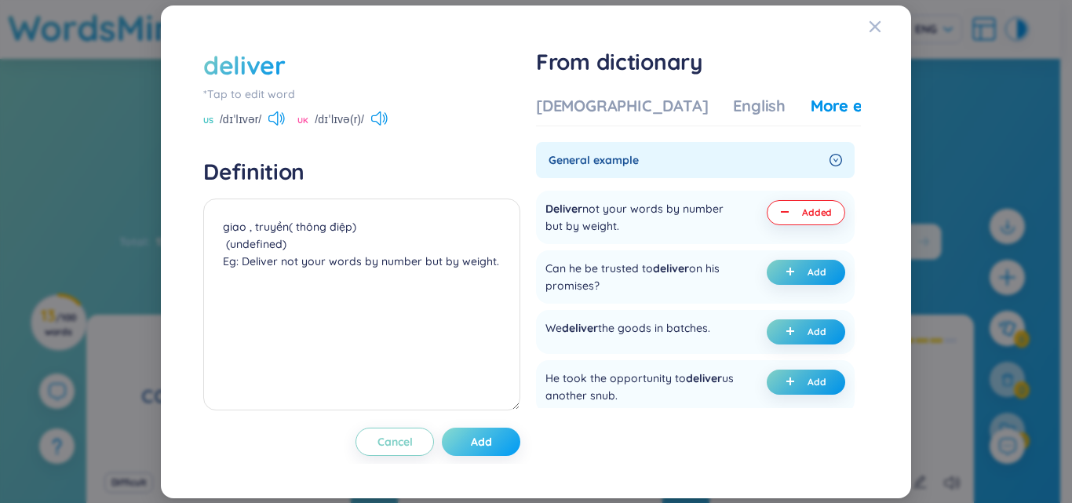
click at [487, 441] on span "Add" at bounding box center [481, 442] width 21 height 16
type textarea "giao , truyền( thông điệp) (undefined) Eg: Deliver not your words by number but…"
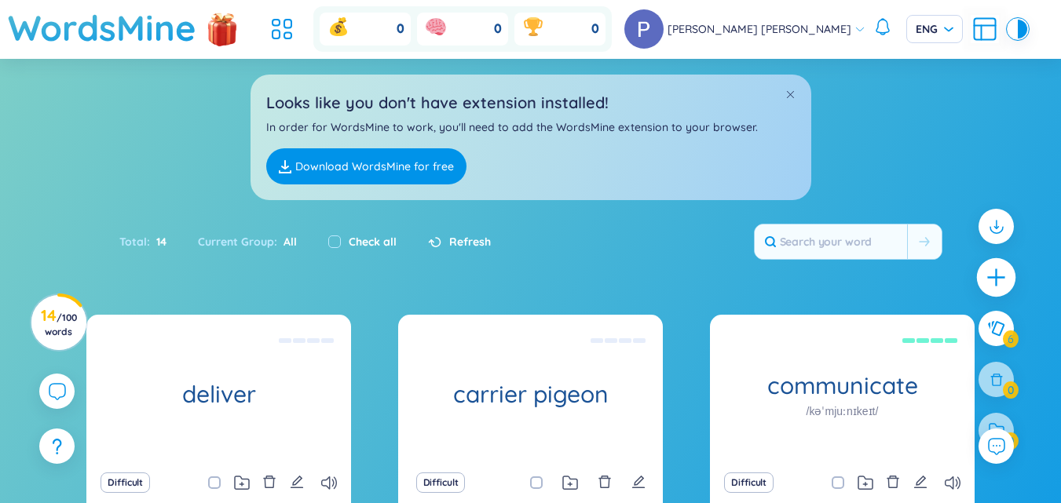
click at [995, 276] on icon "plus" at bounding box center [996, 278] width 22 height 22
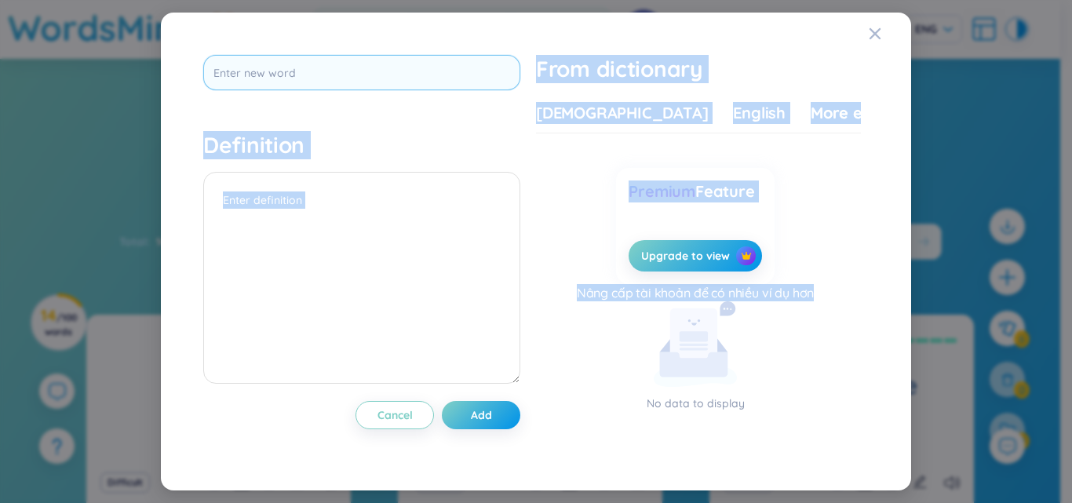
drag, startPoint x: 995, startPoint y: 276, endPoint x: 460, endPoint y: 76, distance: 570.6
click at [460, 76] on div "Definition Cancel Add From dictionary Vietnamese English More examples Enter a …" at bounding box center [536, 251] width 1072 height 503
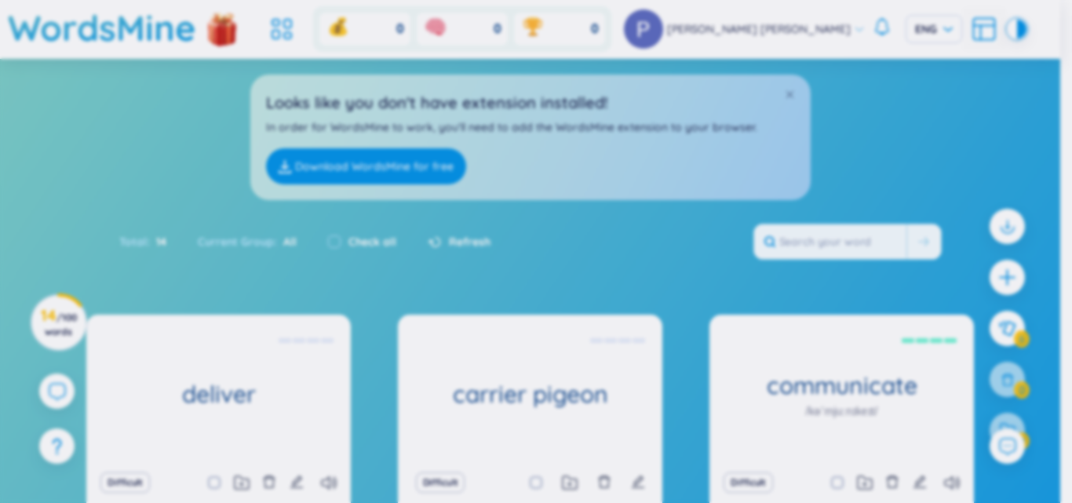
click at [836, 232] on input "text" at bounding box center [868, 235] width 64 height 7
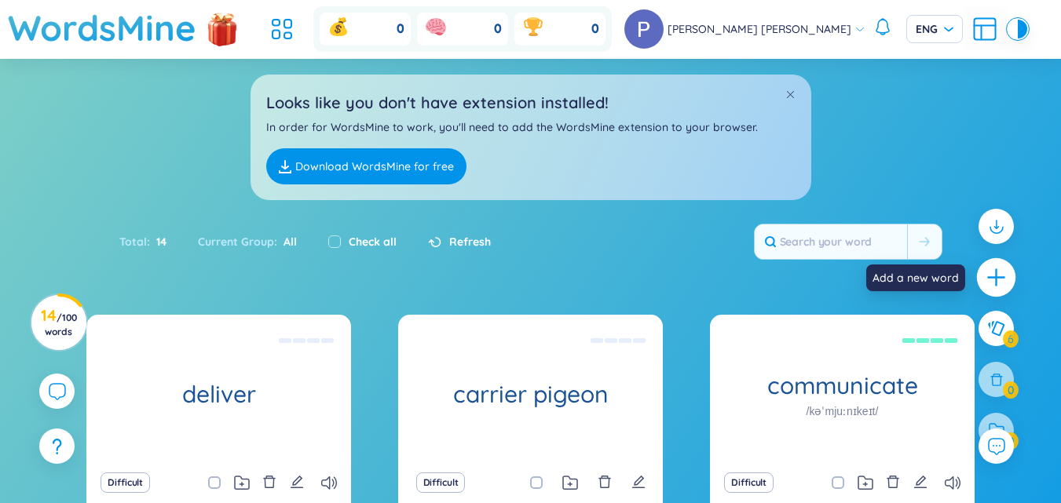
click at [991, 286] on icon "plus" at bounding box center [996, 278] width 22 height 22
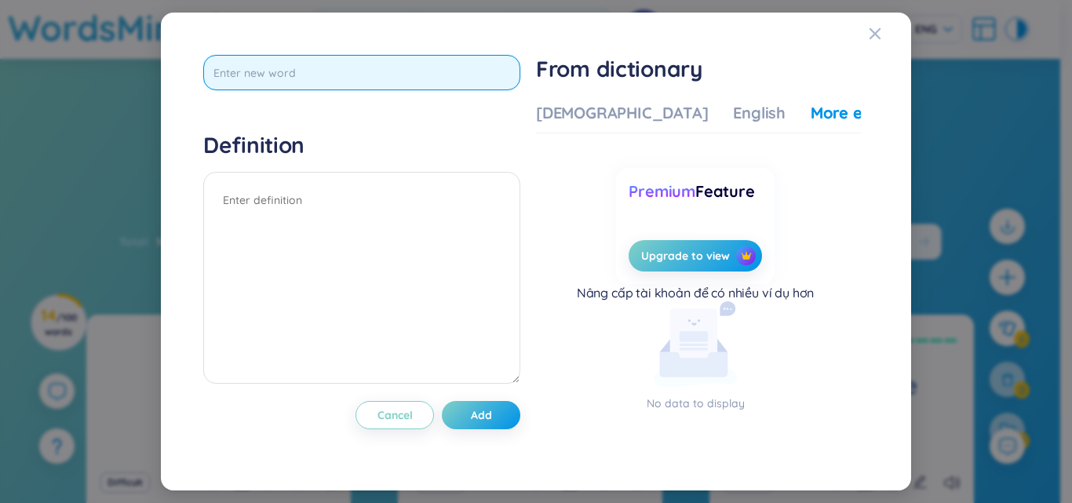
click at [421, 82] on input "text" at bounding box center [361, 72] width 317 height 35
type input "g"
type input "generation"
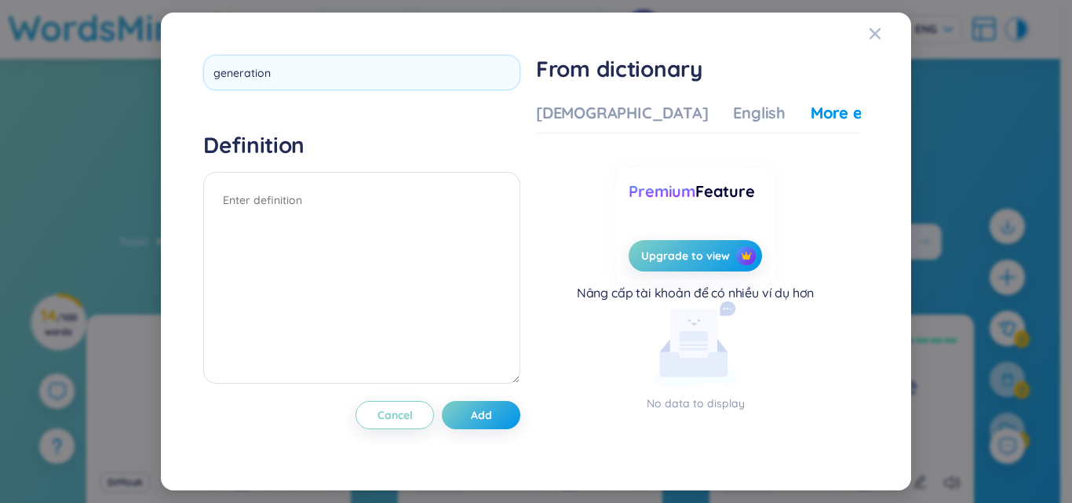
click at [389, 159] on h4 "Definition" at bounding box center [361, 145] width 317 height 28
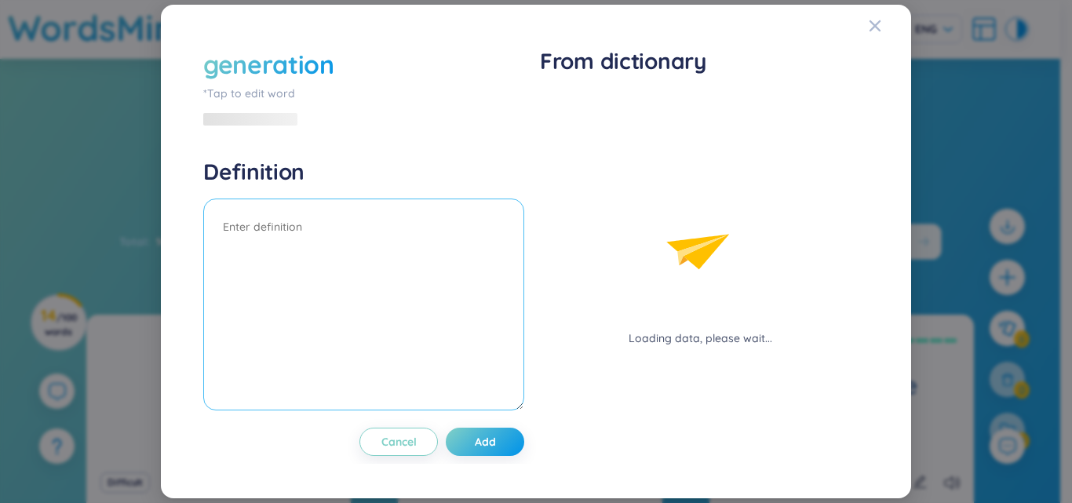
click at [379, 205] on textarea at bounding box center [363, 305] width 321 height 212
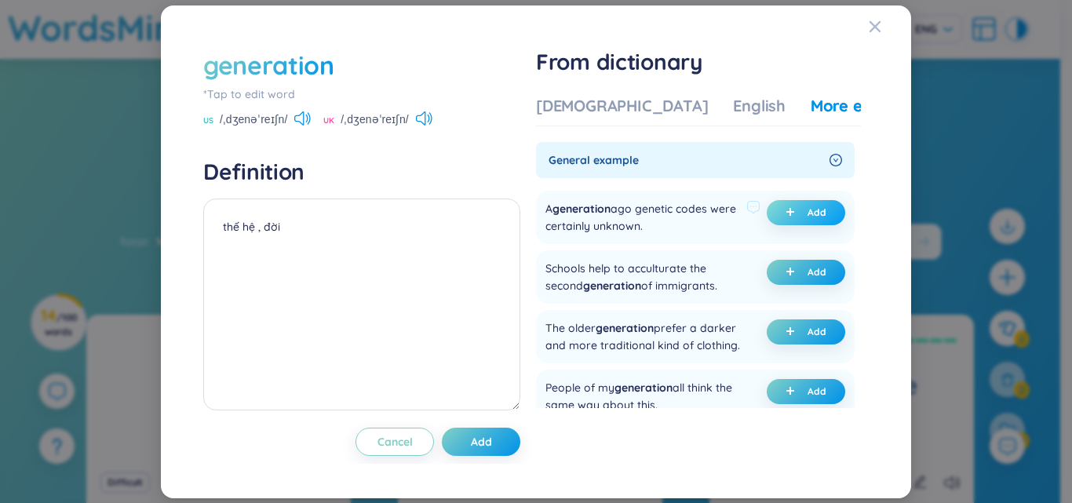
click at [809, 220] on button "Add" at bounding box center [806, 212] width 79 height 25
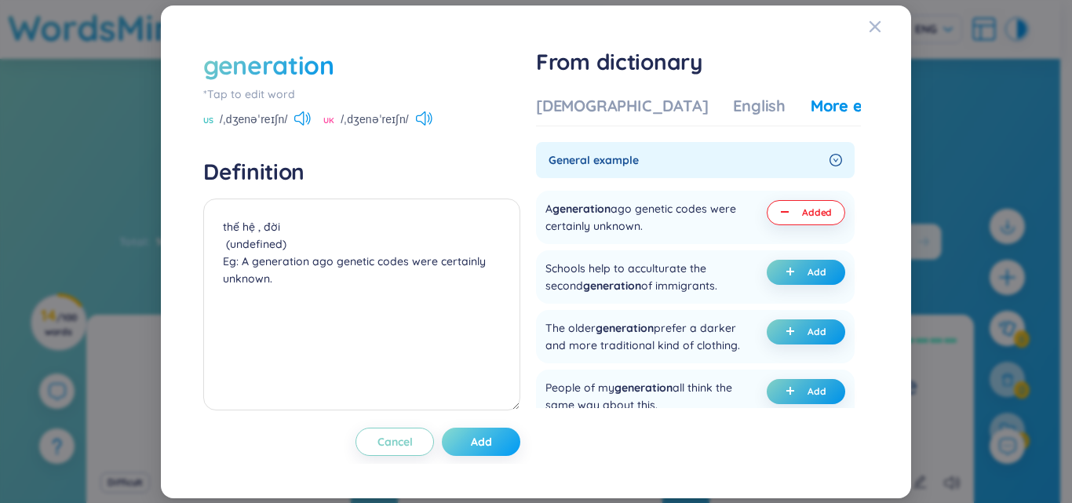
click at [495, 451] on button "Add" at bounding box center [481, 442] width 79 height 28
type textarea "thế hệ , đời (undefined) Eg: A generation ago genetic codes were certainly unkn…"
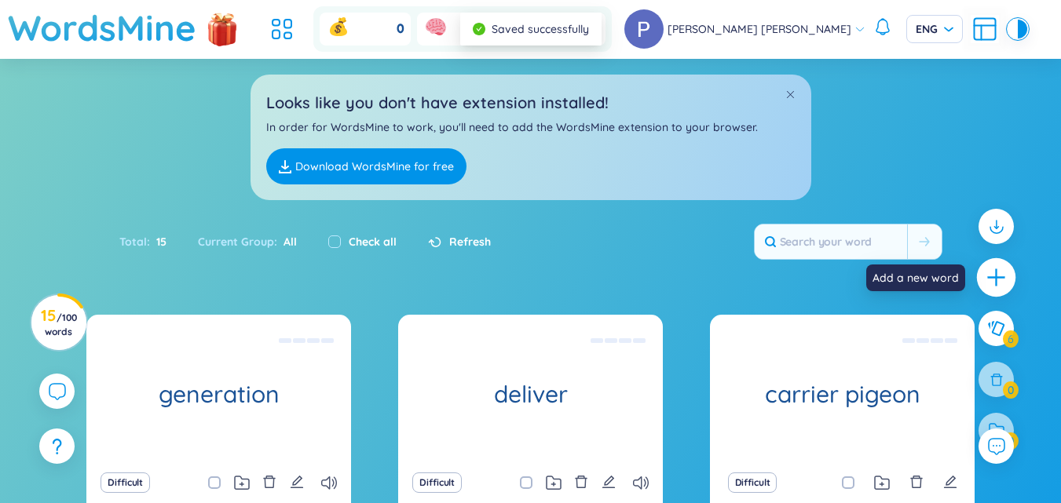
click at [1001, 267] on icon "plus" at bounding box center [996, 278] width 22 height 22
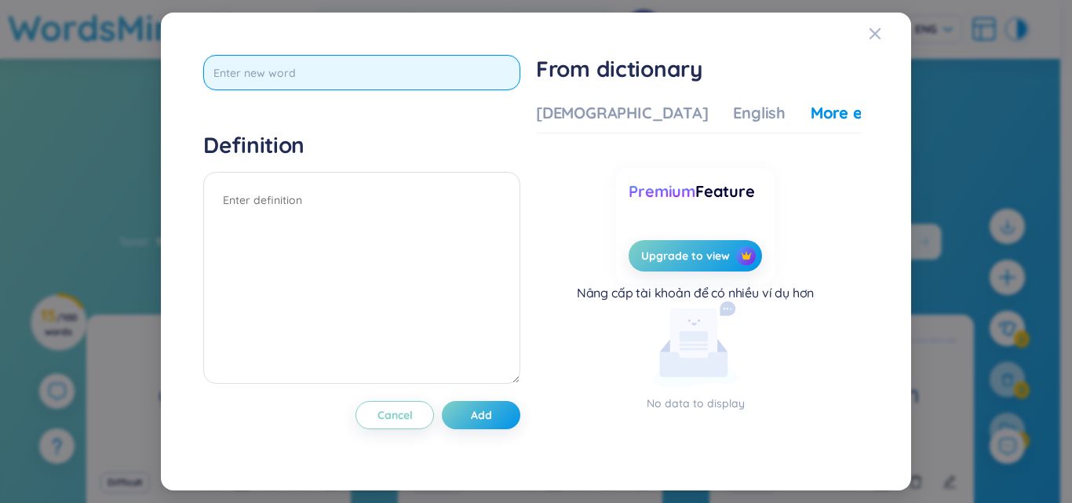
click at [443, 79] on input "text" at bounding box center [361, 72] width 317 height 35
type input "telegraph machine"
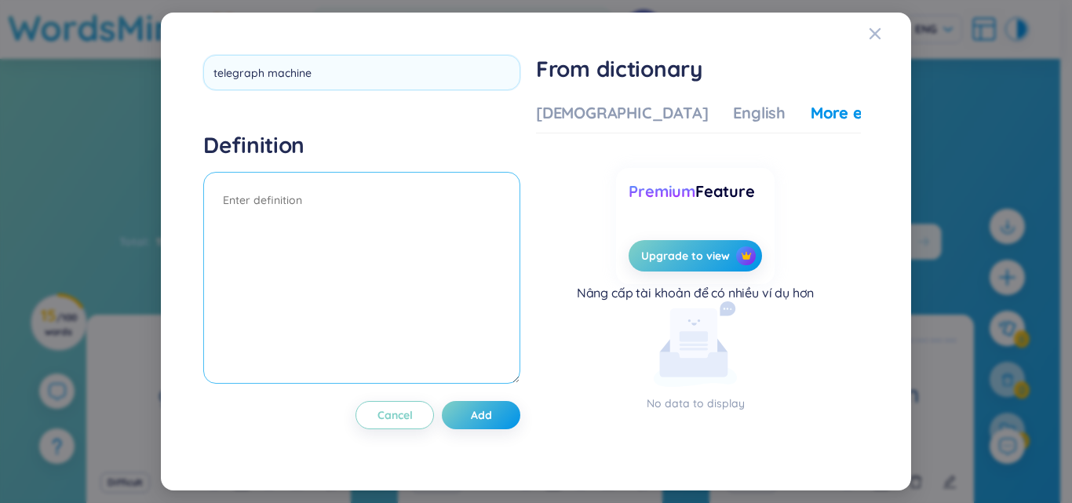
click at [376, 200] on textarea at bounding box center [361, 278] width 317 height 212
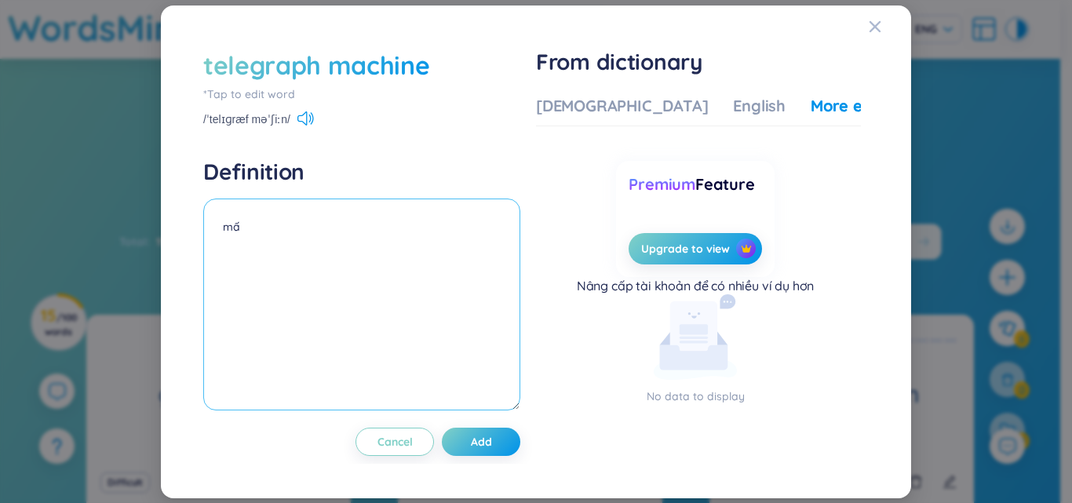
type textarea "m"
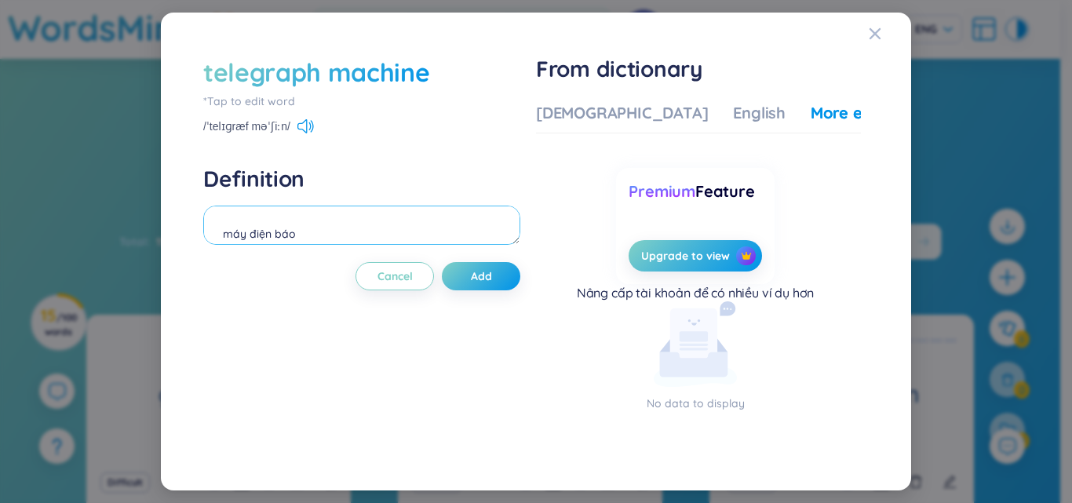
type textarea "máy điện báo"
click at [508, 257] on div "telegraph machine *Tap to edit word /ˈtelɪɡræf məˈʃiːn/ Definition máy điện báo…" at bounding box center [361, 251] width 317 height 393
click at [501, 278] on button "Add" at bounding box center [481, 276] width 79 height 28
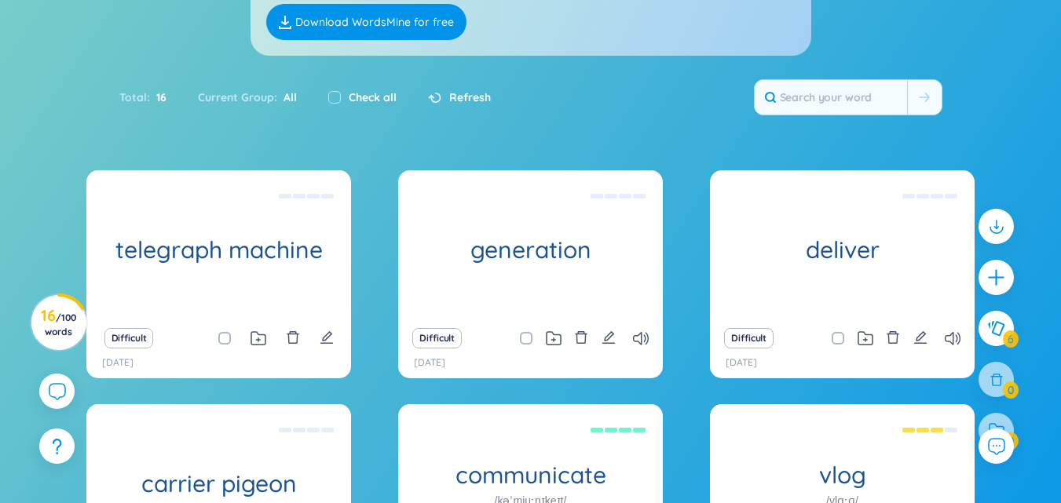
scroll to position [176, 0]
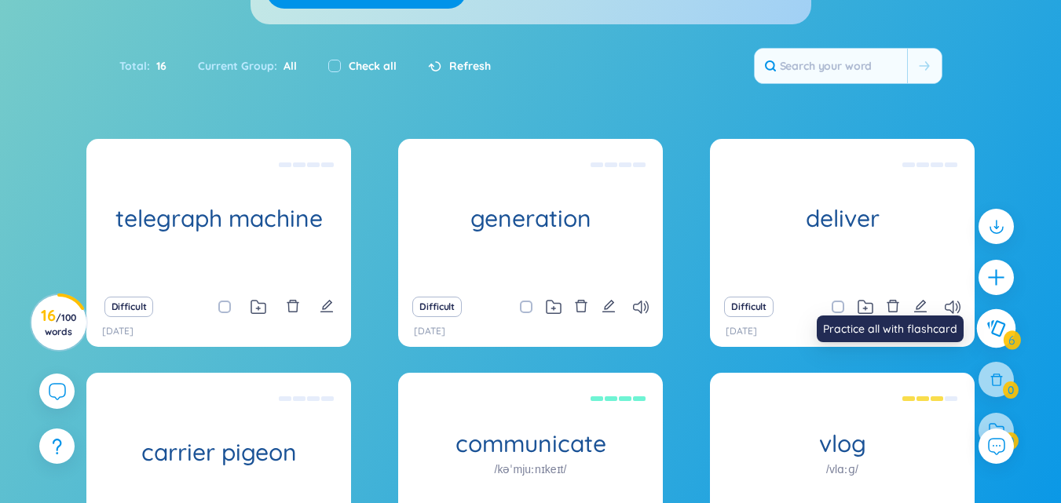
click at [995, 329] on icon at bounding box center [995, 328] width 19 height 17
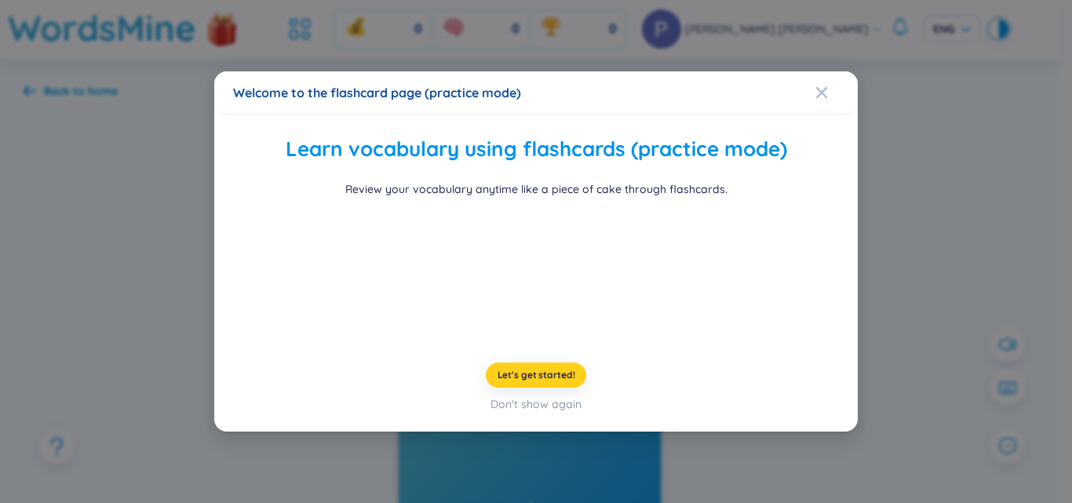
click at [537, 382] on span "Let's get started!" at bounding box center [537, 375] width 78 height 13
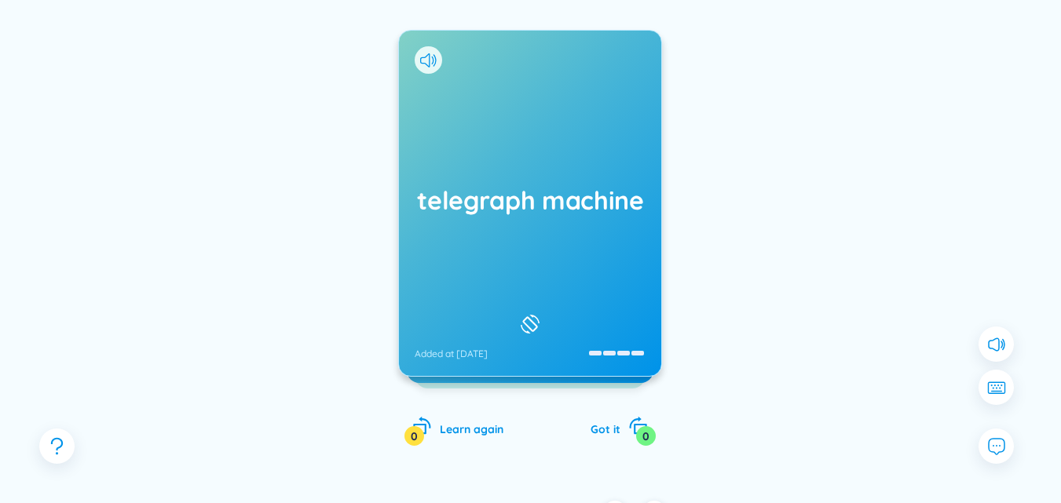
scroll to position [190, 0]
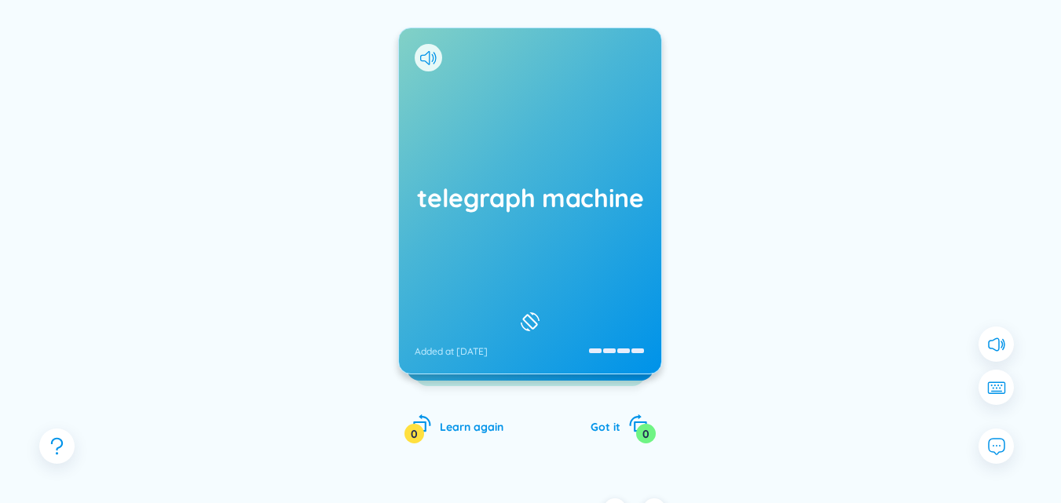
drag, startPoint x: 665, startPoint y: 267, endPoint x: 675, endPoint y: 267, distance: 10.2
click at [675, 267] on div "telegraph machine Added at [DATE] máy điện báo Added at [DATE] generation Learn…" at bounding box center [530, 216] width 1013 height 517
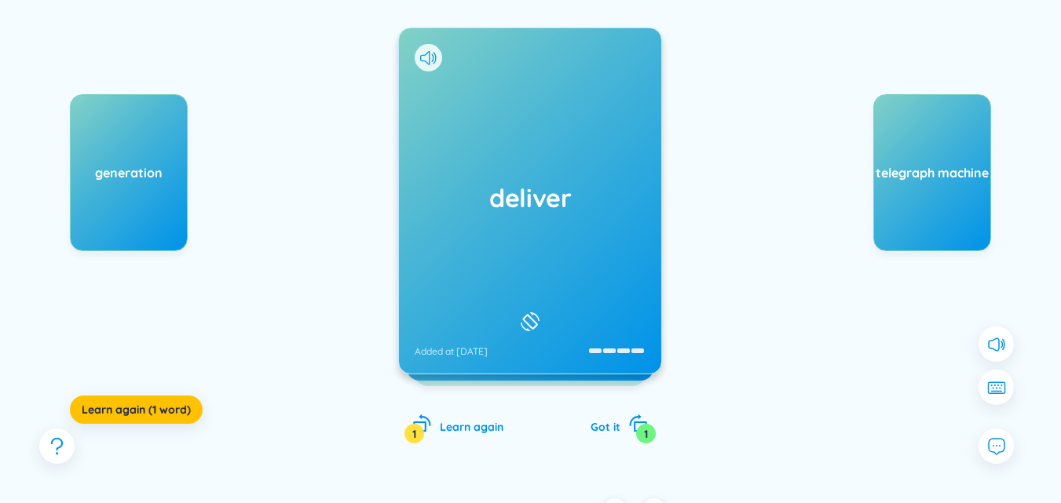
click at [523, 327] on div at bounding box center [530, 322] width 27 height 27
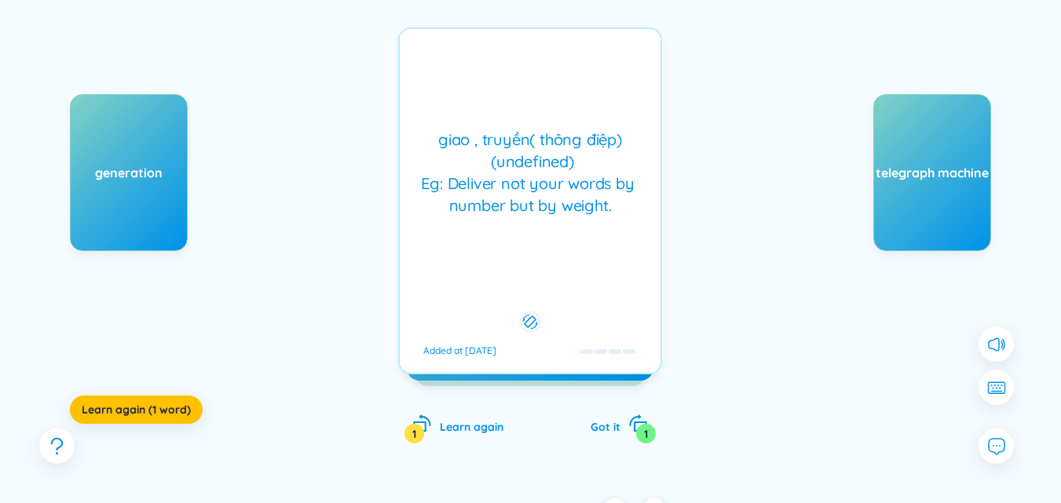
click at [528, 322] on icon at bounding box center [530, 321] width 15 height 19
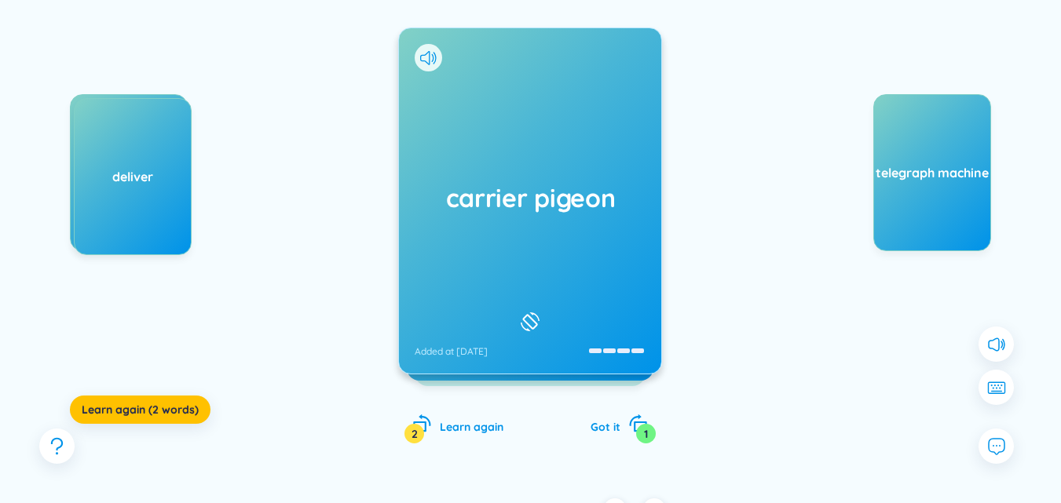
click at [522, 312] on icon at bounding box center [530, 321] width 24 height 19
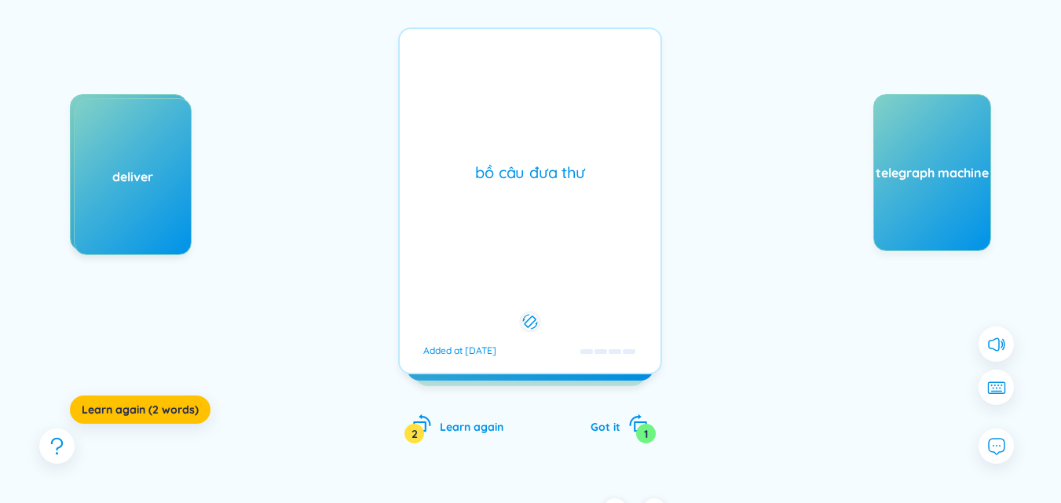
click at [523, 312] on icon at bounding box center [530, 321] width 15 height 19
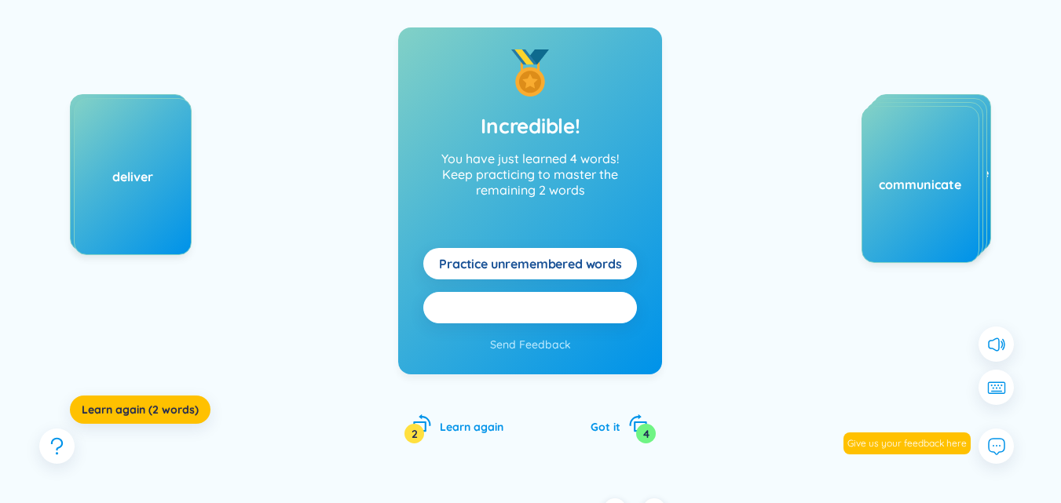
click at [569, 313] on span "Practice all here" at bounding box center [530, 307] width 94 height 17
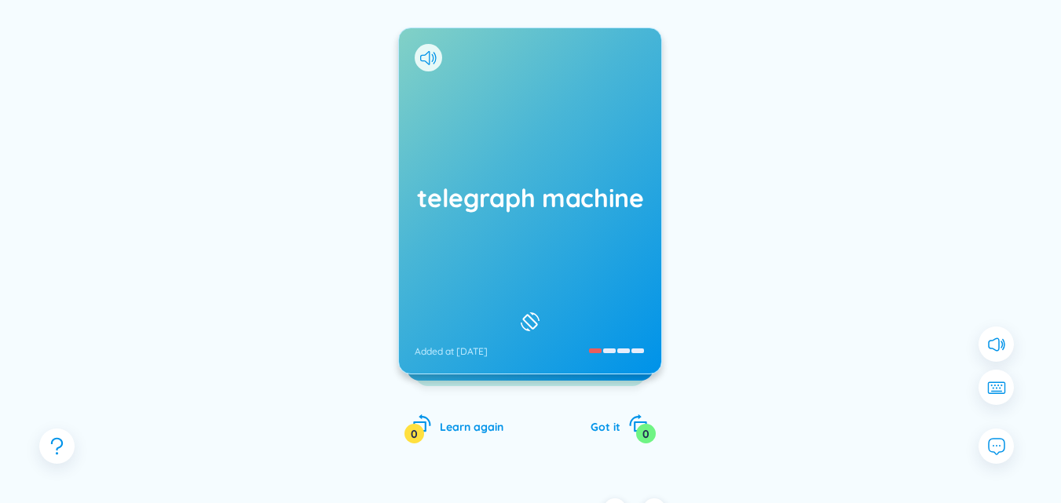
drag, startPoint x: 569, startPoint y: 313, endPoint x: 757, endPoint y: 241, distance: 201.0
drag, startPoint x: 757, startPoint y: 241, endPoint x: 694, endPoint y: 239, distance: 62.8
click at [694, 239] on div "telegraph machine Added at [DATE] máy điện báo Added at [DATE] carrier pigeon L…" at bounding box center [530, 216] width 1013 height 517
drag, startPoint x: 534, startPoint y: 309, endPoint x: 747, endPoint y: 280, distance: 215.4
drag, startPoint x: 747, startPoint y: 280, endPoint x: 673, endPoint y: 268, distance: 75.6
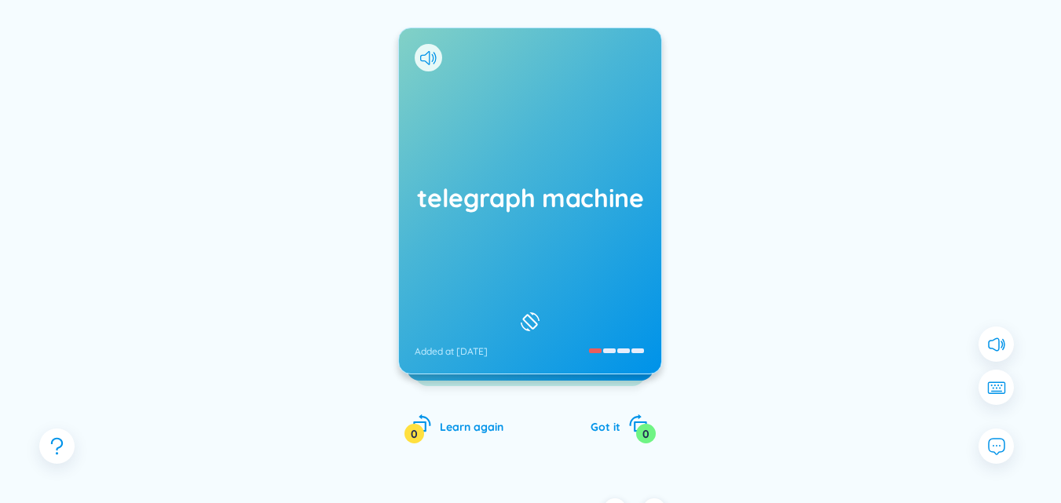
click at [673, 268] on div "telegraph machine Added at [DATE] máy điện báo Added at [DATE] carrier pigeon L…" at bounding box center [530, 216] width 1013 height 517
drag, startPoint x: 528, startPoint y: 307, endPoint x: 720, endPoint y: 225, distance: 208.5
drag, startPoint x: 720, startPoint y: 225, endPoint x: 710, endPoint y: 228, distance: 9.9
click at [710, 228] on div "telegraph machine Added at [DATE] máy điện báo Added at [DATE] carrier pigeon L…" at bounding box center [530, 216] width 1013 height 517
click at [534, 309] on div at bounding box center [530, 322] width 27 height 27
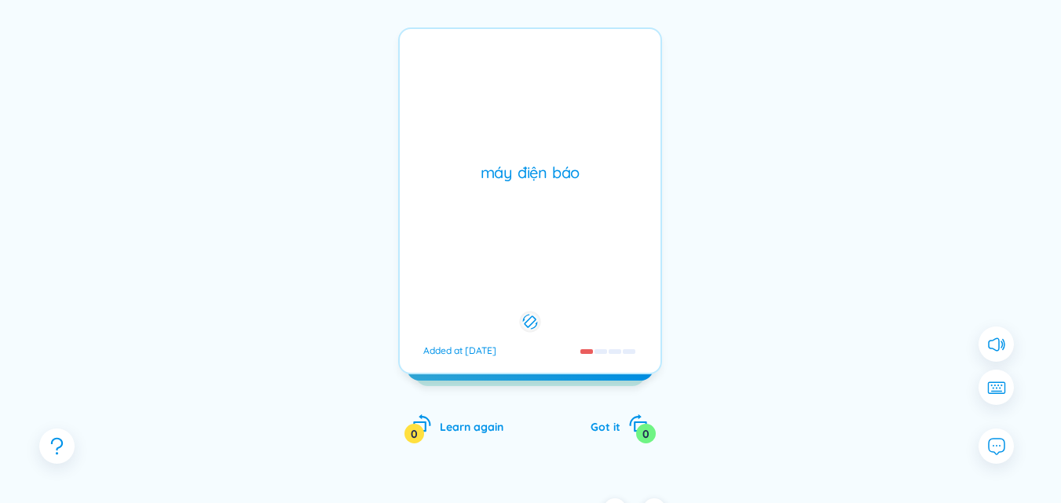
click at [534, 312] on div at bounding box center [530, 322] width 21 height 21
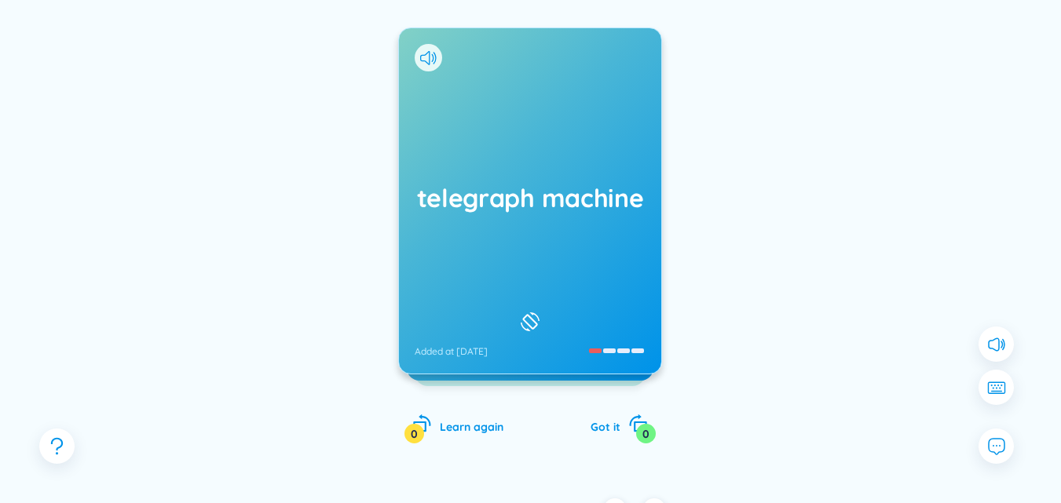
drag, startPoint x: 534, startPoint y: 303, endPoint x: 755, endPoint y: 246, distance: 228.7
drag, startPoint x: 755, startPoint y: 246, endPoint x: 696, endPoint y: 243, distance: 59.0
click at [696, 243] on div "telegraph machine Added at [DATE] máy điện báo Added at [DATE] carrier pigeon L…" at bounding box center [530, 216] width 1013 height 517
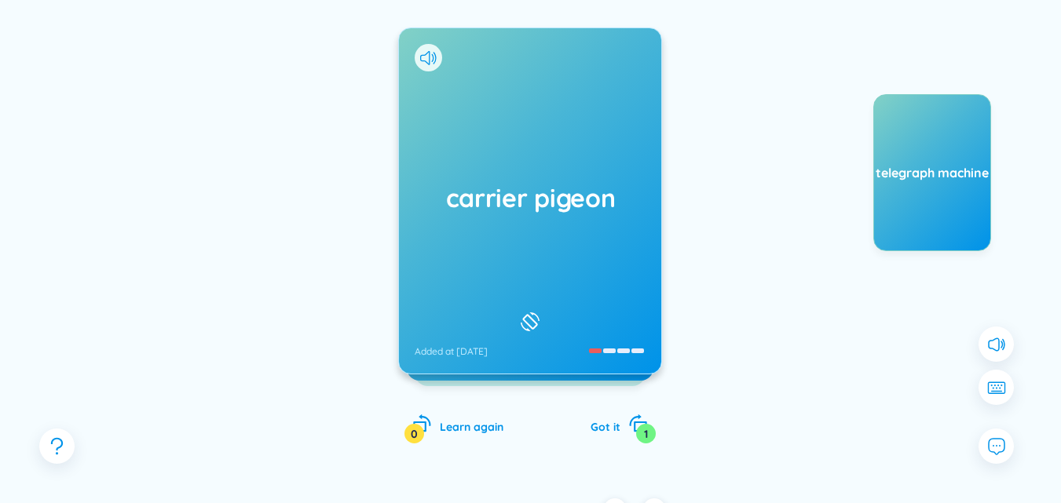
click at [539, 312] on icon at bounding box center [530, 321] width 24 height 19
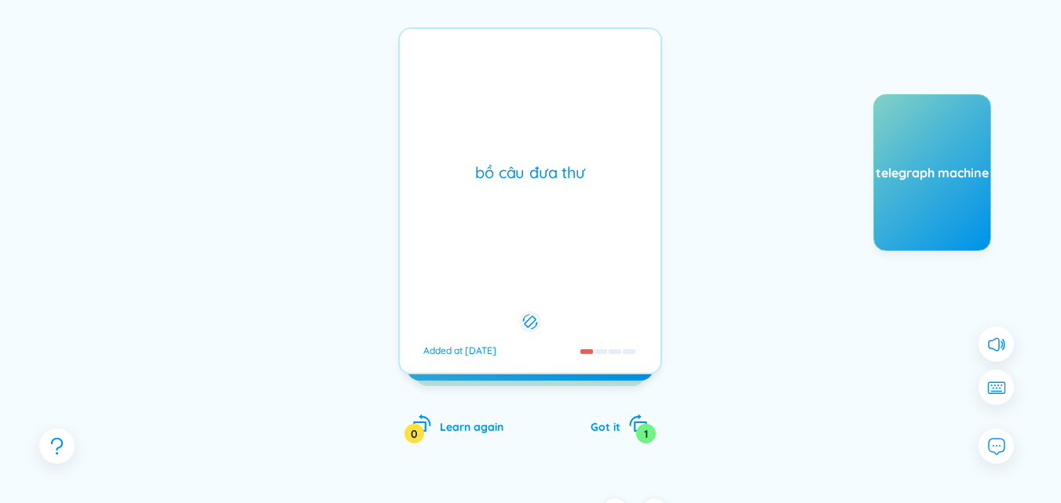
click at [539, 315] on div at bounding box center [529, 322] width 19 height 15
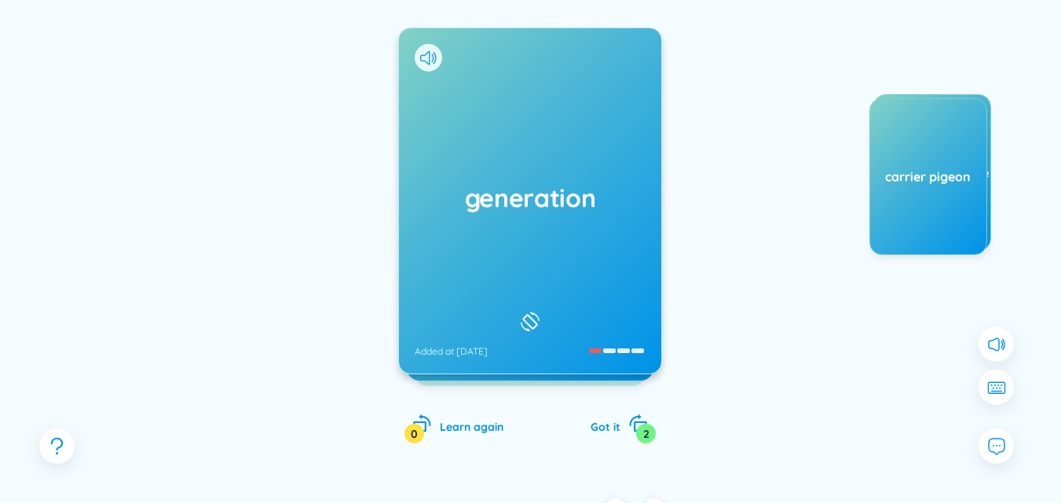
click at [528, 312] on icon at bounding box center [530, 321] width 24 height 19
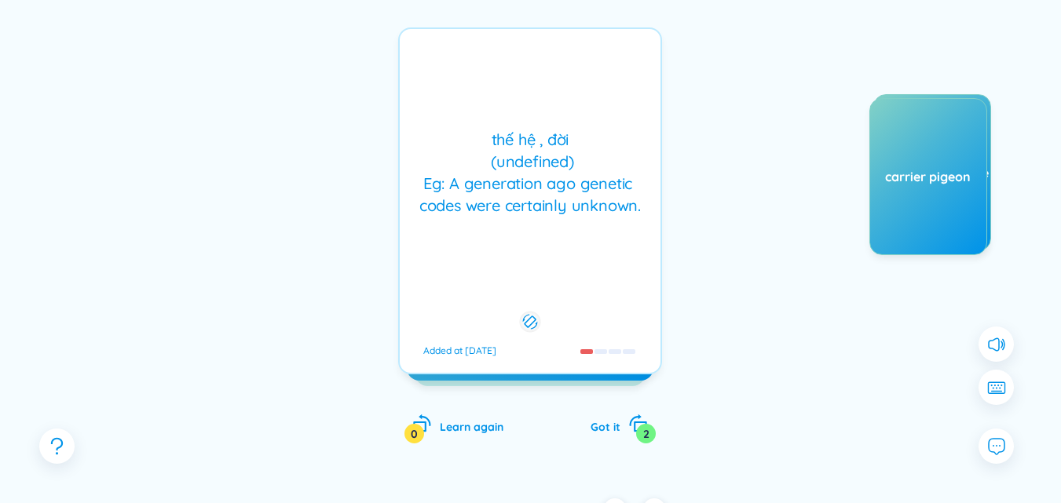
click at [528, 312] on icon at bounding box center [530, 321] width 15 height 19
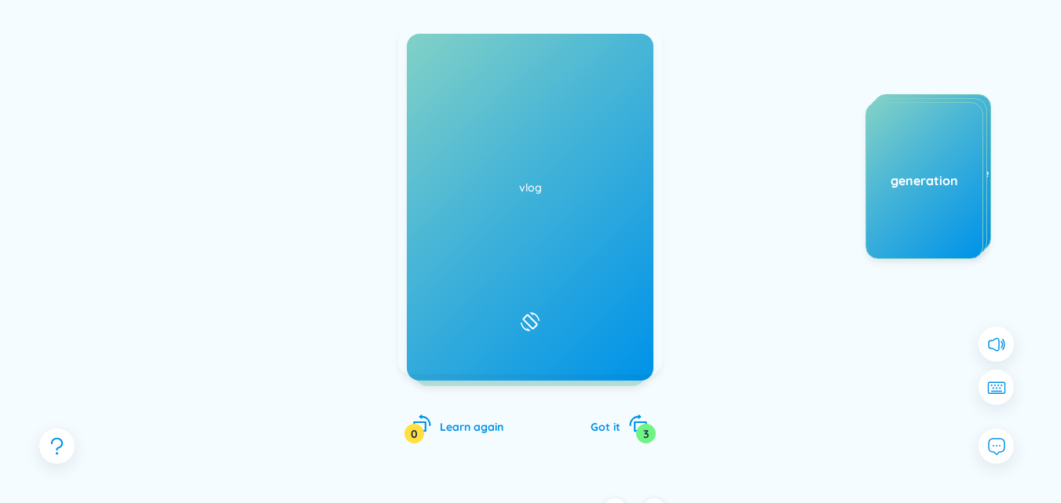
click at [527, 312] on icon at bounding box center [530, 321] width 24 height 19
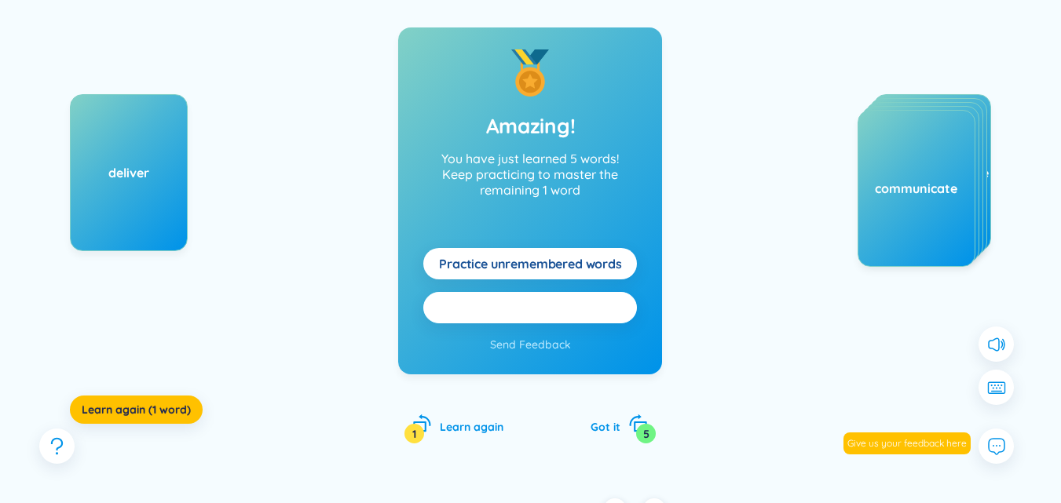
click at [592, 303] on button "Practice all here" at bounding box center [530, 307] width 214 height 31
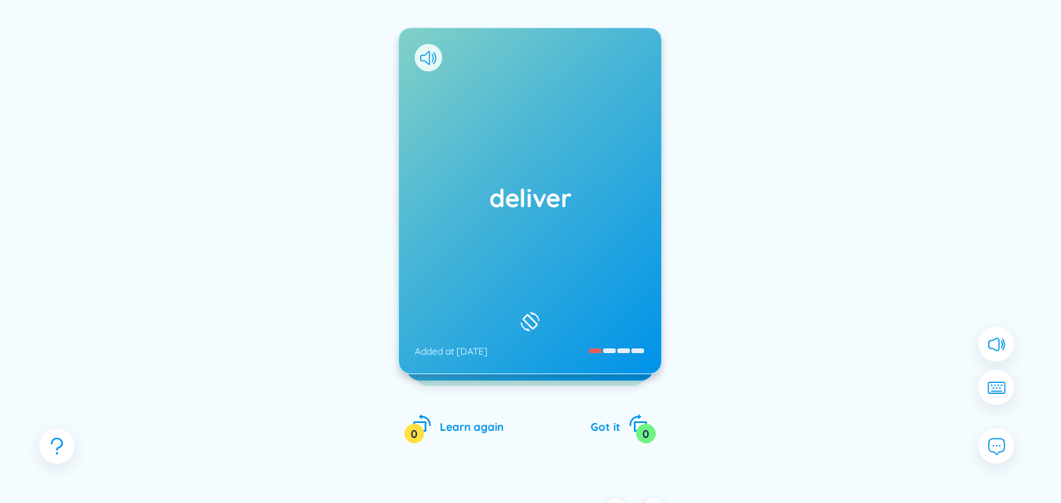
drag, startPoint x: 553, startPoint y: 302, endPoint x: 827, endPoint y: 210, distance: 289.2
drag, startPoint x: 827, startPoint y: 210, endPoint x: 826, endPoint y: 76, distance: 133.5
click at [826, 76] on div "deliver Added at [DATE] giao , truyền( thông điệp) (undefined) Eg: Deliver not …" at bounding box center [530, 216] width 1013 height 517
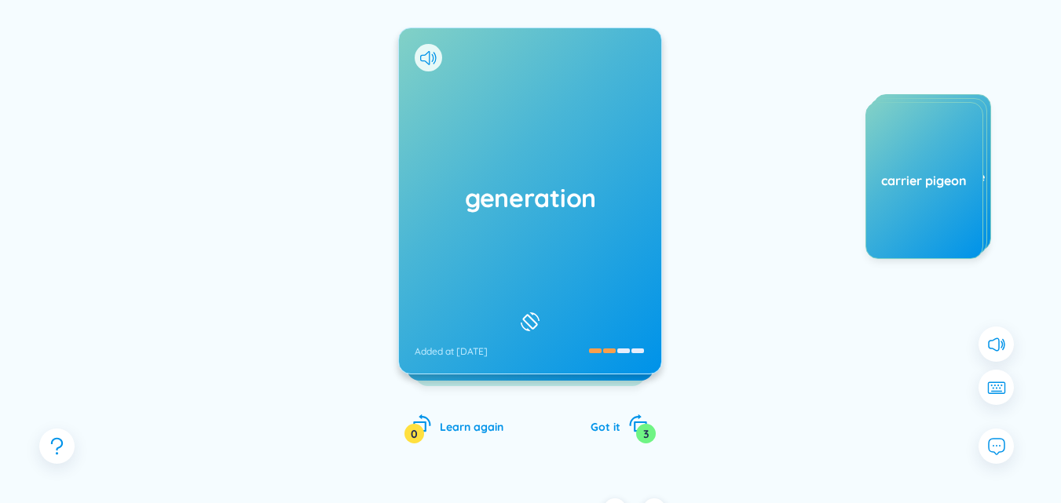
click at [535, 312] on icon at bounding box center [530, 321] width 24 height 19
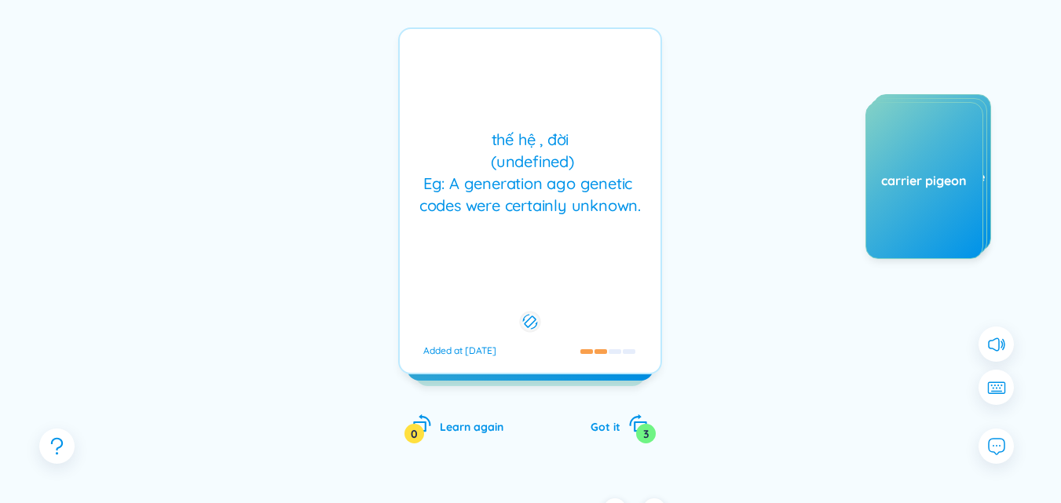
click at [535, 312] on icon at bounding box center [530, 321] width 15 height 19
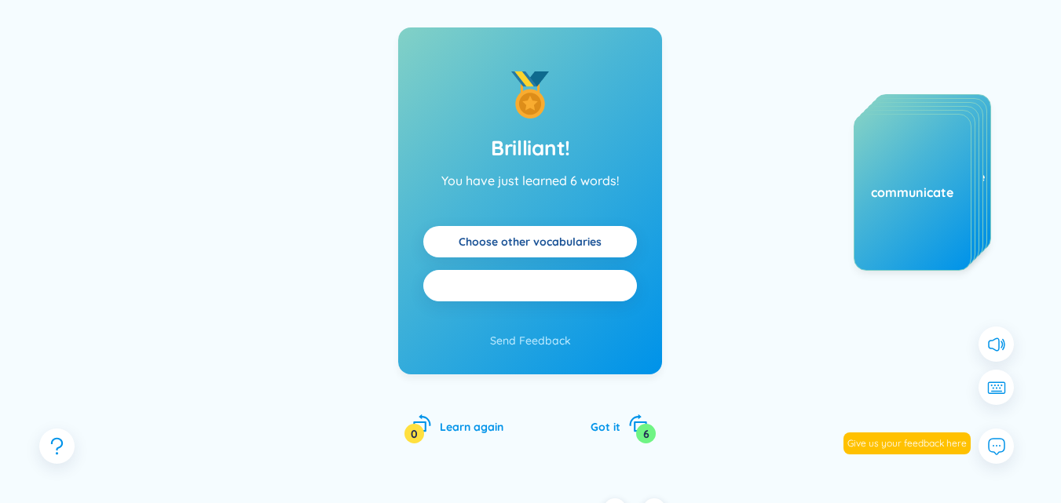
click at [608, 278] on button "Practice all" at bounding box center [530, 285] width 214 height 31
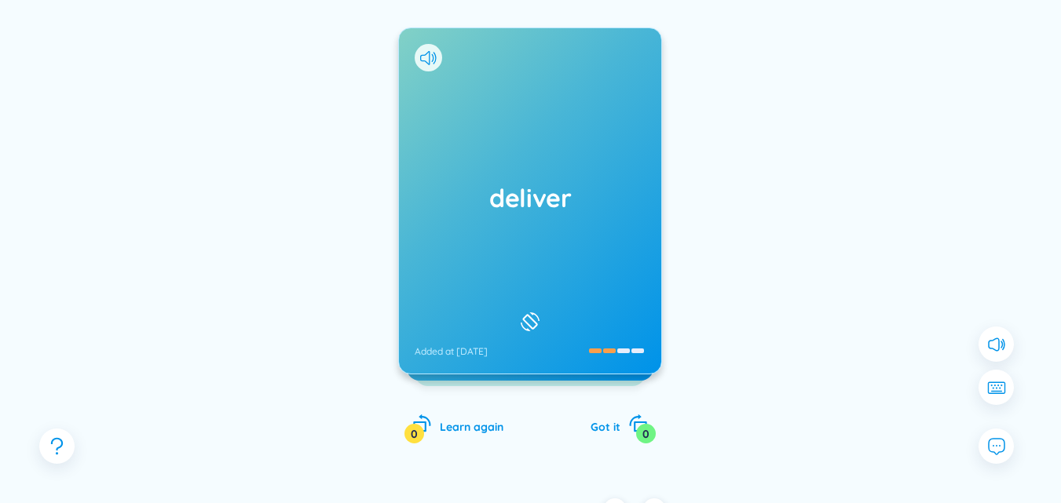
click at [537, 313] on icon at bounding box center [530, 321] width 24 height 19
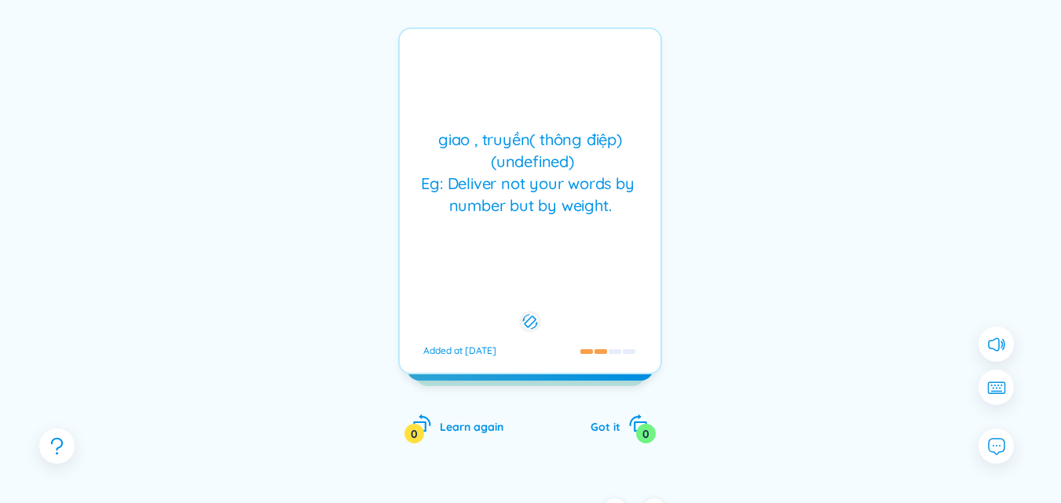
click at [537, 313] on icon at bounding box center [530, 321] width 15 height 19
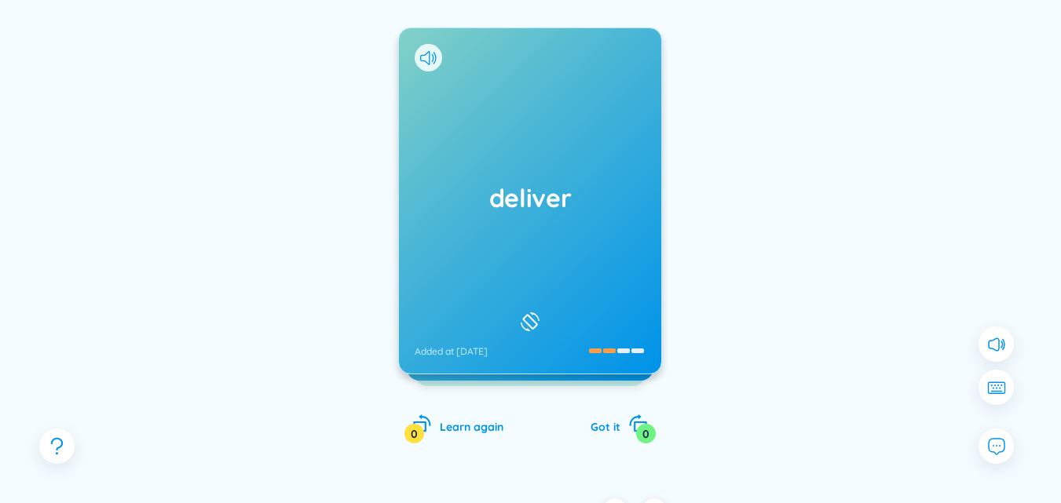
drag, startPoint x: 537, startPoint y: 313, endPoint x: 240, endPoint y: 316, distance: 296.8
drag, startPoint x: 240, startPoint y: 316, endPoint x: 497, endPoint y: 316, distance: 256.7
click at [497, 316] on div "deliver Added at [DATE]" at bounding box center [530, 200] width 262 height 345
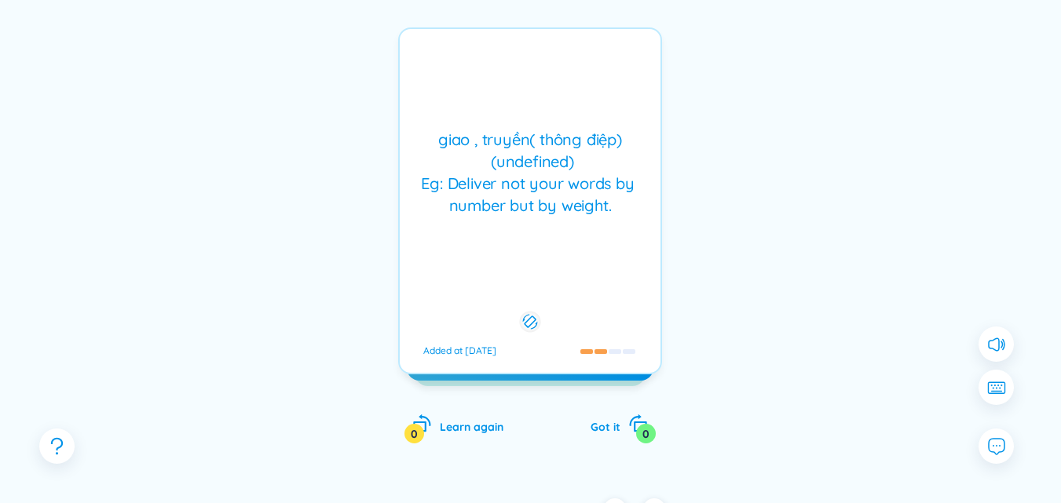
click at [520, 315] on div at bounding box center [530, 322] width 21 height 21
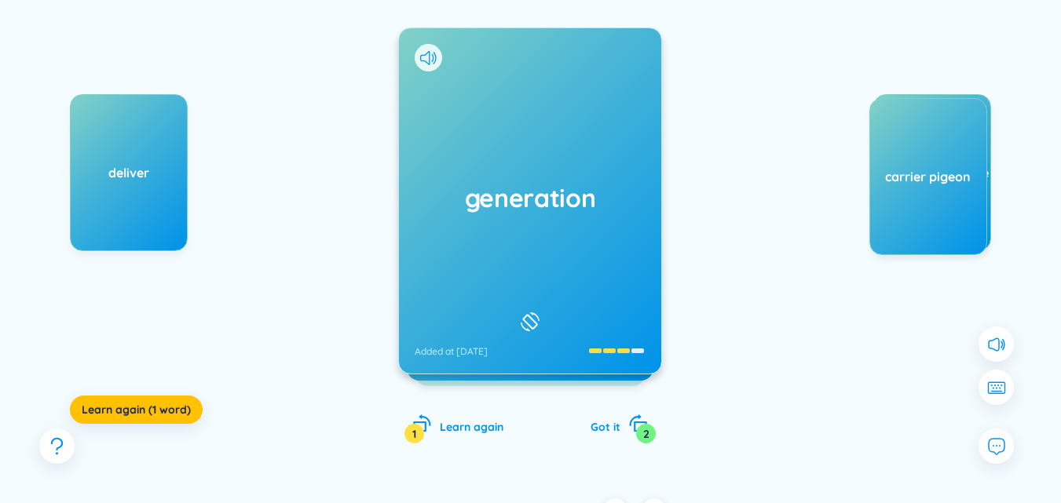
click at [518, 312] on icon at bounding box center [530, 321] width 24 height 19
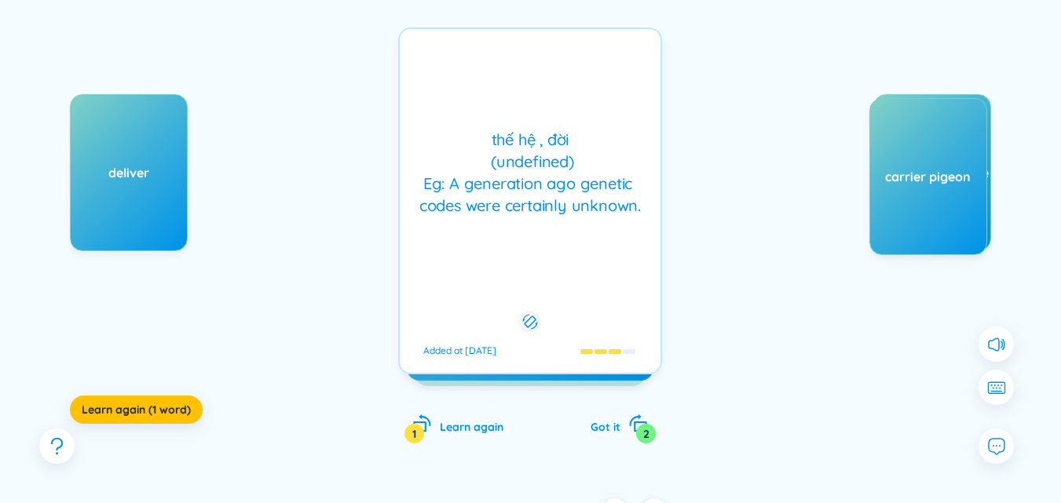
click at [520, 312] on div at bounding box center [530, 322] width 21 height 21
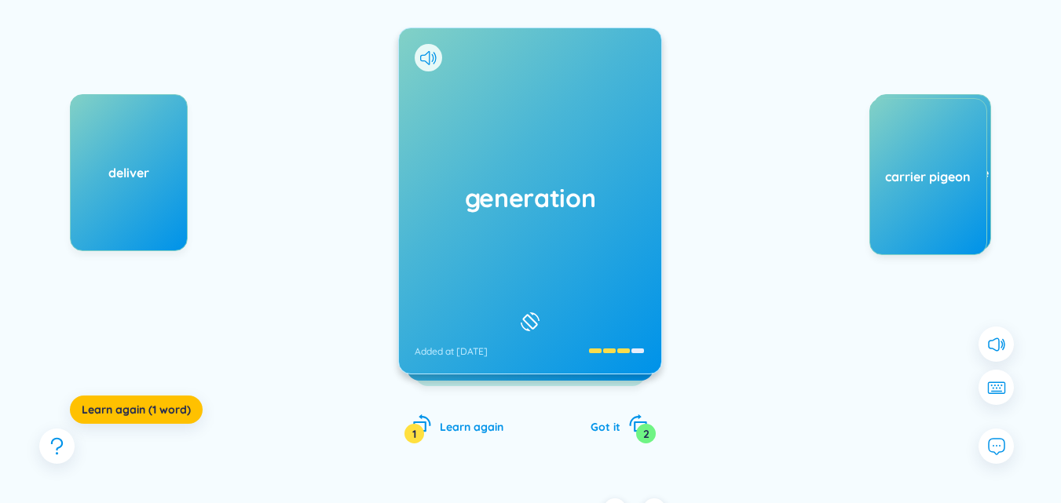
drag, startPoint x: 518, startPoint y: 305, endPoint x: 255, endPoint y: 224, distance: 275.1
drag, startPoint x: 255, startPoint y: 224, endPoint x: 542, endPoint y: 216, distance: 286.6
click at [542, 216] on div "generation Added at [DATE]" at bounding box center [530, 200] width 262 height 345
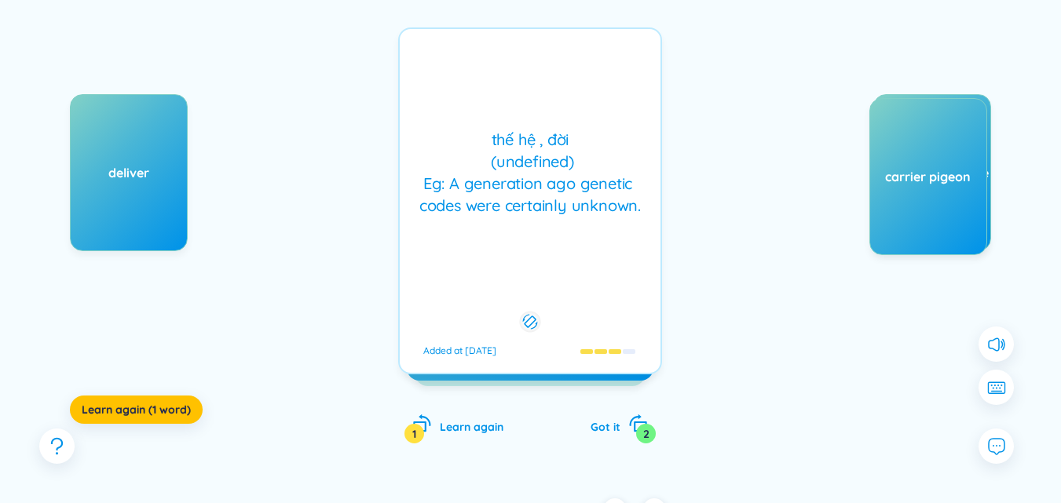
drag, startPoint x: 542, startPoint y: 216, endPoint x: 240, endPoint y: 204, distance: 301.7
drag, startPoint x: 240, startPoint y: 204, endPoint x: 589, endPoint y: 184, distance: 349.2
click at [589, 184] on div "thế hệ , đời (undefined) Eg: A generation ago genetic codes were certainly unkn…" at bounding box center [529, 173] width 245 height 88
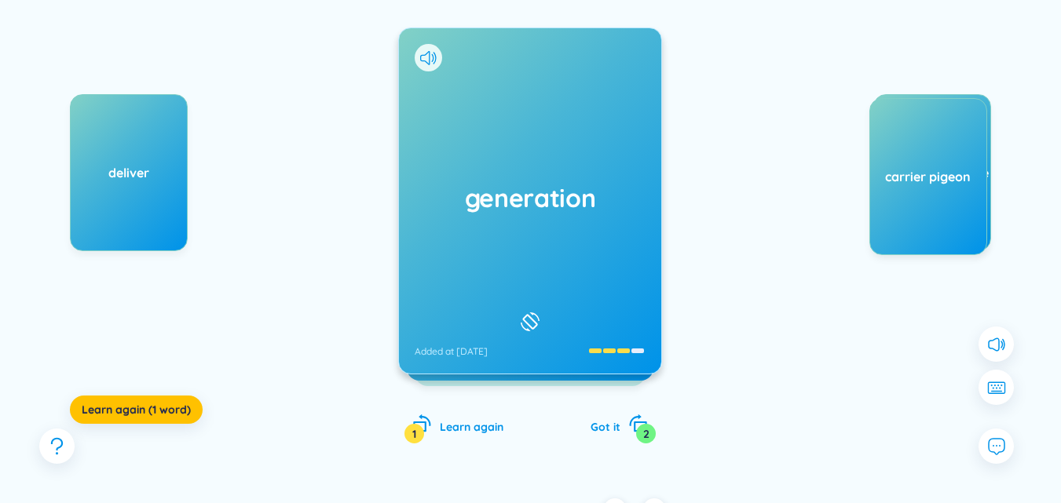
drag, startPoint x: 550, startPoint y: 286, endPoint x: 294, endPoint y: 221, distance: 263.1
drag, startPoint x: 294, startPoint y: 221, endPoint x: 630, endPoint y: 209, distance: 335.4
click at [630, 209] on h1 "generation" at bounding box center [529, 198] width 231 height 35
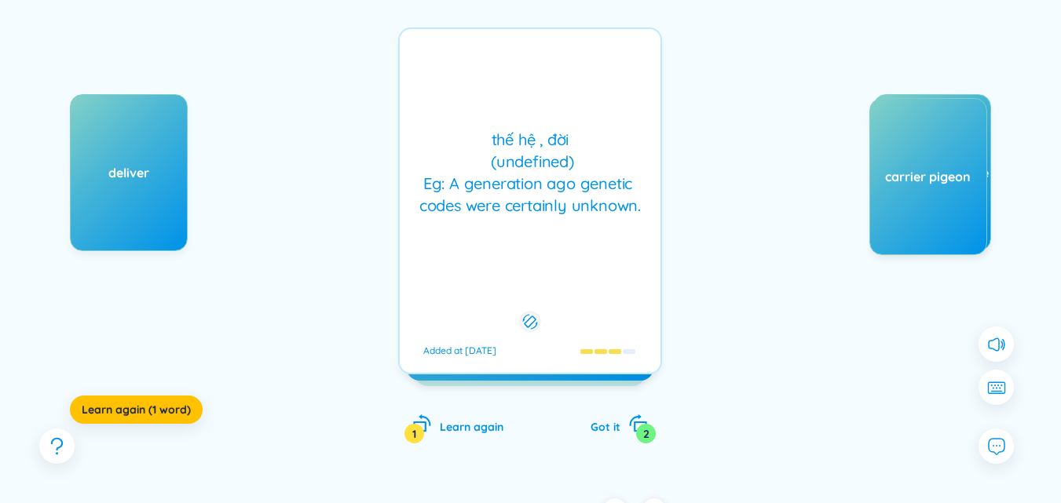
drag, startPoint x: 604, startPoint y: 298, endPoint x: 291, endPoint y: 220, distance: 322.2
drag, startPoint x: 291, startPoint y: 220, endPoint x: 607, endPoint y: 264, distance: 318.6
click at [607, 264] on div "thế hệ , đời (undefined) Eg: A generation ago genetic codes were certainly unkn…" at bounding box center [530, 200] width 264 height 347
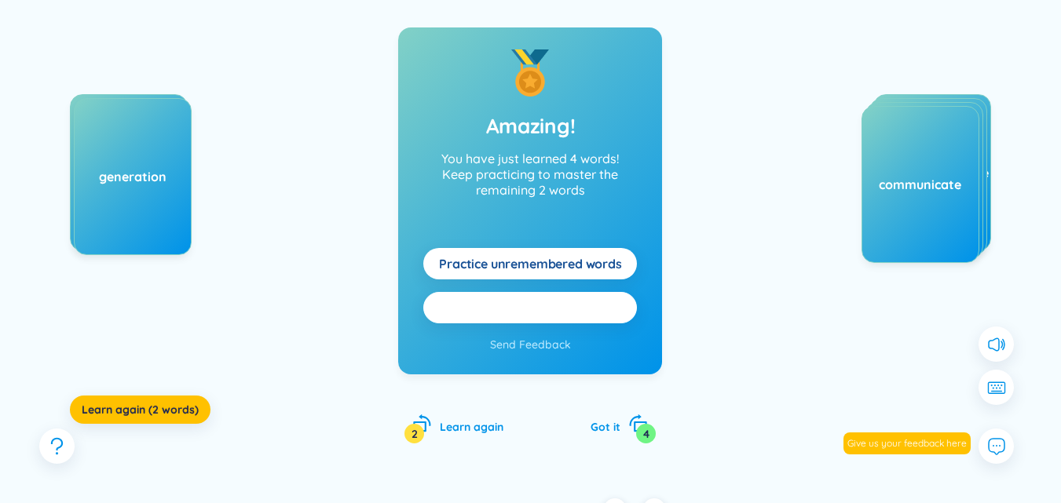
click at [551, 298] on button "Practice all here" at bounding box center [530, 307] width 214 height 31
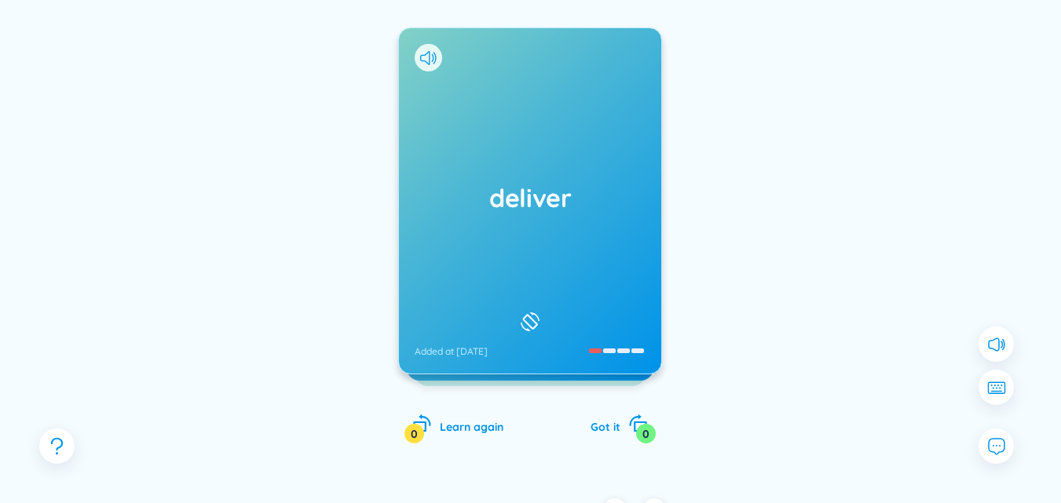
click at [526, 312] on icon at bounding box center [530, 321] width 24 height 19
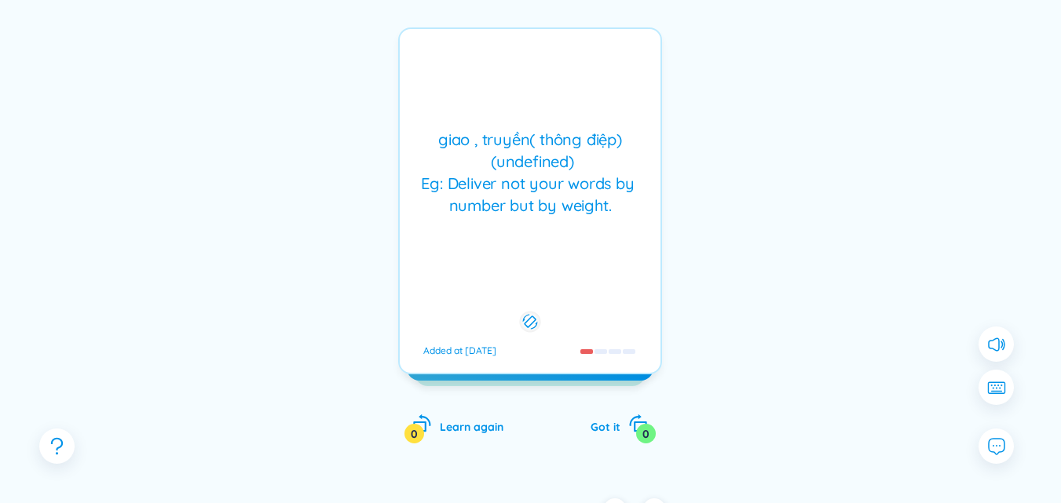
click at [526, 312] on icon at bounding box center [530, 321] width 15 height 19
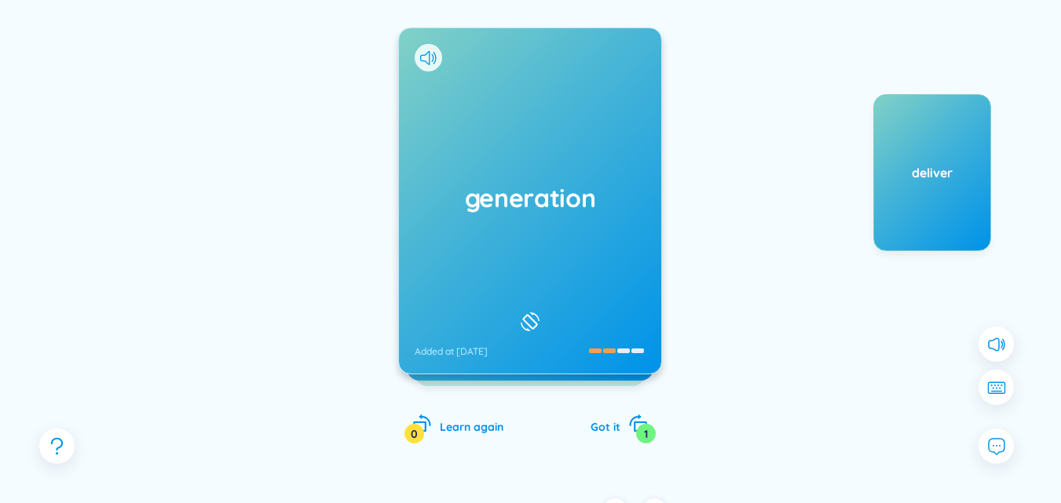
click at [534, 312] on icon at bounding box center [530, 321] width 24 height 19
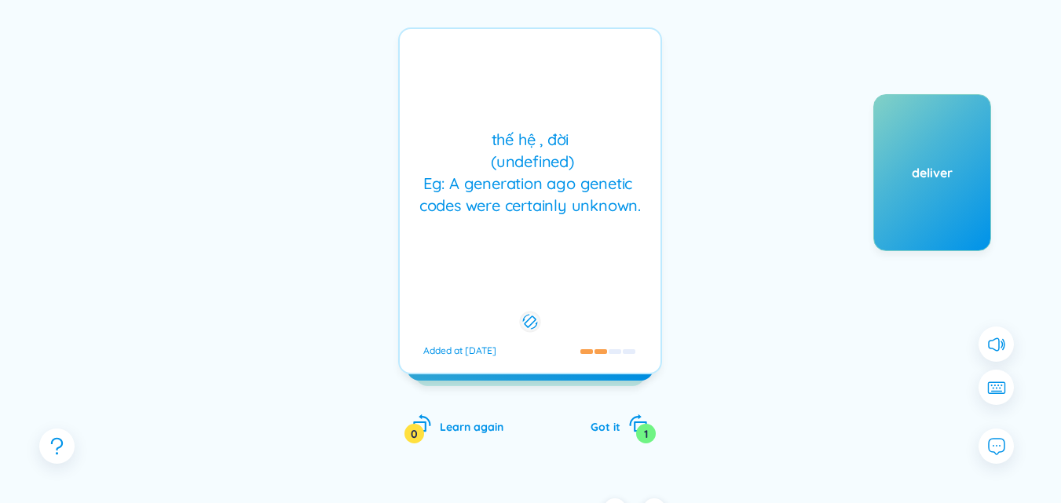
click at [534, 316] on rect at bounding box center [529, 321] width 11 height 11
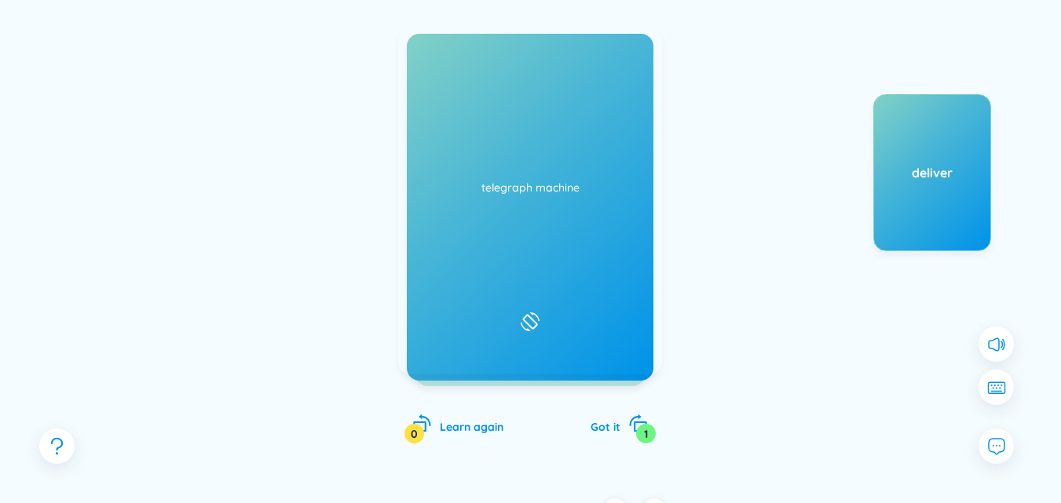
drag, startPoint x: 534, startPoint y: 309, endPoint x: 708, endPoint y: 243, distance: 186.6
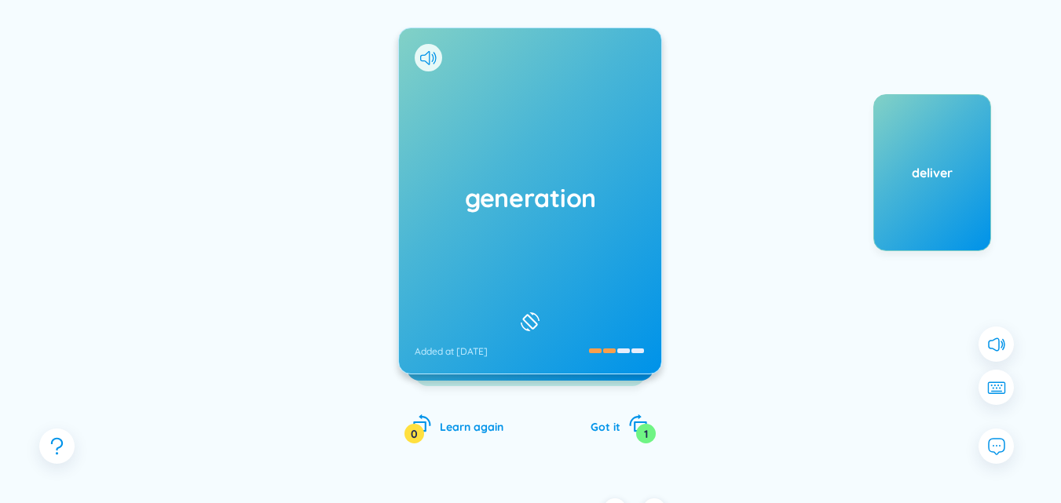
drag, startPoint x: 708, startPoint y: 243, endPoint x: 604, endPoint y: 250, distance: 104.7
click at [604, 250] on div "generation Added at [DATE]" at bounding box center [530, 200] width 262 height 345
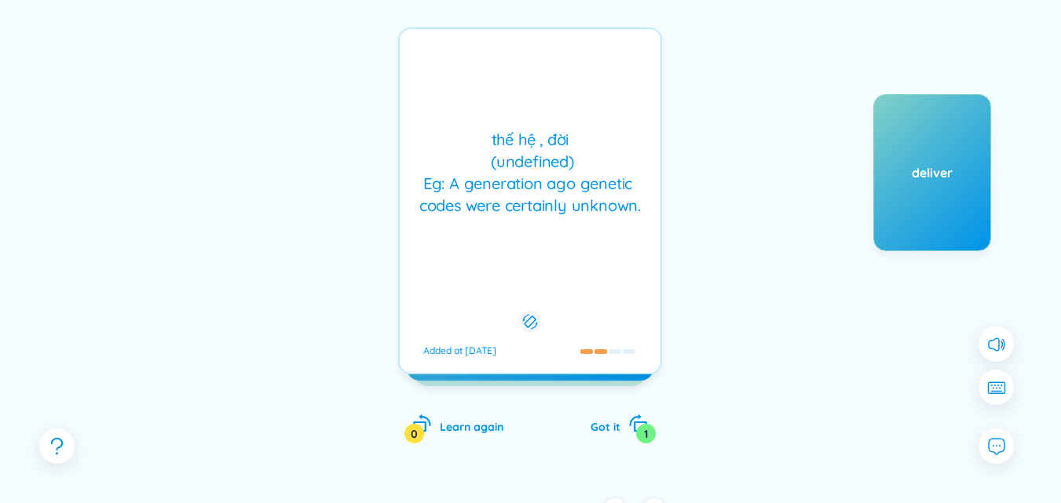
drag, startPoint x: 604, startPoint y: 250, endPoint x: 767, endPoint y: 198, distance: 171.5
drag, startPoint x: 767, startPoint y: 198, endPoint x: 714, endPoint y: 189, distance: 53.3
click at [714, 189] on div "generation Added at [DATE] thế hệ , đời (undefined) Eg: A generation ago geneti…" at bounding box center [530, 216] width 1013 height 517
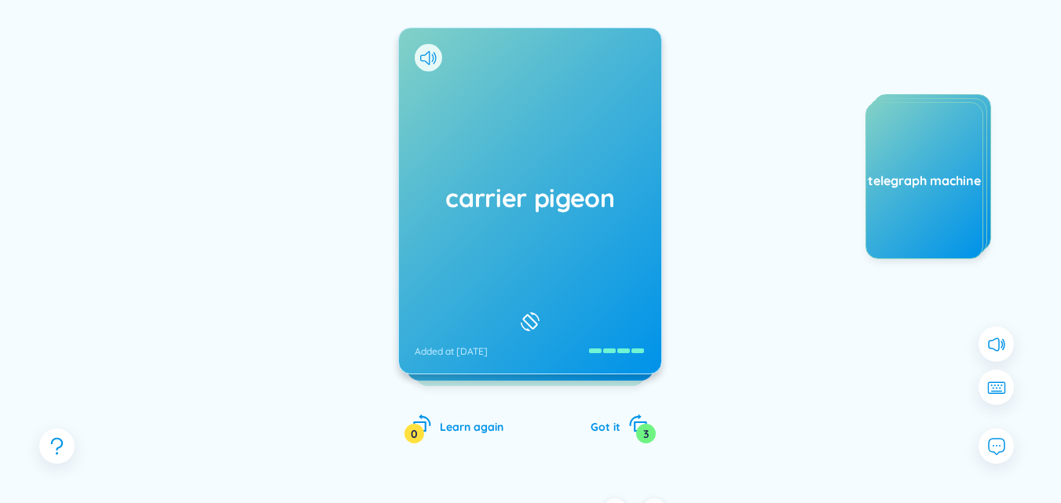
drag, startPoint x: 535, startPoint y: 269, endPoint x: 685, endPoint y: 201, distance: 164.8
drag, startPoint x: 685, startPoint y: 201, endPoint x: 544, endPoint y: 254, distance: 150.3
click at [544, 254] on div "carrier pigeon Added at [DATE]" at bounding box center [530, 200] width 262 height 345
